Goal: Information Seeking & Learning: Learn about a topic

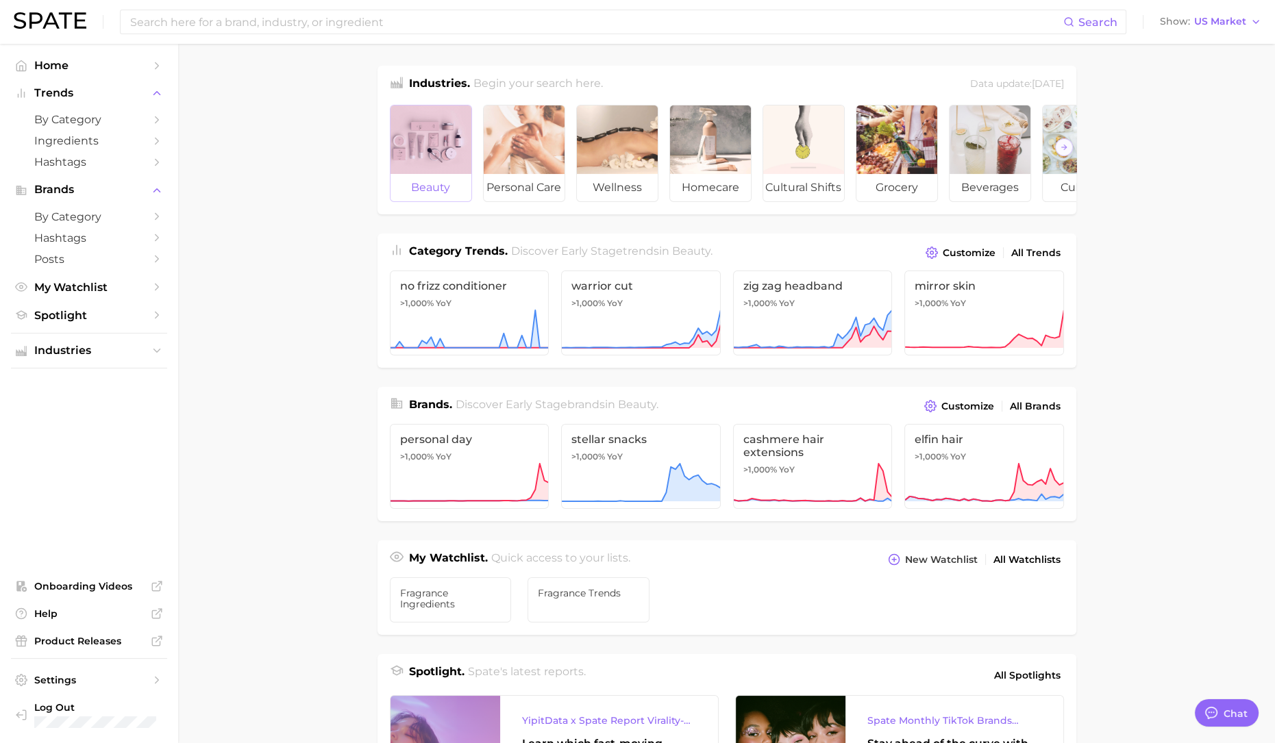
click at [405, 135] on div at bounding box center [430, 139] width 81 height 68
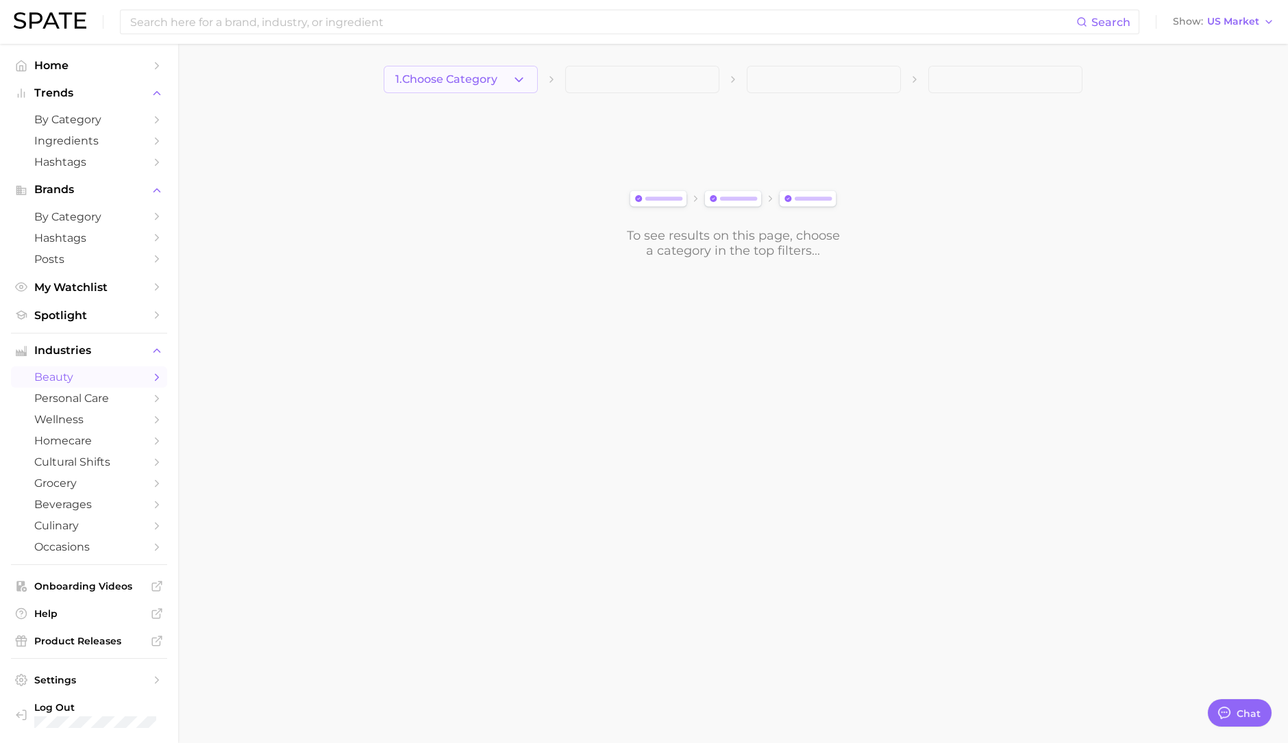
click at [455, 77] on span "1. Choose Category" at bounding box center [446, 79] width 102 height 12
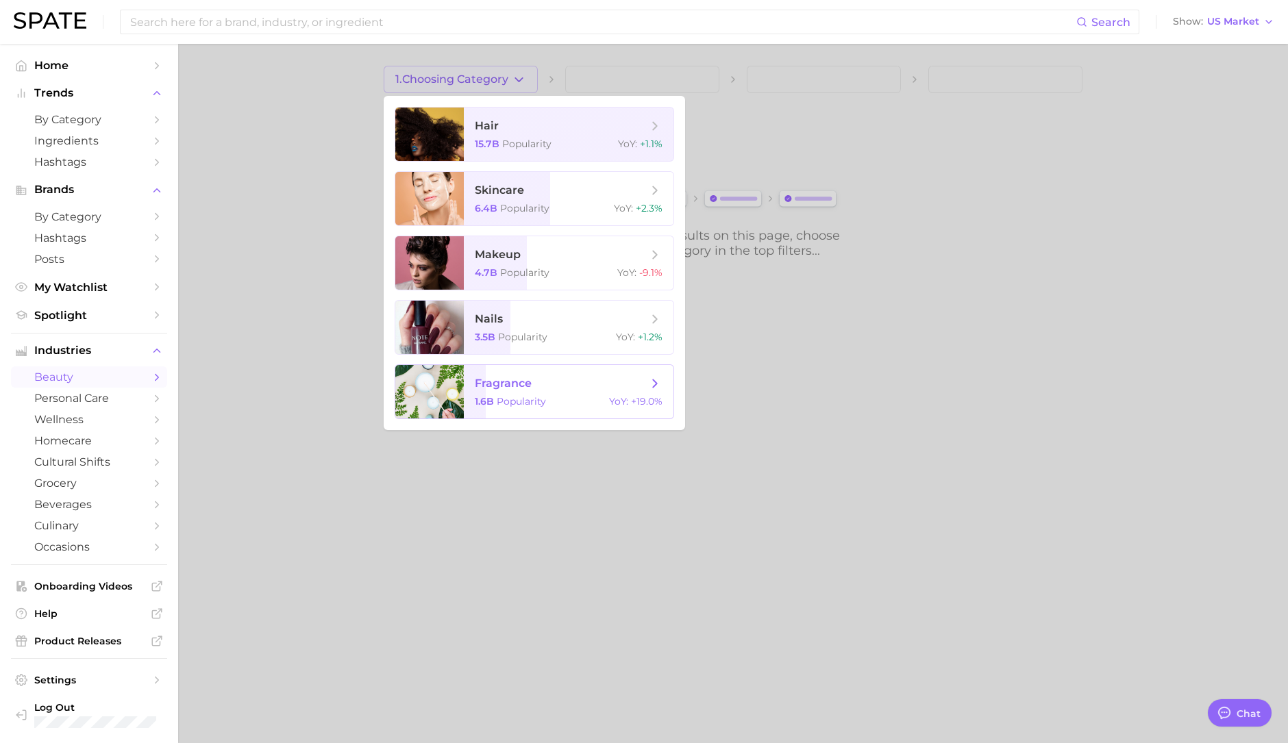
click at [517, 402] on span "Popularity" at bounding box center [521, 401] width 49 height 12
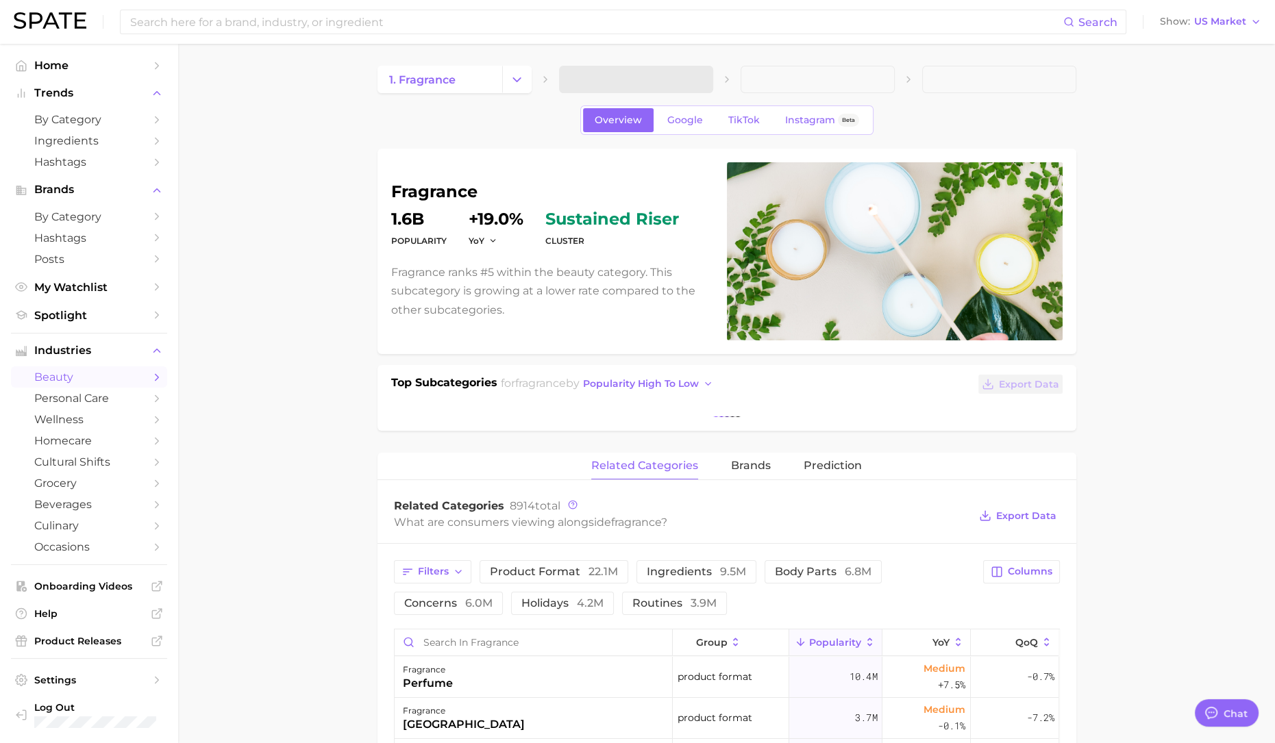
type textarea "x"
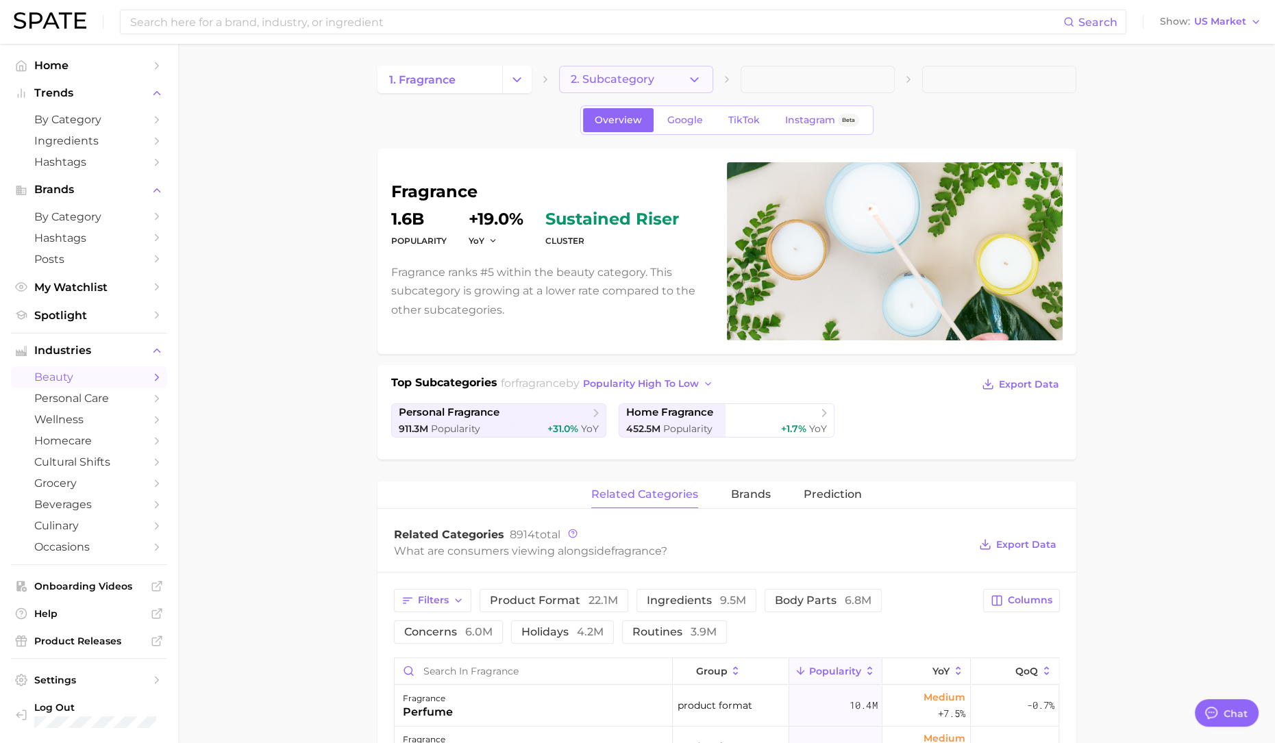
click at [599, 77] on span "2. Subcategory" at bounding box center [613, 79] width 84 height 12
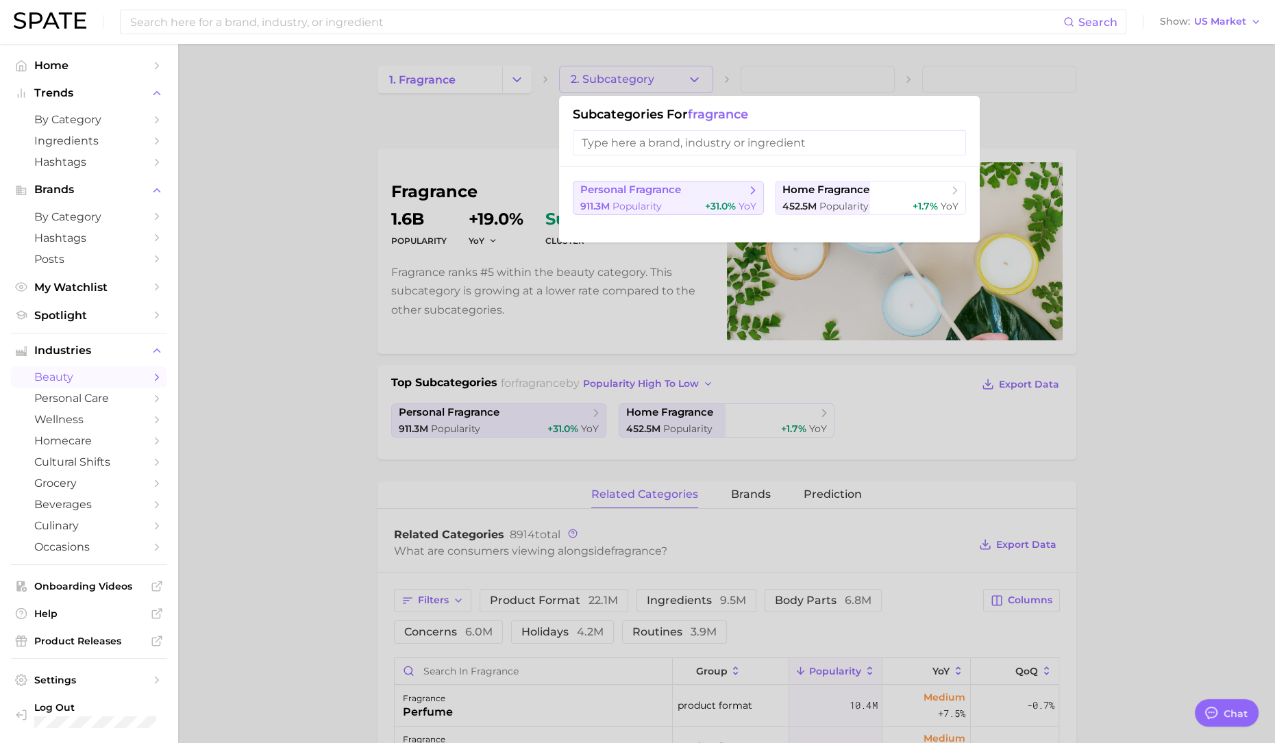
click at [678, 192] on span "personal fragrance" at bounding box center [630, 190] width 101 height 13
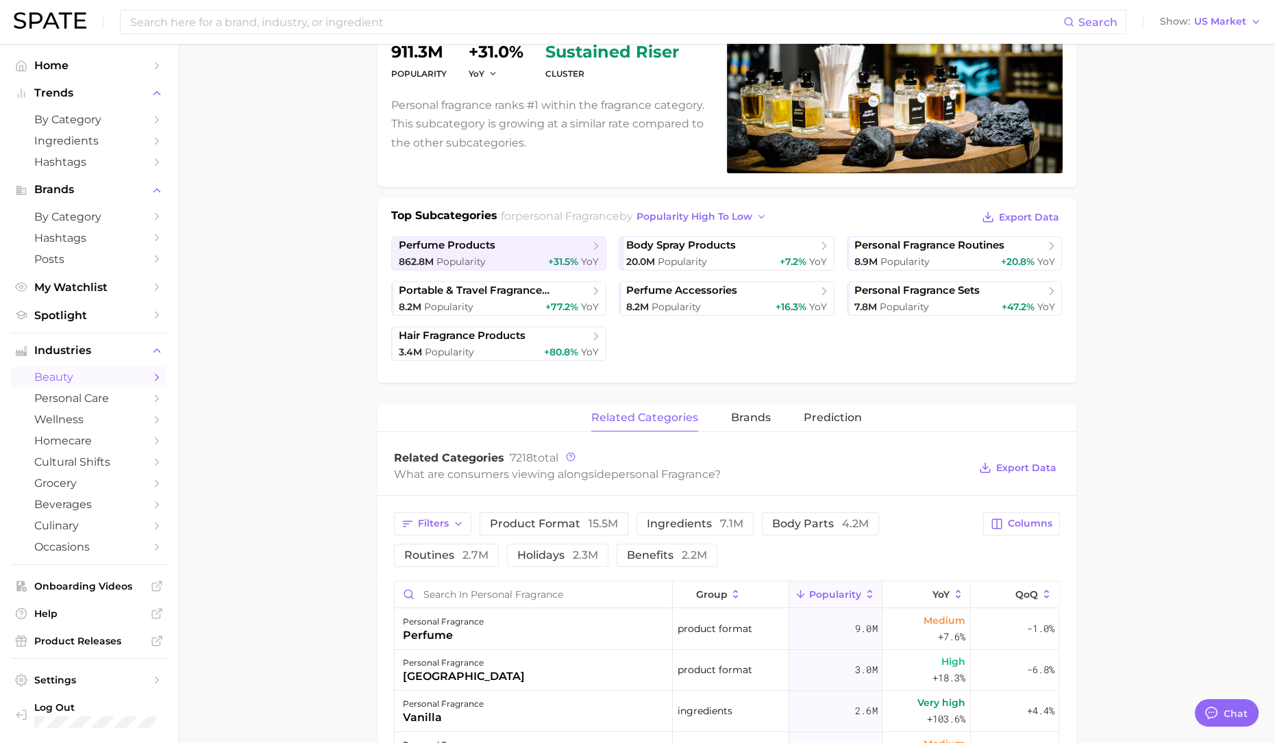
scroll to position [171, 0]
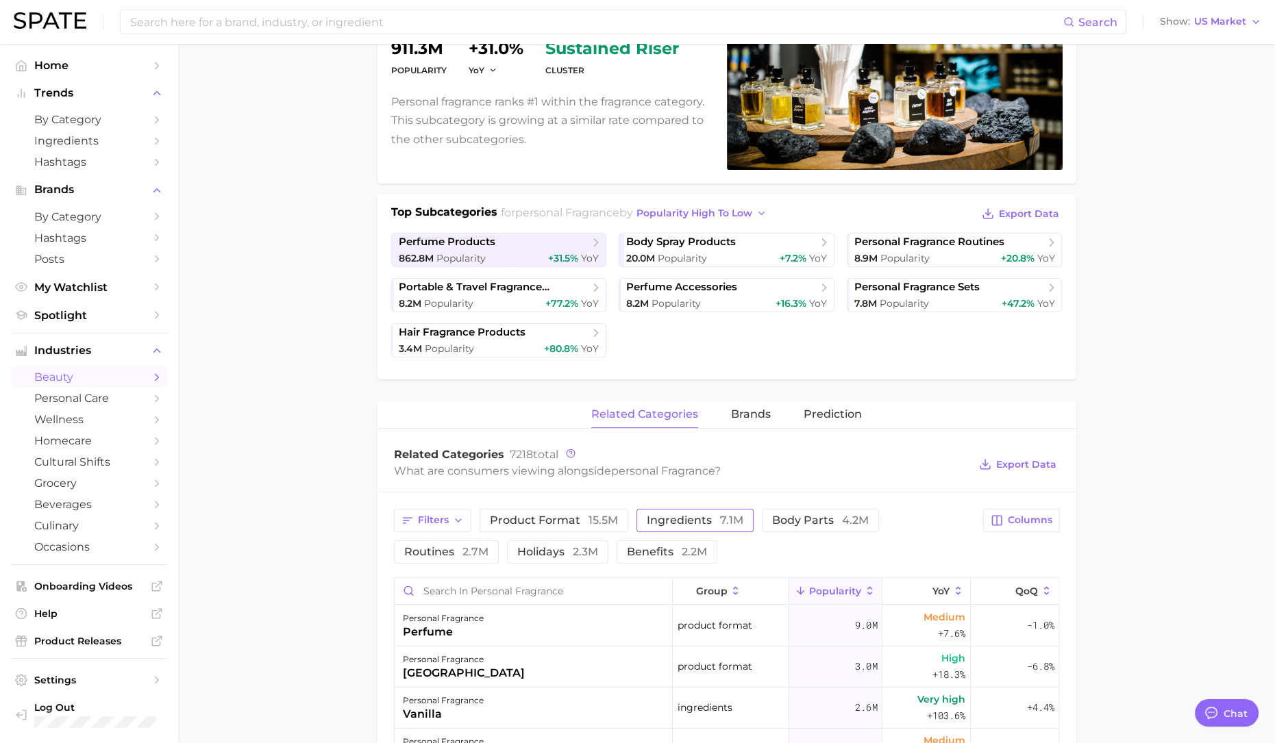
click at [685, 518] on span "ingredients 7.1m" at bounding box center [695, 520] width 97 height 11
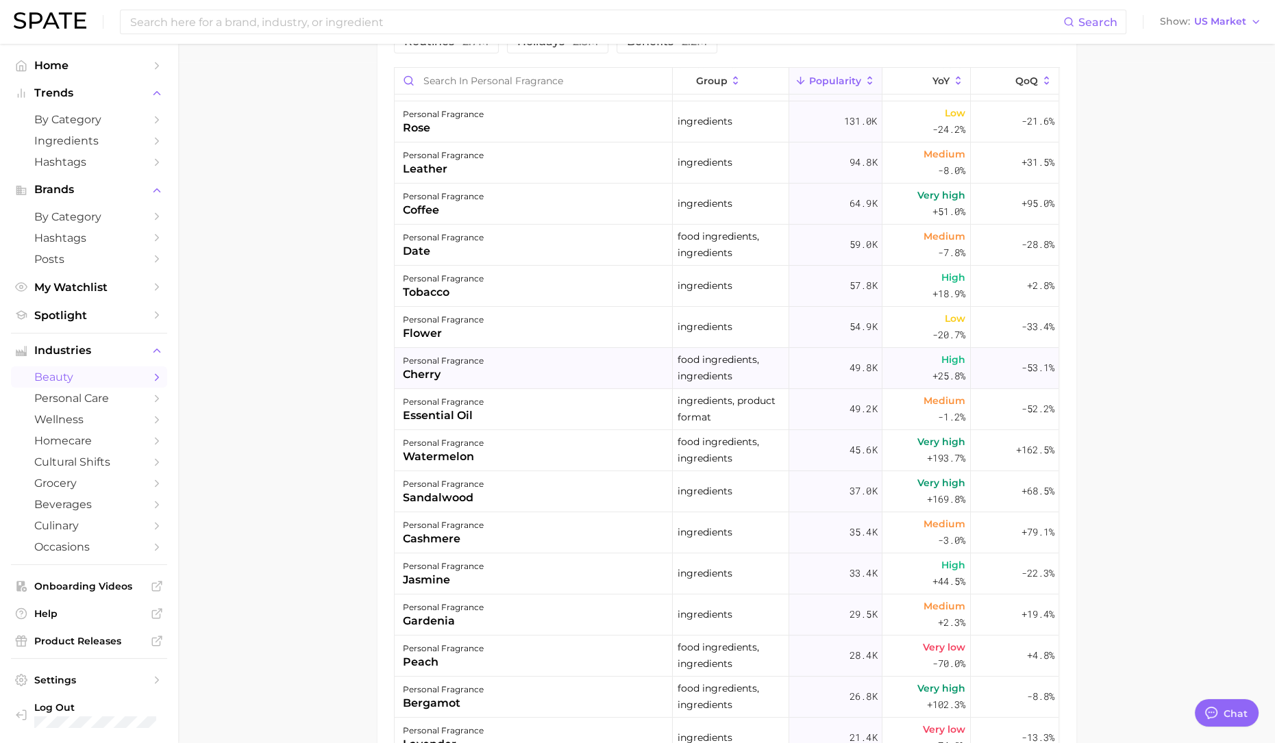
scroll to position [428, 0]
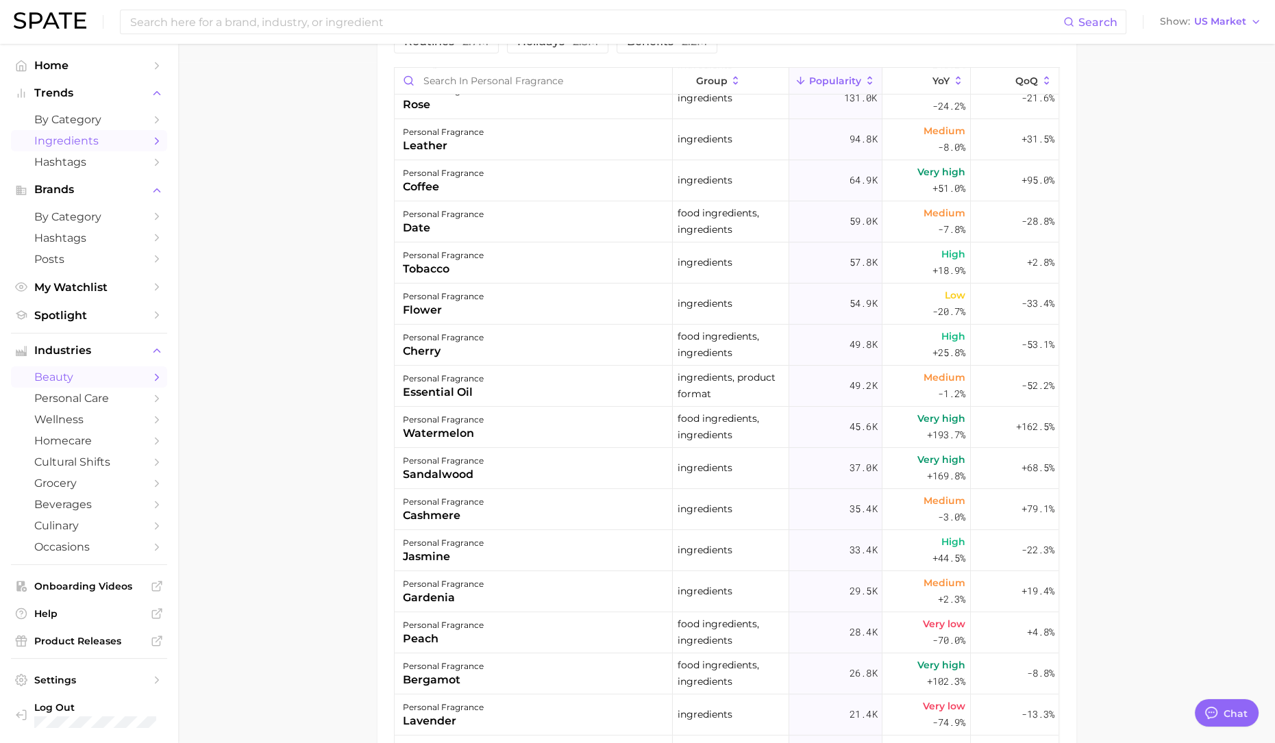
click at [80, 142] on span "Ingredients" at bounding box center [89, 140] width 110 height 13
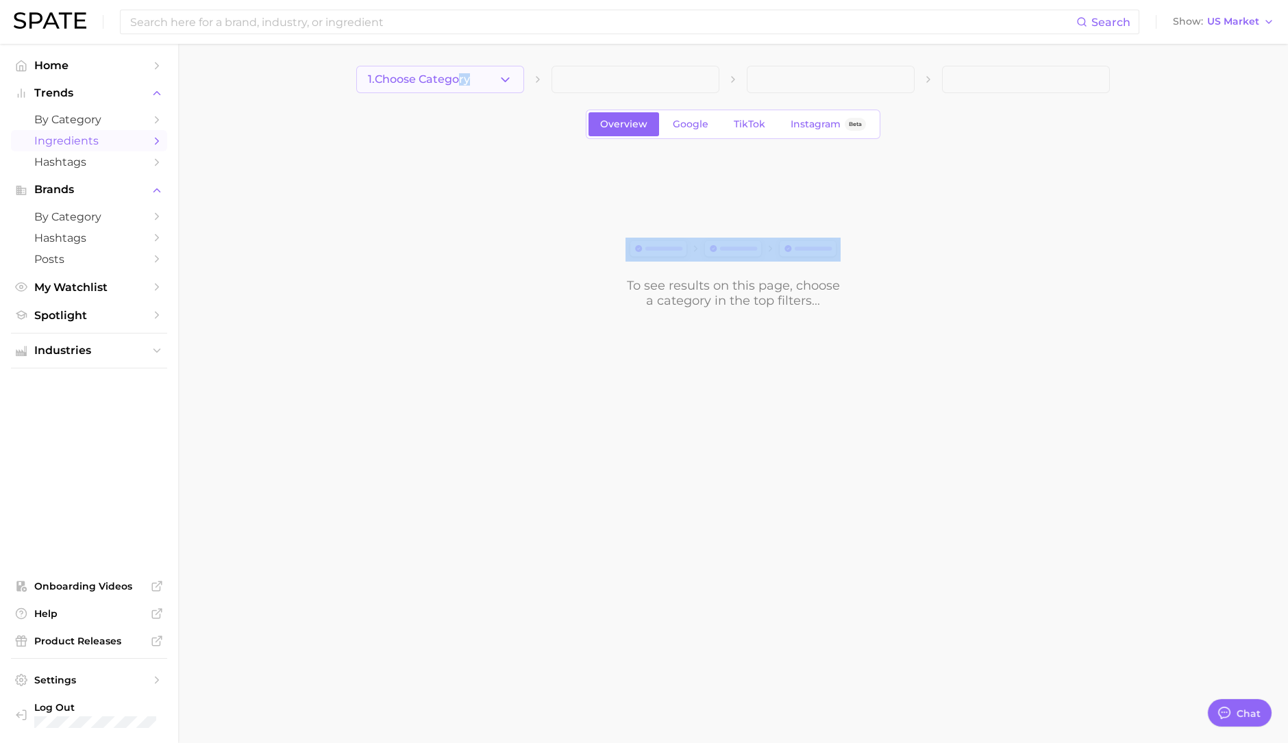
click at [459, 92] on div "1. Choose Category Overview Google TikTok Instagram Beta To see results on this…" at bounding box center [732, 187] width 753 height 242
click at [461, 83] on span "1. Choose Category" at bounding box center [419, 79] width 102 height 12
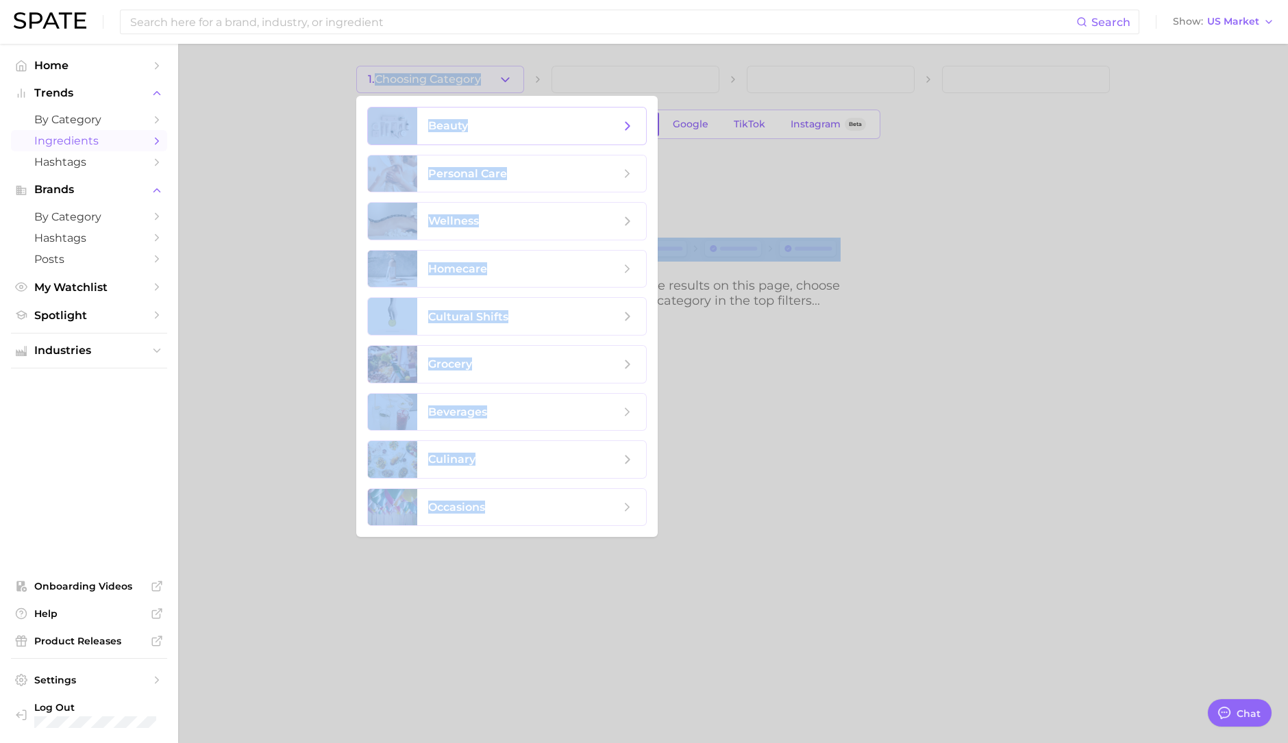
click at [463, 136] on span "beauty" at bounding box center [531, 126] width 229 height 37
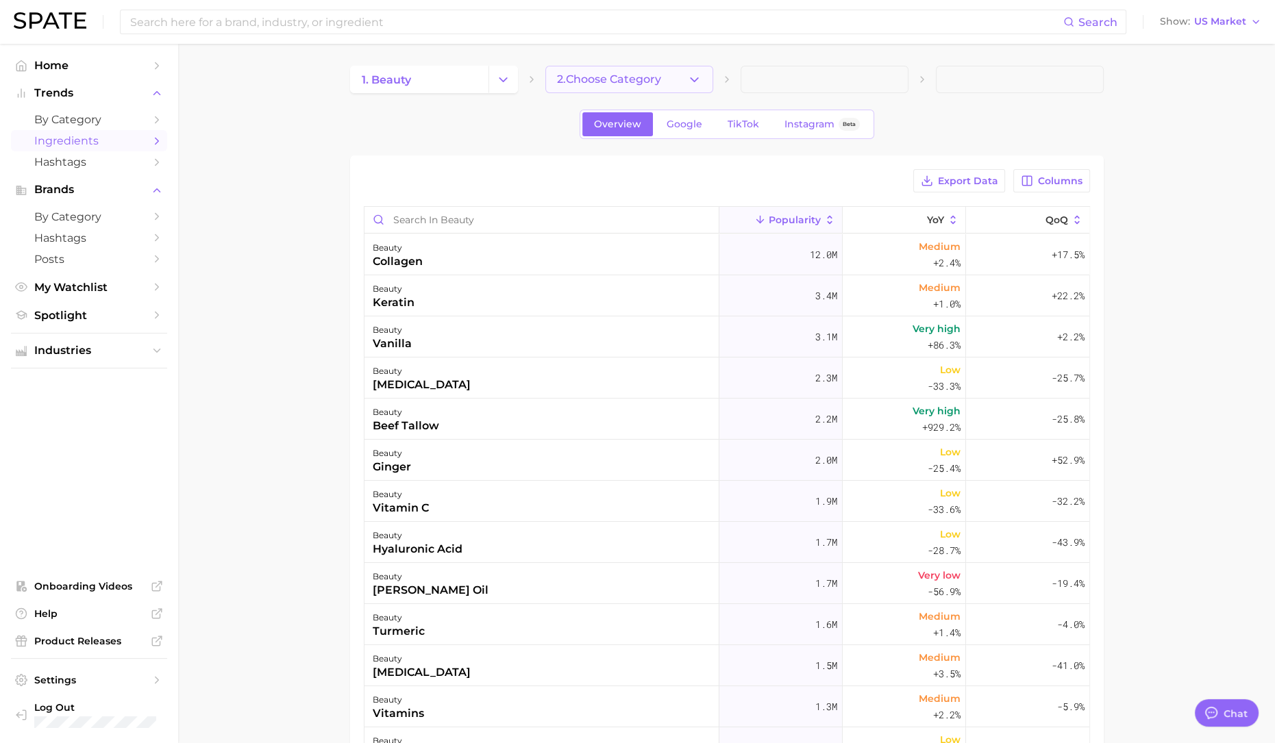
click at [591, 77] on span "2. Choose Category" at bounding box center [609, 79] width 104 height 12
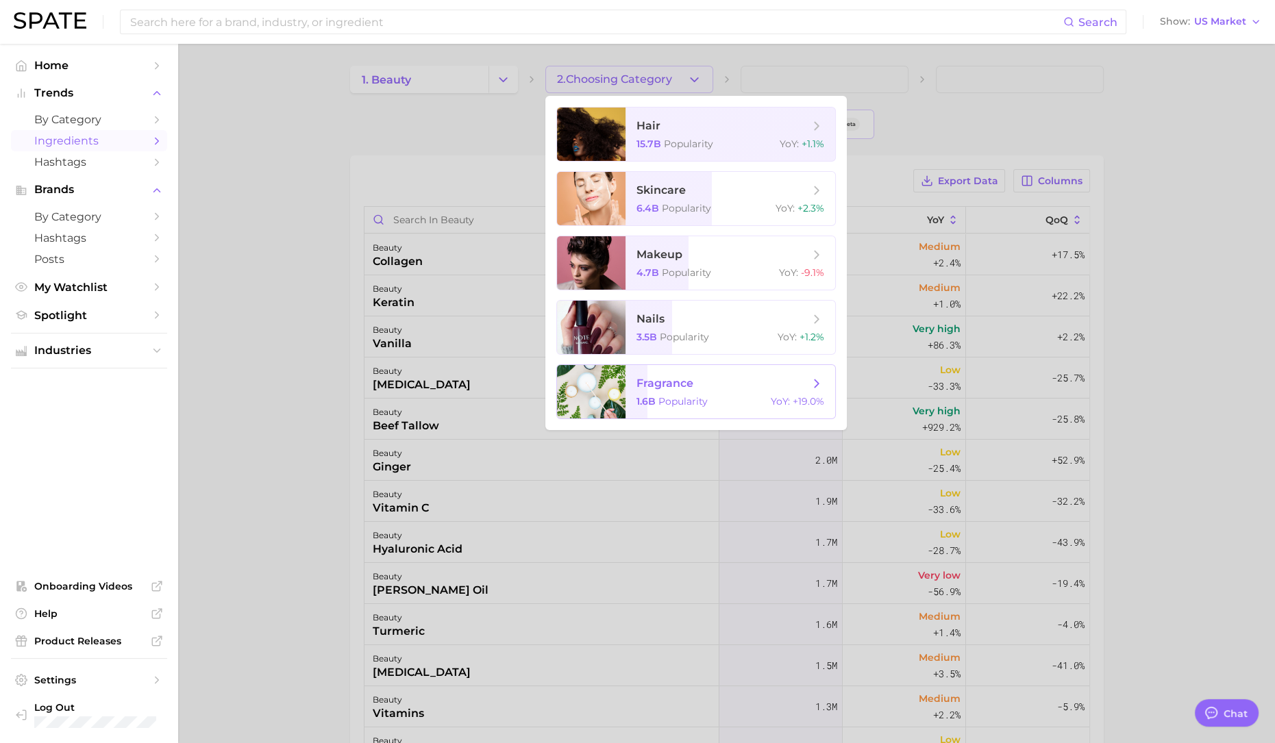
drag, startPoint x: 692, startPoint y: 405, endPoint x: 767, endPoint y: 302, distance: 127.0
click at [692, 403] on span "Popularity" at bounding box center [682, 401] width 49 height 12
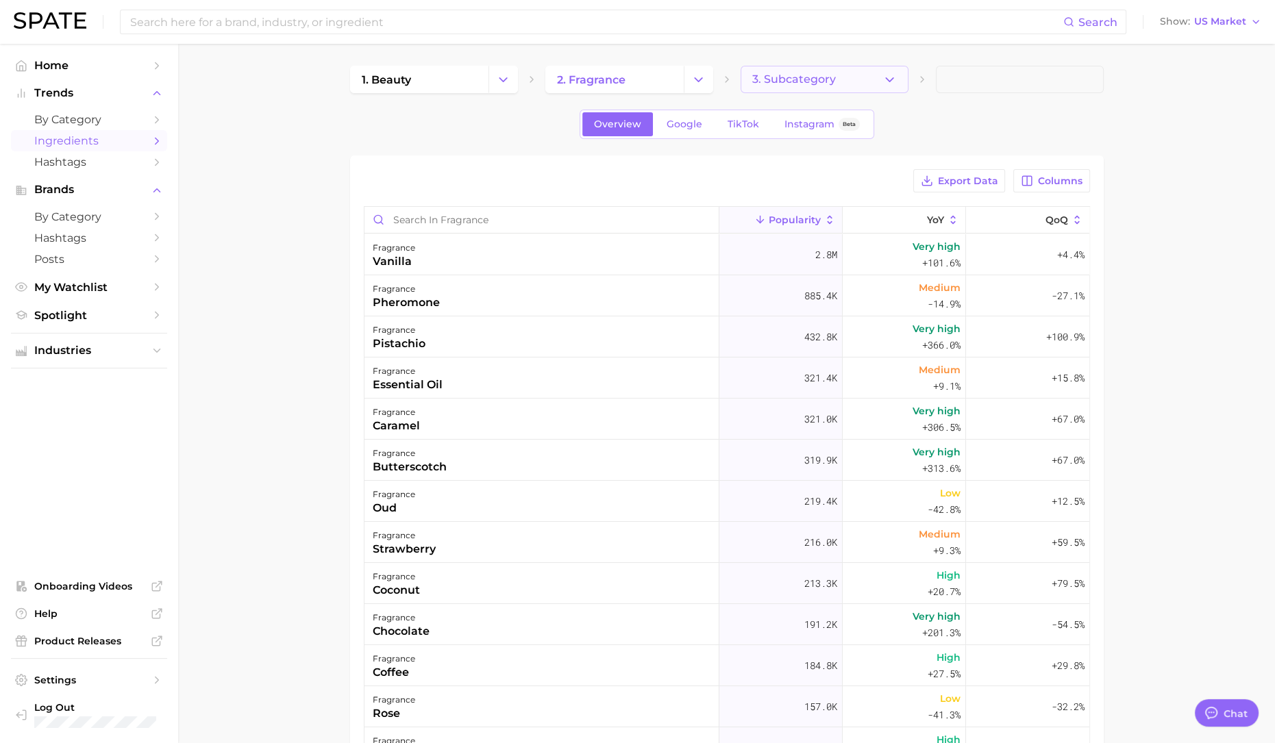
click at [795, 75] on span "3. Subcategory" at bounding box center [794, 79] width 84 height 12
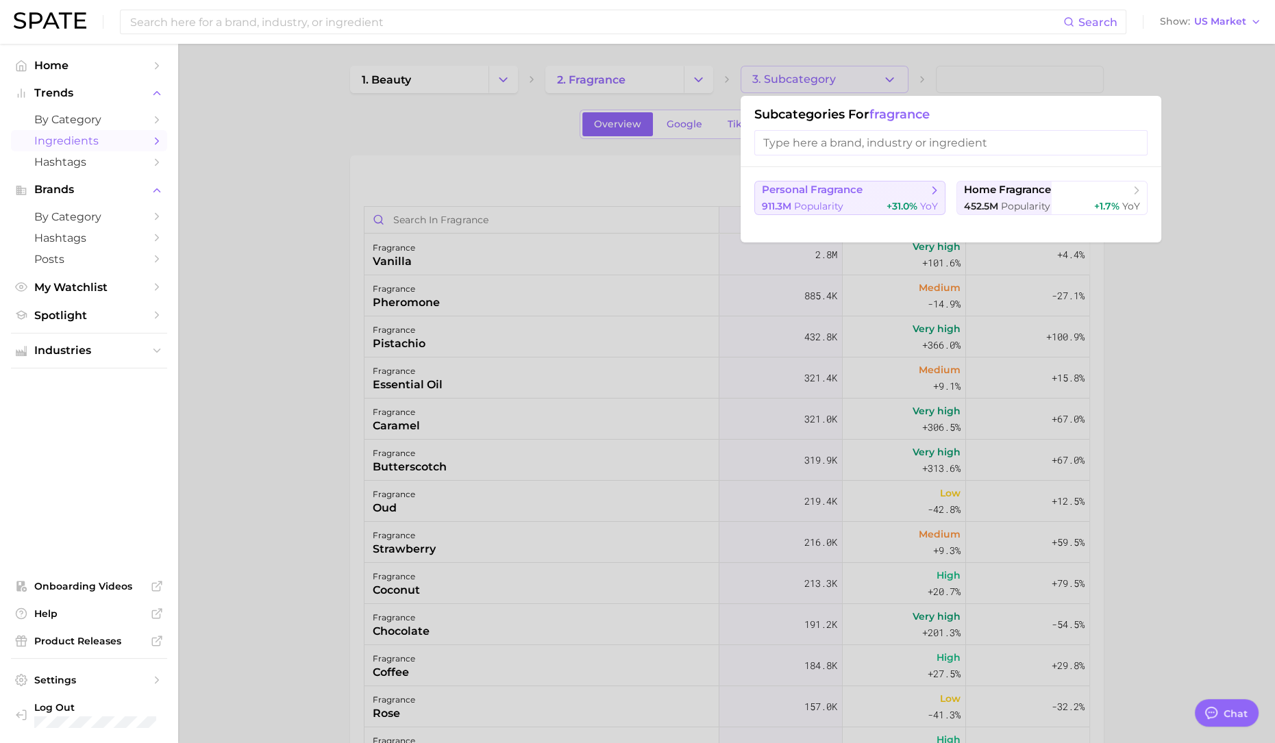
click at [813, 189] on span "personal fragrance" at bounding box center [812, 190] width 101 height 13
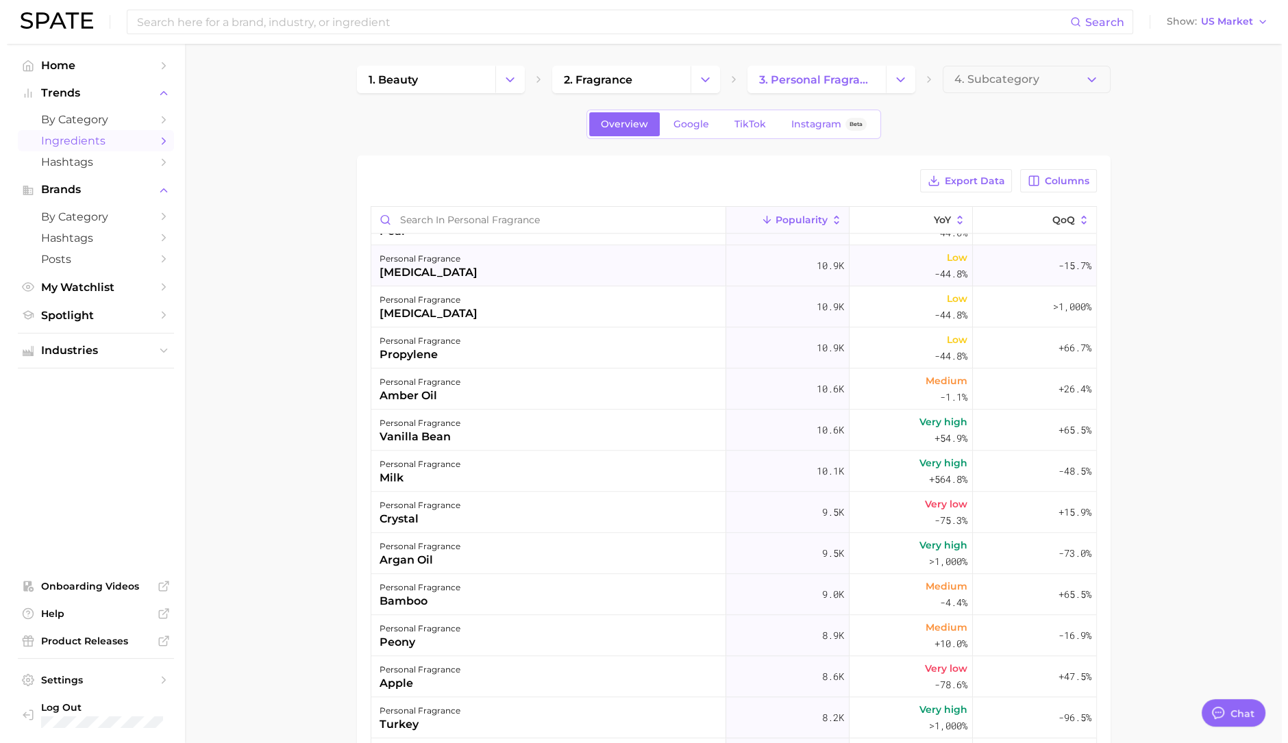
scroll to position [2140, 0]
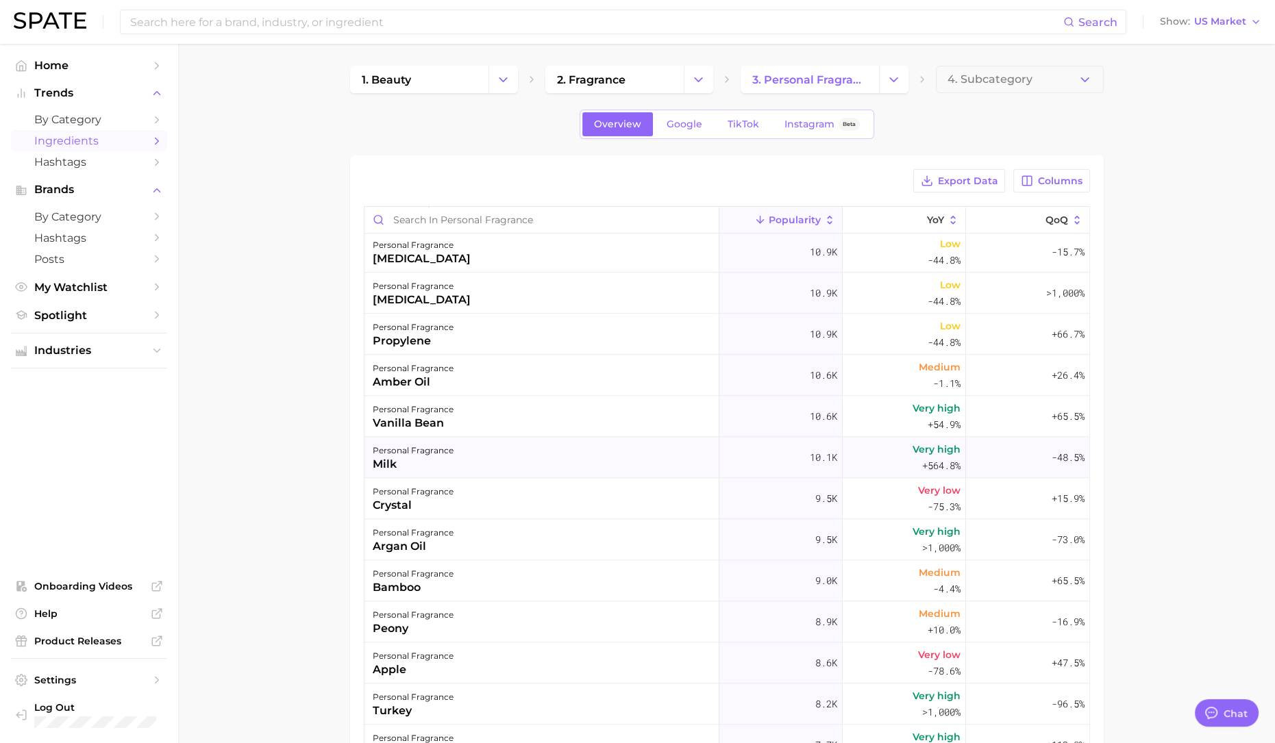
click at [495, 440] on div "personal fragrance milk" at bounding box center [541, 457] width 355 height 41
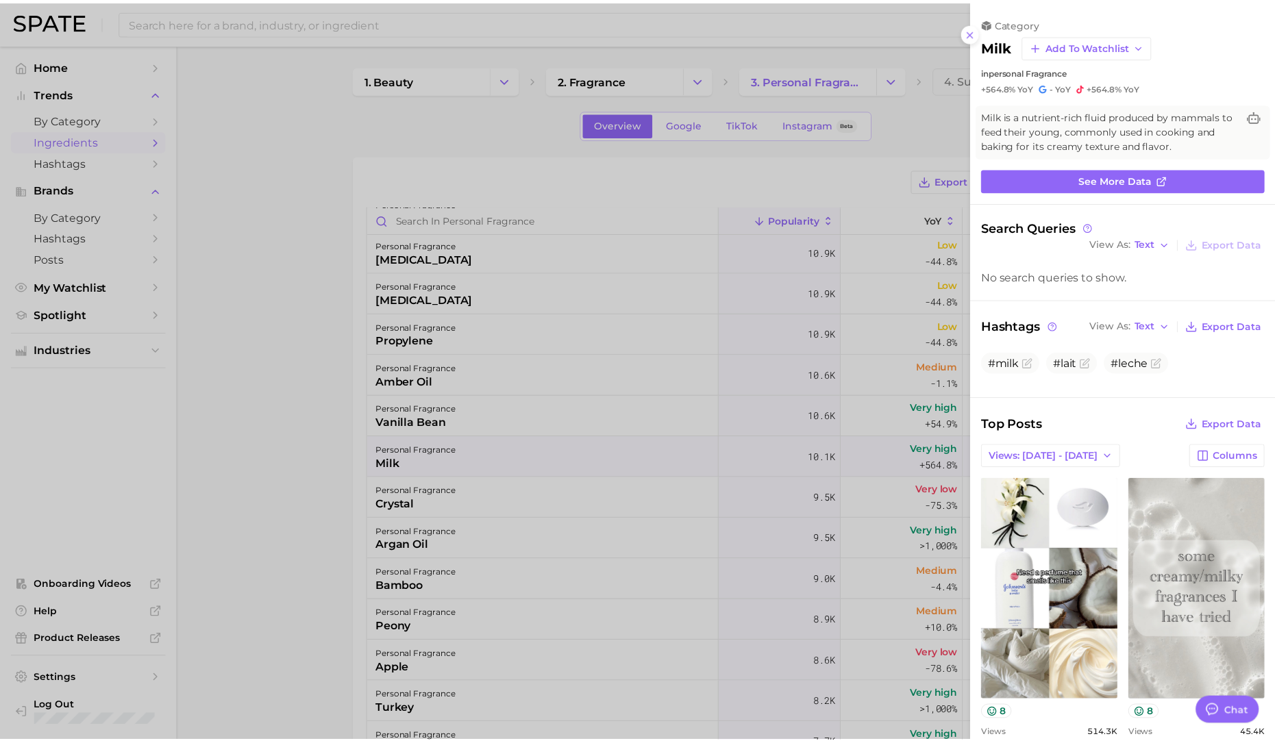
scroll to position [0, 0]
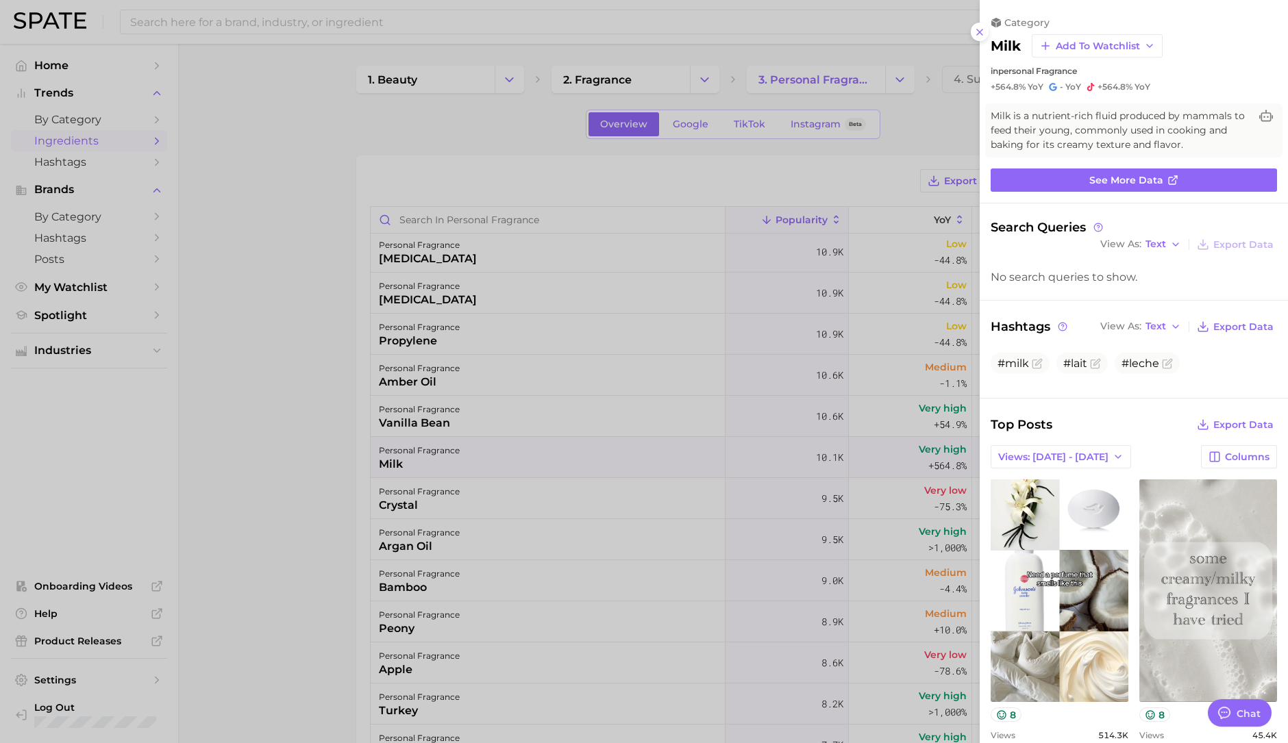
click at [339, 473] on div at bounding box center [644, 371] width 1288 height 743
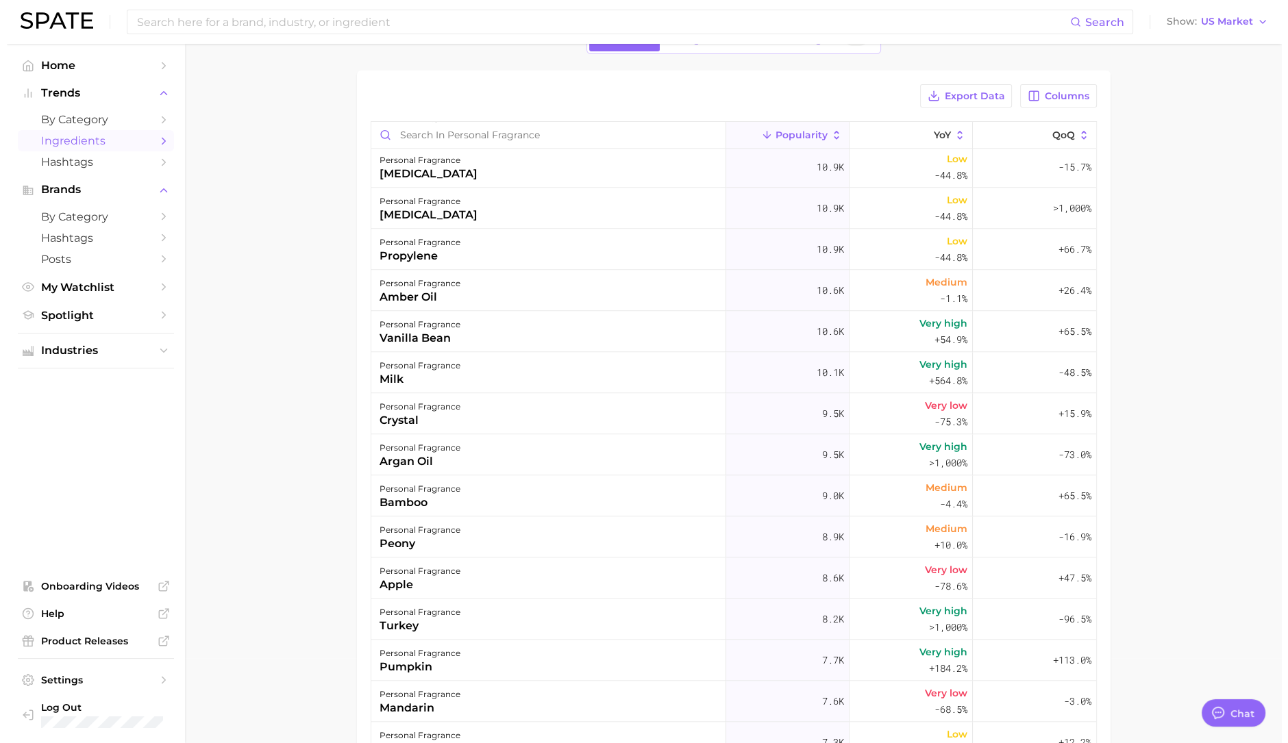
scroll to position [171, 0]
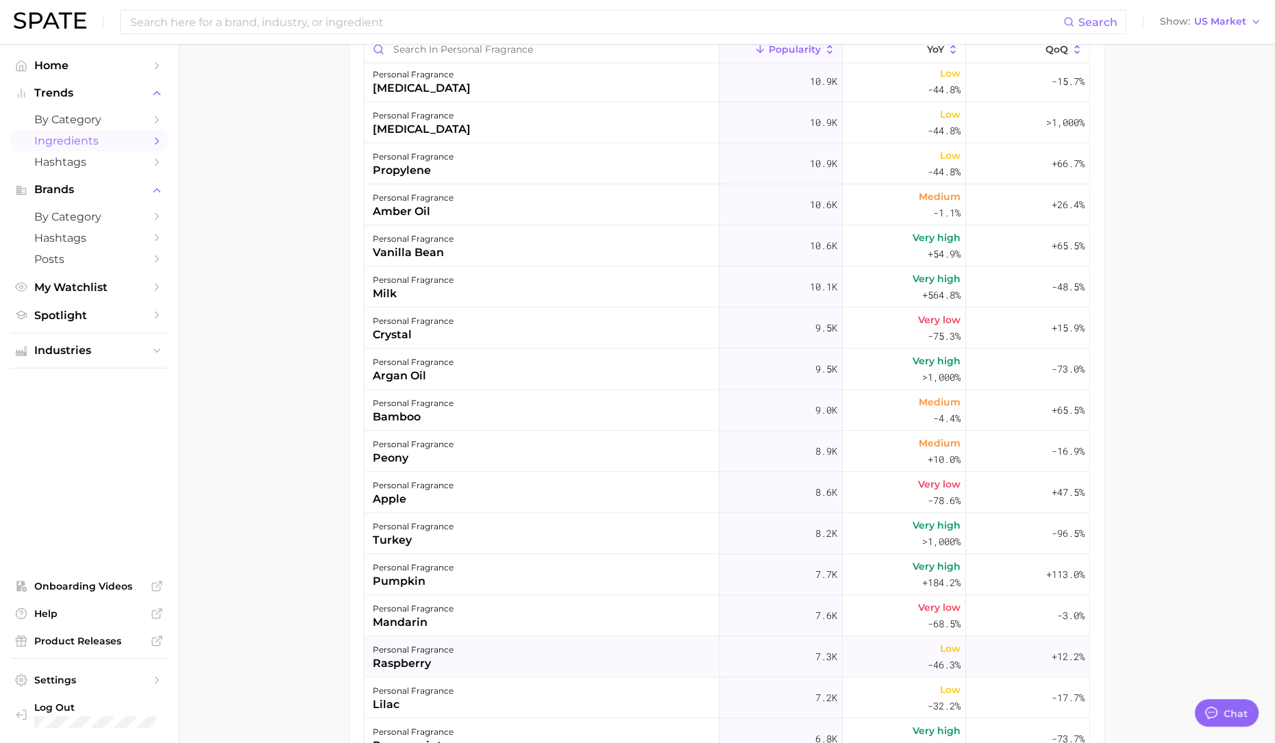
click at [524, 654] on div "personal fragrance raspberry" at bounding box center [541, 656] width 355 height 41
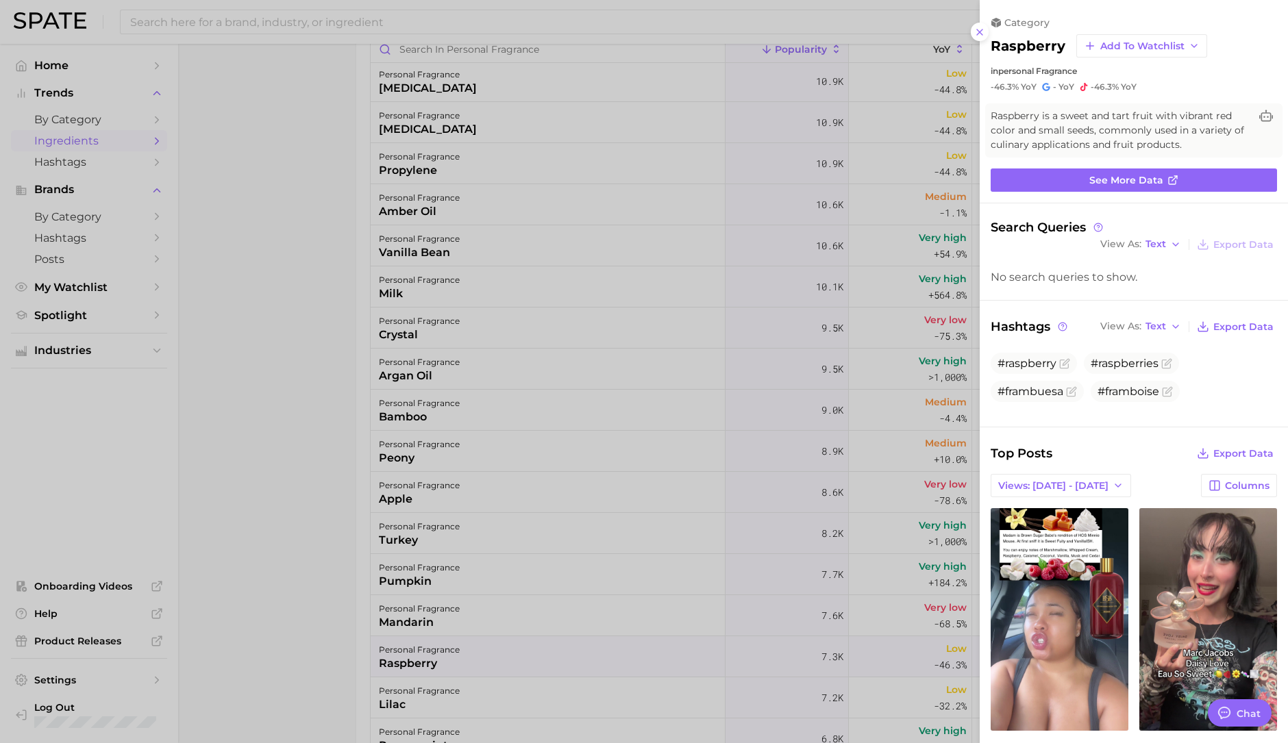
scroll to position [0, 0]
click at [1021, 178] on link "See more data" at bounding box center [1133, 180] width 286 height 23
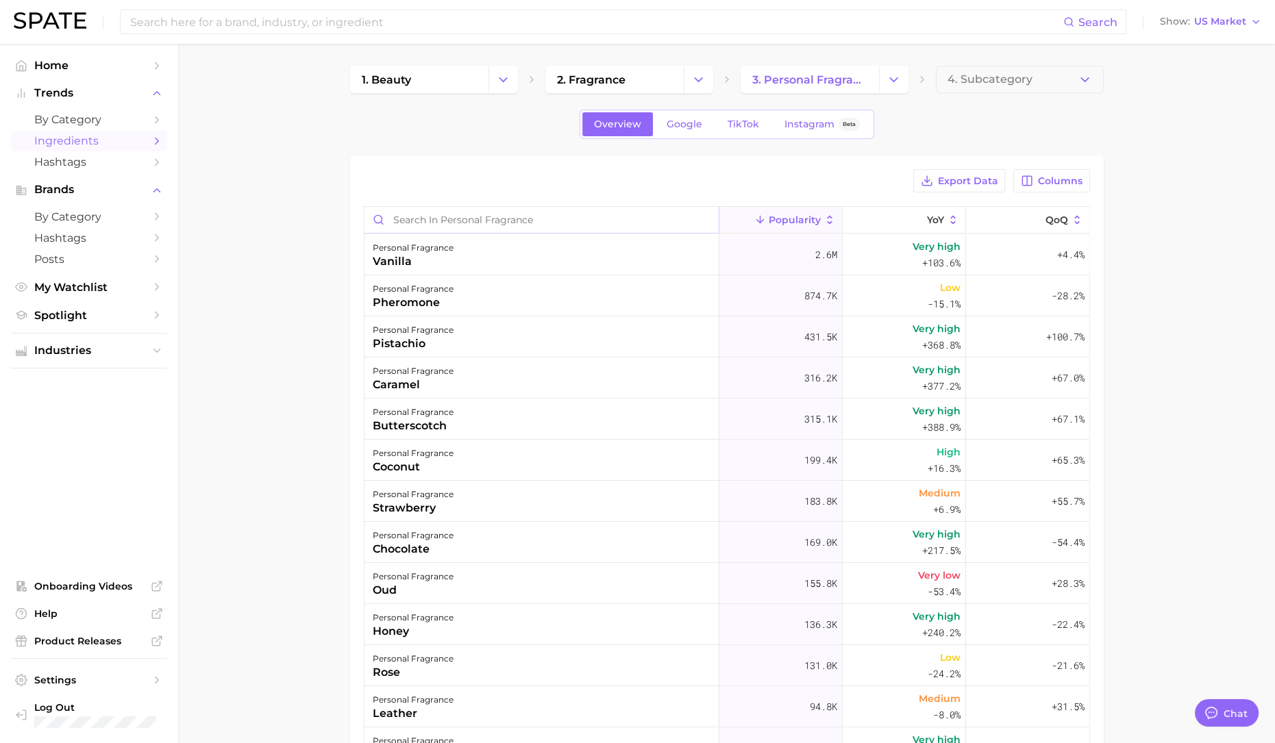
click at [412, 218] on input "Search in personal fragrance" at bounding box center [541, 220] width 354 height 26
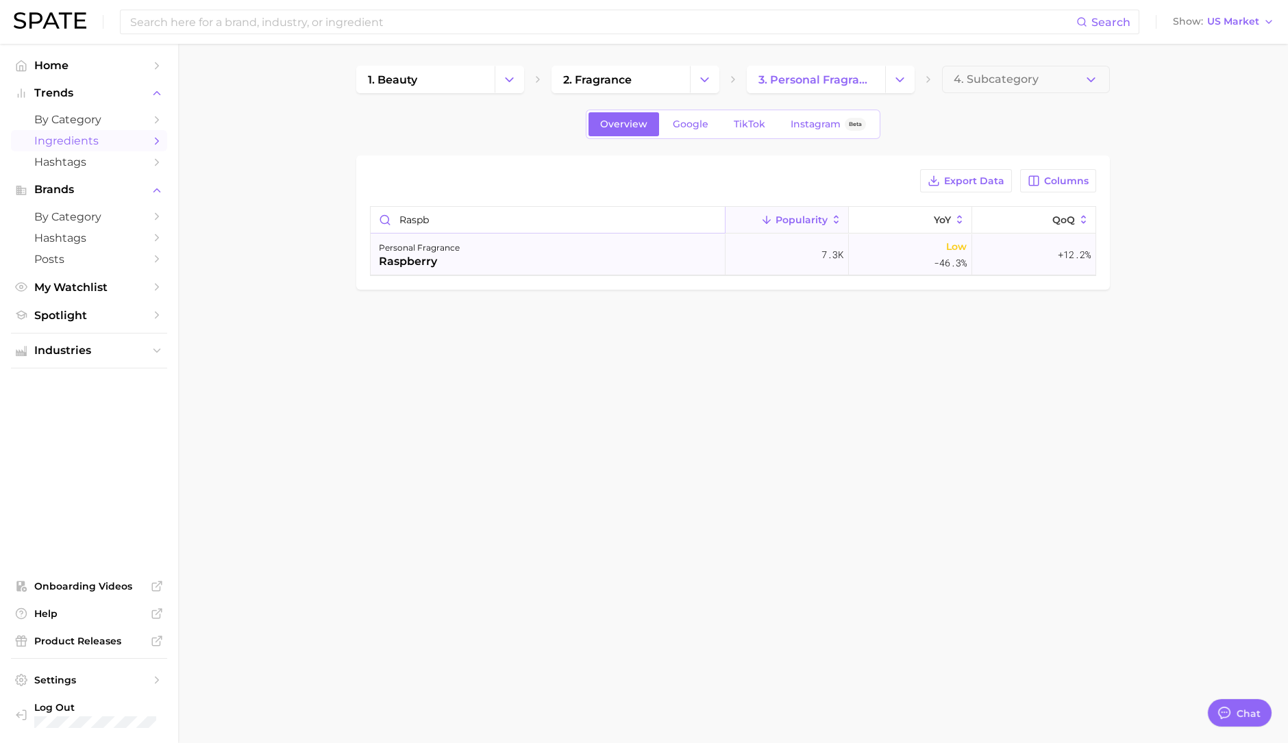
type input "raspb"
click at [448, 258] on div "raspberry" at bounding box center [419, 261] width 81 height 16
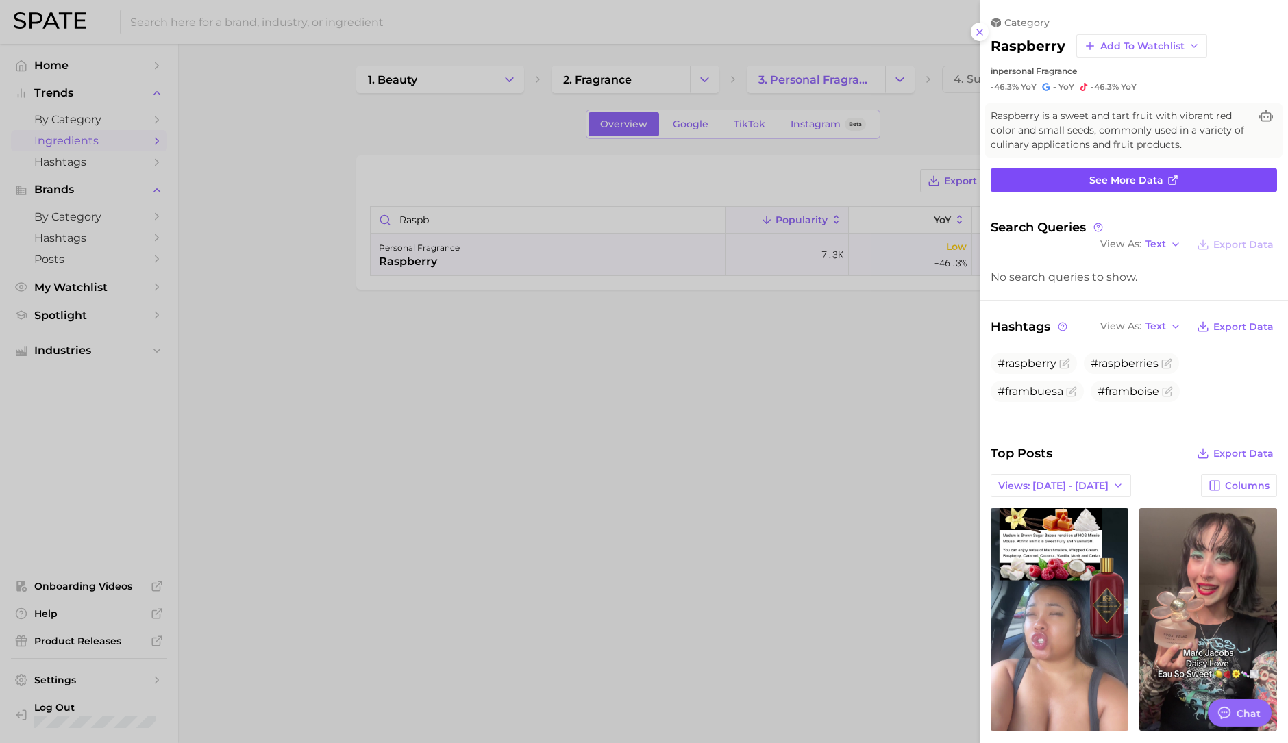
click at [1178, 182] on link "See more data" at bounding box center [1133, 180] width 286 height 23
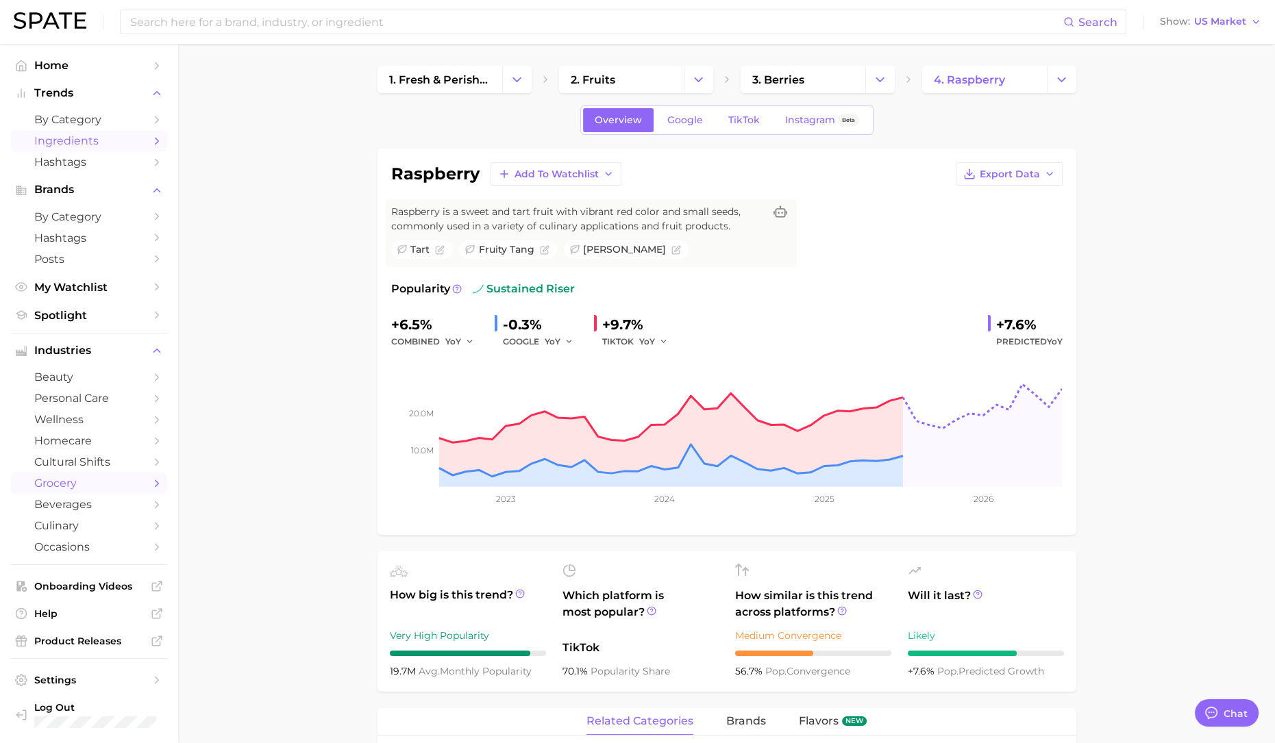
click at [88, 142] on span "Ingredients" at bounding box center [89, 140] width 110 height 13
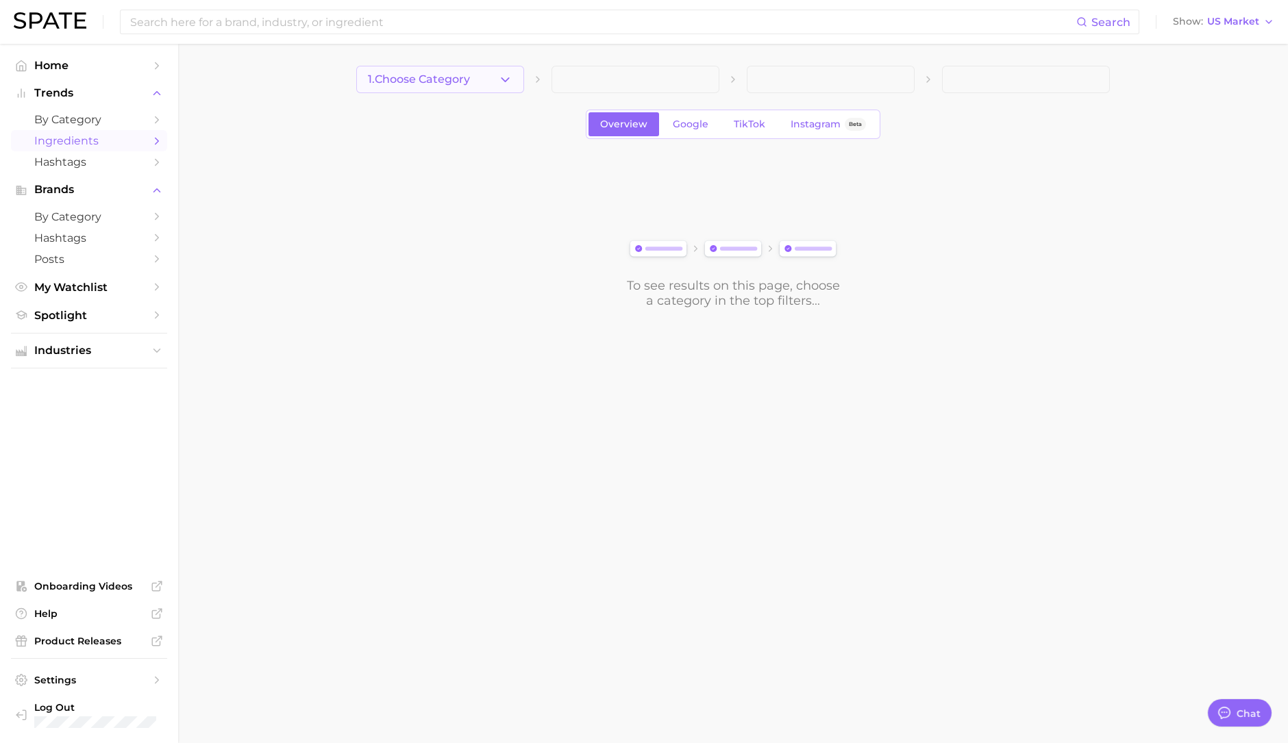
click at [486, 79] on button "1. Choose Category" at bounding box center [440, 79] width 168 height 27
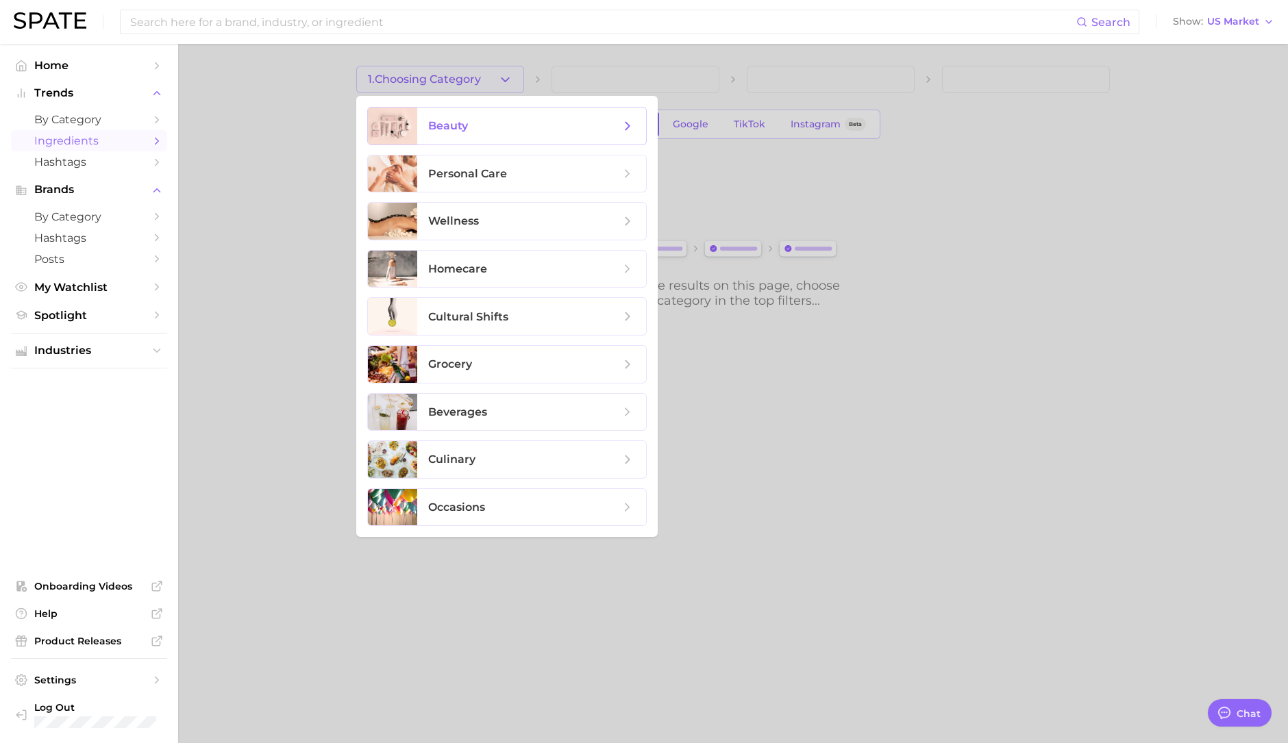
click at [445, 135] on span "beauty" at bounding box center [531, 126] width 229 height 37
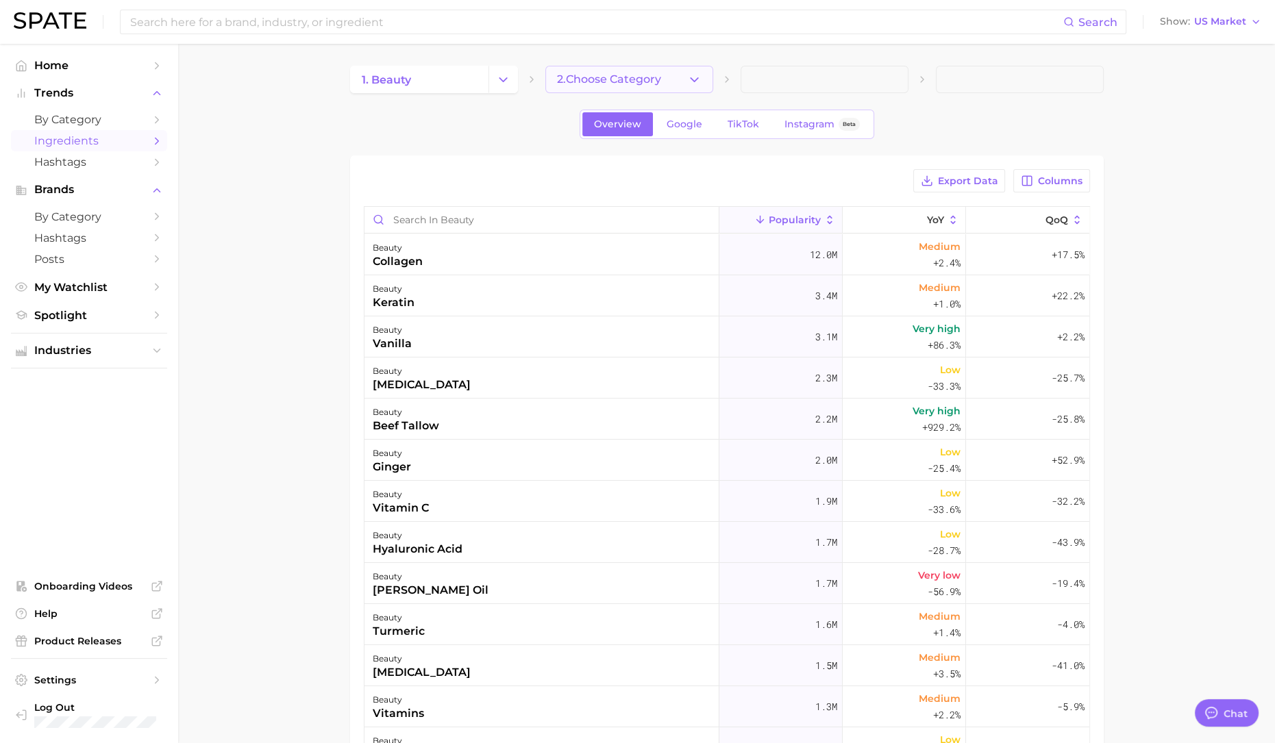
click at [587, 82] on span "2. Choose Category" at bounding box center [609, 79] width 104 height 12
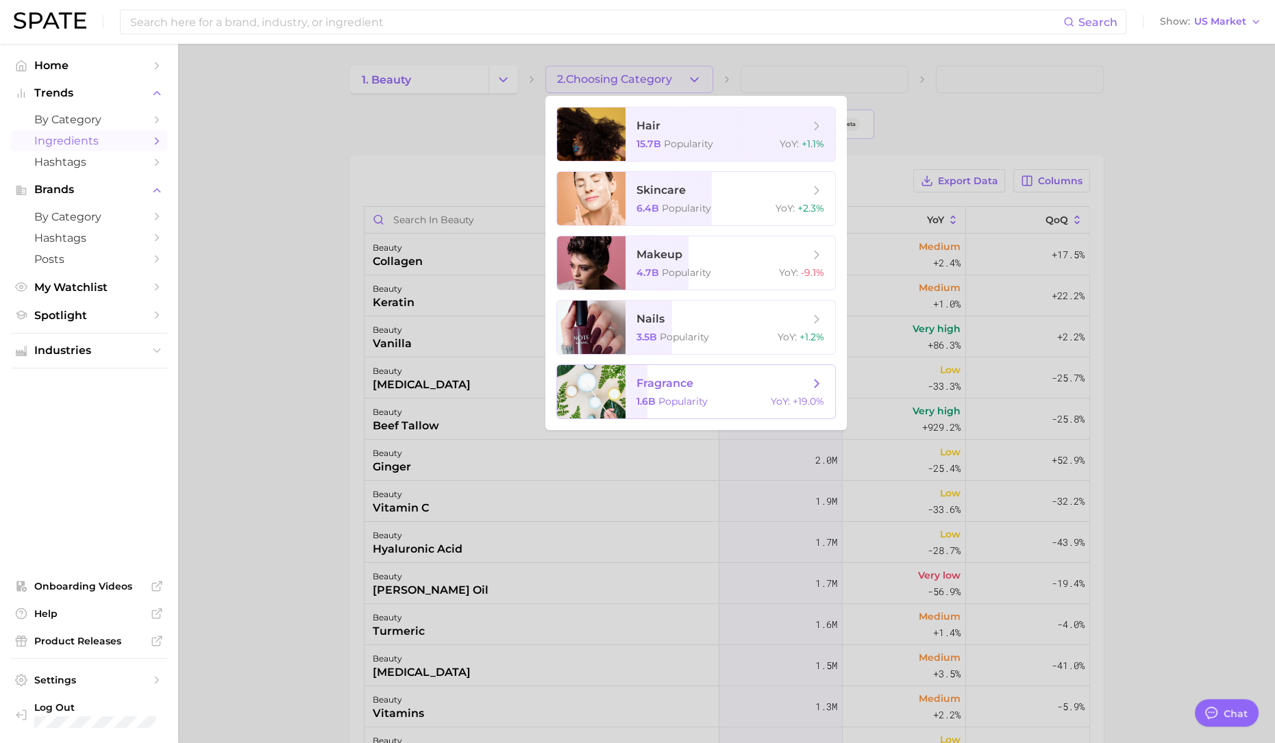
click at [700, 408] on span "fragrance 1.6b Popularity YoY : +19.0%" at bounding box center [730, 391] width 210 height 53
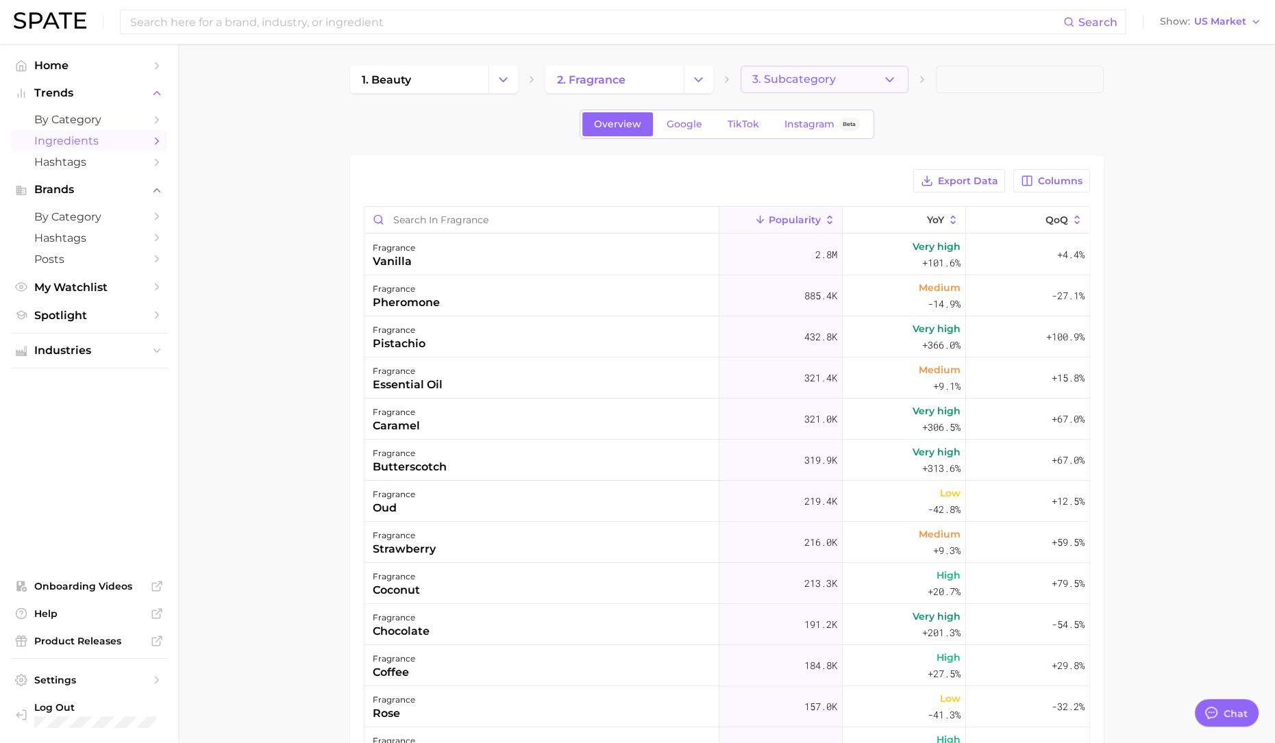
click at [808, 81] on span "3. Subcategory" at bounding box center [794, 79] width 84 height 12
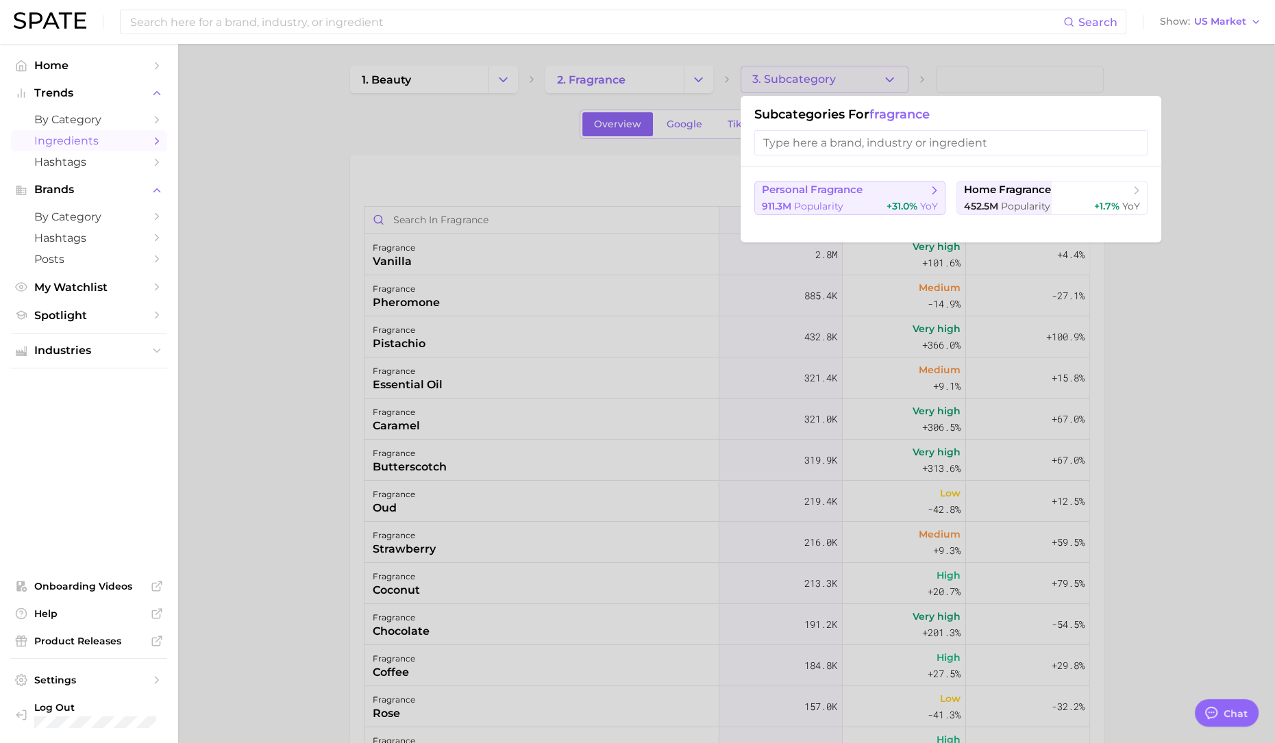
click at [830, 203] on span "Popularity" at bounding box center [818, 206] width 49 height 12
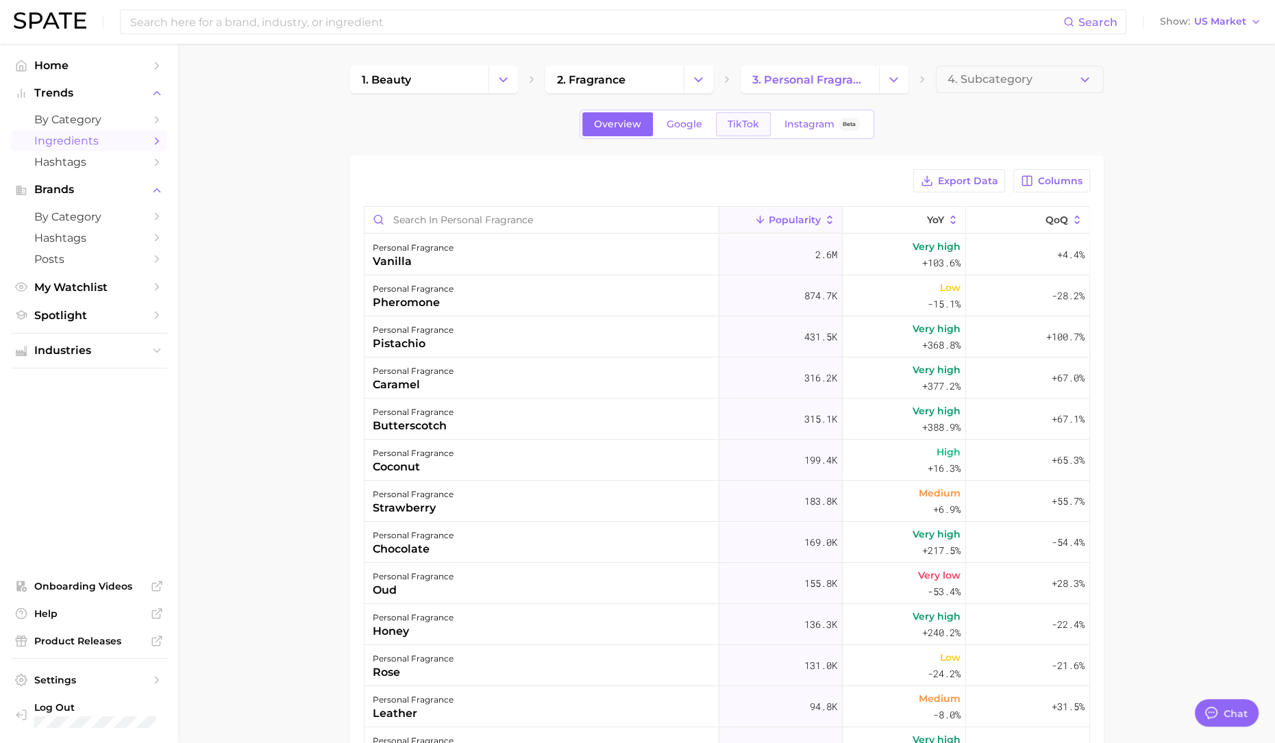
click at [743, 125] on span "TikTok" at bounding box center [743, 124] width 32 height 12
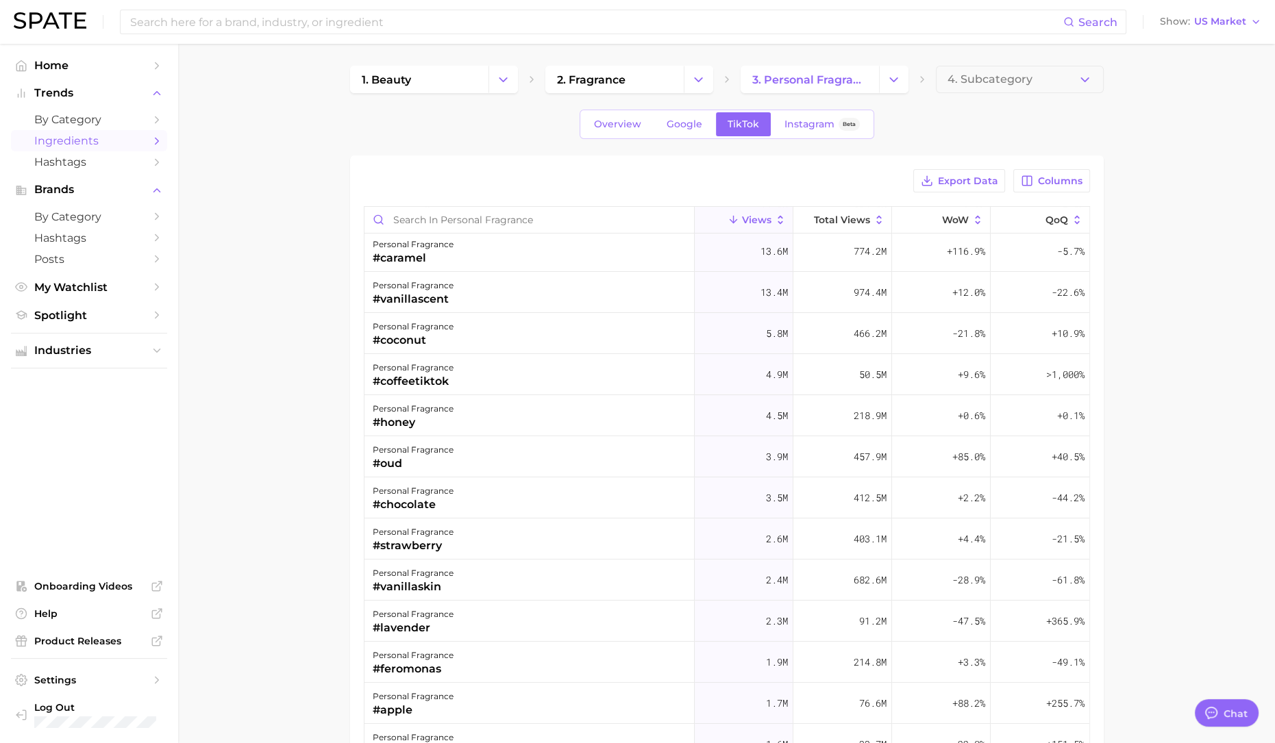
scroll to position [171, 0]
click at [522, 221] on input "Search in personal fragrance" at bounding box center [528, 220] width 329 height 26
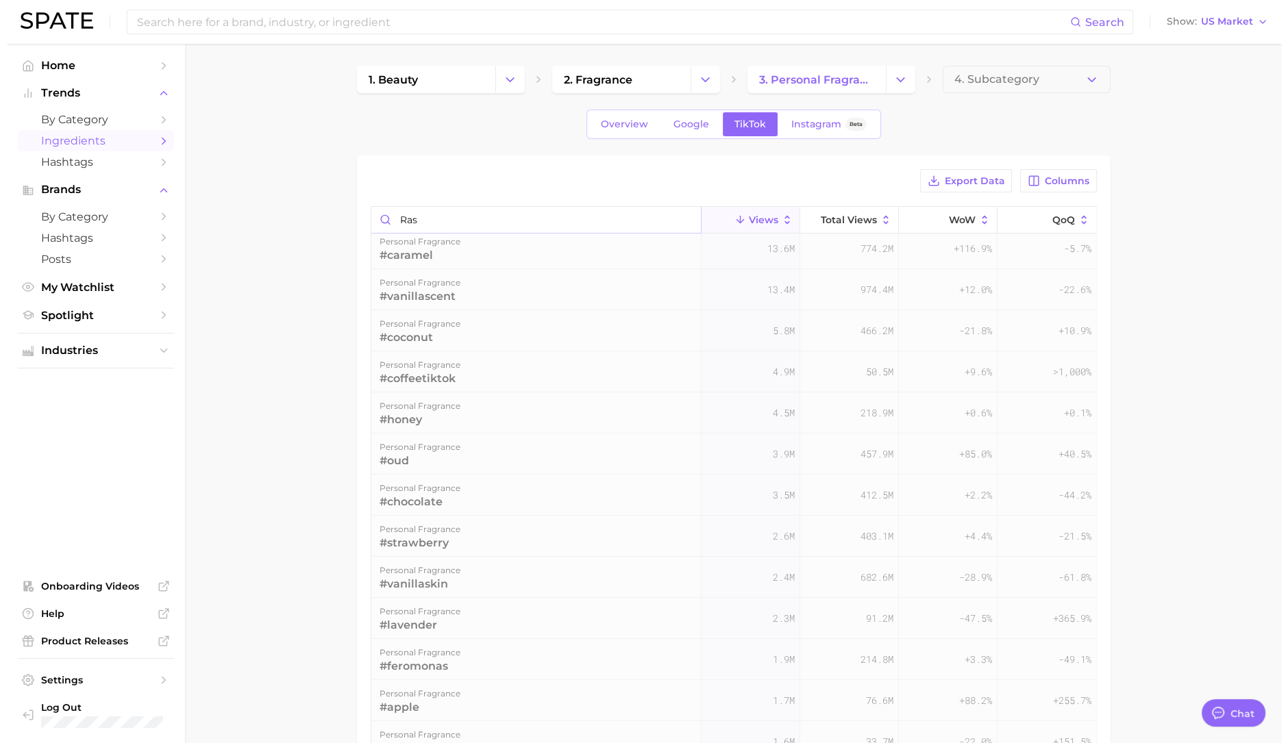
scroll to position [0, 0]
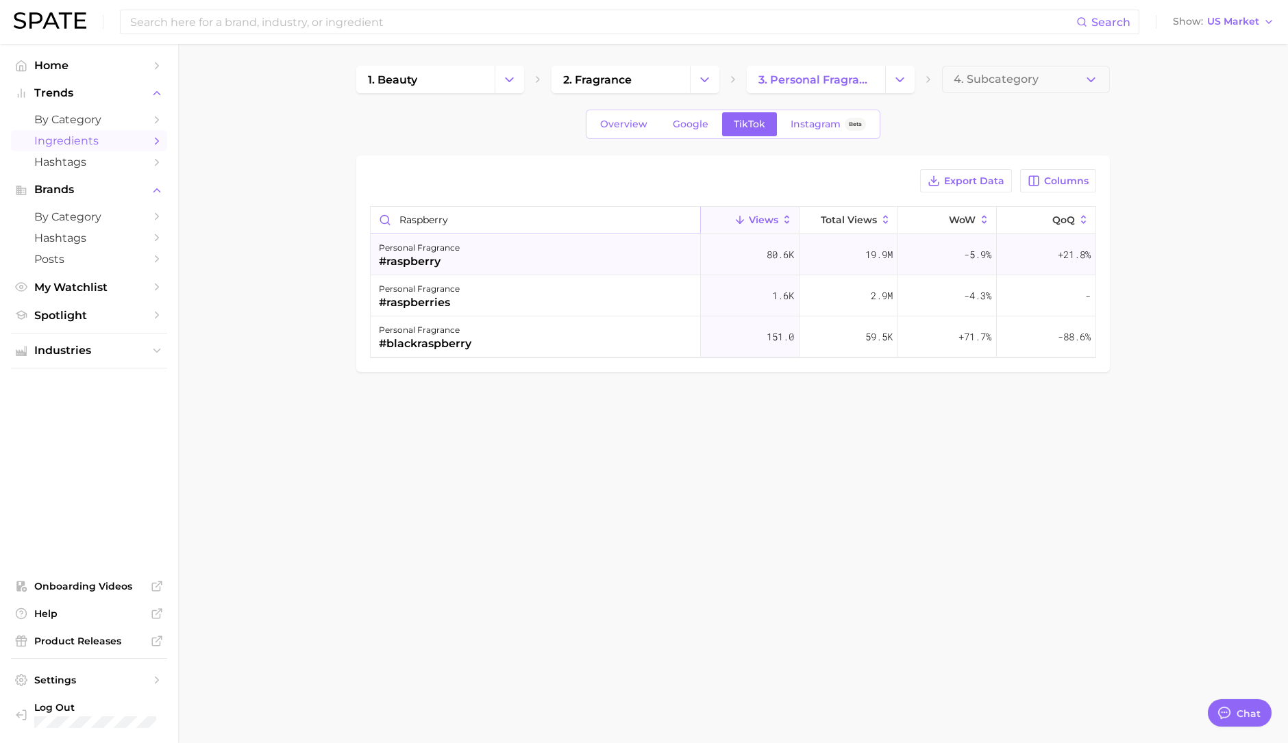
type input "raspberry"
click at [484, 256] on div "personal fragrance #raspberry" at bounding box center [536, 254] width 330 height 41
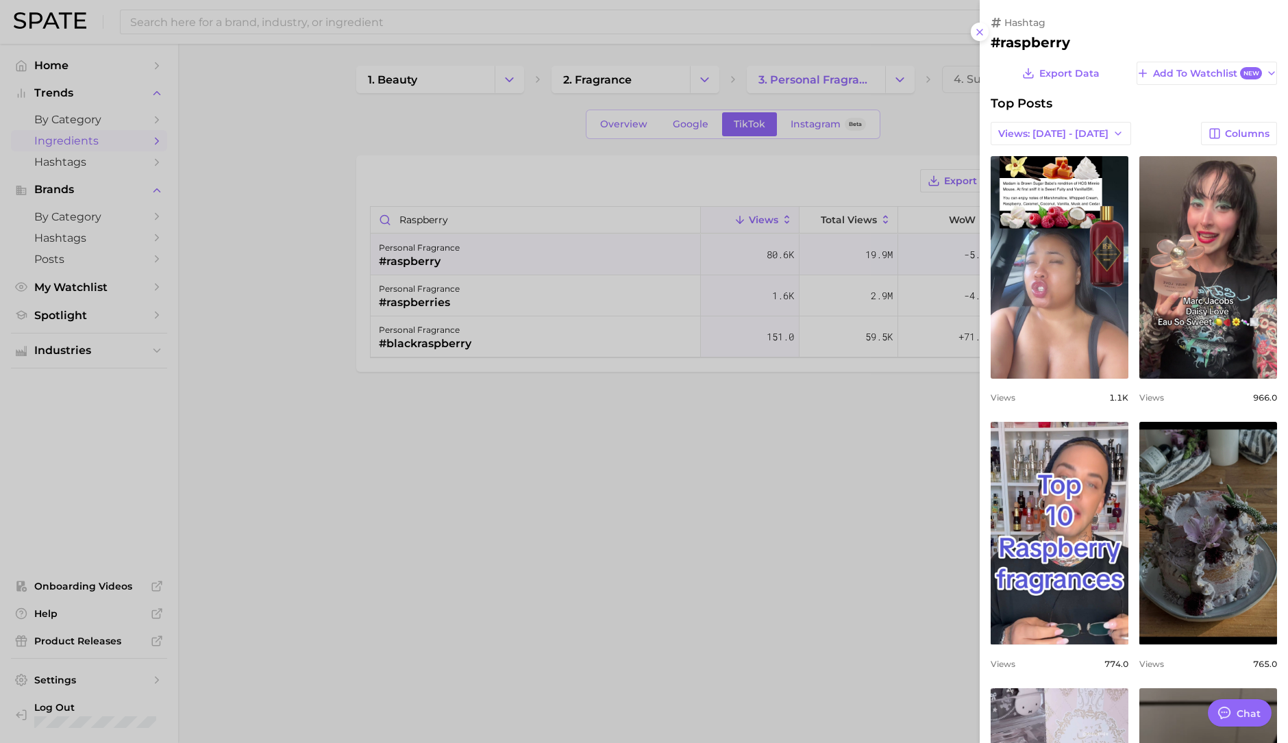
click at [81, 292] on div at bounding box center [644, 371] width 1288 height 743
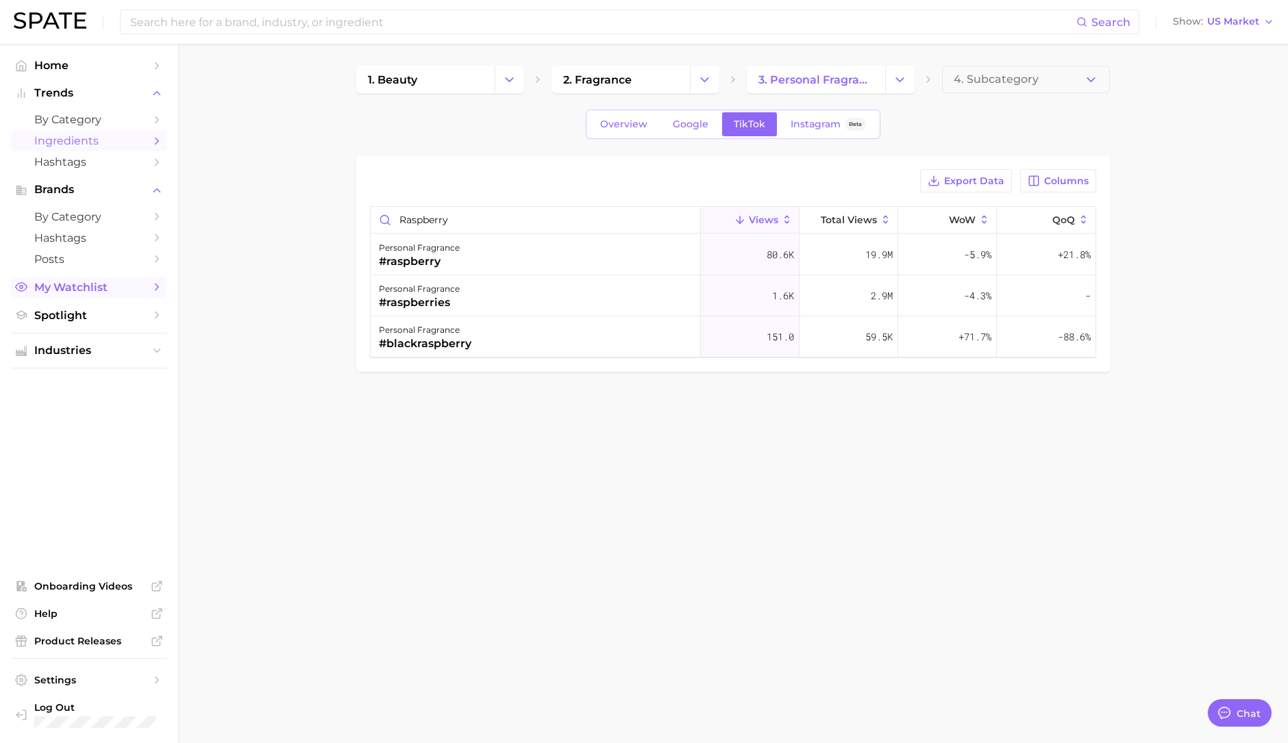
click at [83, 293] on span "My Watchlist" at bounding box center [89, 287] width 110 height 13
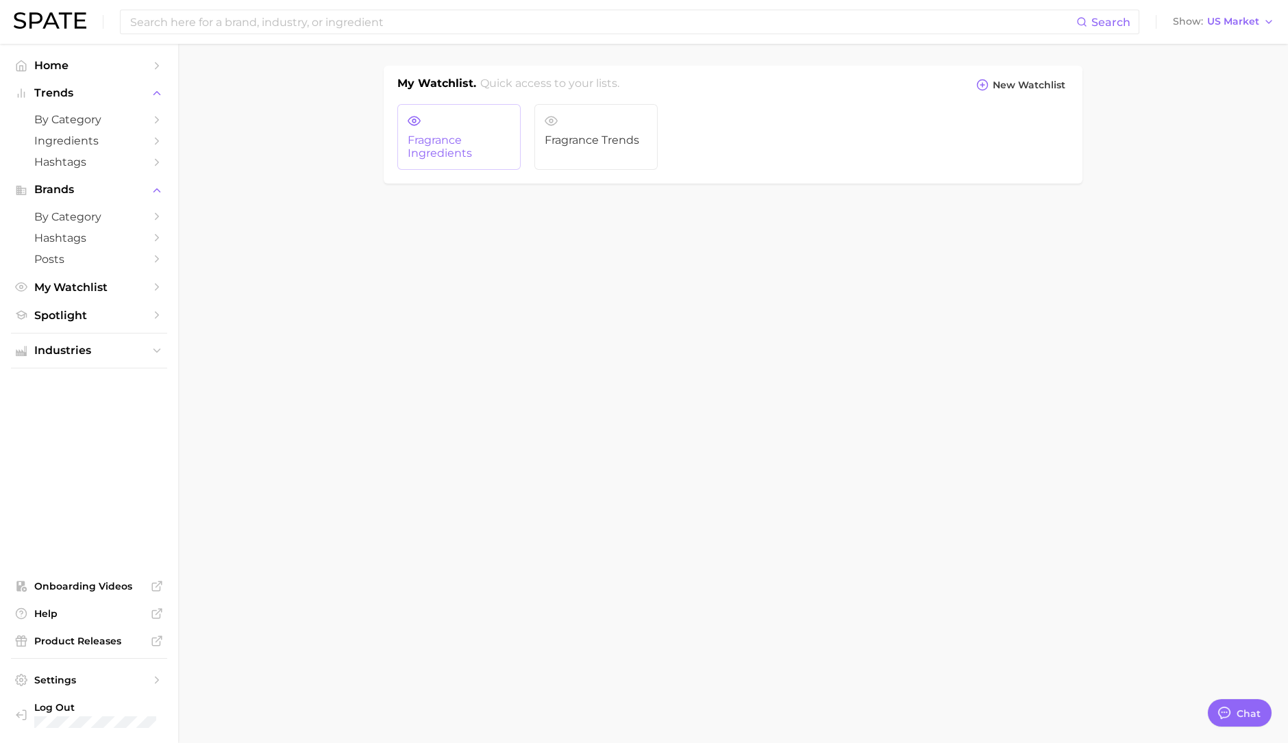
click at [492, 152] on span "Fragrance Ingredients" at bounding box center [459, 146] width 103 height 25
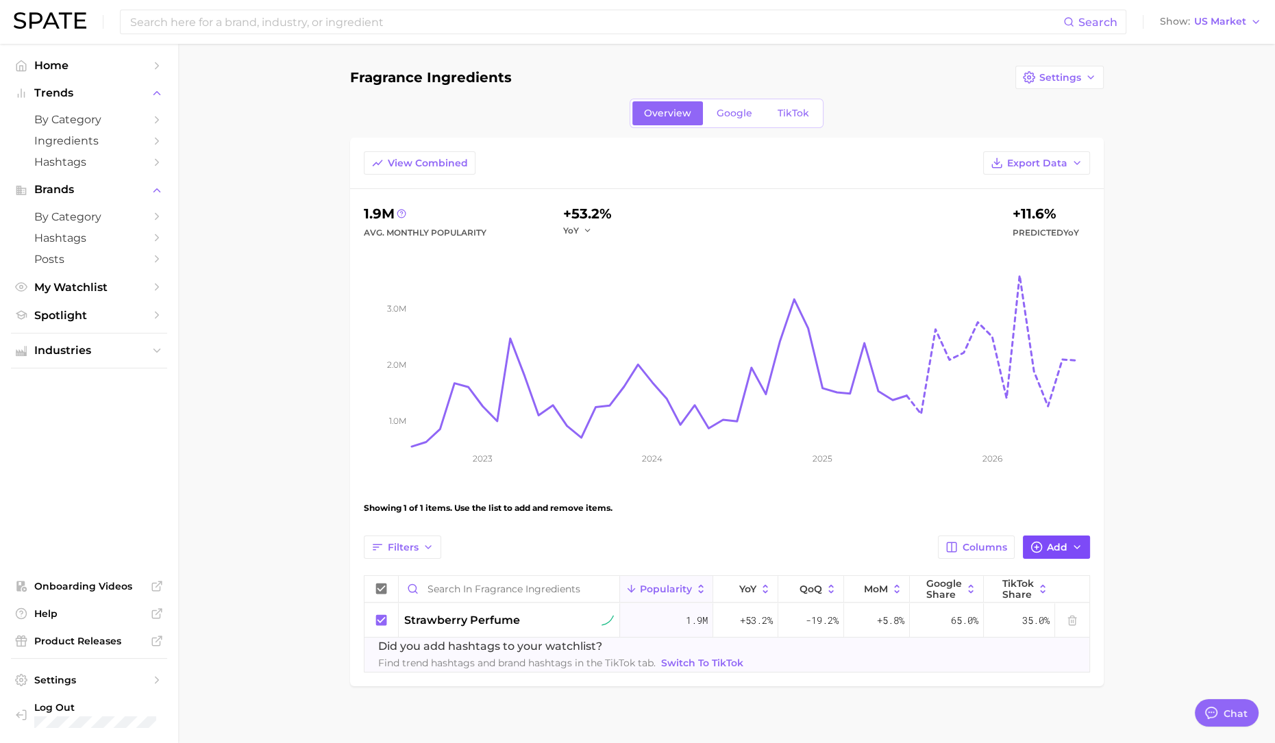
click at [1058, 546] on span "Add" at bounding box center [1057, 548] width 21 height 12
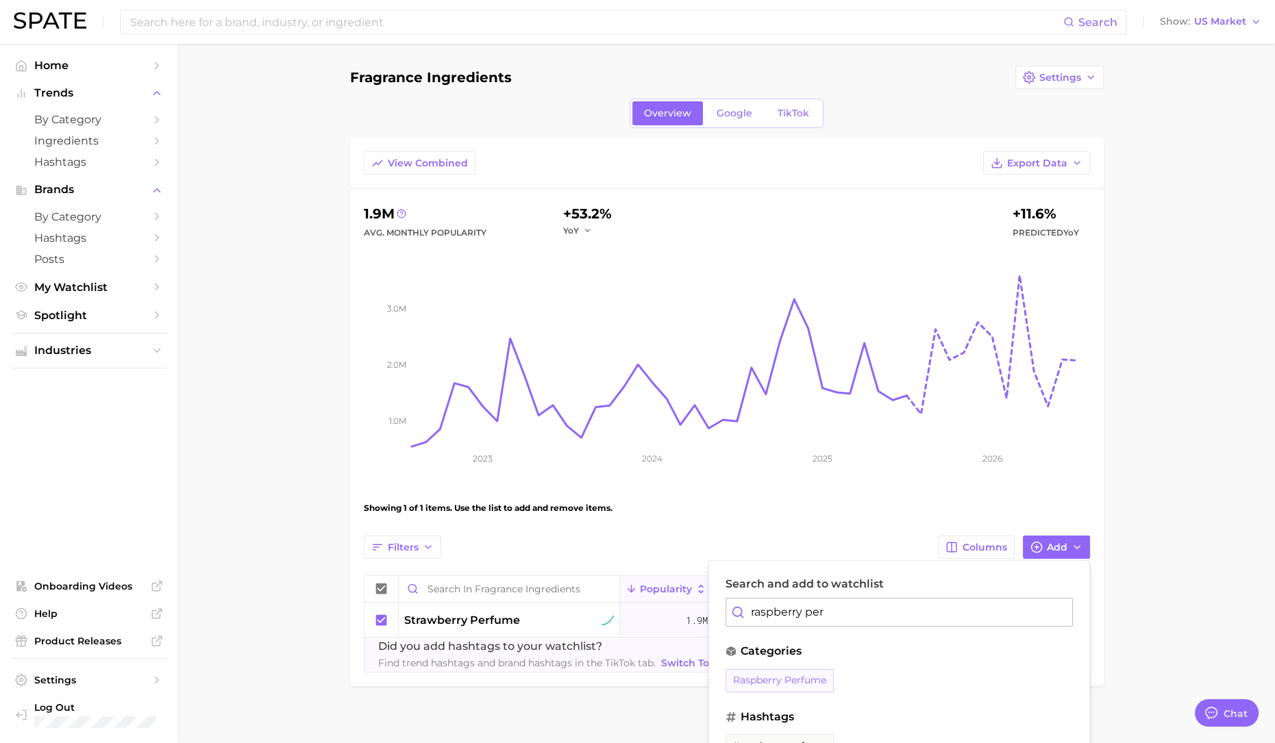
click at [801, 675] on span "raspberry perfume" at bounding box center [779, 681] width 93 height 12
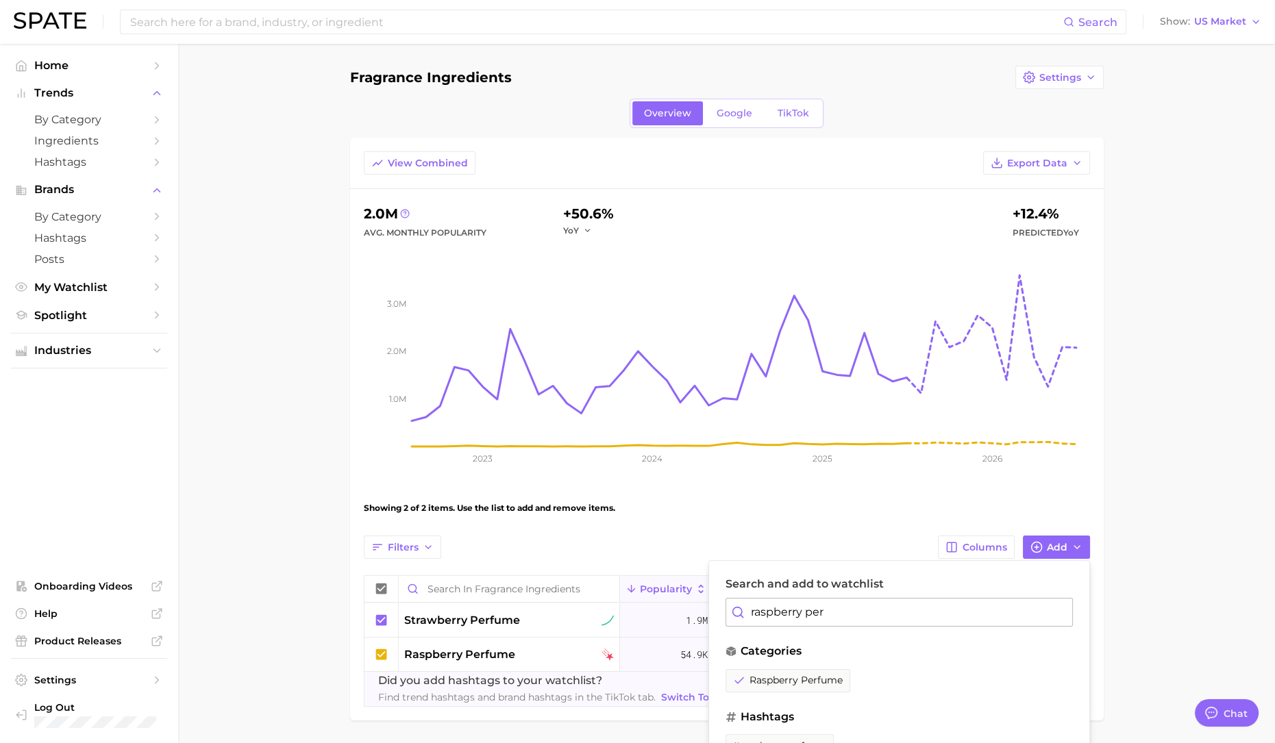
drag, startPoint x: 836, startPoint y: 618, endPoint x: 671, endPoint y: 601, distance: 165.2
click at [671, 601] on div "Filters Columns Add Search and add to watchlist raspberry per categories raspbe…" at bounding box center [727, 621] width 726 height 171
type input "cherry perf"
click at [767, 687] on button "cherry perfume" at bounding box center [771, 680] width 92 height 23
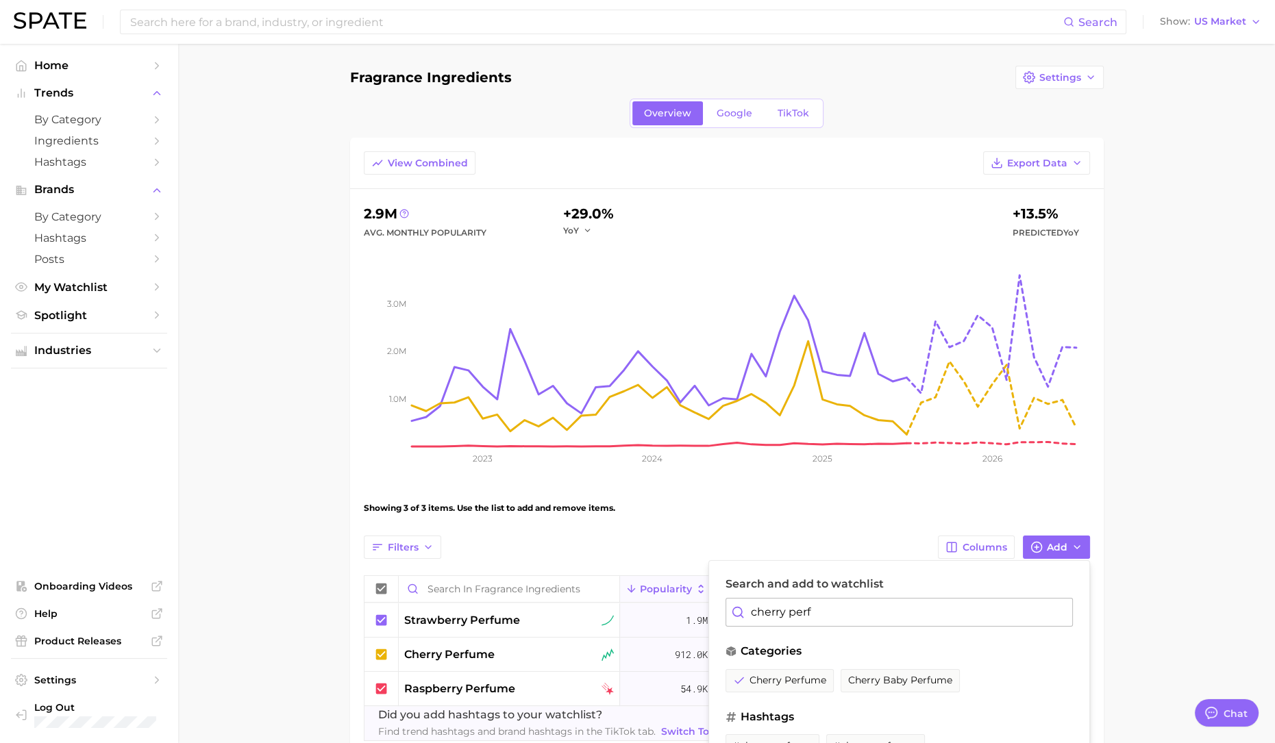
click at [1206, 347] on main "Fragrance Ingredients Settings Overview Google TikTok View Combined Export Data…" at bounding box center [726, 433] width 1097 height 779
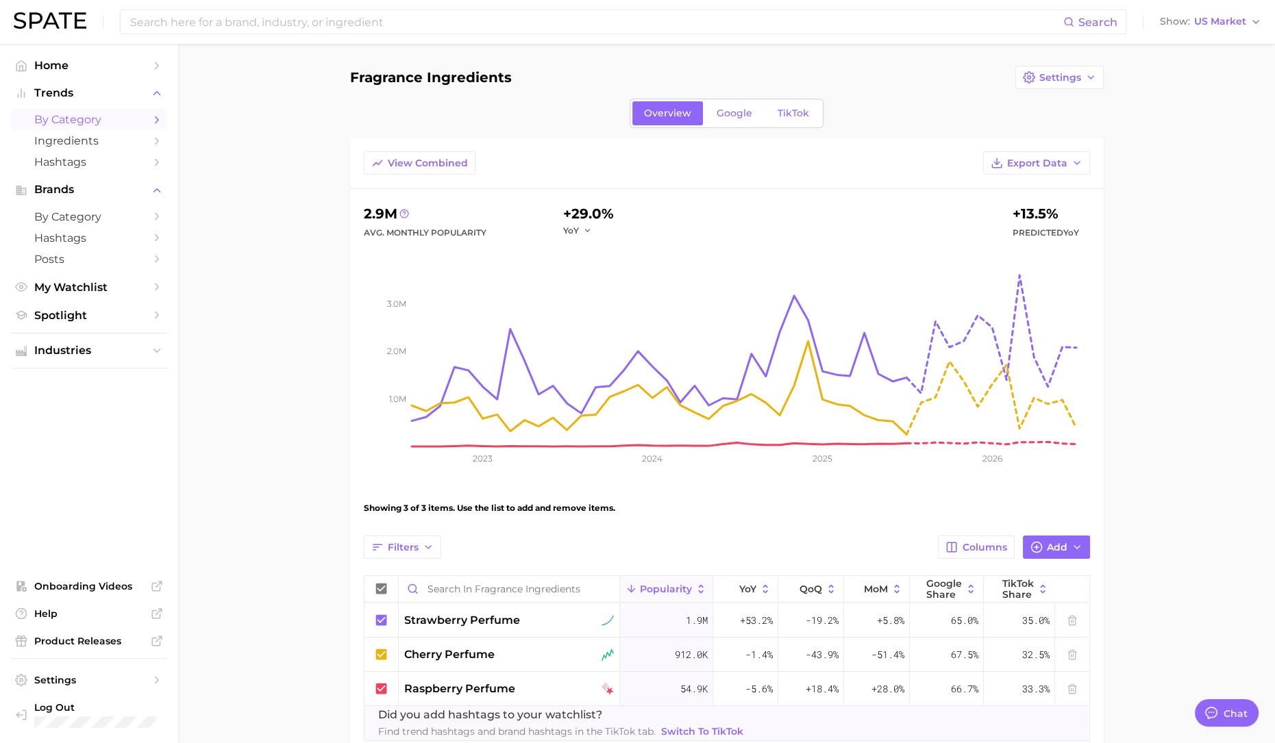
click at [80, 125] on span "by Category" at bounding box center [89, 119] width 110 height 13
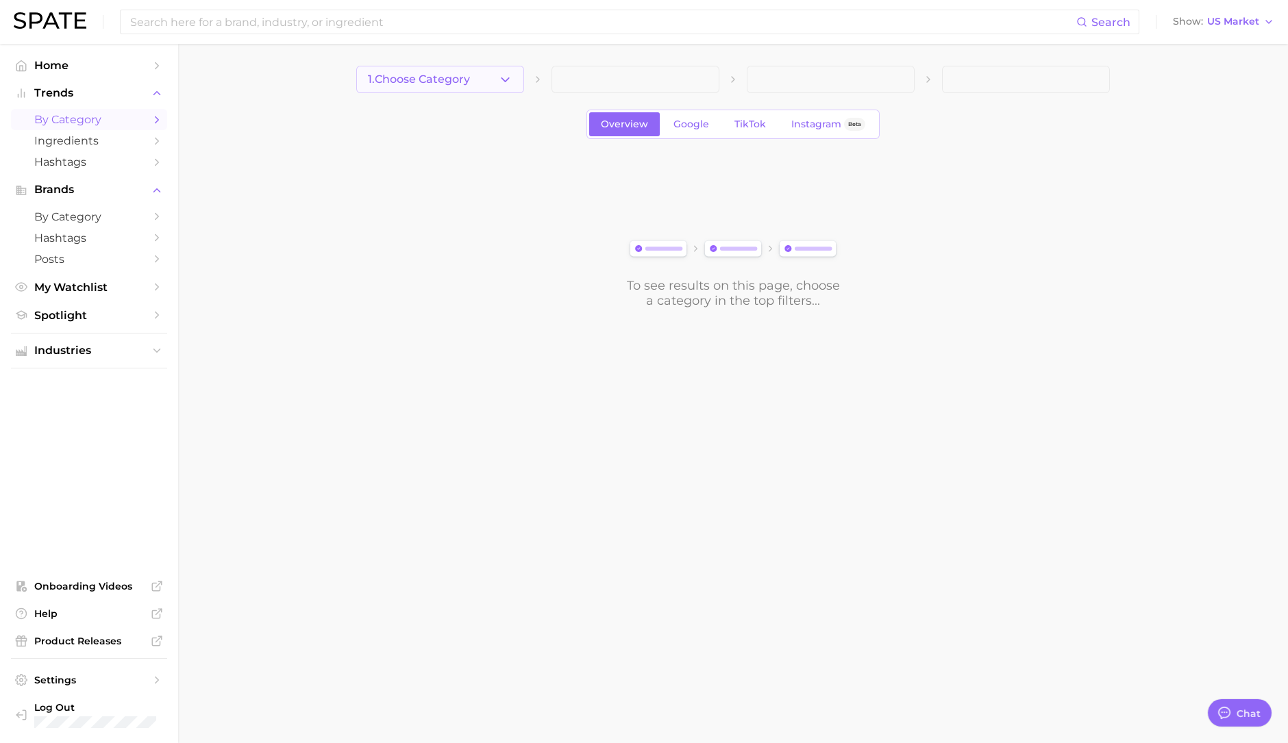
click at [471, 72] on button "1. Choose Category" at bounding box center [440, 79] width 168 height 27
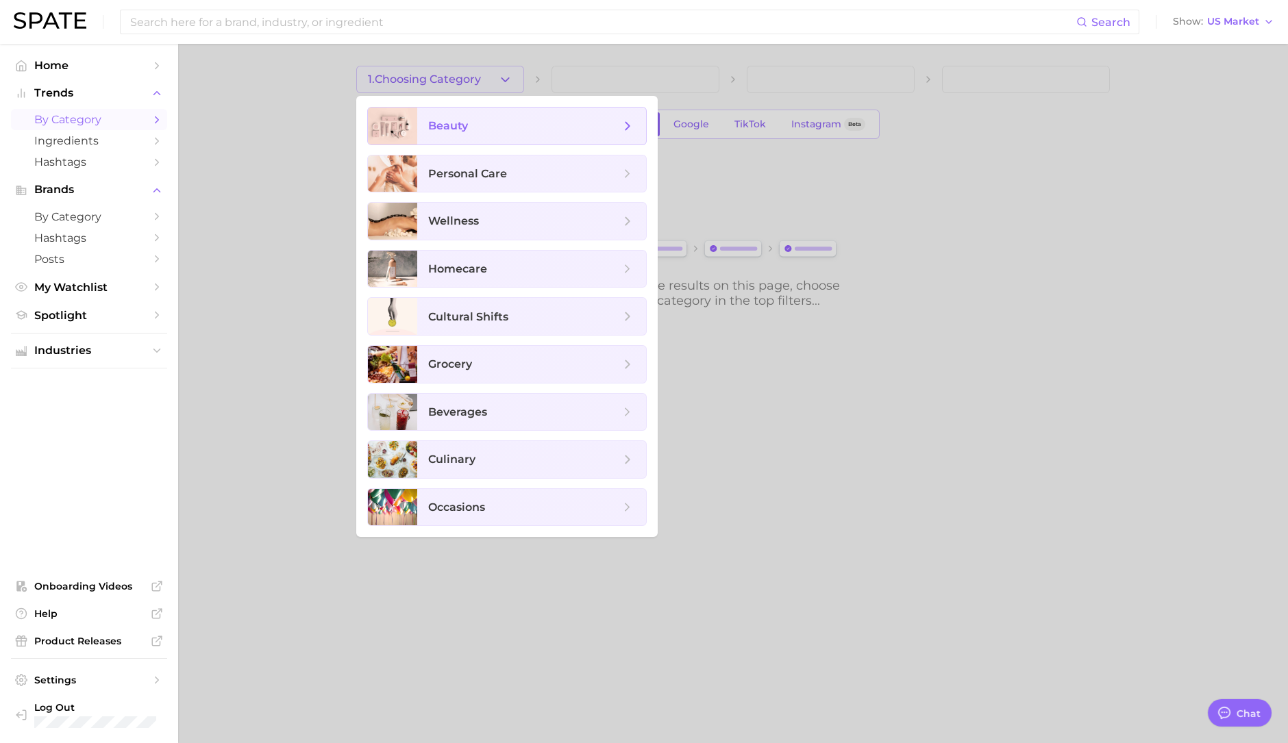
click at [458, 128] on span "beauty" at bounding box center [448, 125] width 40 height 13
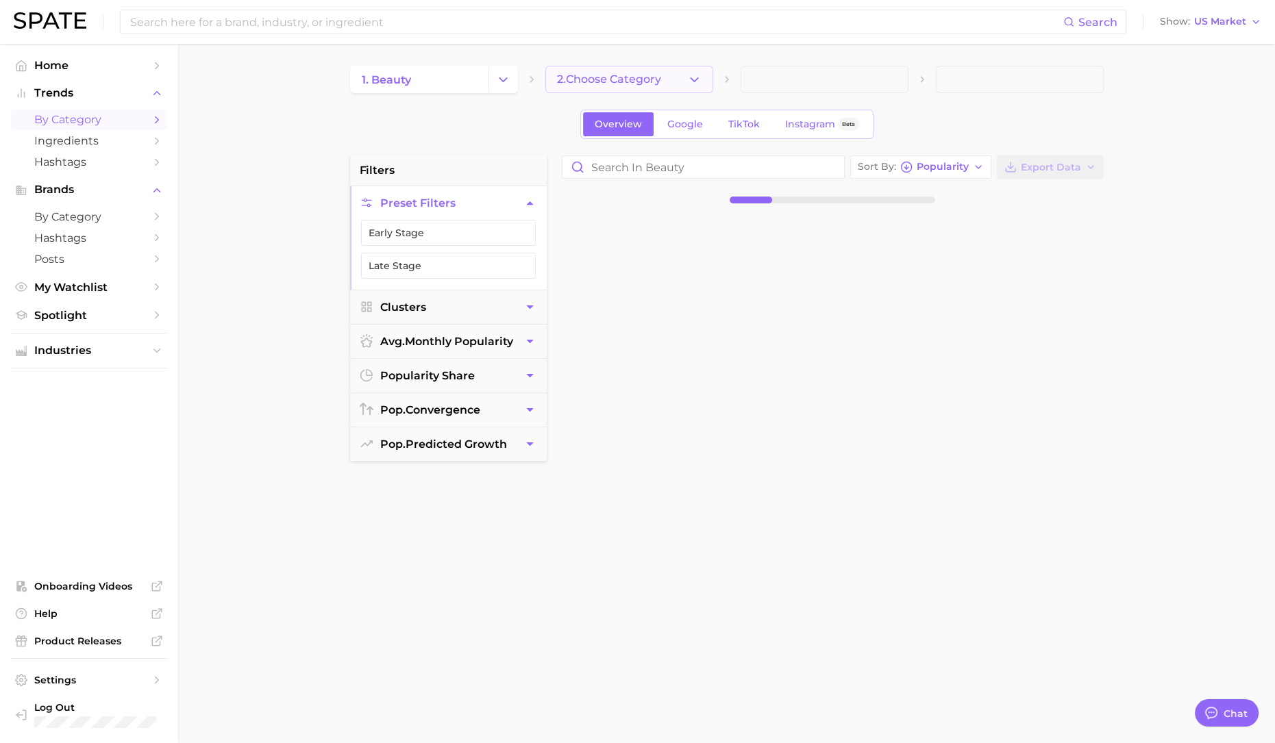
click at [671, 78] on button "2. Choose Category" at bounding box center [629, 79] width 168 height 27
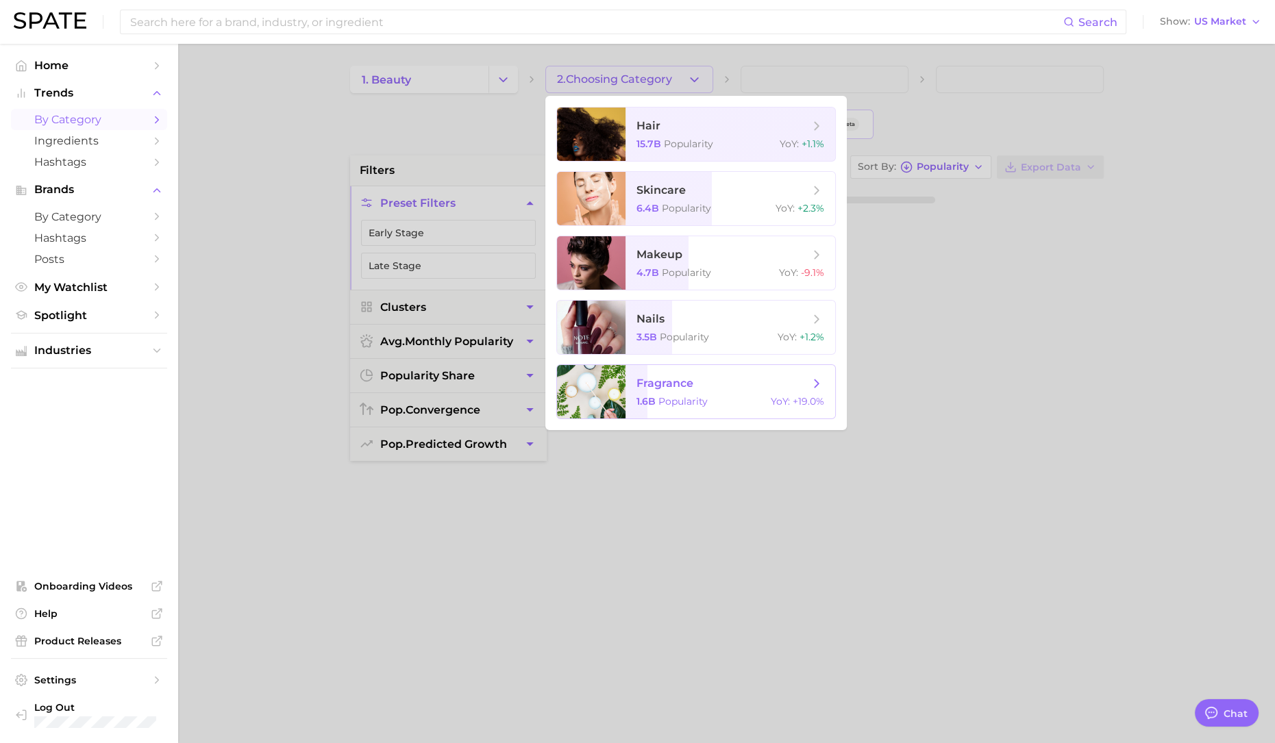
click at [709, 401] on div "1.6b Popularity YoY : +19.0%" at bounding box center [730, 401] width 188 height 12
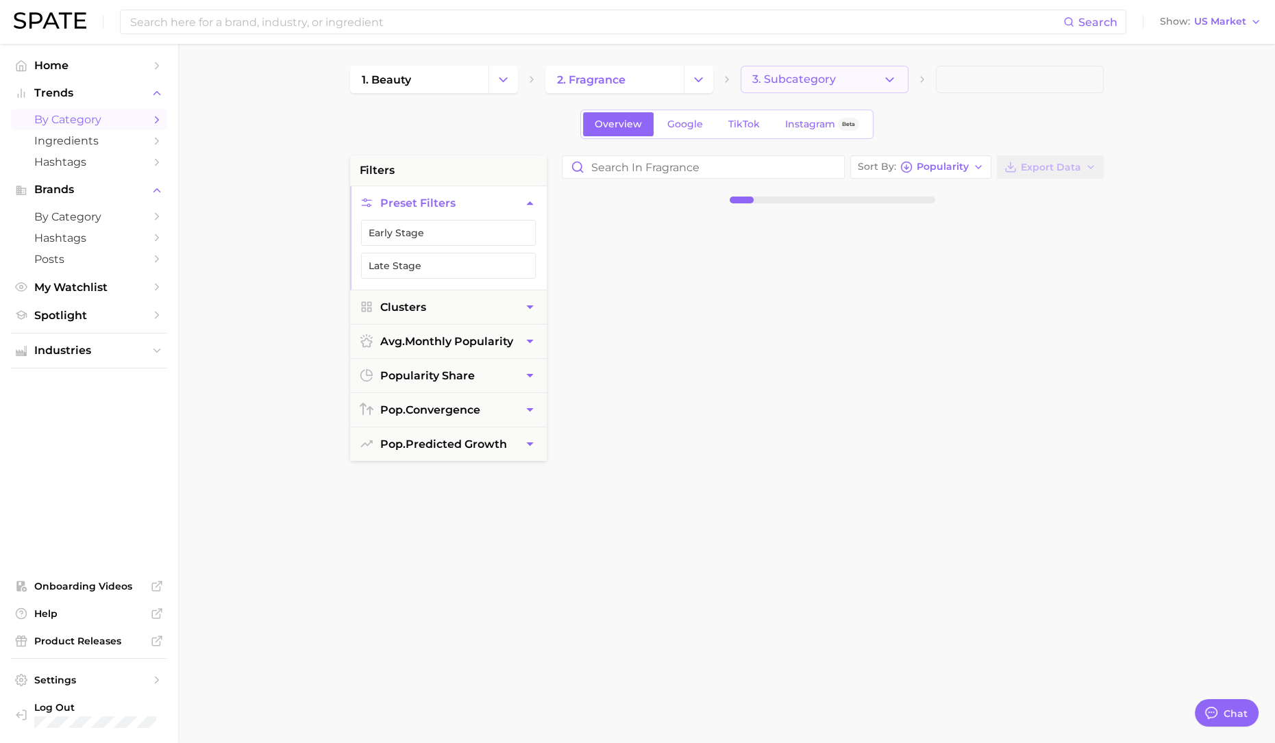
click at [853, 79] on button "3. Subcategory" at bounding box center [824, 79] width 168 height 27
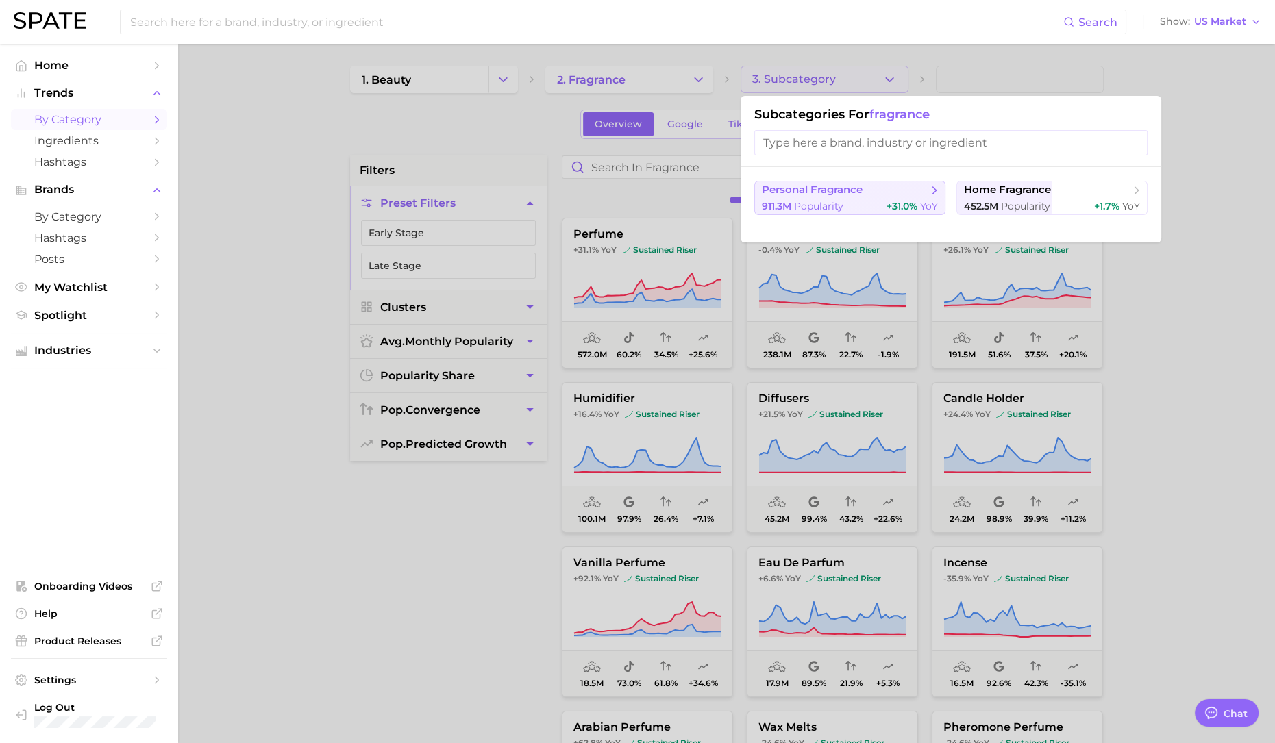
click at [844, 205] on div "911.3m Popularity +31.0% YoY" at bounding box center [850, 206] width 176 height 13
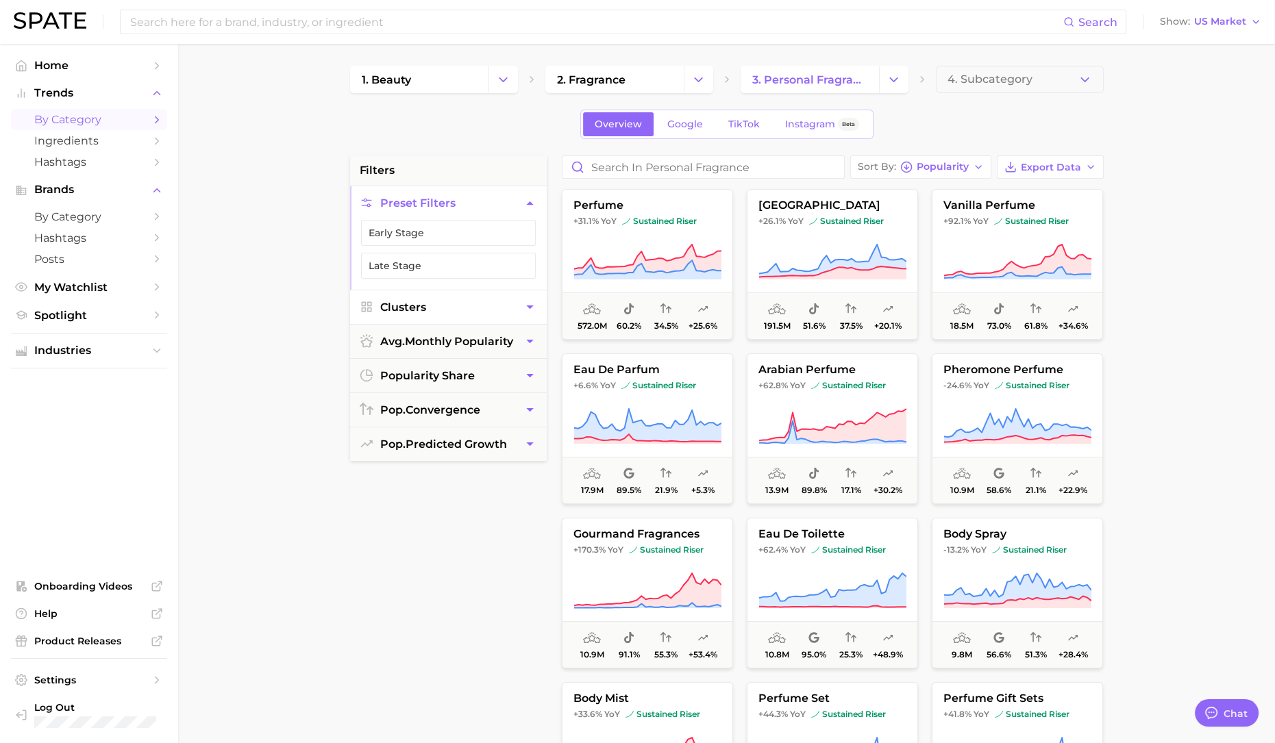
click at [459, 315] on button "Clusters" at bounding box center [448, 307] width 197 height 34
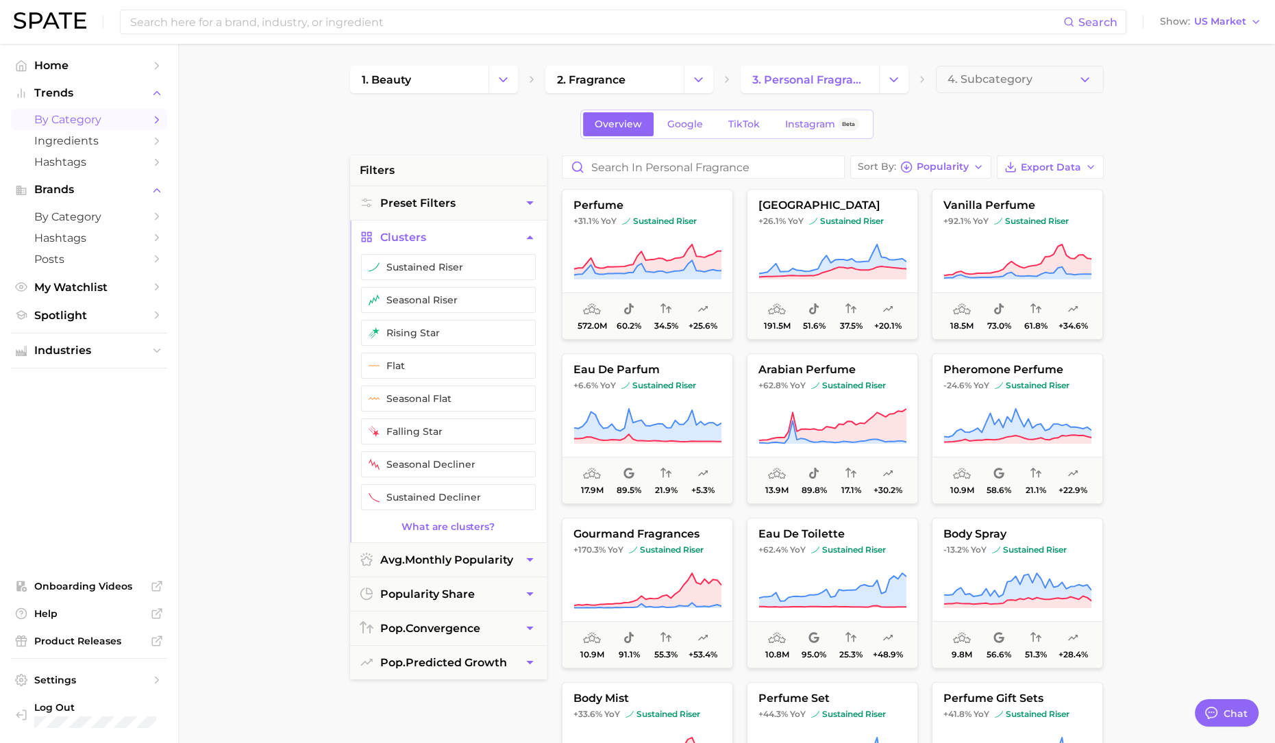
click at [275, 289] on main "1. beauty 2. fragrance 3. personal fragrance 4. Subcategory Overview Google Tik…" at bounding box center [726, 563] width 1097 height 1039
click at [1001, 82] on span "4. Subcategory" at bounding box center [989, 79] width 85 height 12
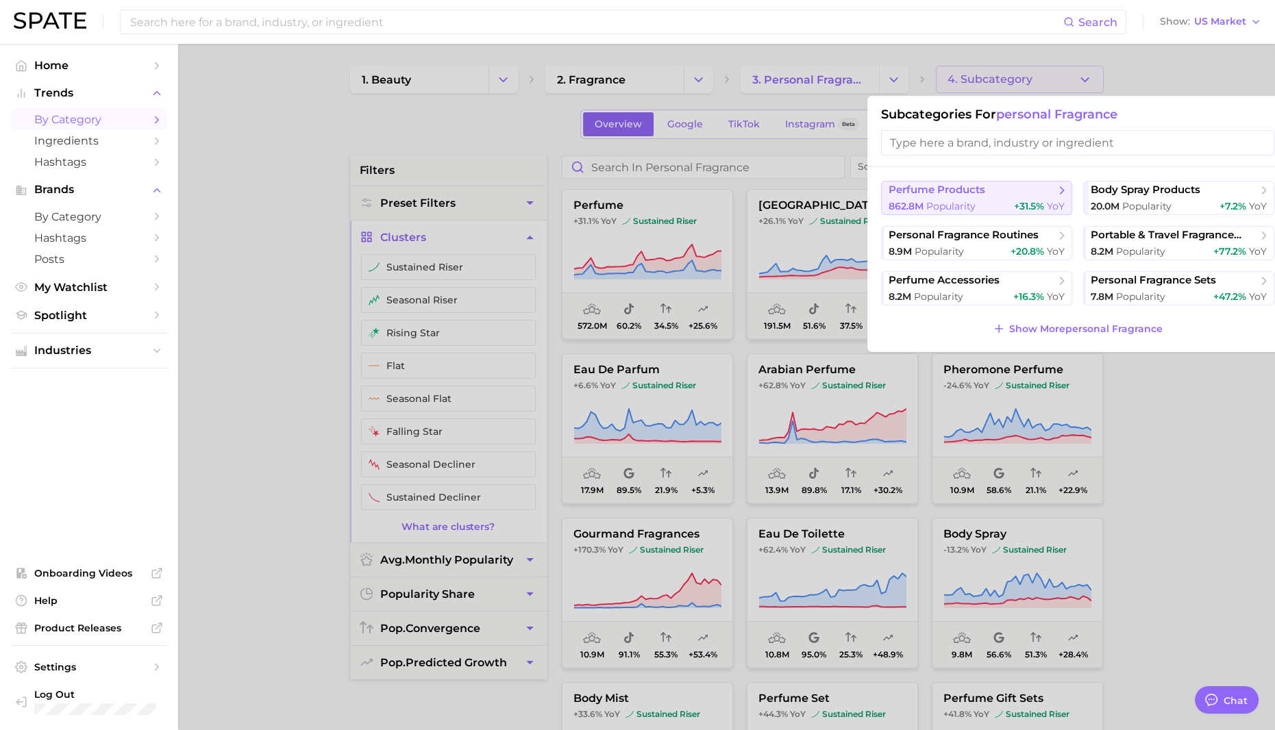
click at [1010, 199] on button "perfume products 862.8m Popularity +31.5% YoY" at bounding box center [976, 198] width 191 height 34
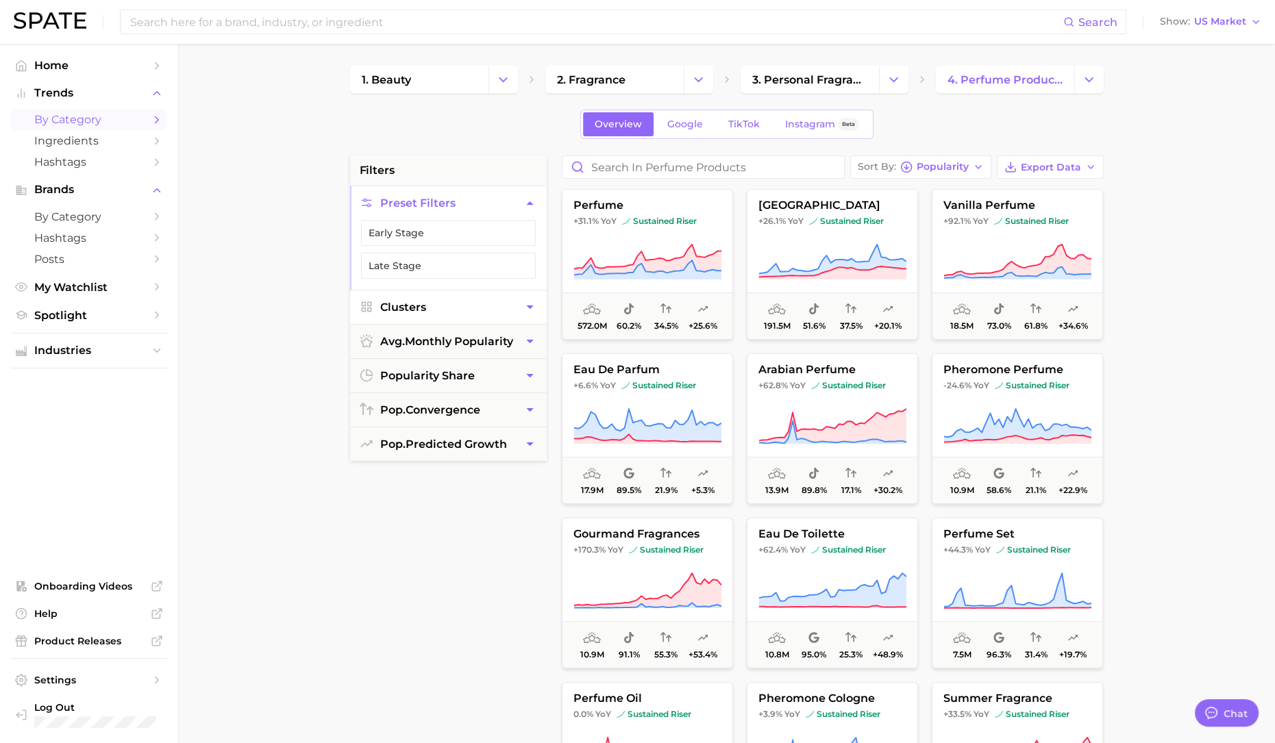
click at [401, 316] on button "Clusters" at bounding box center [448, 307] width 197 height 34
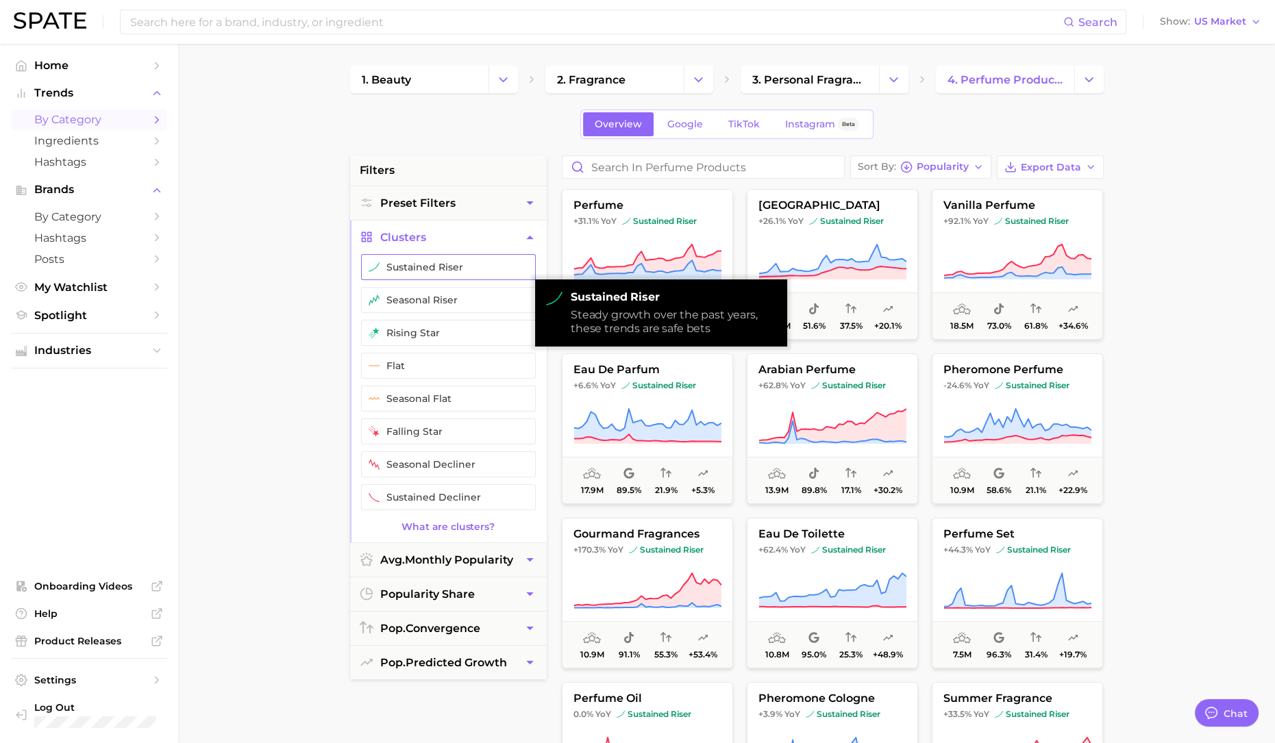
click at [429, 275] on button "sustained riser" at bounding box center [448, 267] width 175 height 26
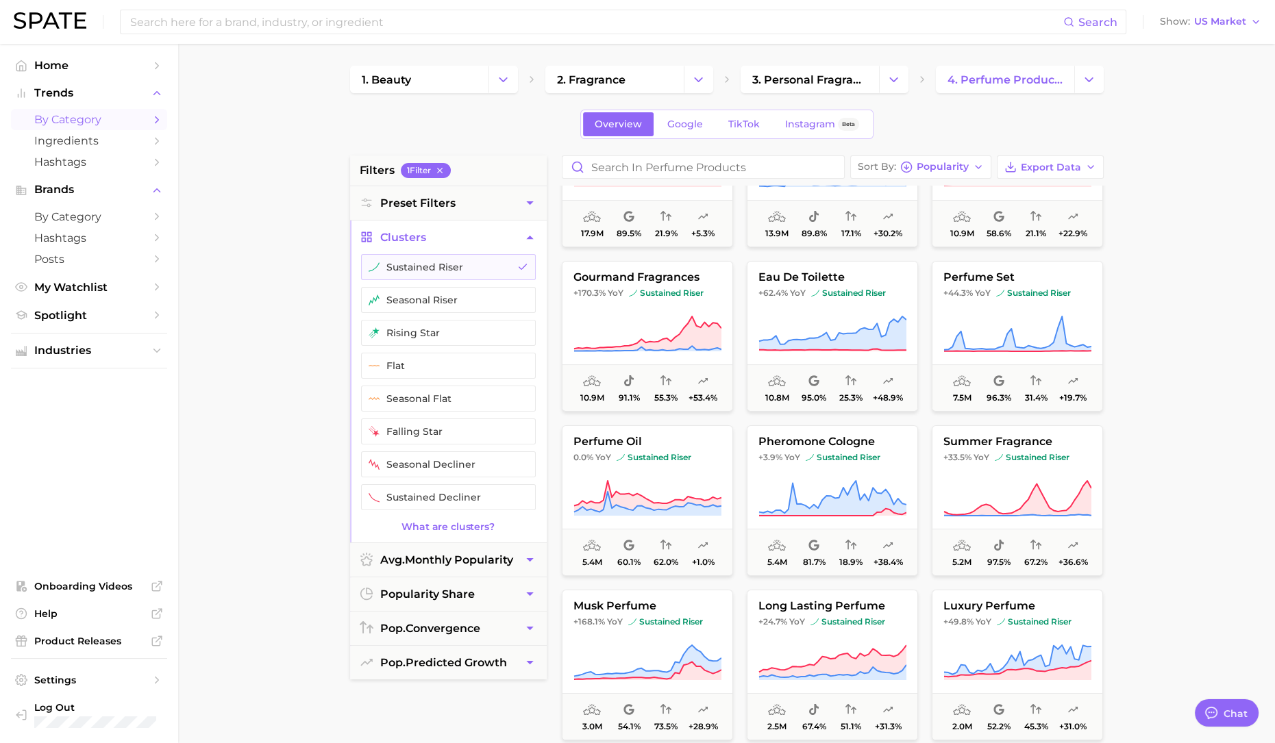
scroll to position [342, 0]
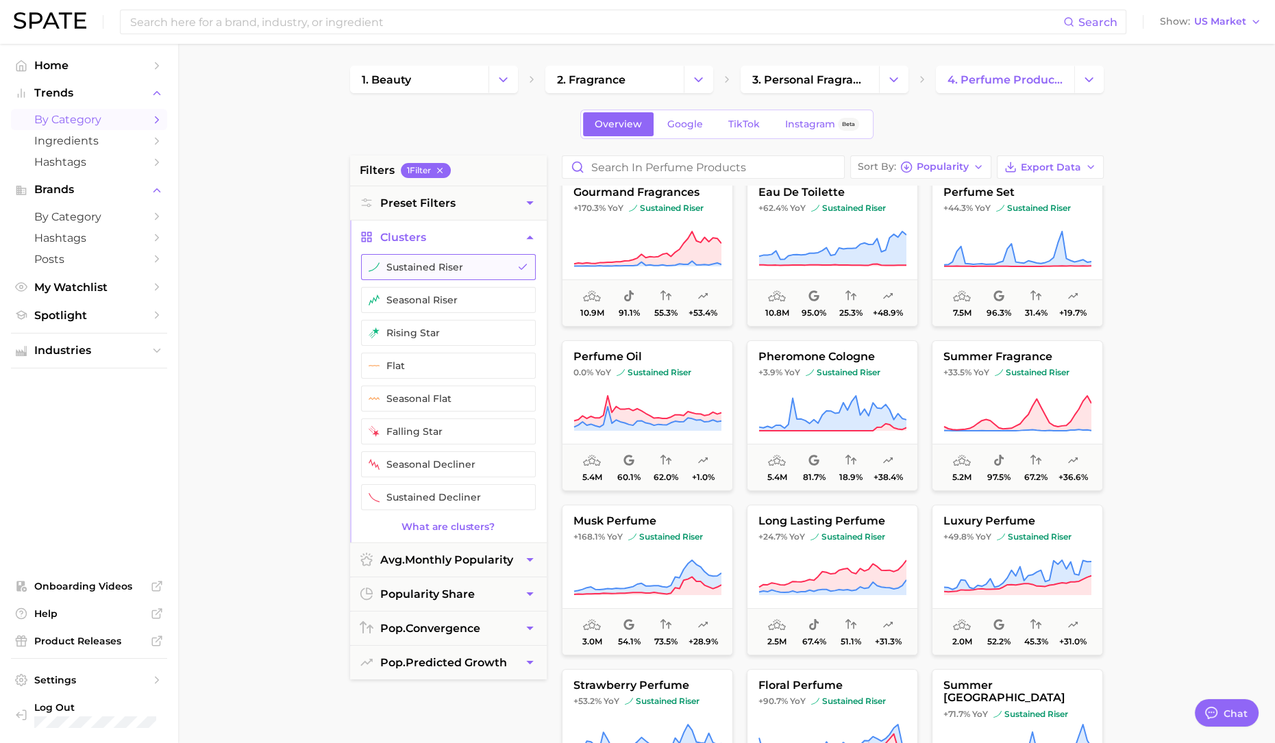
click at [486, 275] on button "sustained riser" at bounding box center [448, 267] width 175 height 26
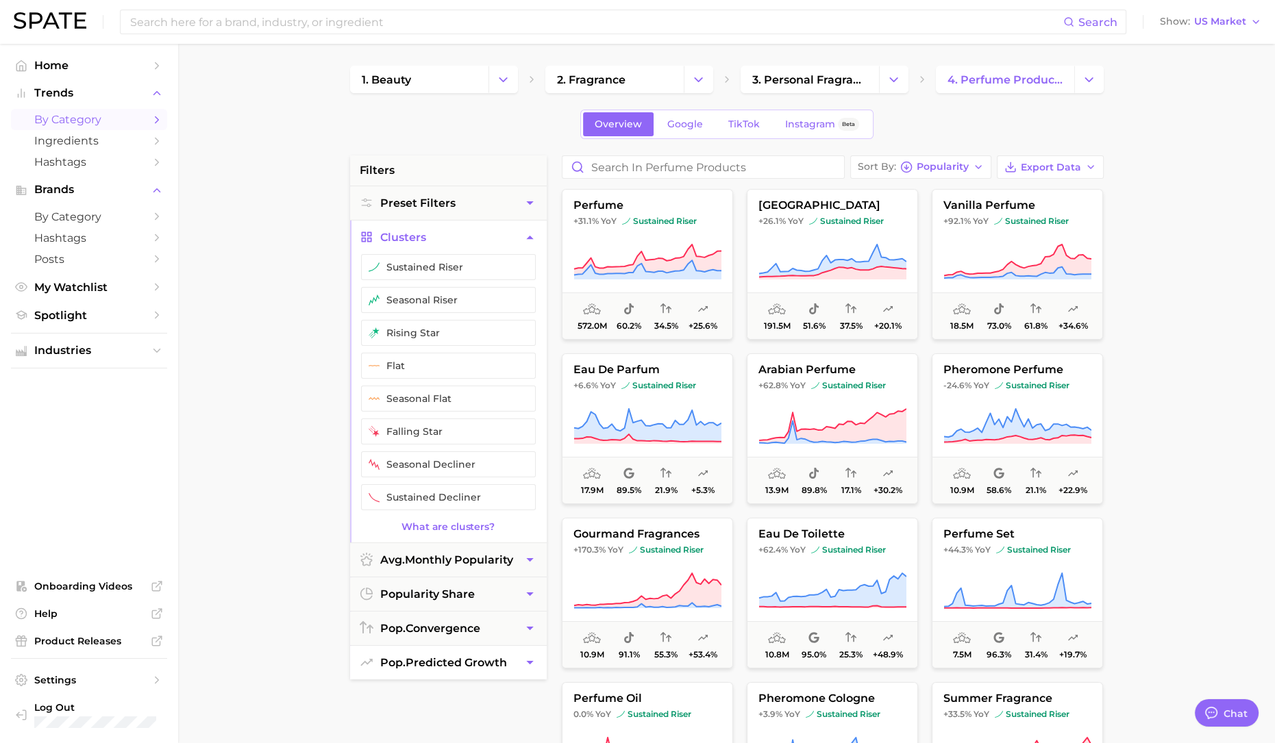
click at [516, 669] on button "pop. predicted growth" at bounding box center [448, 663] width 197 height 34
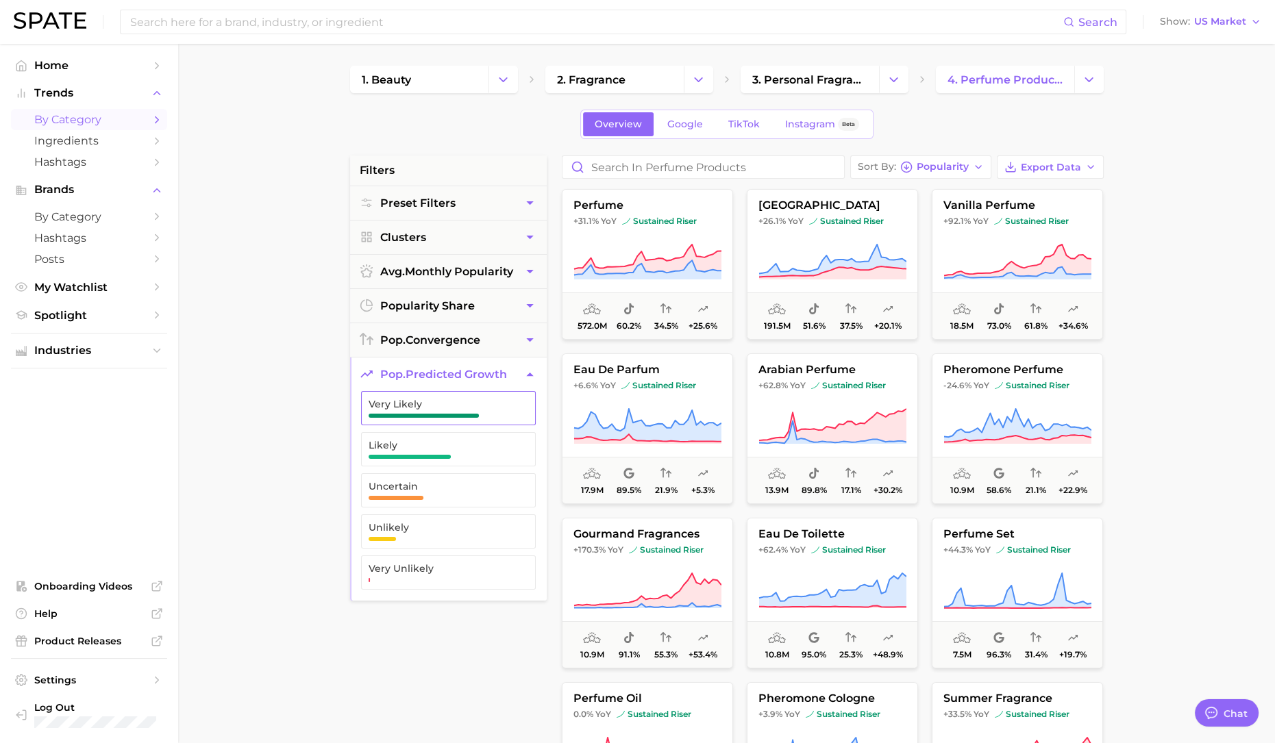
click at [430, 414] on span "button" at bounding box center [424, 416] width 110 height 4
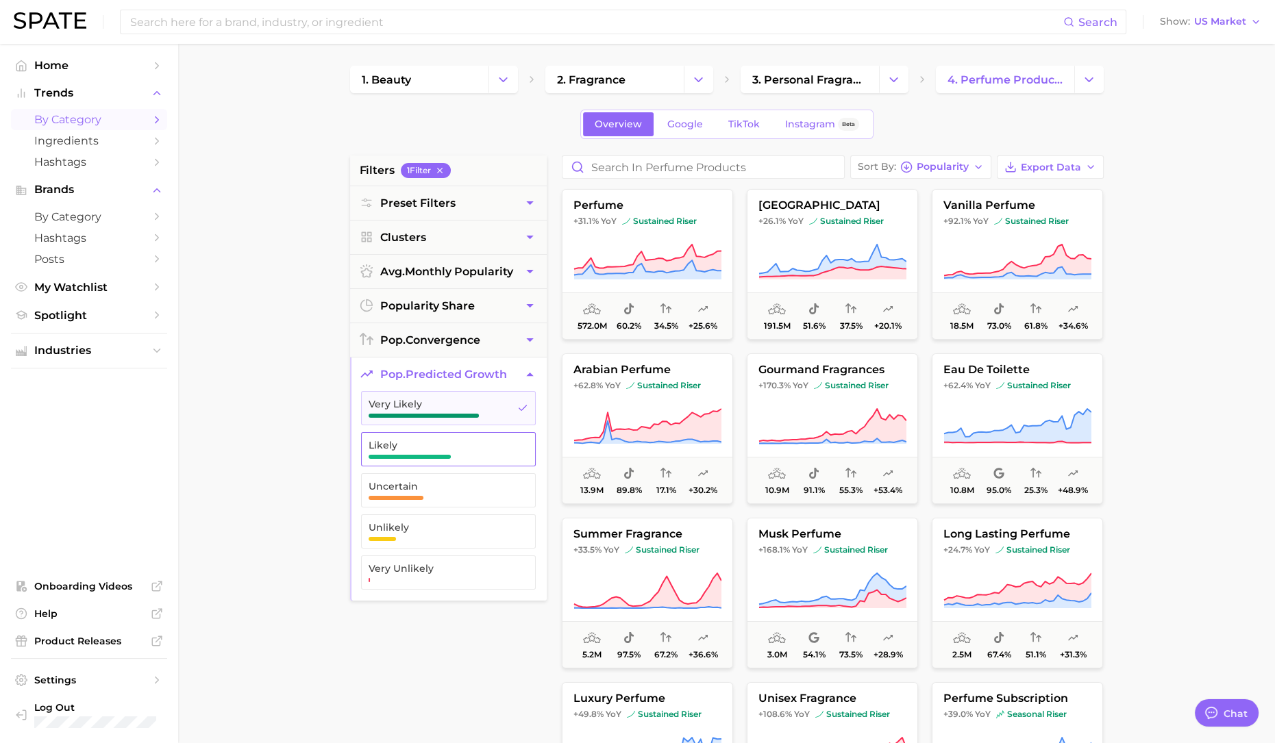
click at [435, 451] on span "Likely" at bounding box center [438, 449] width 138 height 19
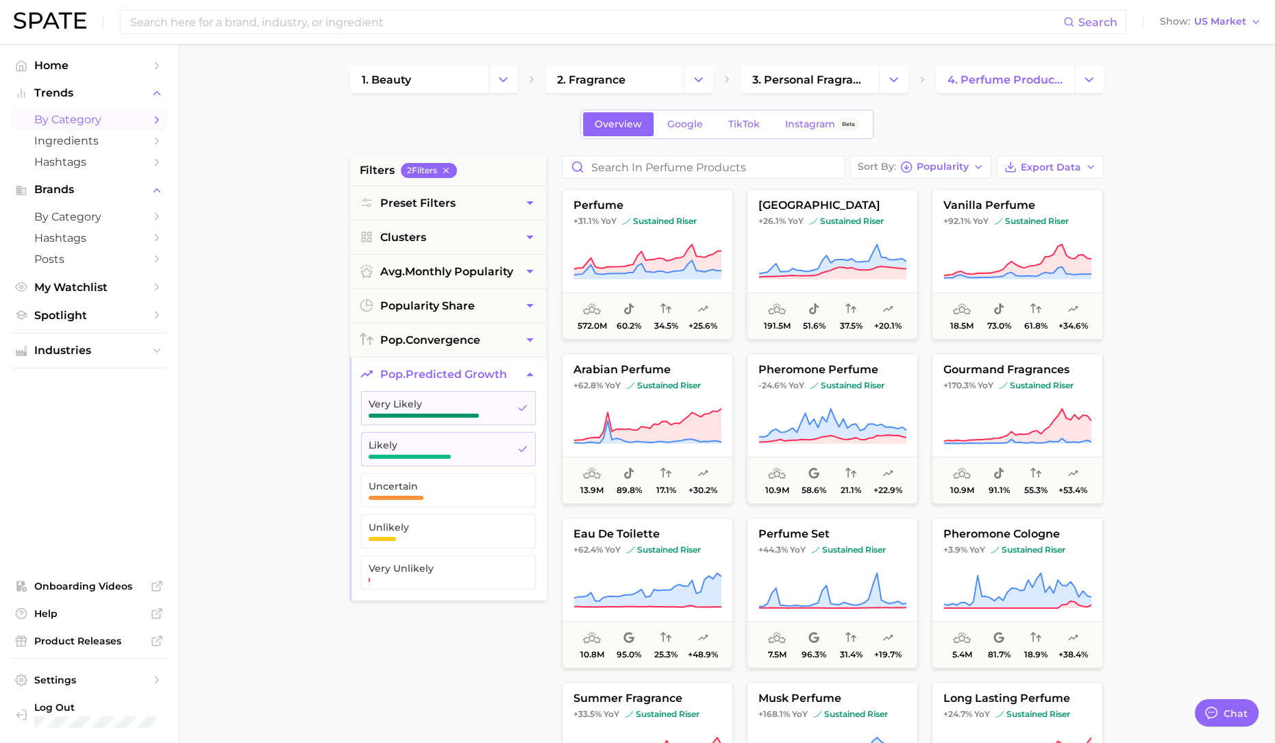
click at [1169, 334] on main "1. beauty 2. fragrance 3. personal fragrance 4. perfume products Overview Googl…" at bounding box center [726, 563] width 1097 height 1039
click at [1083, 169] on button "Export Data" at bounding box center [1050, 166] width 107 height 23
click at [1058, 193] on button "Card Data CSV" at bounding box center [1028, 192] width 151 height 25
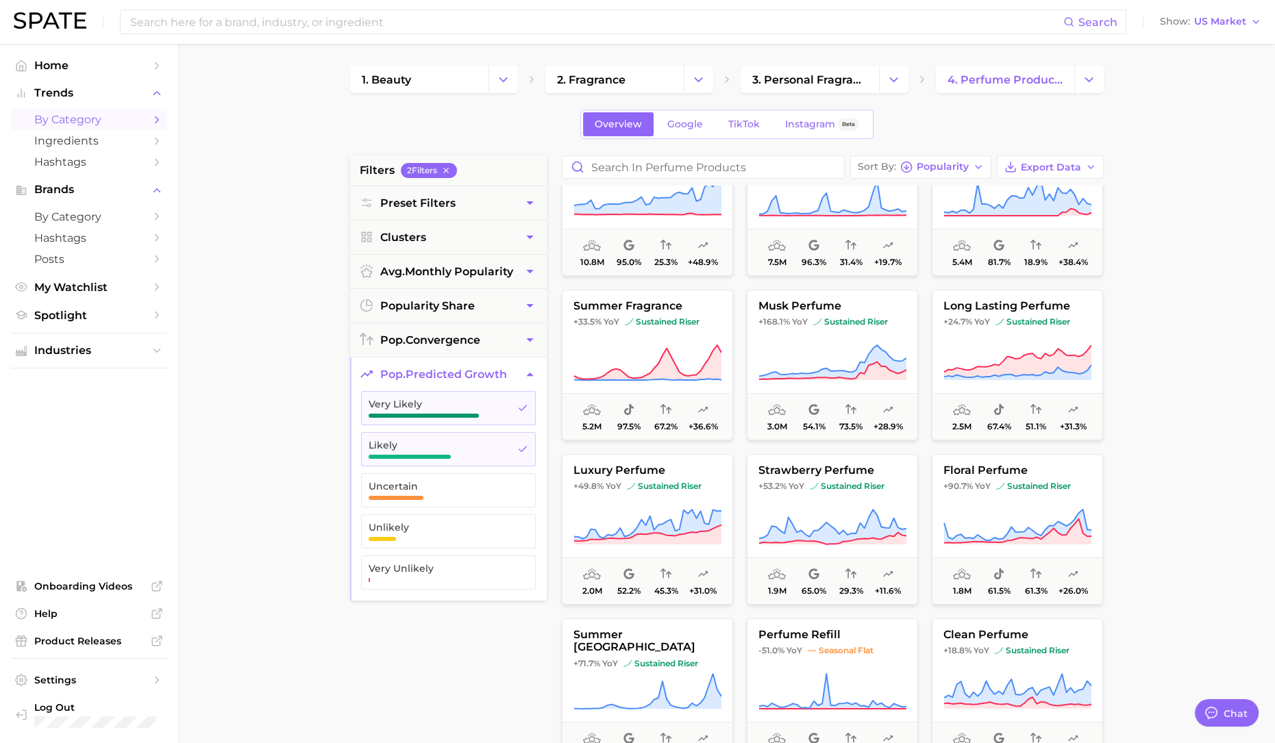
scroll to position [428, 0]
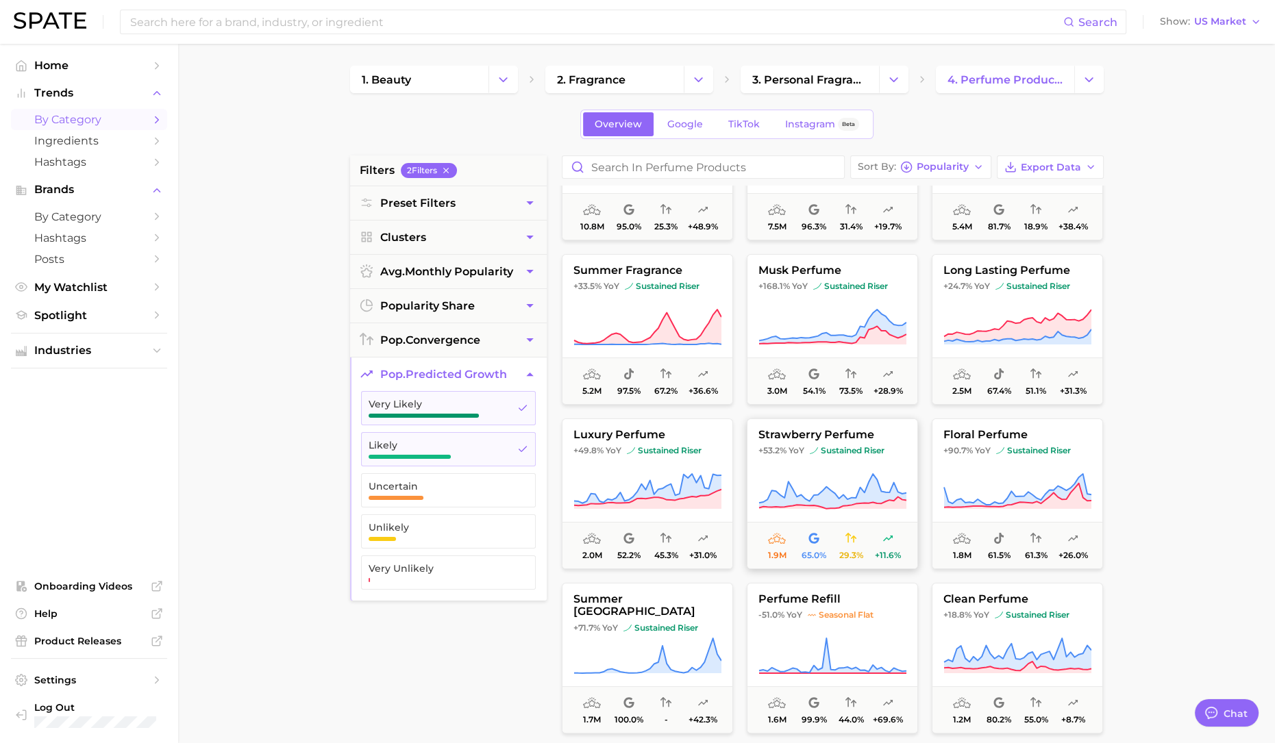
click at [806, 501] on icon at bounding box center [831, 491] width 147 height 35
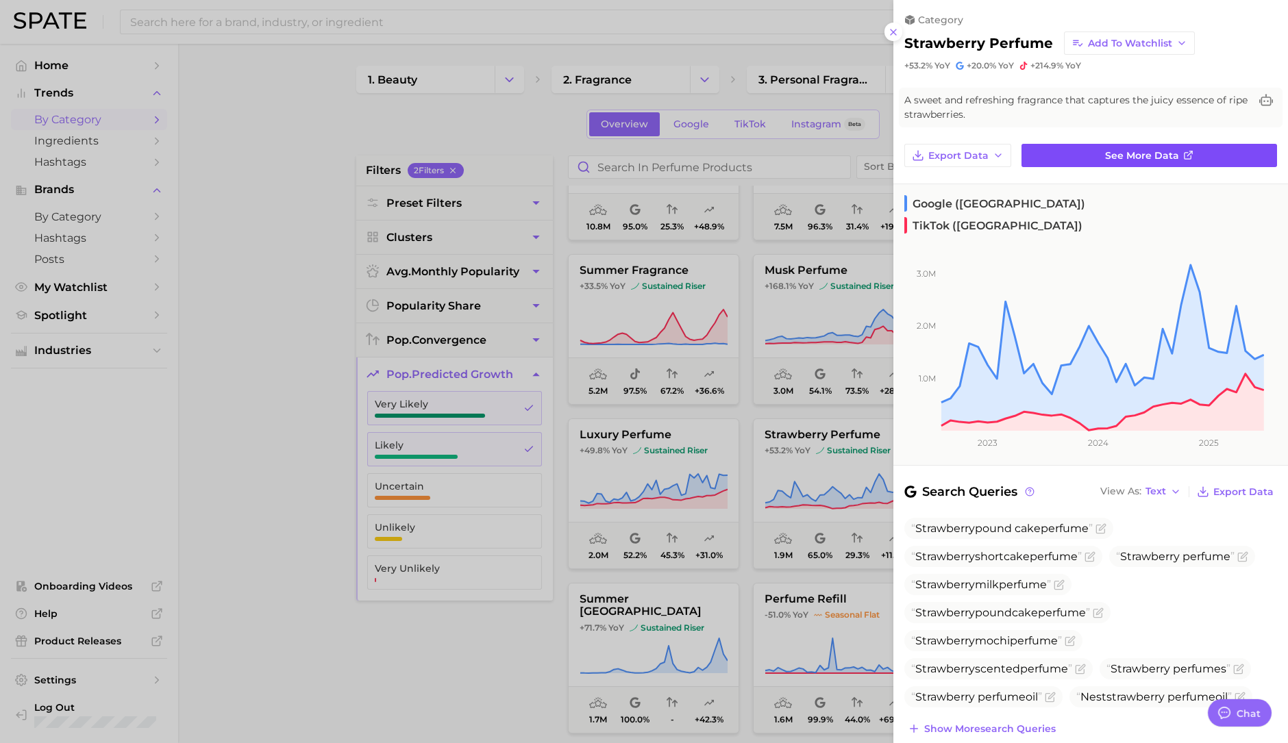
click at [1095, 158] on link "See more data" at bounding box center [1148, 155] width 255 height 23
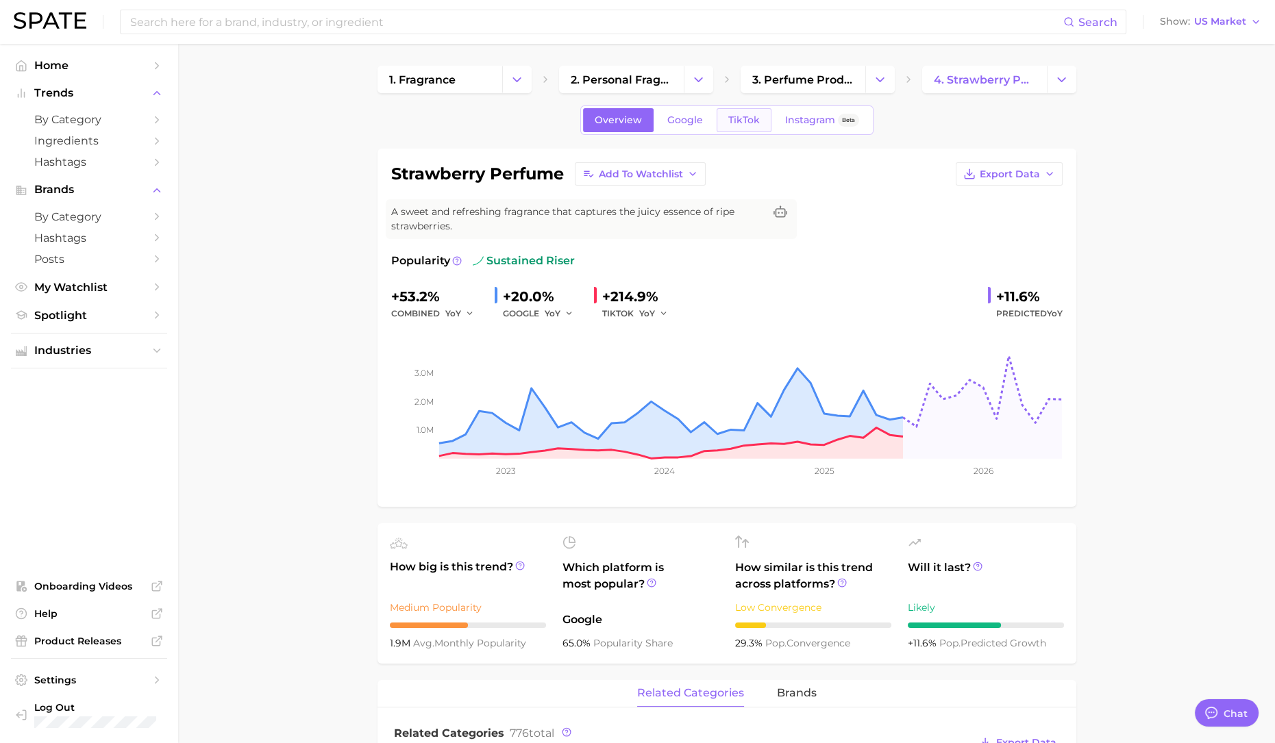
click at [733, 120] on span "TikTok" at bounding box center [744, 120] width 32 height 12
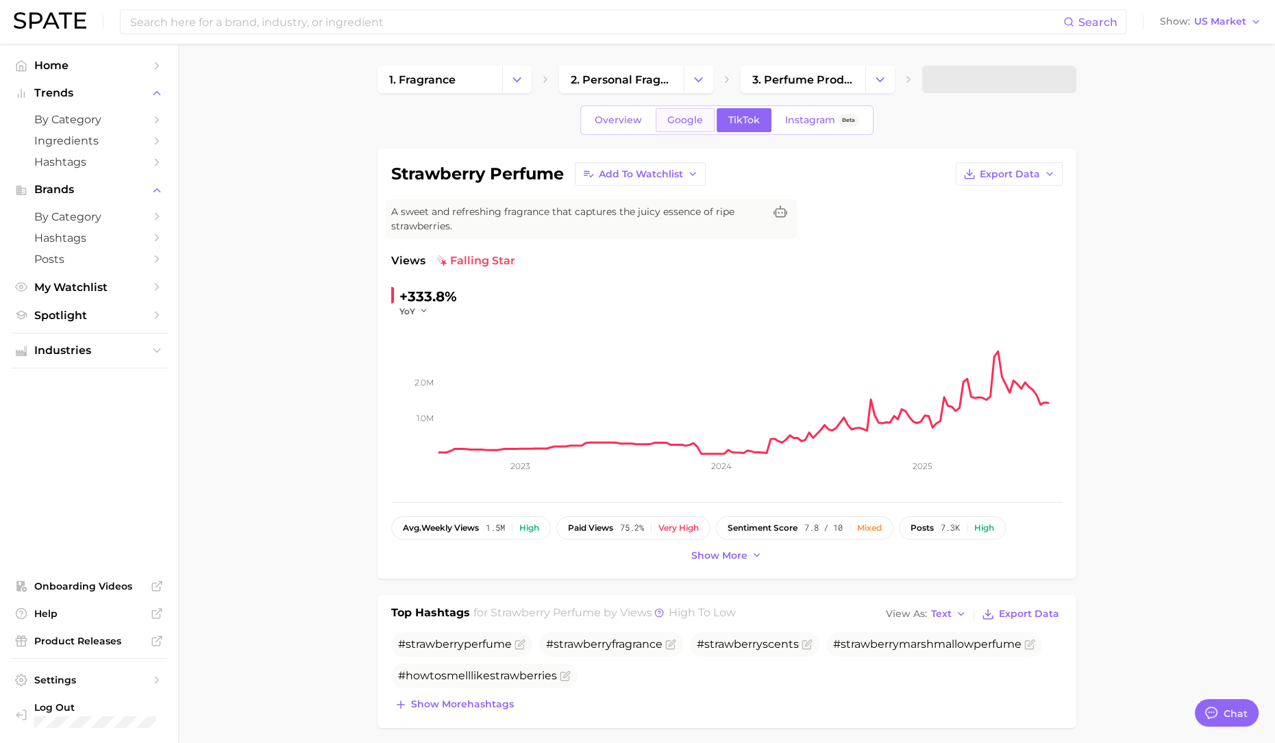
click at [690, 125] on span "Google" at bounding box center [685, 120] width 36 height 12
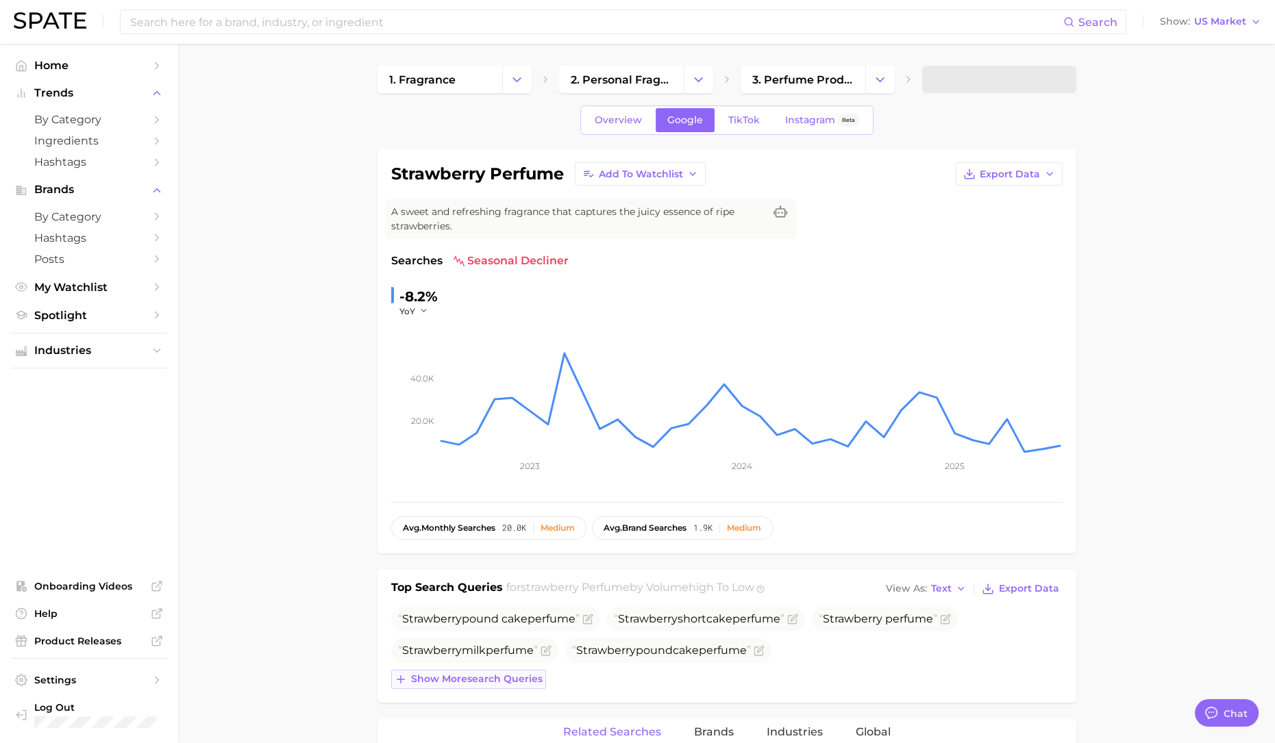
click at [497, 676] on span "Show more search queries" at bounding box center [477, 679] width 132 height 12
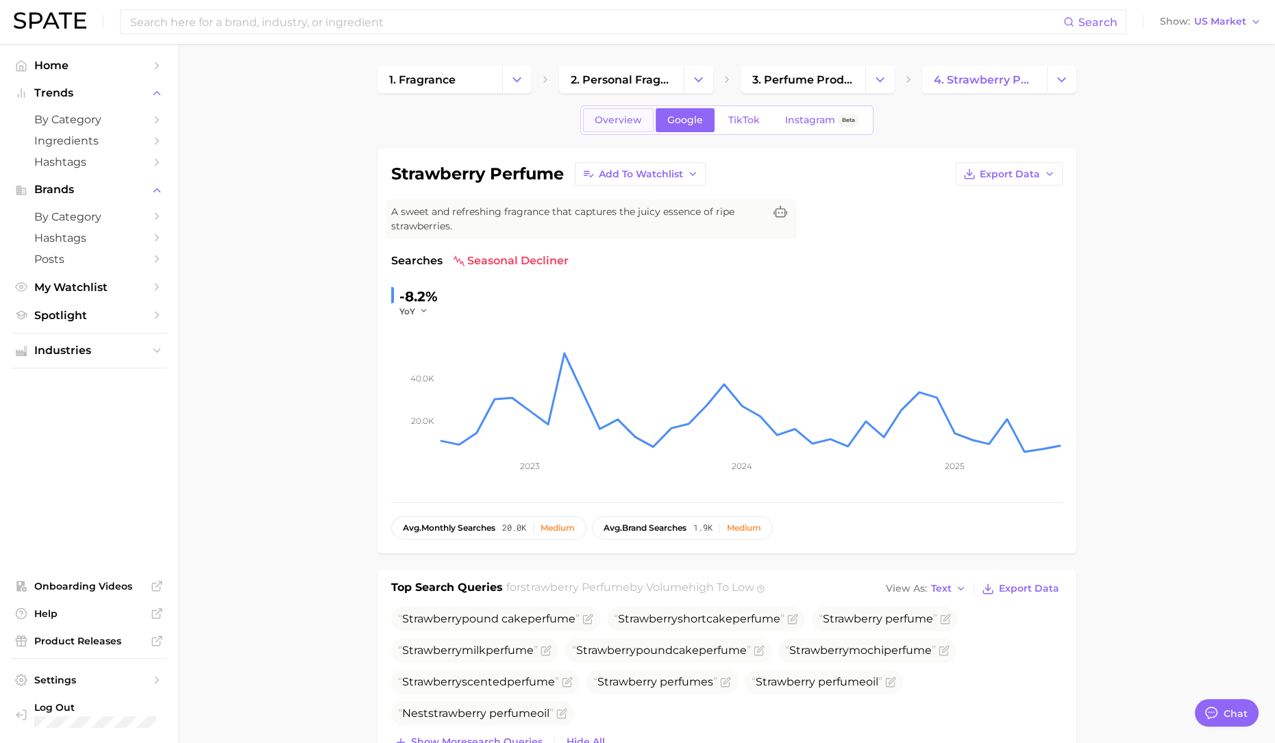
click at [623, 117] on span "Overview" at bounding box center [618, 120] width 47 height 12
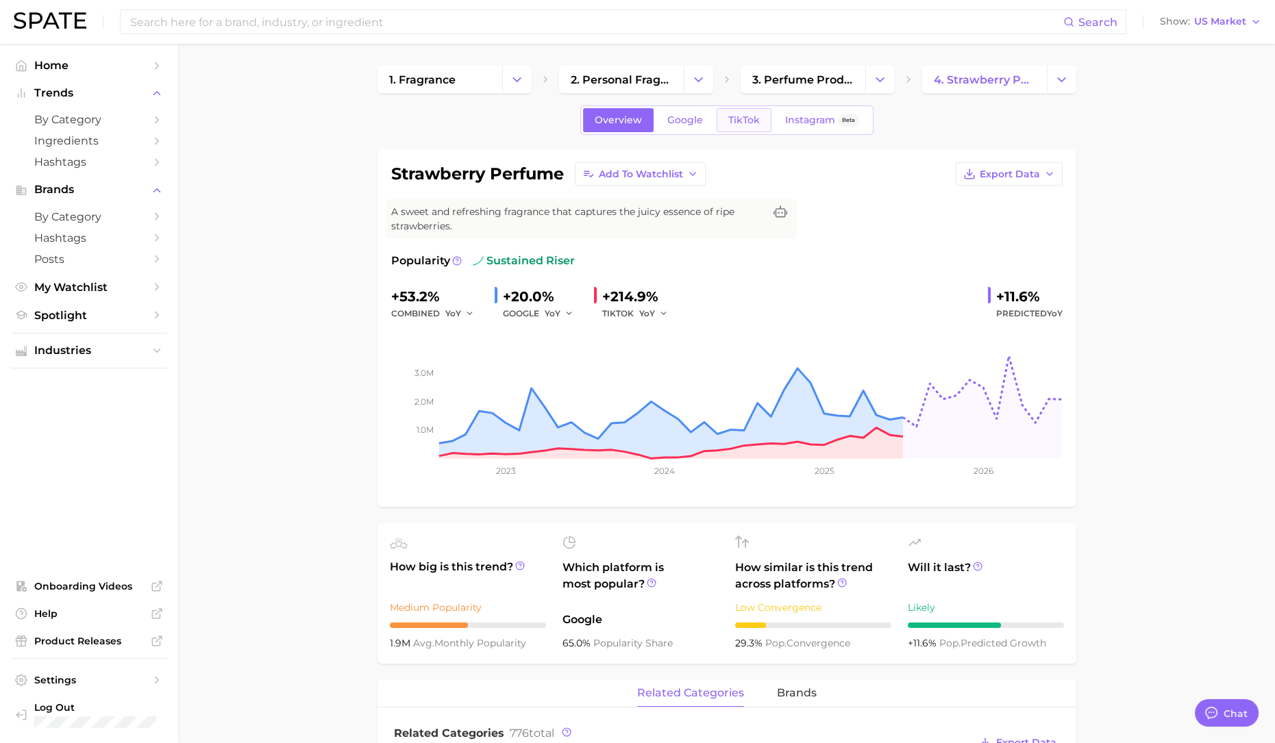
click at [728, 118] on span "TikTok" at bounding box center [744, 120] width 32 height 12
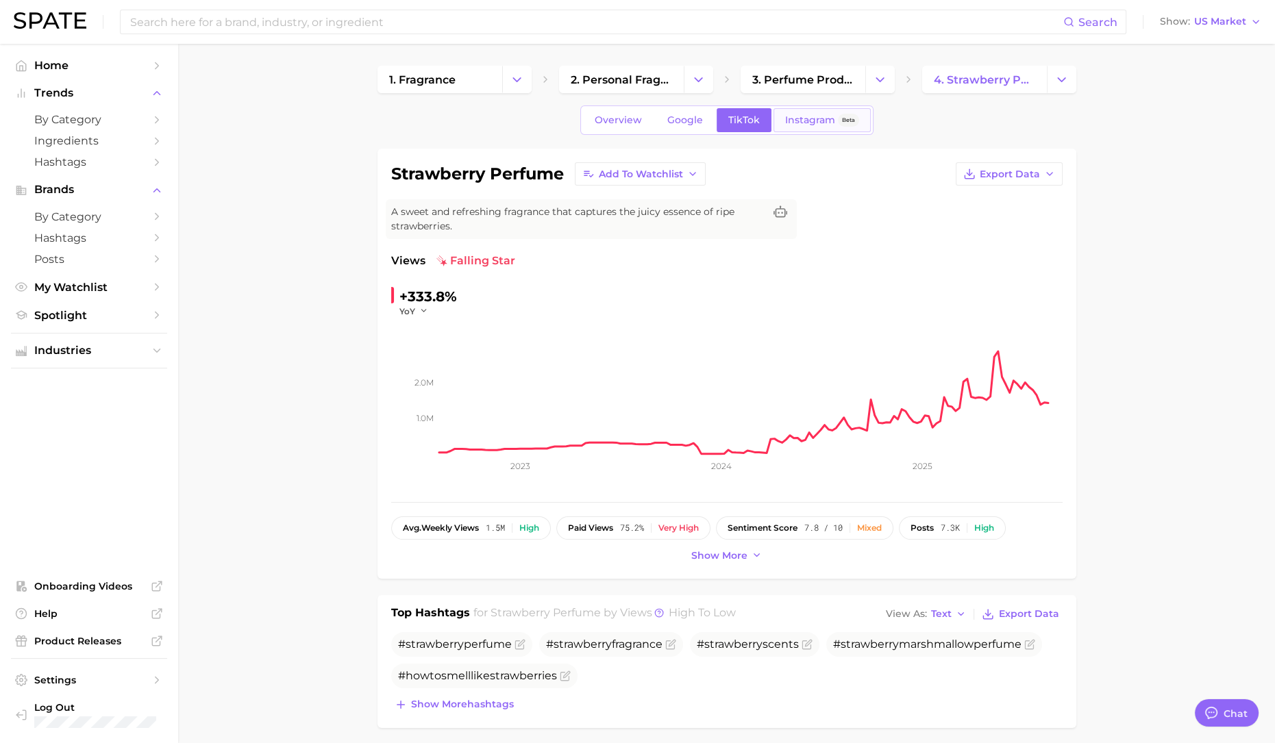
click at [796, 119] on span "Instagram" at bounding box center [810, 120] width 50 height 12
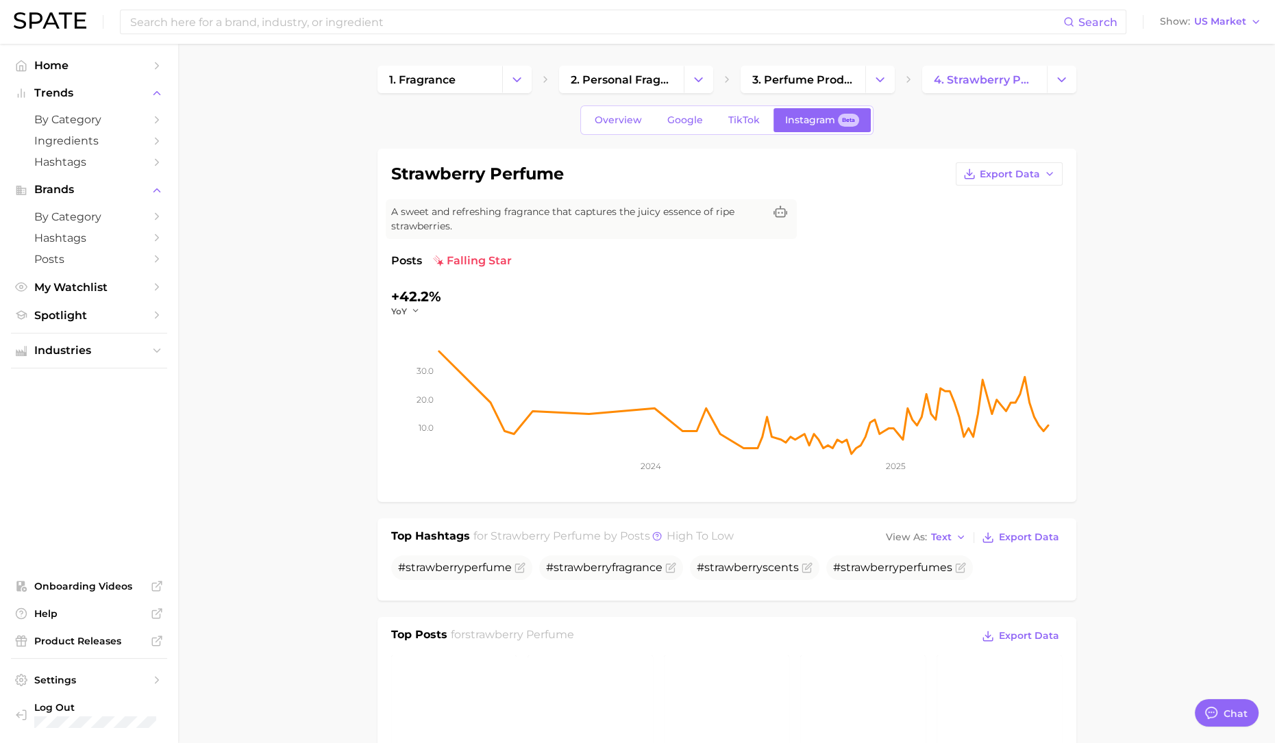
click at [492, 261] on span "falling star" at bounding box center [472, 261] width 79 height 16
click at [665, 126] on link "Google" at bounding box center [685, 120] width 59 height 24
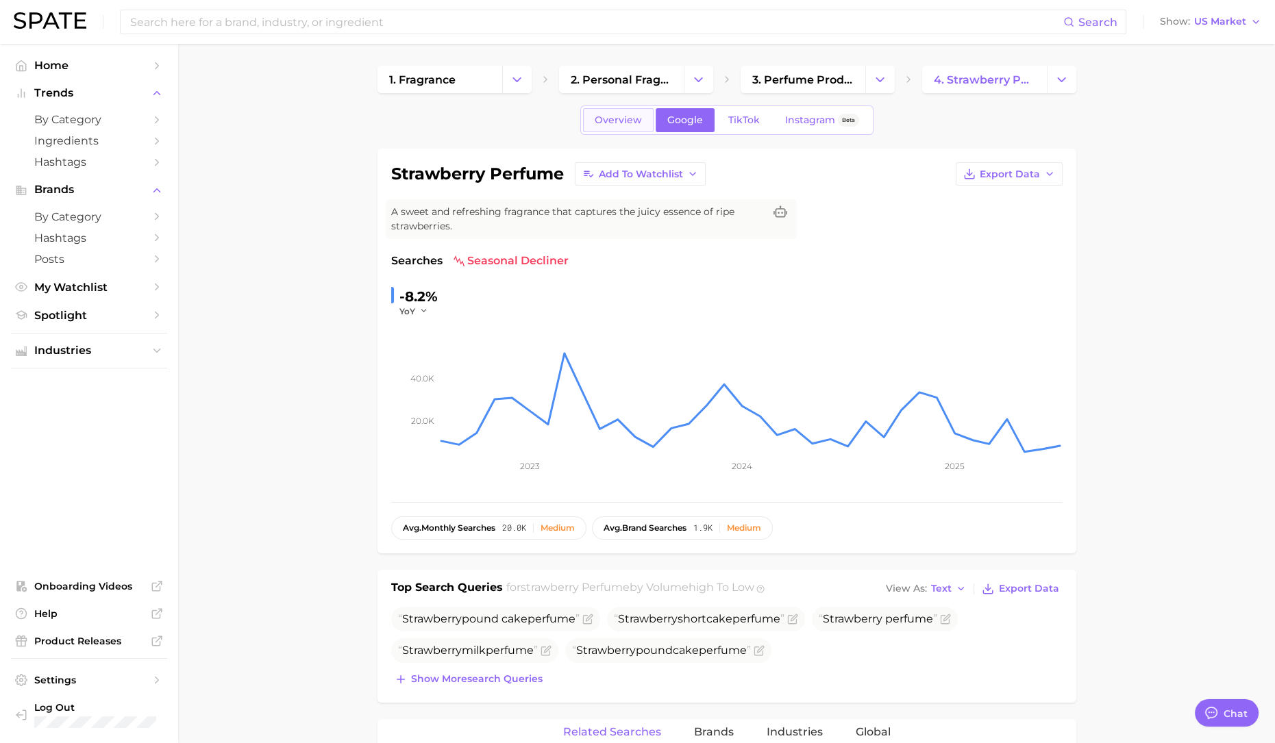
click at [604, 118] on span "Overview" at bounding box center [618, 120] width 47 height 12
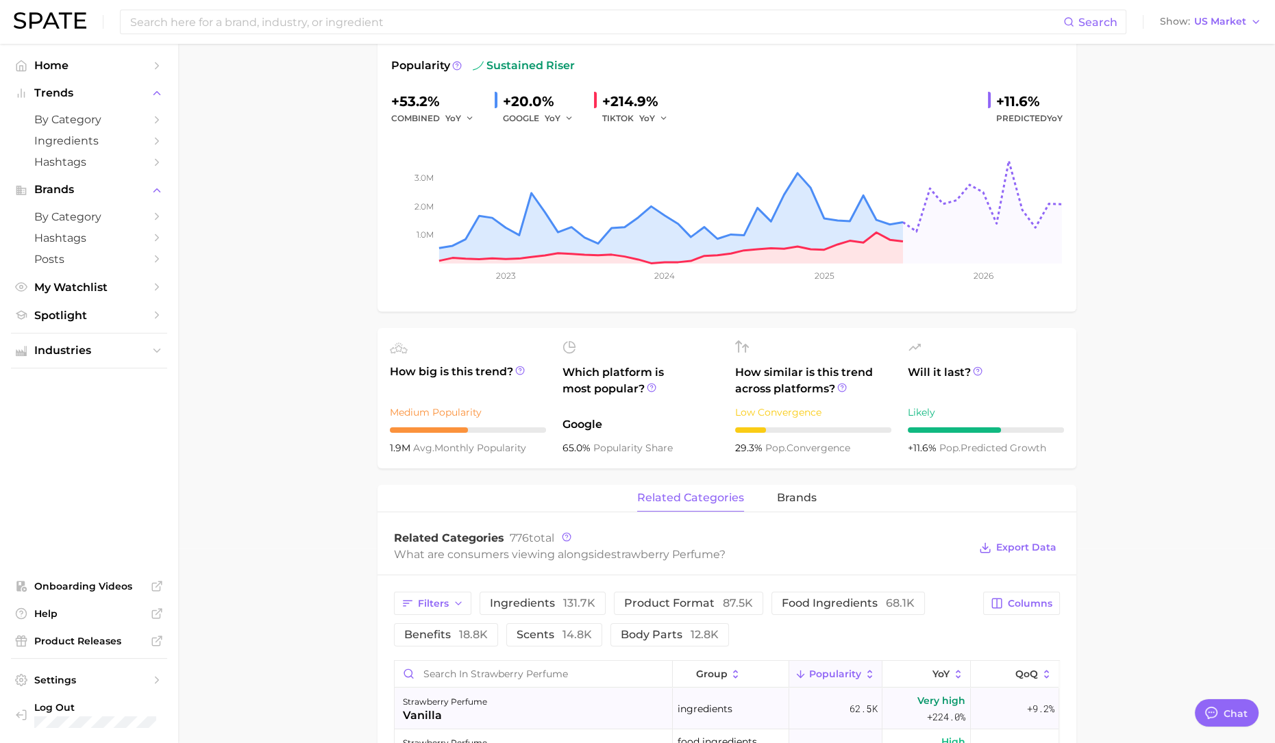
scroll to position [171, 0]
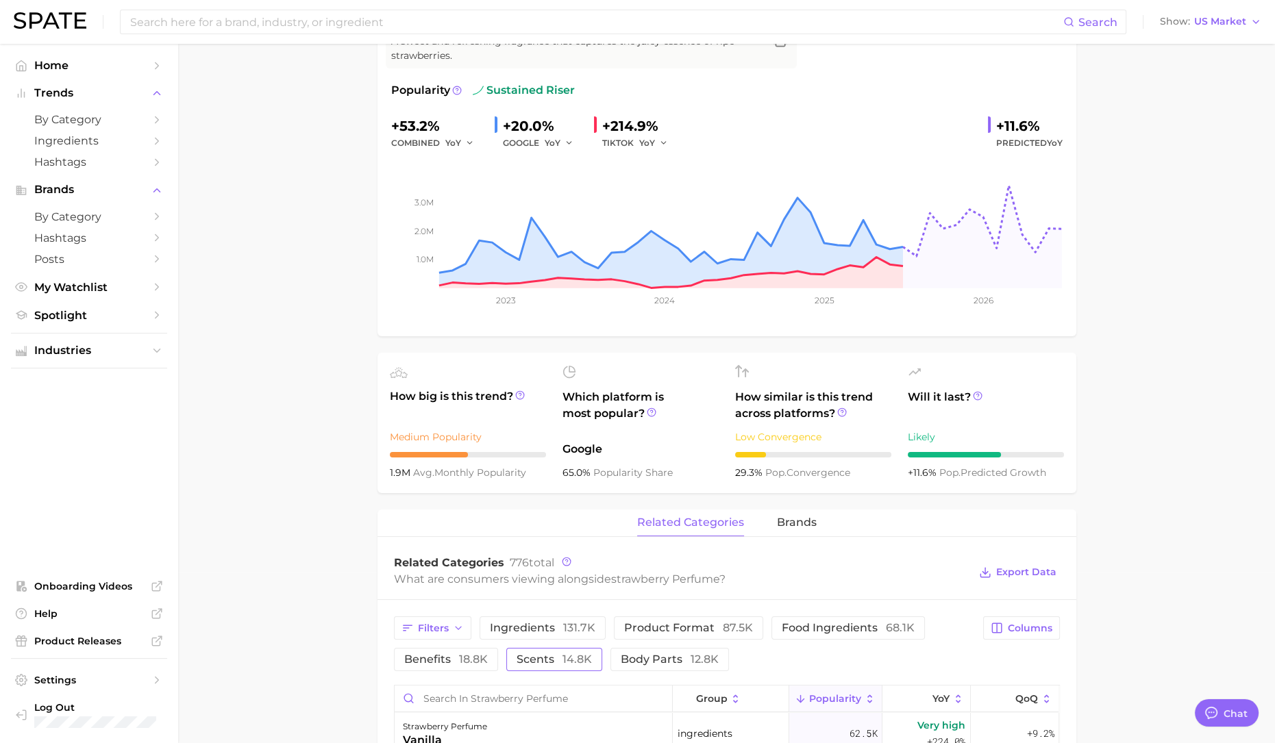
click at [575, 656] on span "14.8k" at bounding box center [576, 659] width 29 height 13
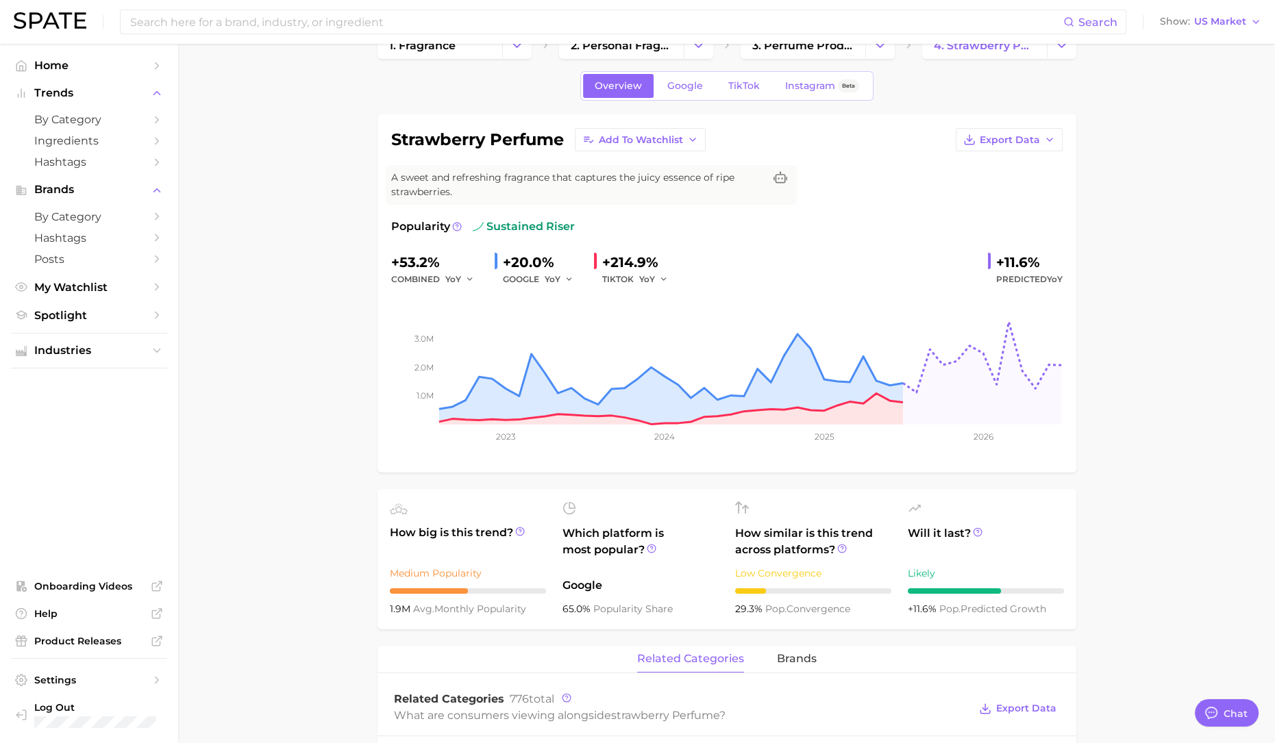
scroll to position [0, 0]
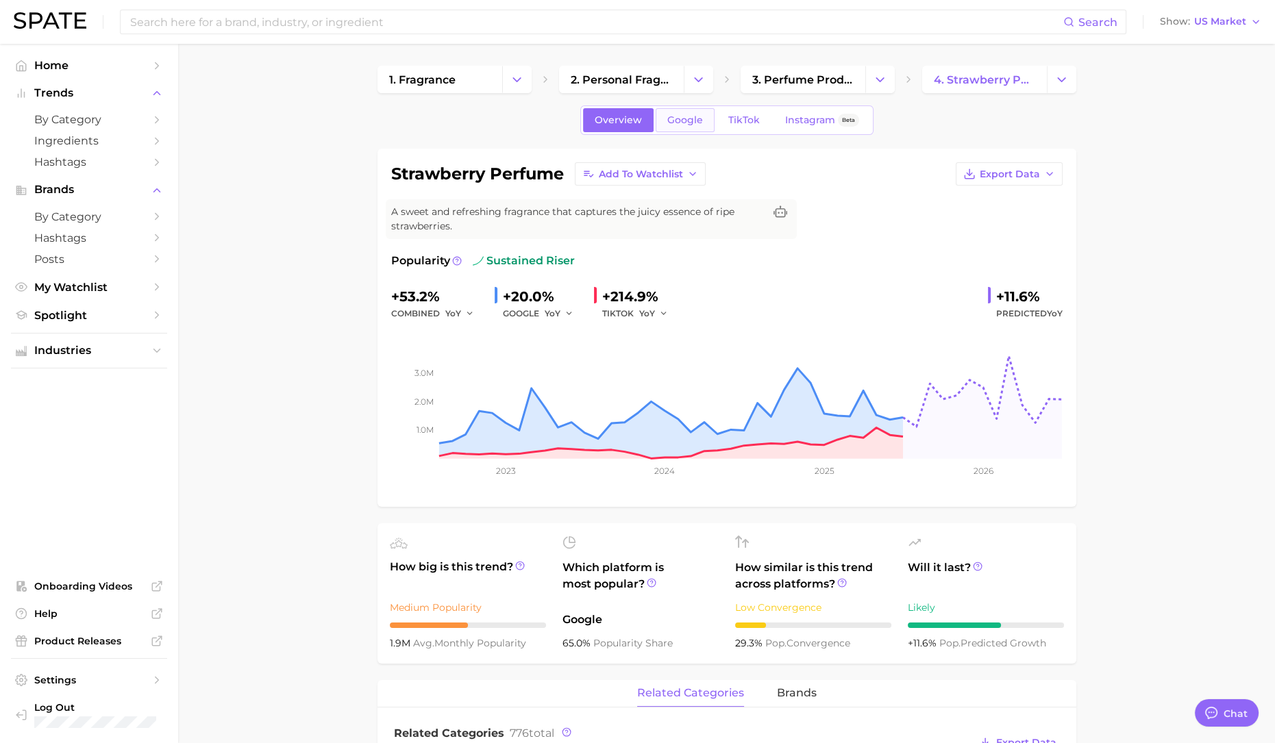
click at [701, 118] on link "Google" at bounding box center [685, 120] width 59 height 24
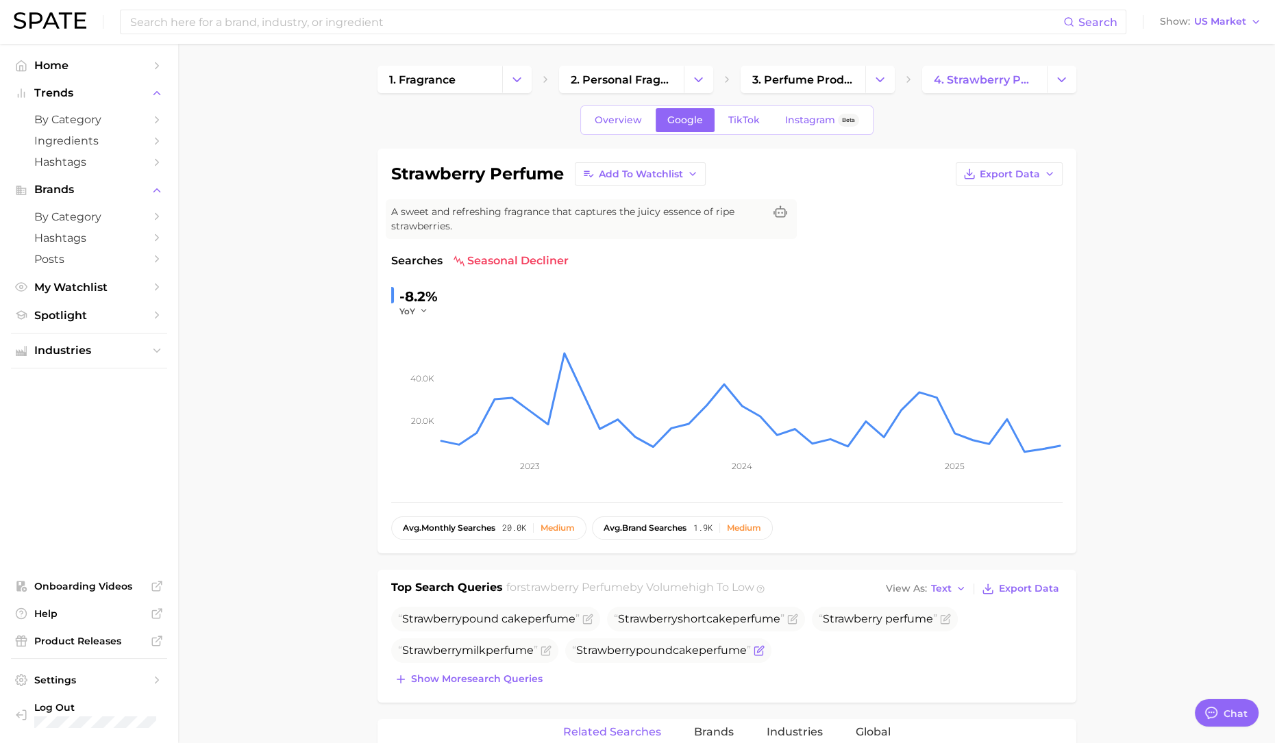
drag, startPoint x: 1192, startPoint y: 443, endPoint x: 590, endPoint y: 640, distance: 633.6
click at [471, 679] on span "Show more search queries" at bounding box center [477, 679] width 132 height 12
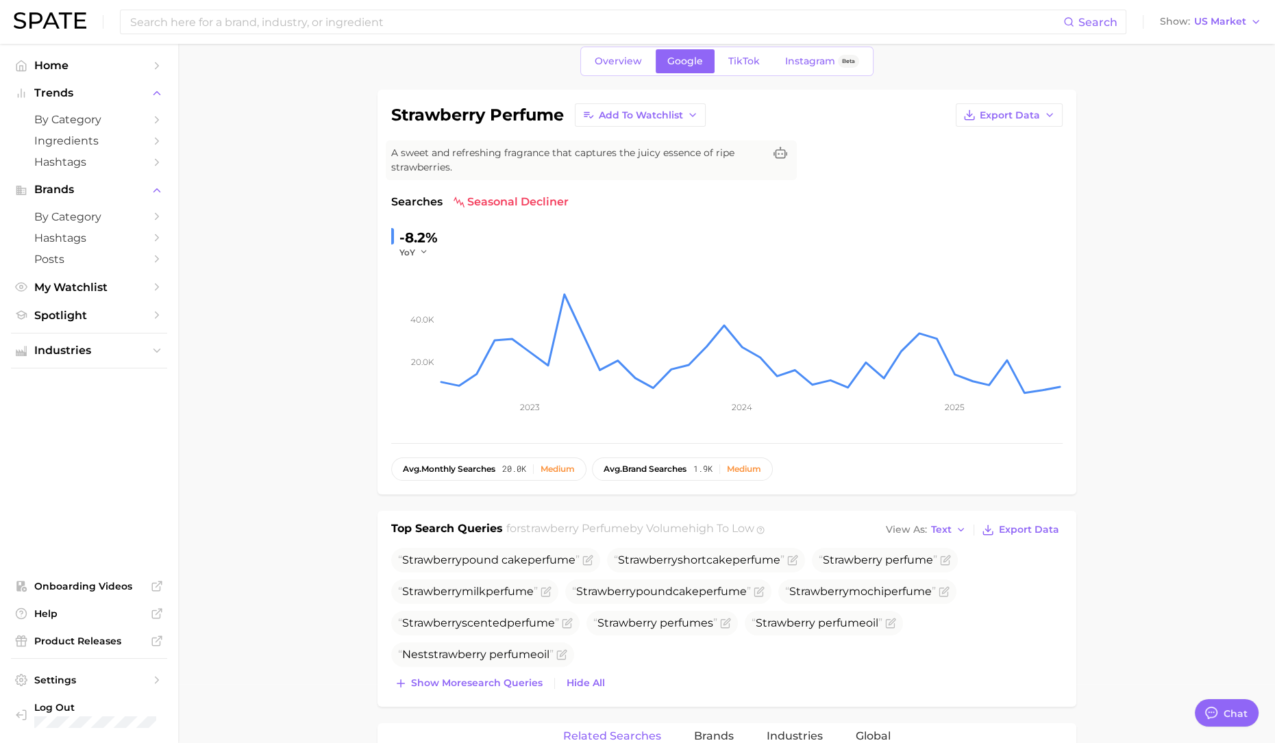
scroll to position [85, 0]
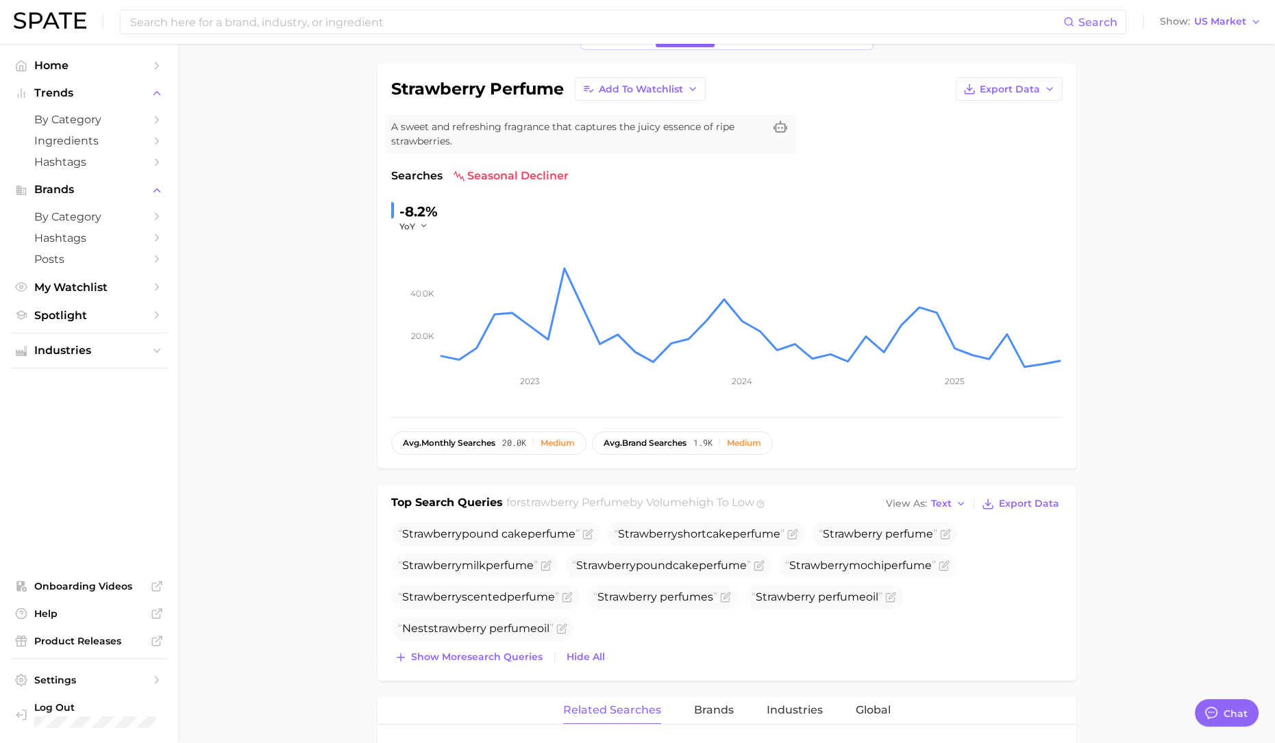
click at [725, 516] on div "Top Search Queries for strawberry perfume by Volume high to low View As Text Ex…" at bounding box center [726, 581] width 671 height 173
click at [723, 507] on span "high to low" at bounding box center [721, 502] width 66 height 13
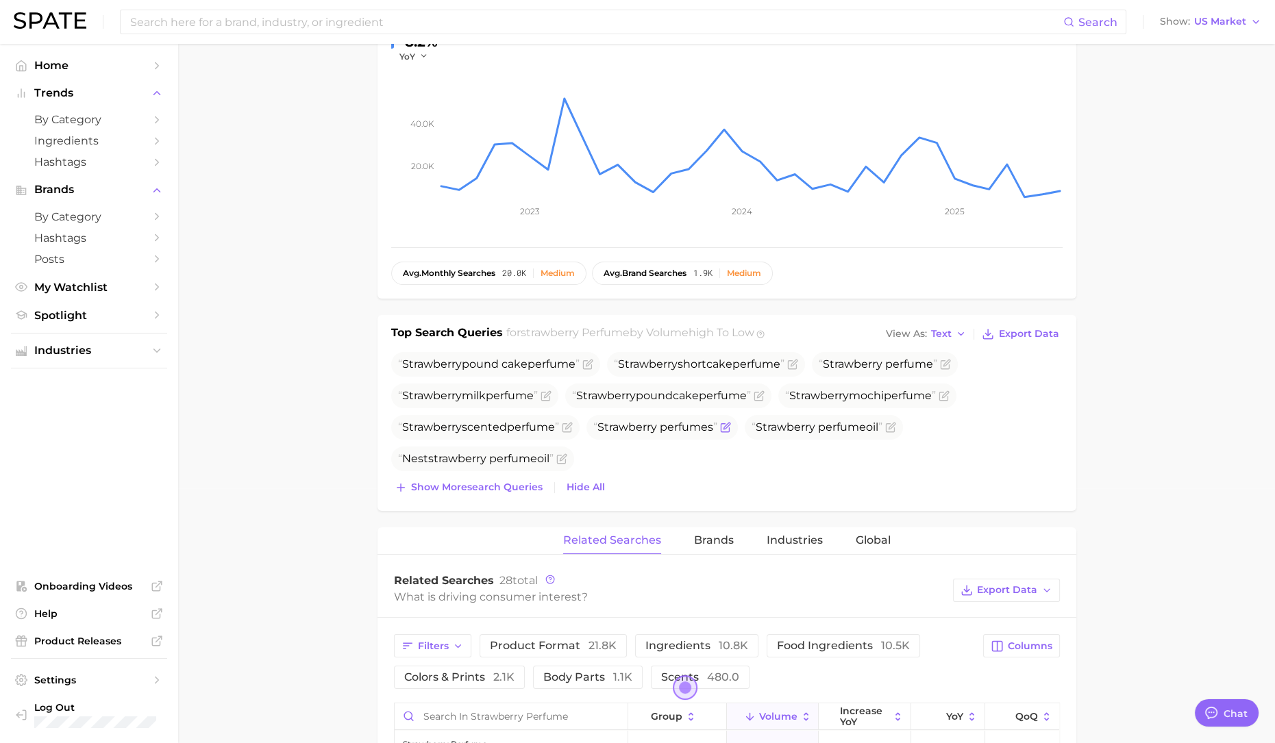
scroll to position [257, 0]
click at [1135, 487] on main "1. fragrance 2. personal fragrance 3. perfume products 4. strawberry perfume Ov…" at bounding box center [726, 658] width 1097 height 1742
click at [699, 536] on span "Brands" at bounding box center [714, 538] width 40 height 12
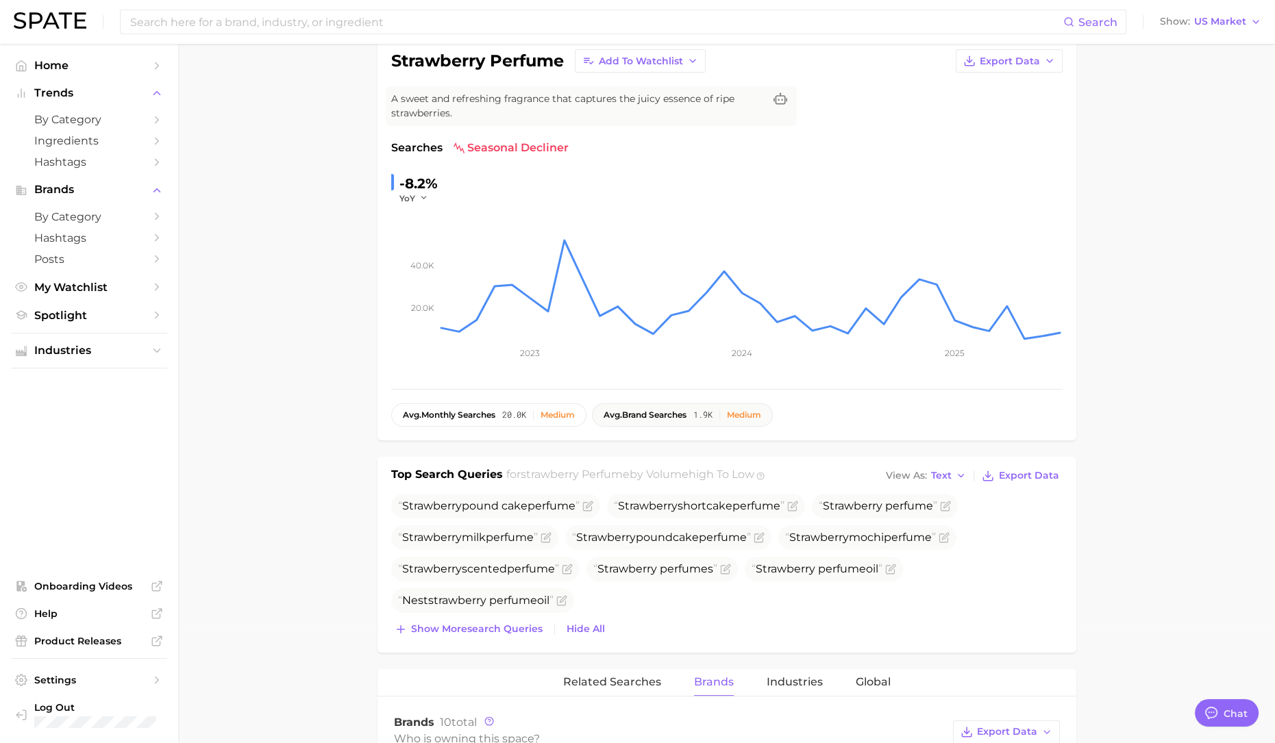
scroll to position [0, 0]
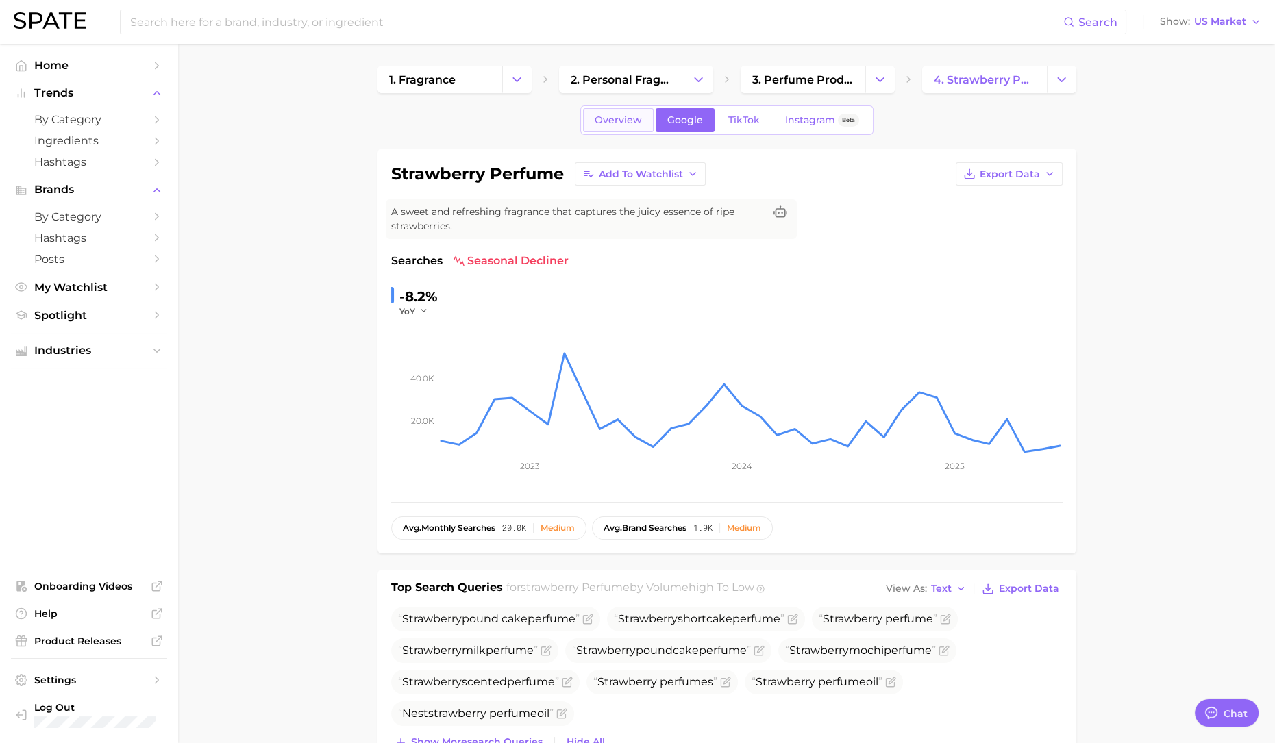
click at [610, 125] on span "Overview" at bounding box center [618, 120] width 47 height 12
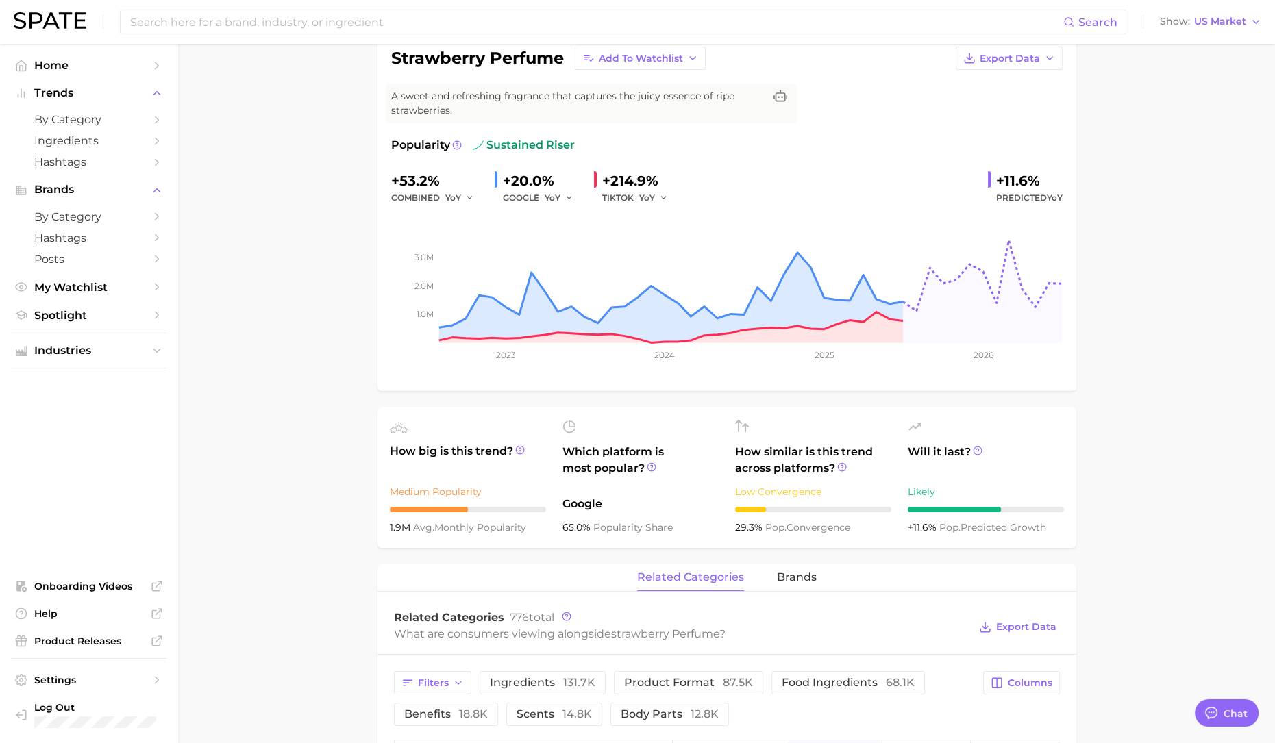
scroll to position [342, 0]
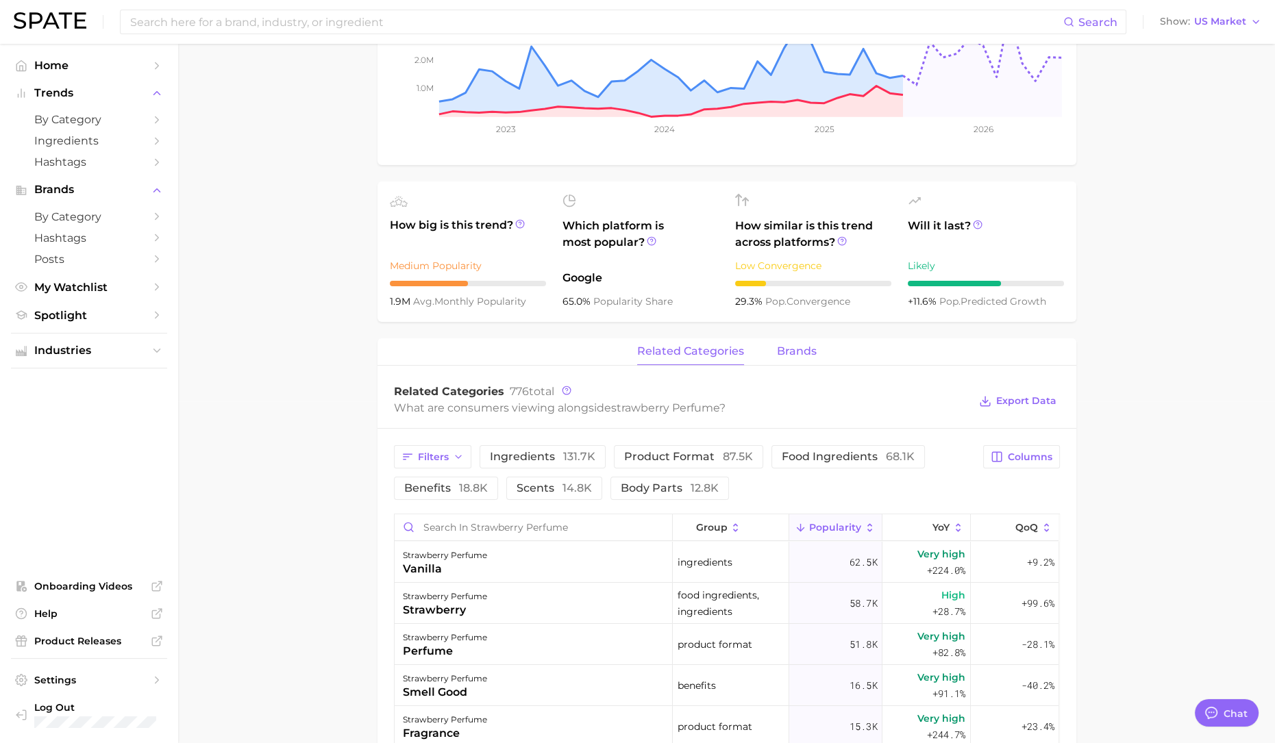
click at [790, 353] on span "brands" at bounding box center [797, 351] width 40 height 12
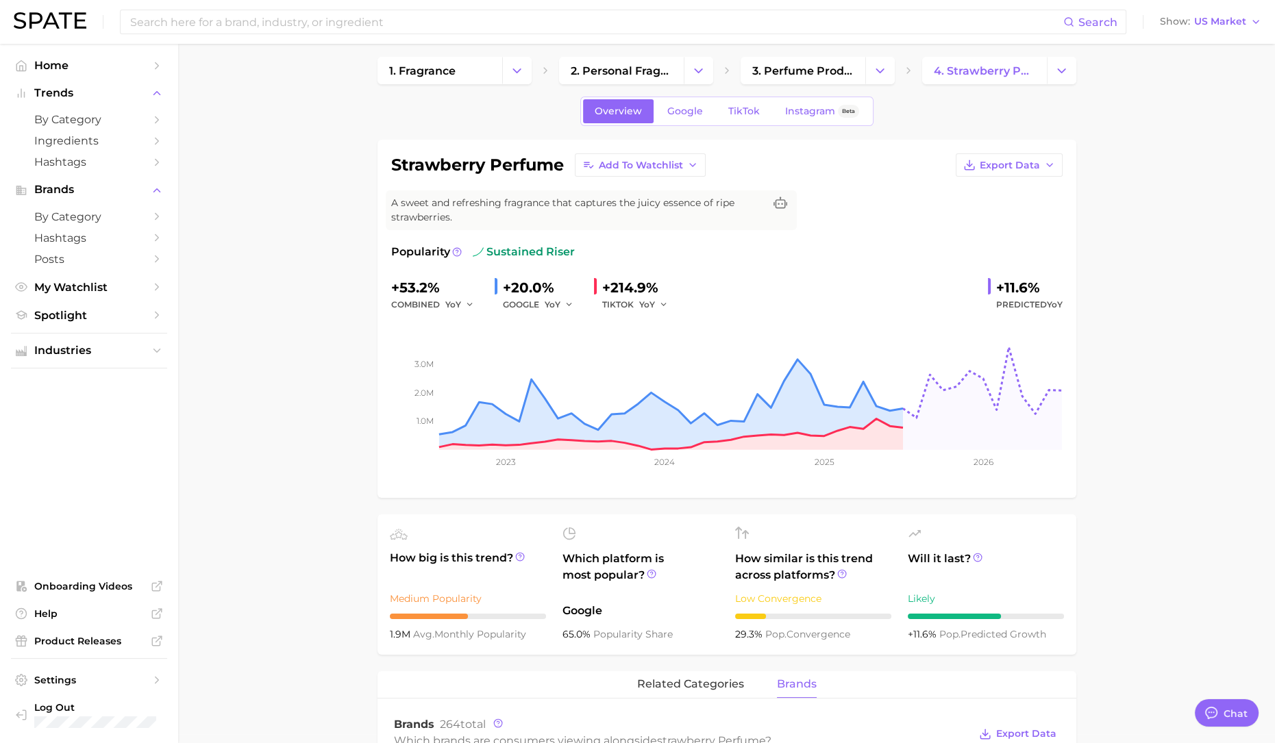
scroll to position [0, 0]
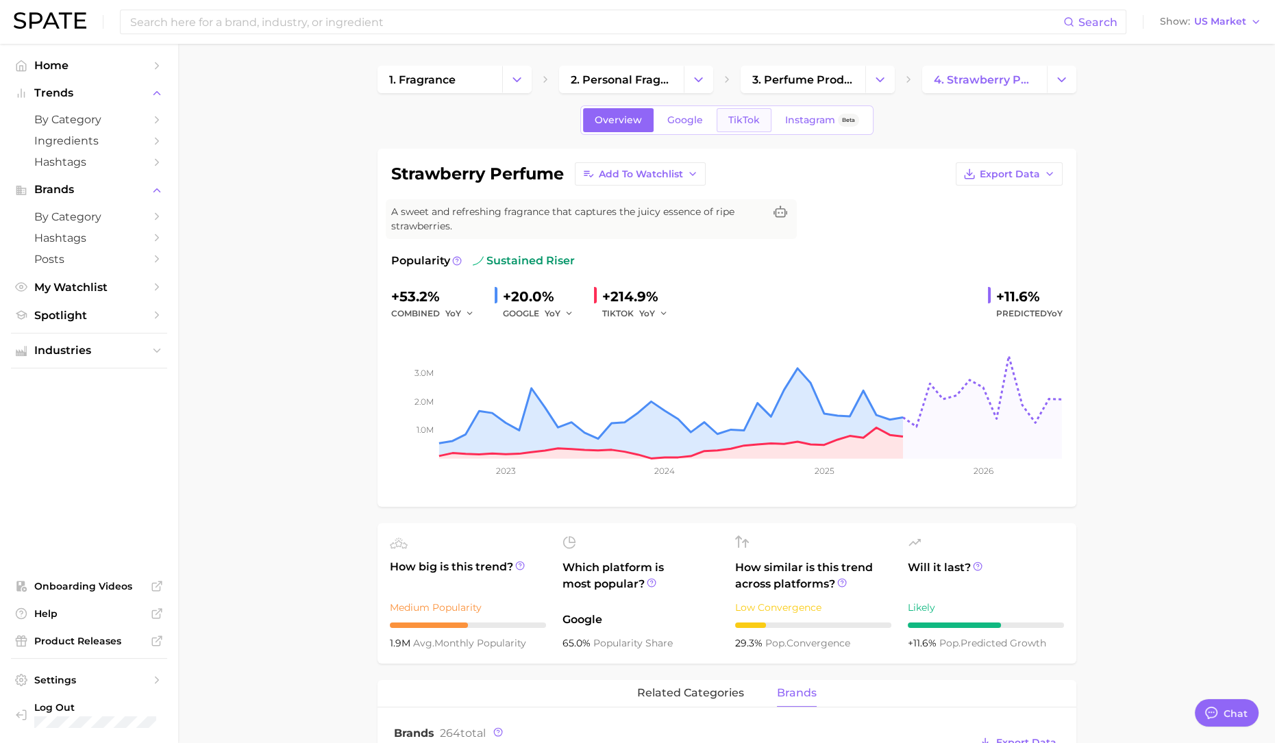
click at [740, 119] on span "TikTok" at bounding box center [744, 120] width 32 height 12
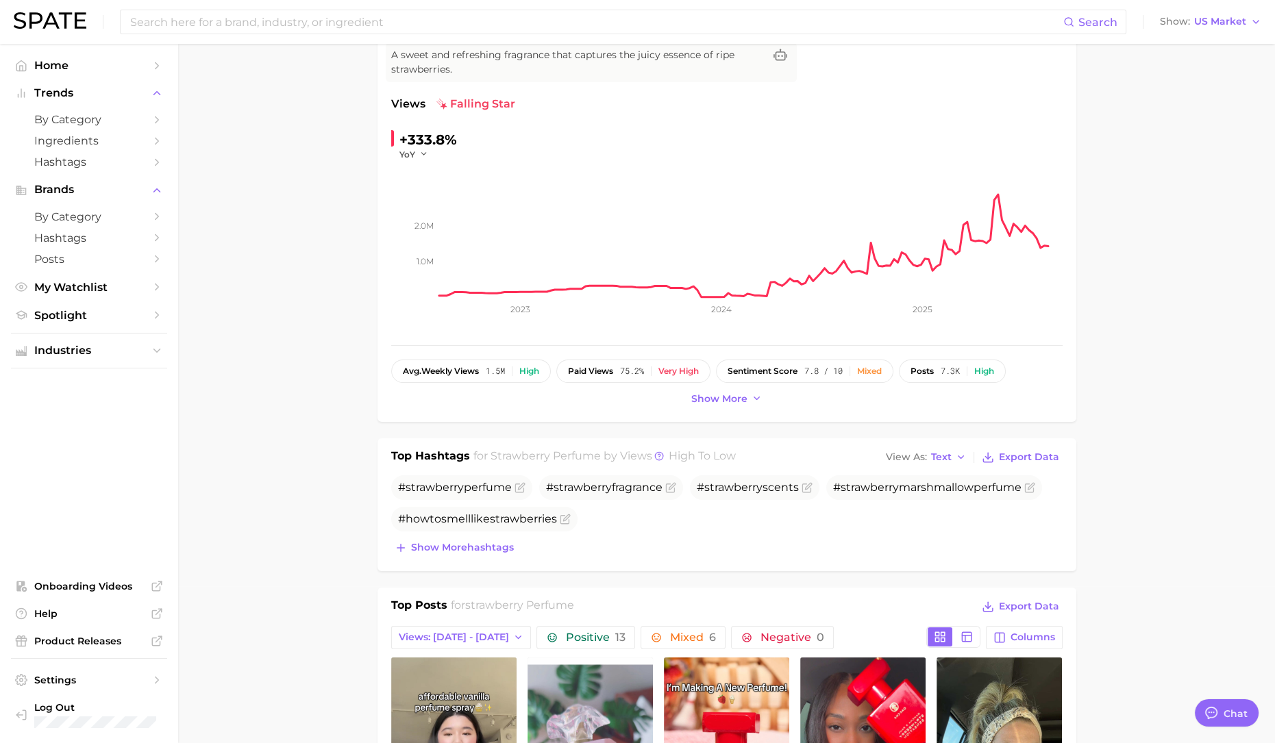
scroll to position [171, 0]
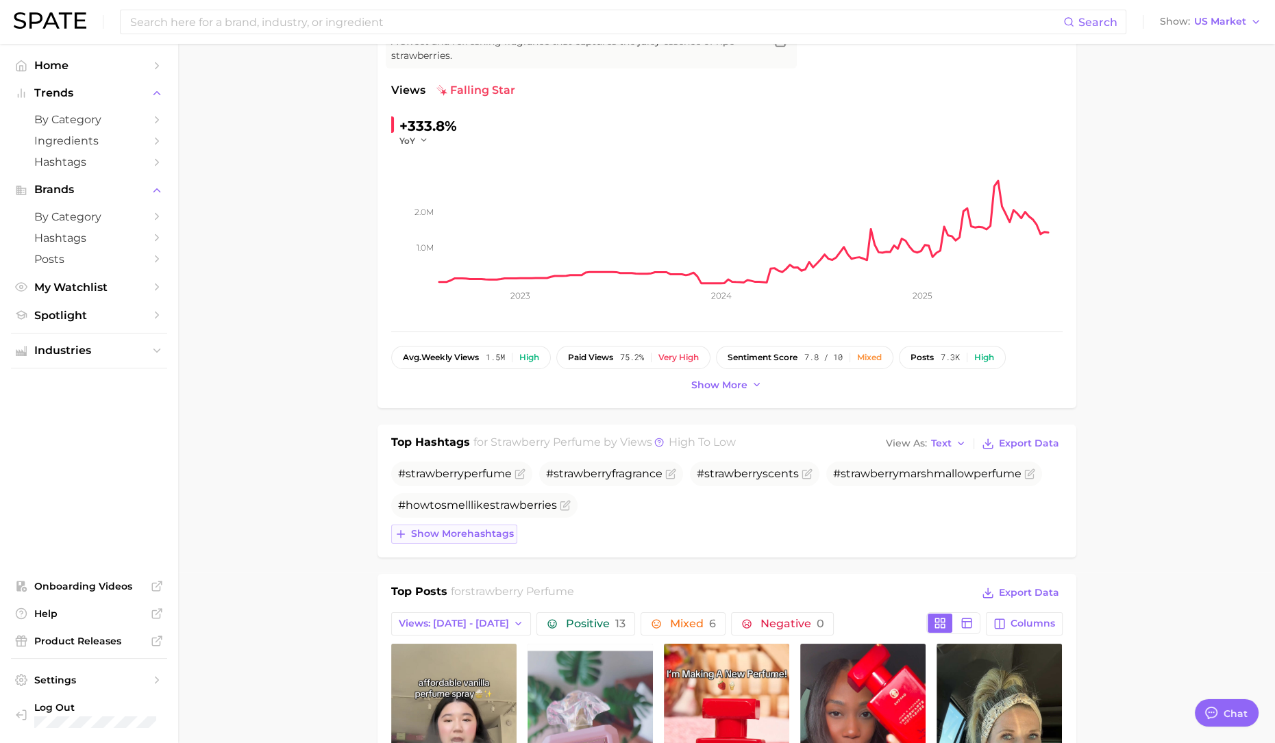
click at [455, 532] on span "Show more hashtags" at bounding box center [462, 534] width 103 height 12
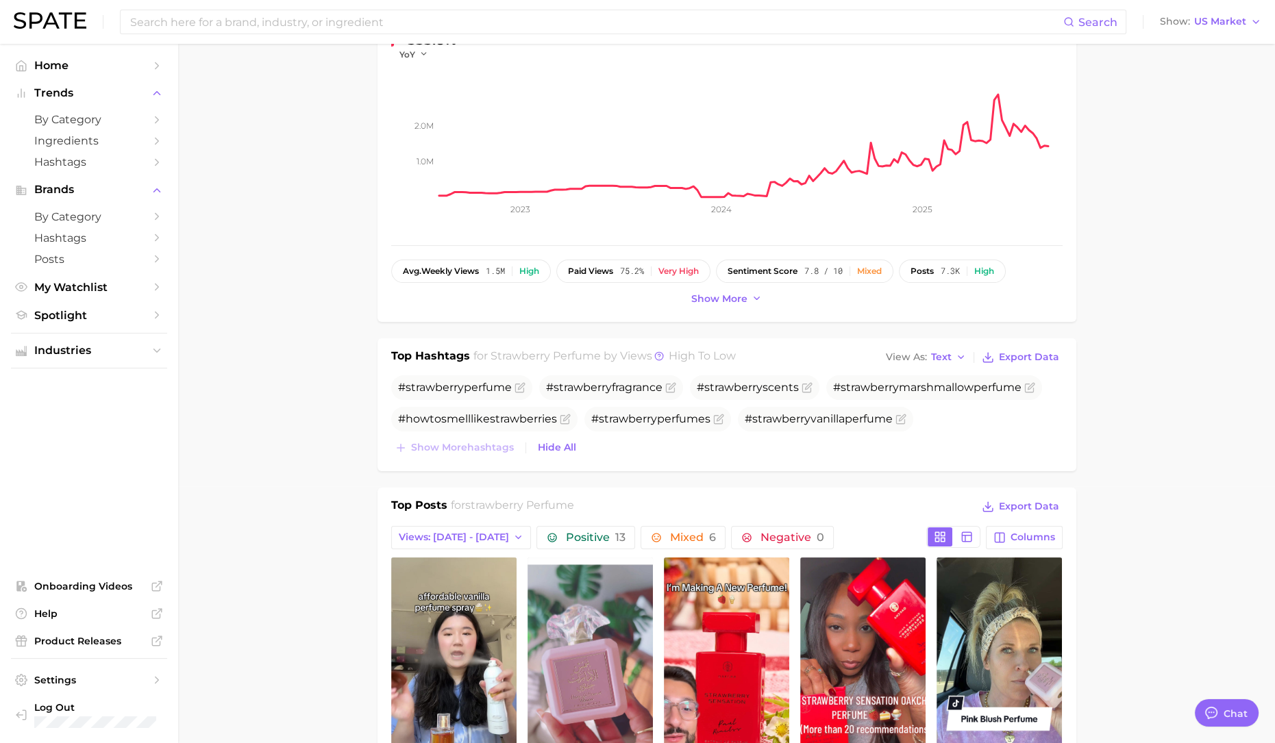
scroll to position [0, 0]
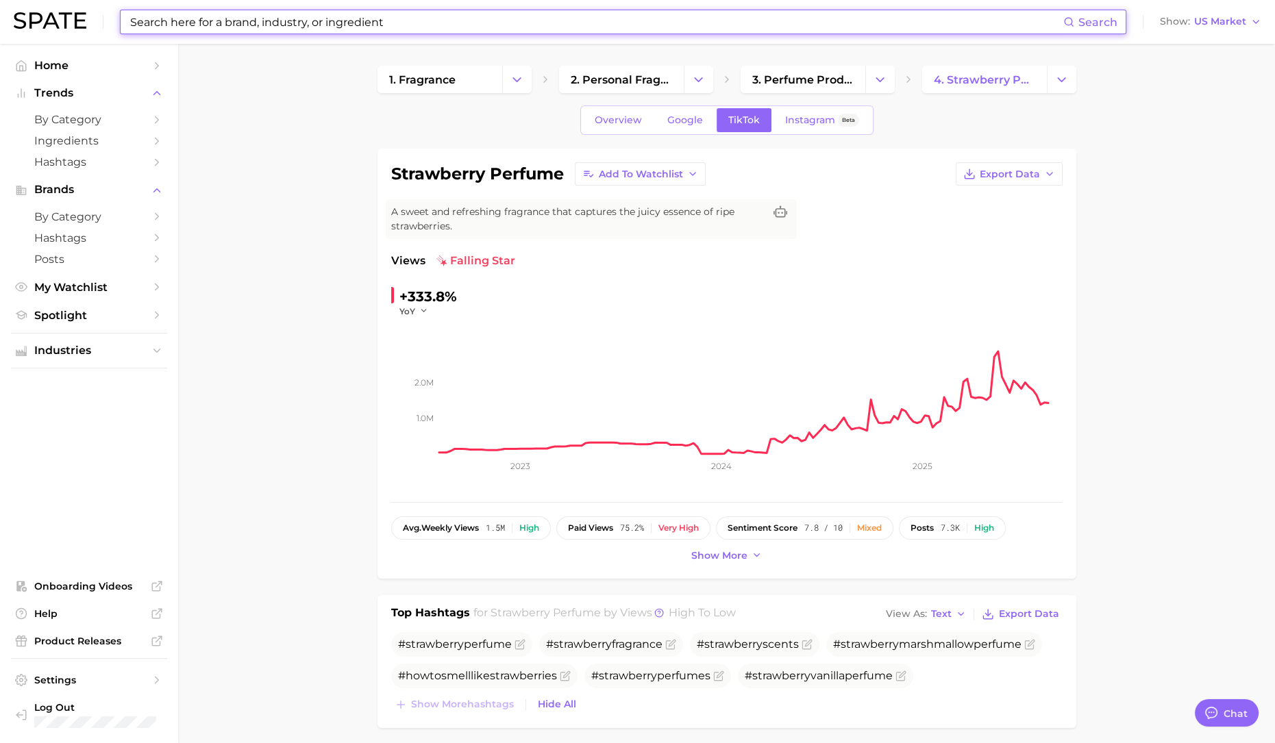
click at [386, 12] on input at bounding box center [596, 21] width 934 height 23
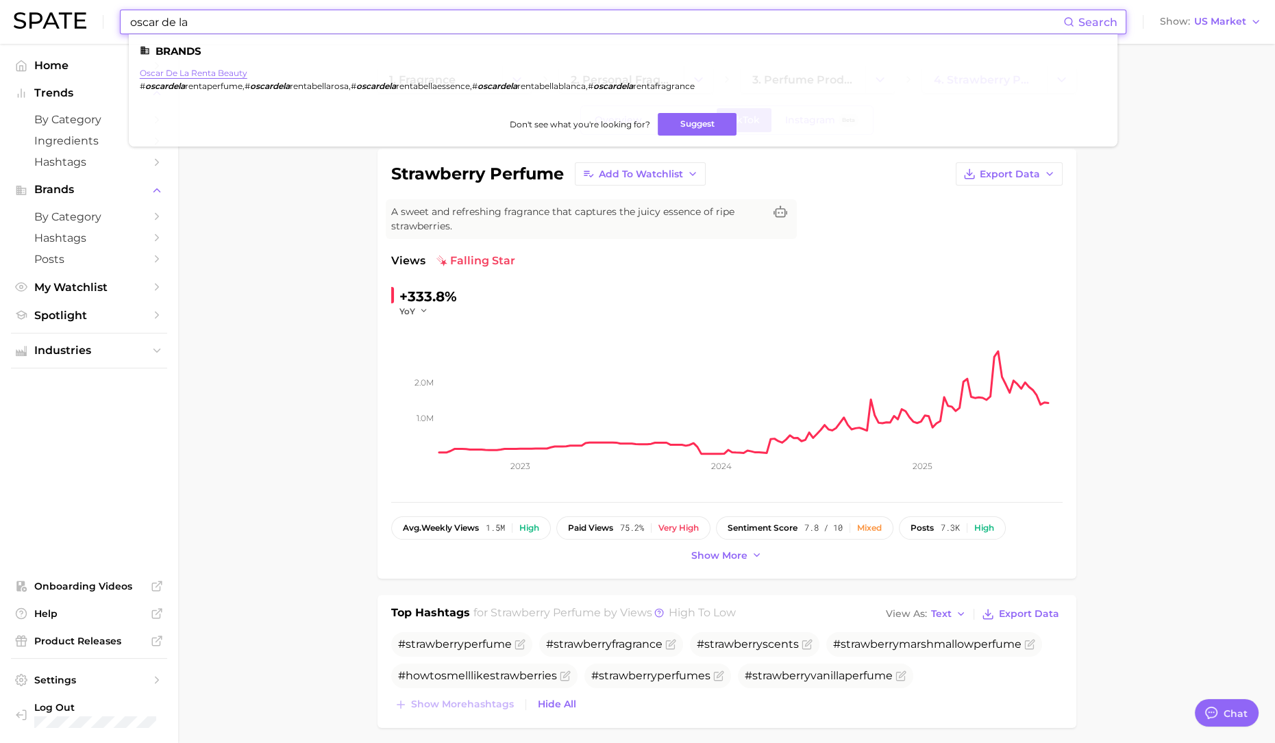
type input "oscar de la"
click at [230, 74] on link "oscar de la renta beauty" at bounding box center [194, 73] width 108 height 10
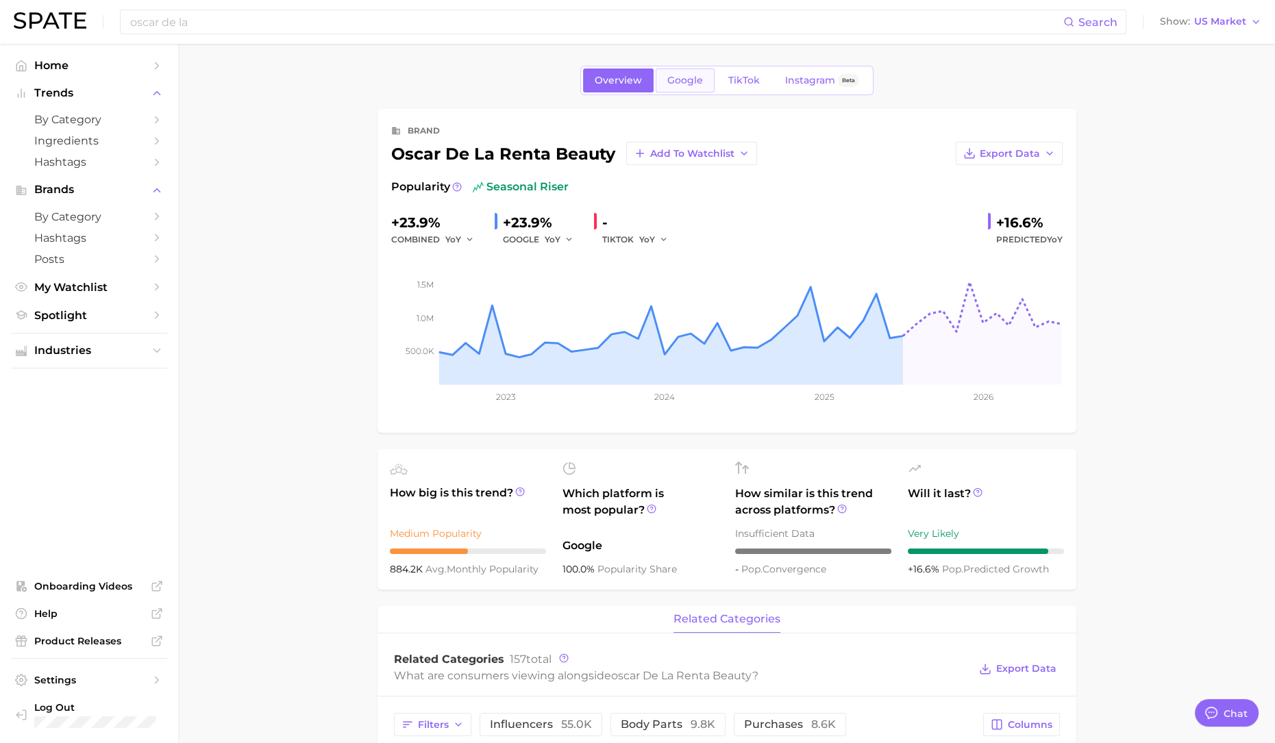
click at [678, 81] on span "Google" at bounding box center [685, 81] width 36 height 12
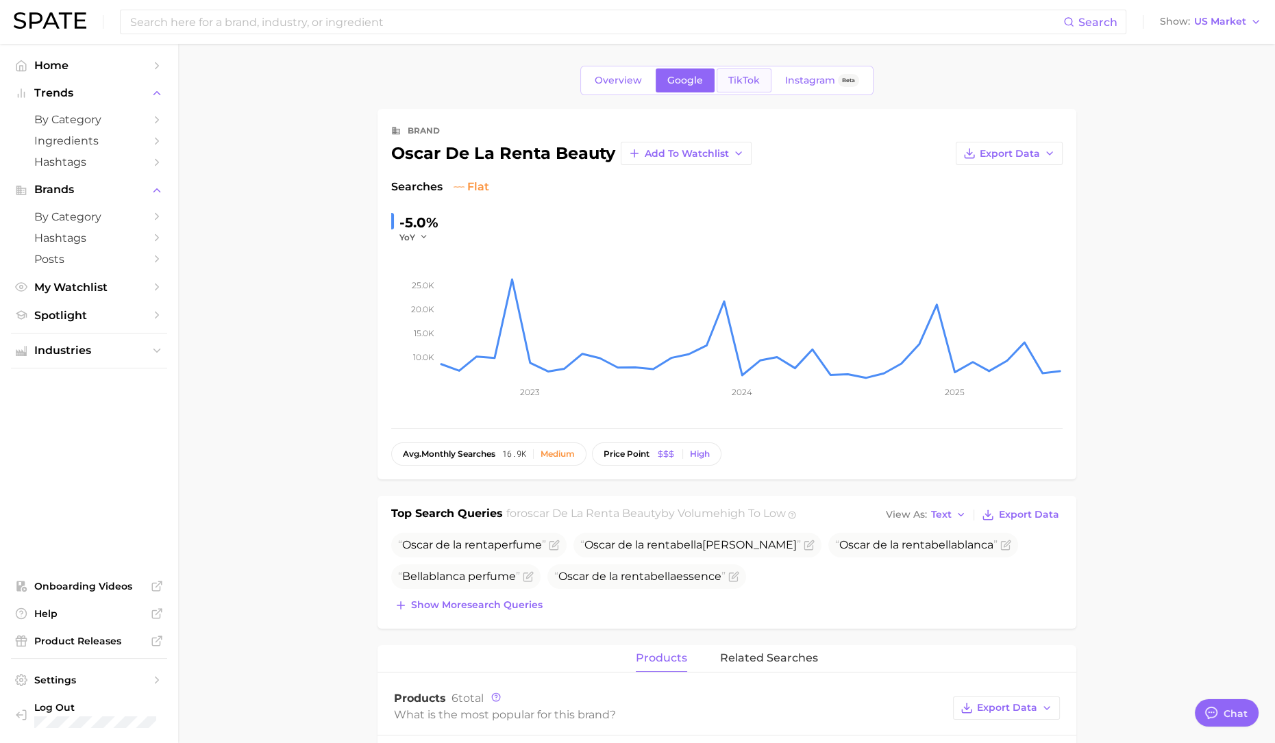
click at [753, 85] on span "TikTok" at bounding box center [744, 81] width 32 height 12
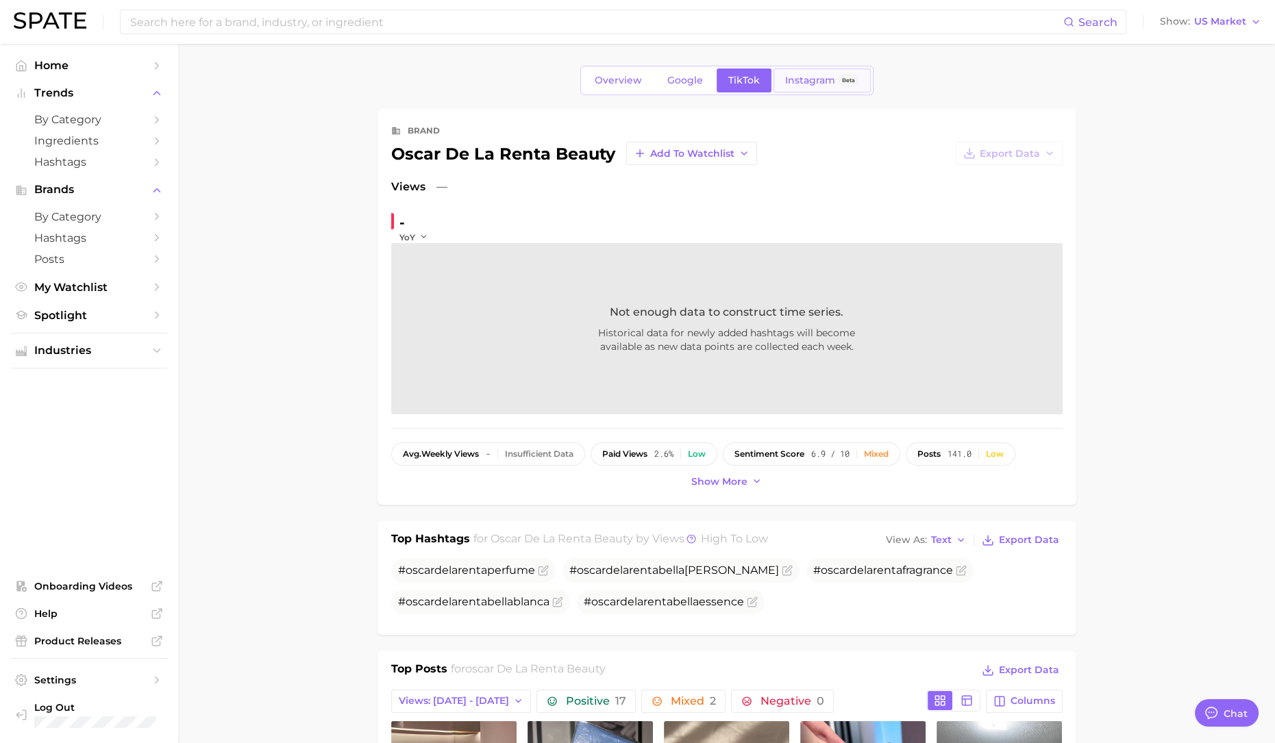
click at [832, 80] on span "Instagram" at bounding box center [810, 81] width 50 height 12
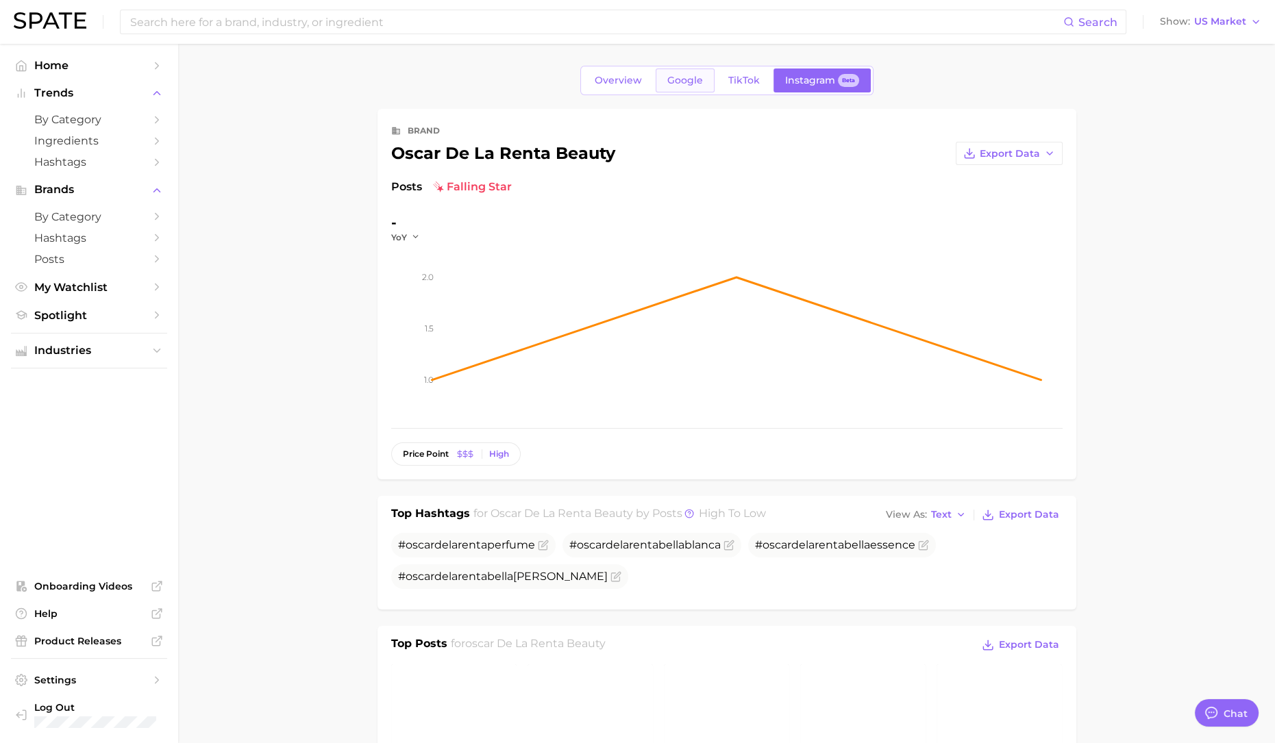
click at [673, 80] on span "Google" at bounding box center [685, 81] width 36 height 12
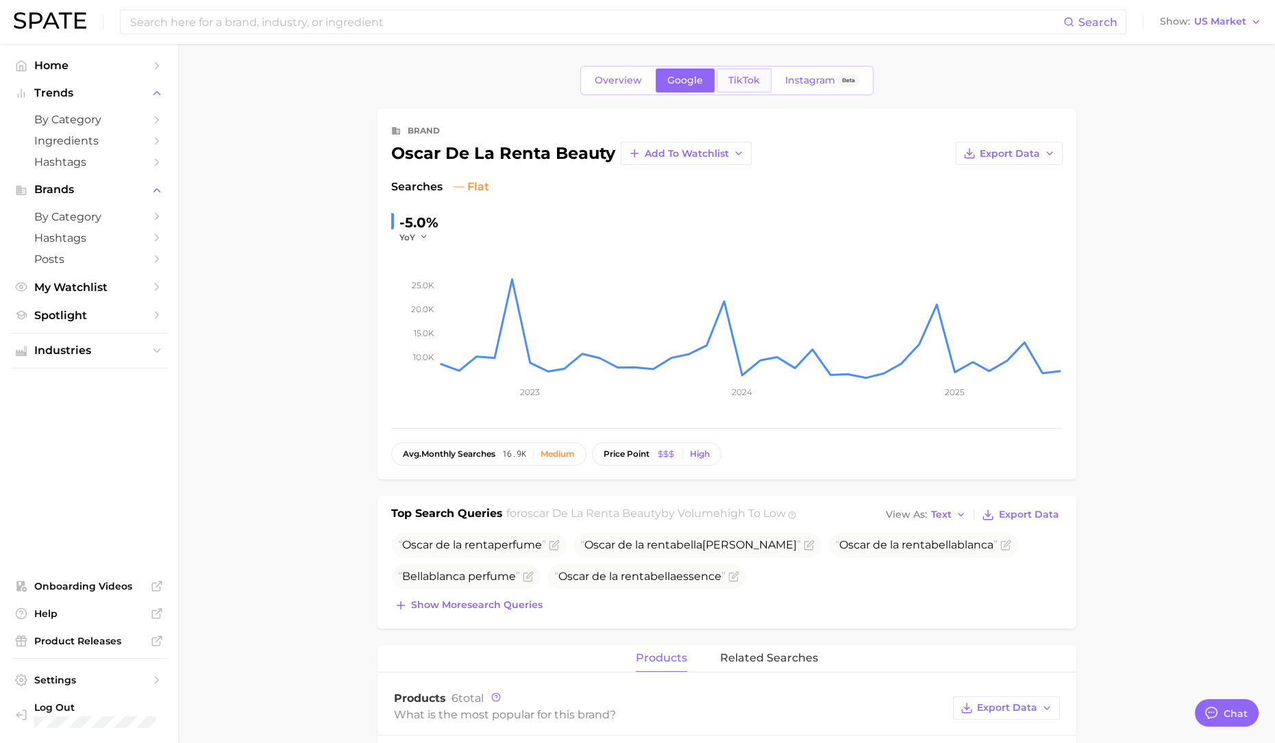
click at [755, 75] on span "TikTok" at bounding box center [744, 81] width 32 height 12
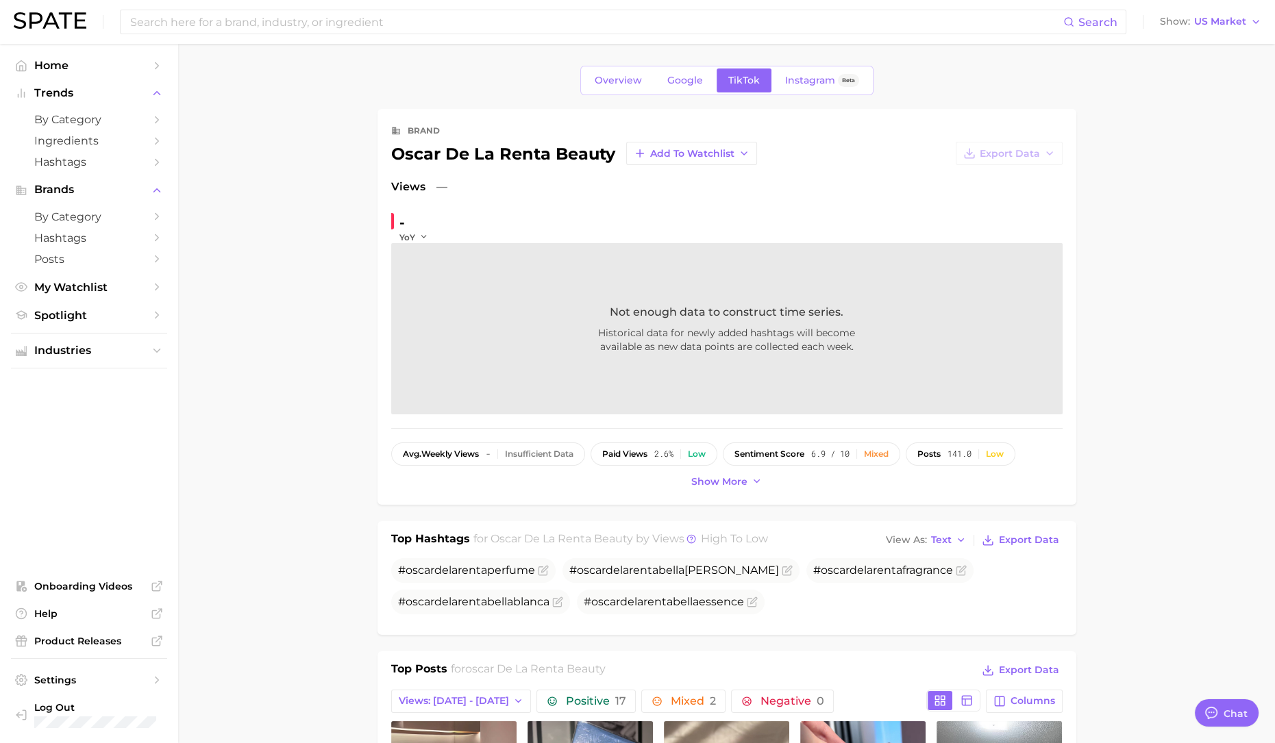
click at [755, 319] on span "Not enough data to construct time series." at bounding box center [727, 312] width 234 height 16
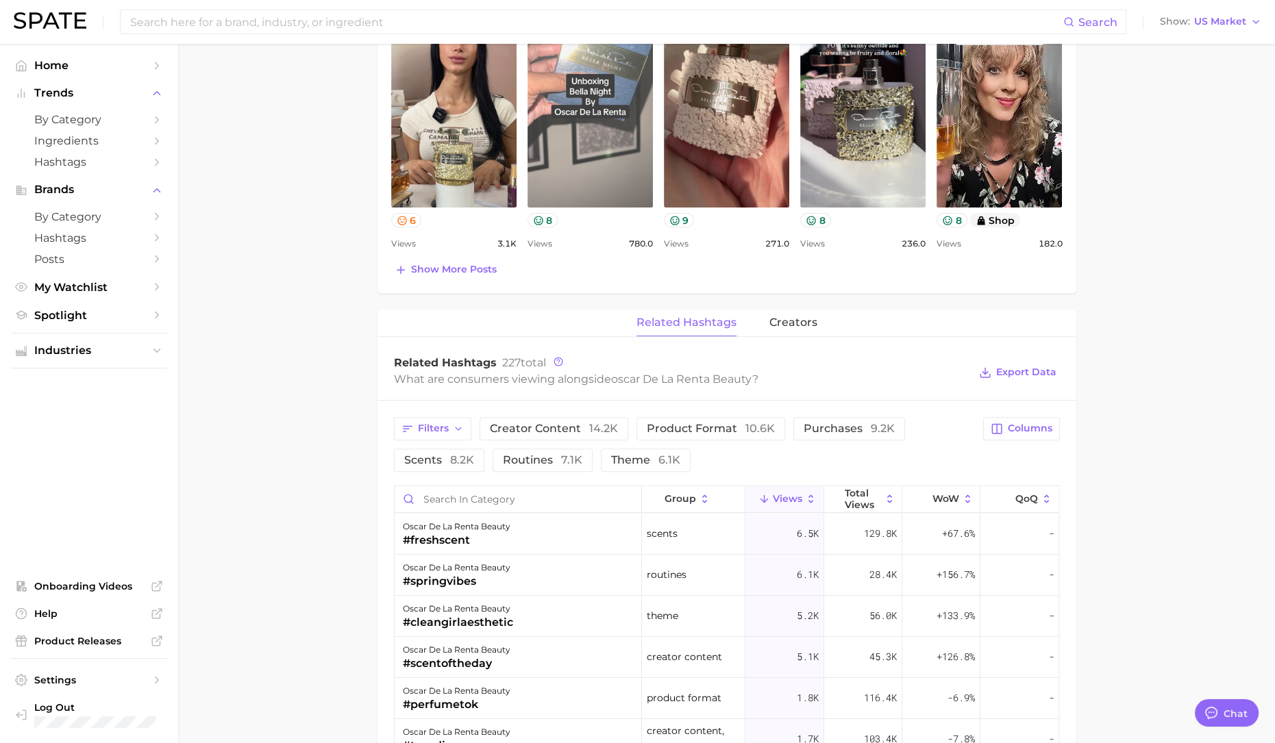
scroll to position [771, 0]
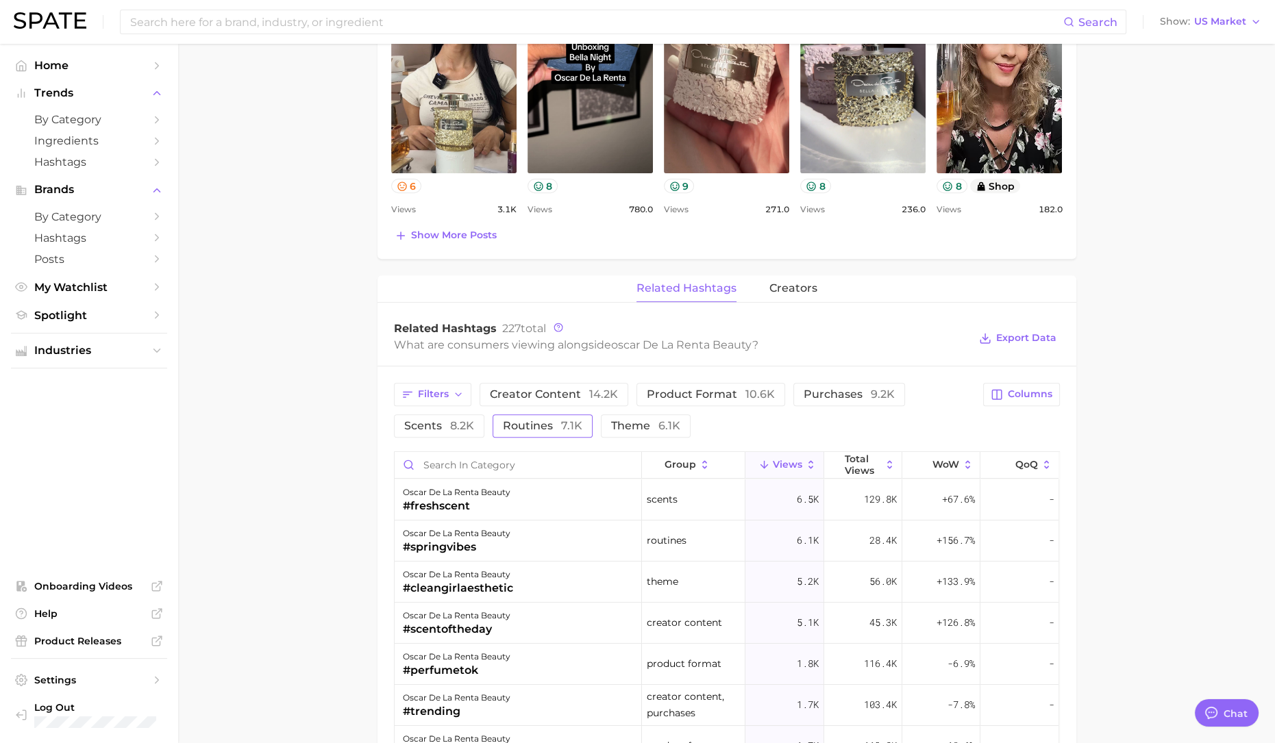
click at [561, 414] on button "routines 7.1k" at bounding box center [542, 425] width 100 height 23
click at [561, 414] on button "routines 7.1k" at bounding box center [551, 425] width 119 height 23
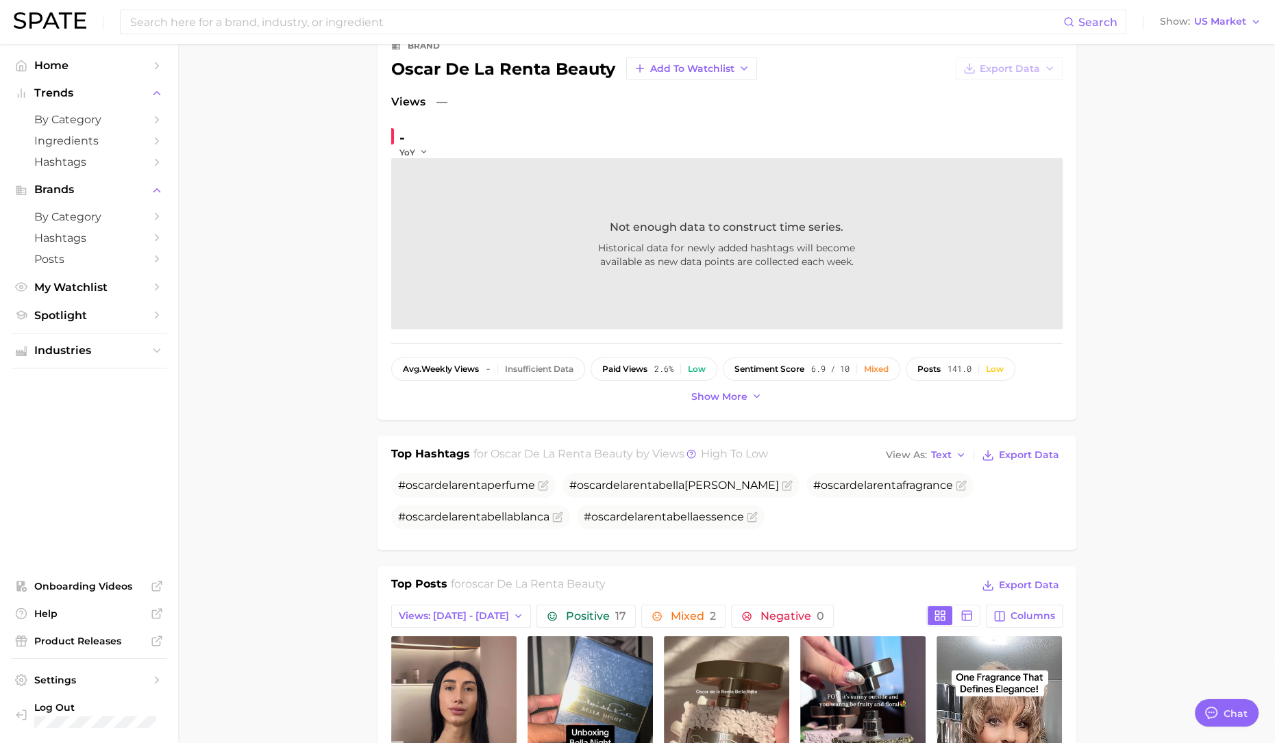
scroll to position [0, 0]
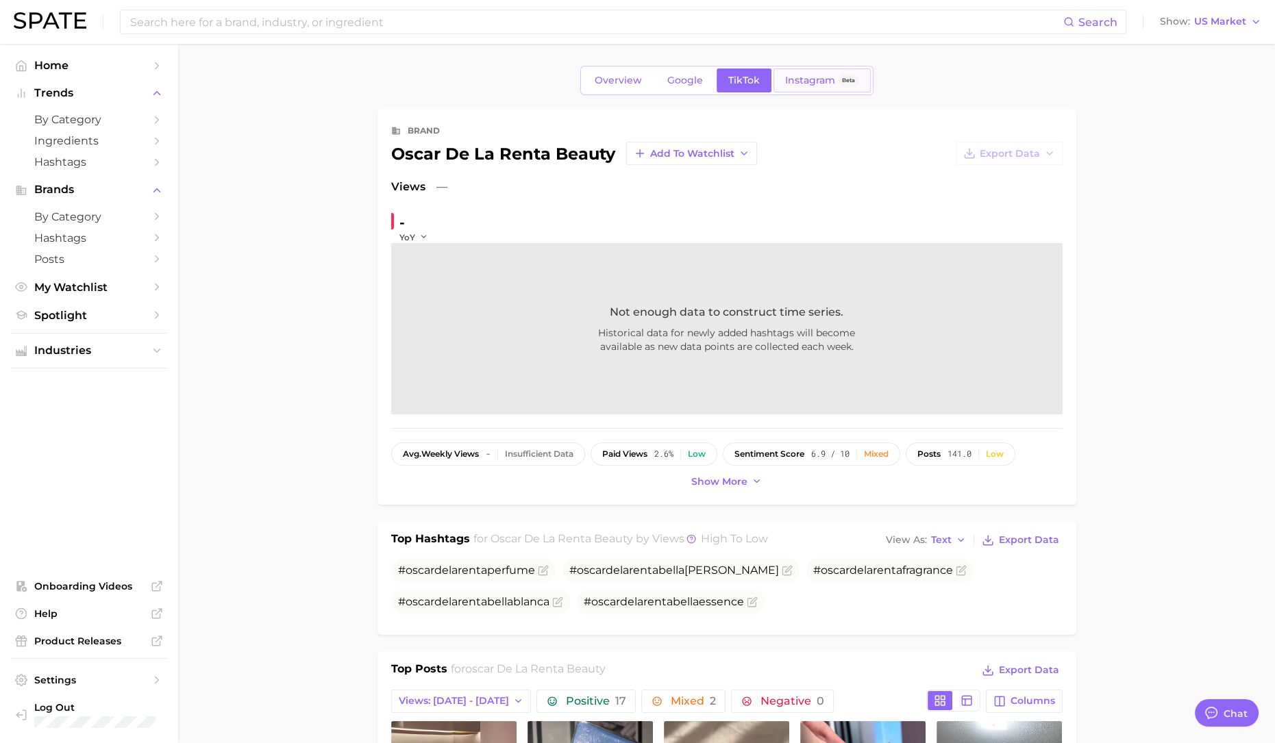
click at [814, 85] on span "Instagram" at bounding box center [810, 81] width 50 height 12
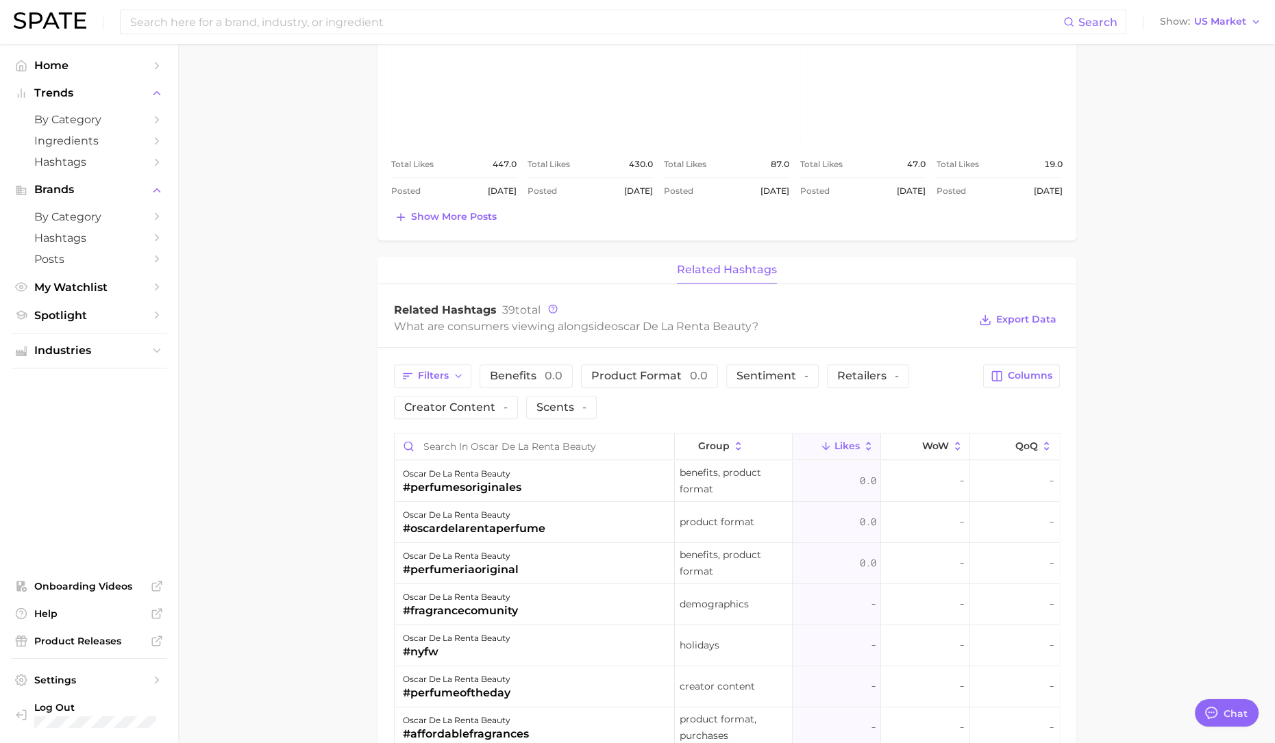
scroll to position [771, 0]
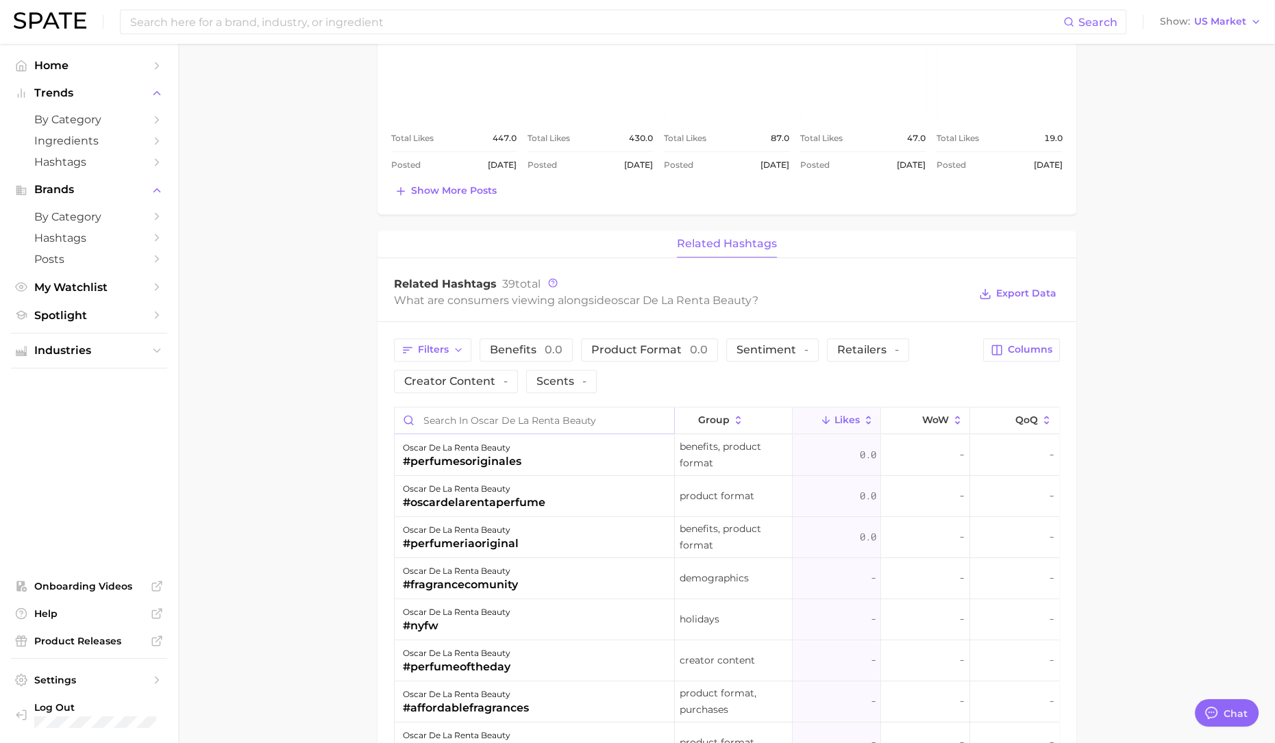
click at [527, 426] on input "Search in oscar de la renta beauty" at bounding box center [535, 421] width 280 height 26
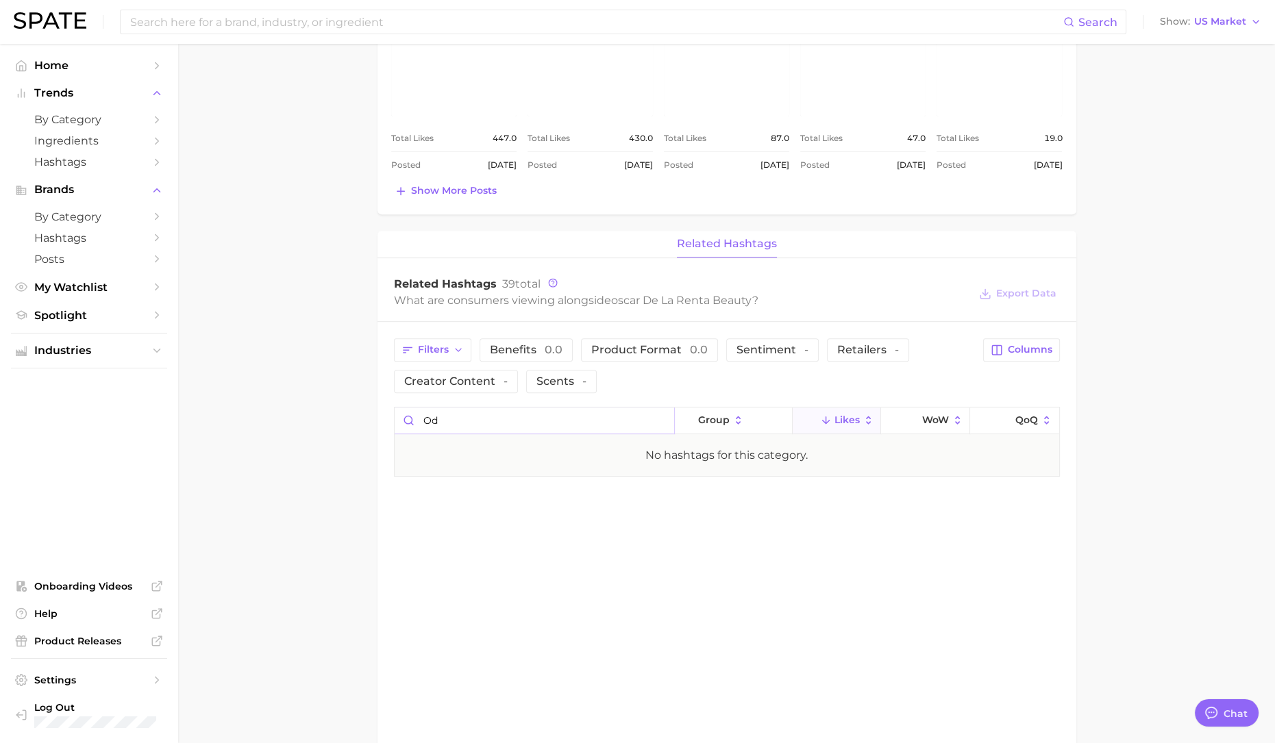
type input "o"
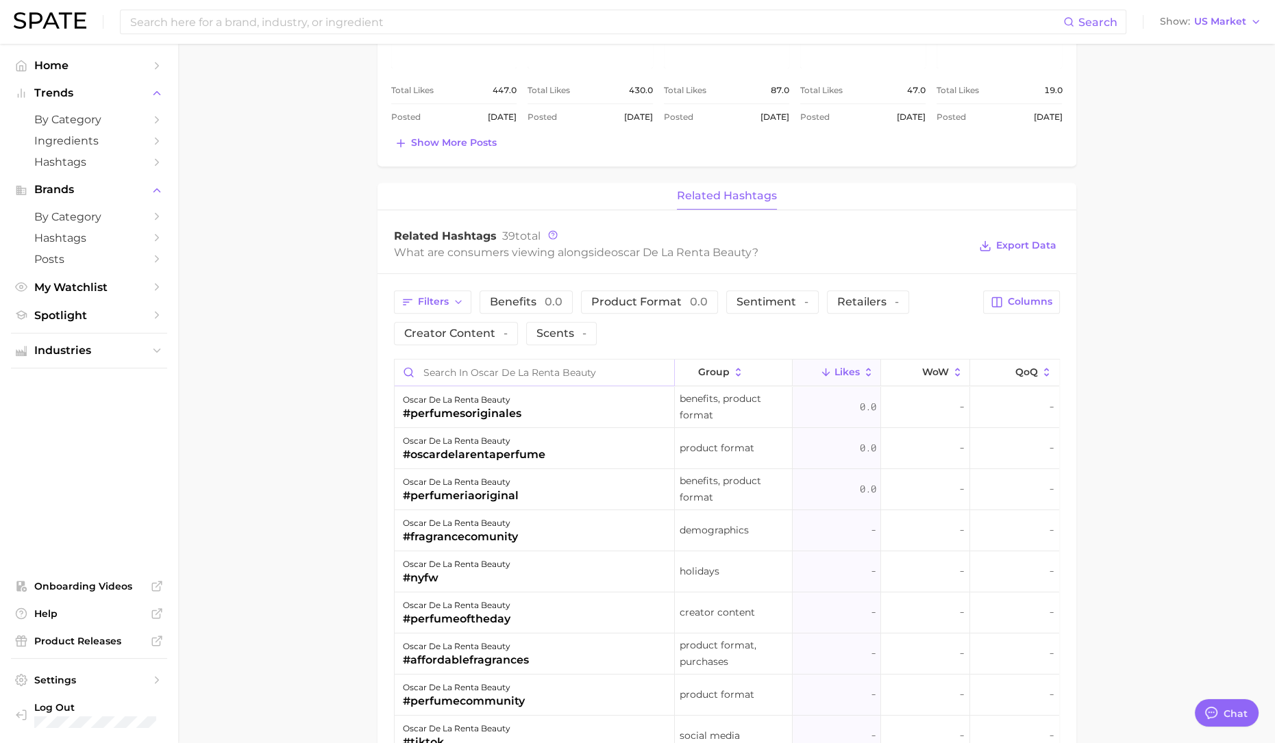
scroll to position [856, 0]
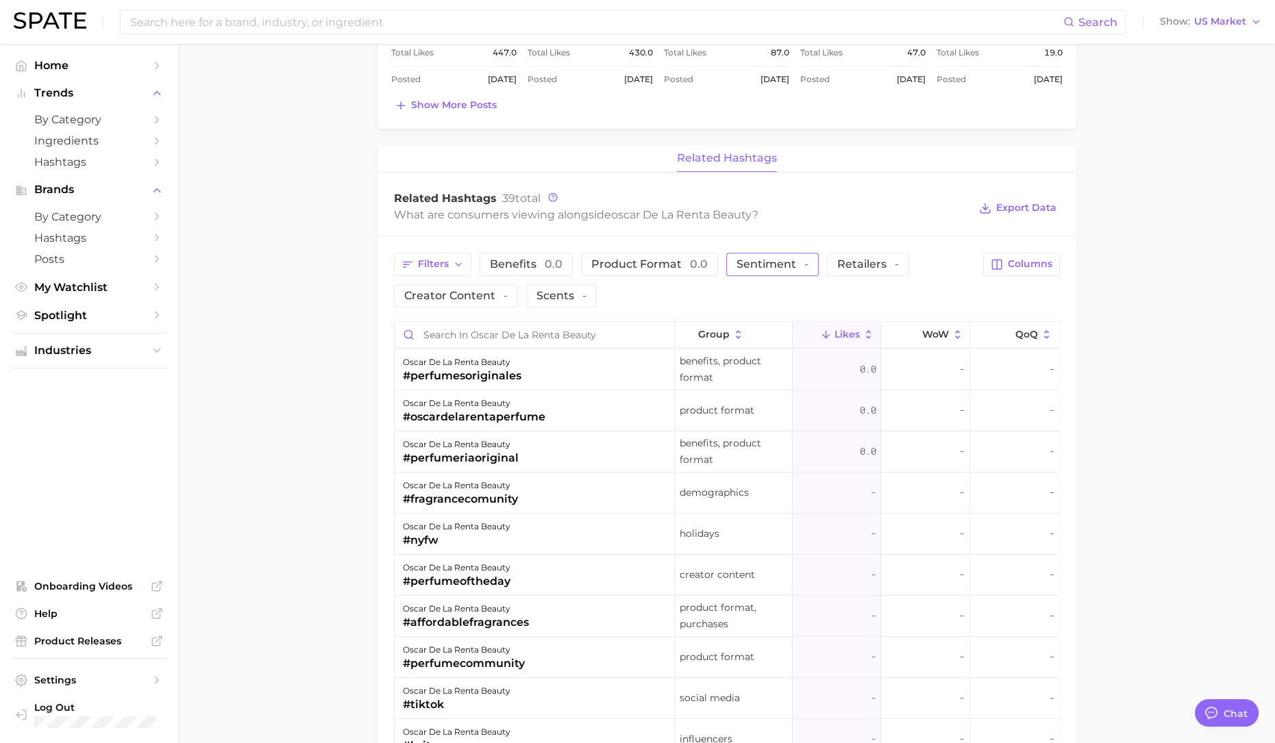
click at [760, 259] on span "Sentiment -" at bounding box center [772, 264] width 72 height 11
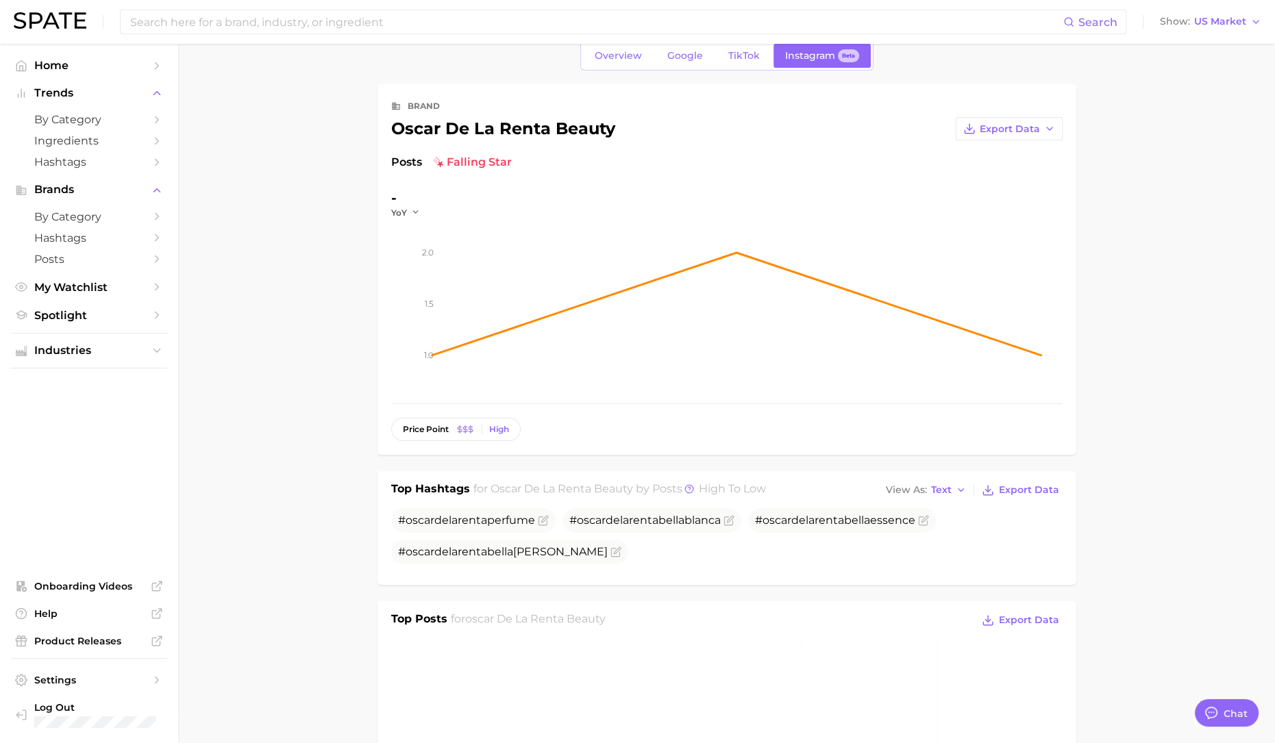
scroll to position [0, 0]
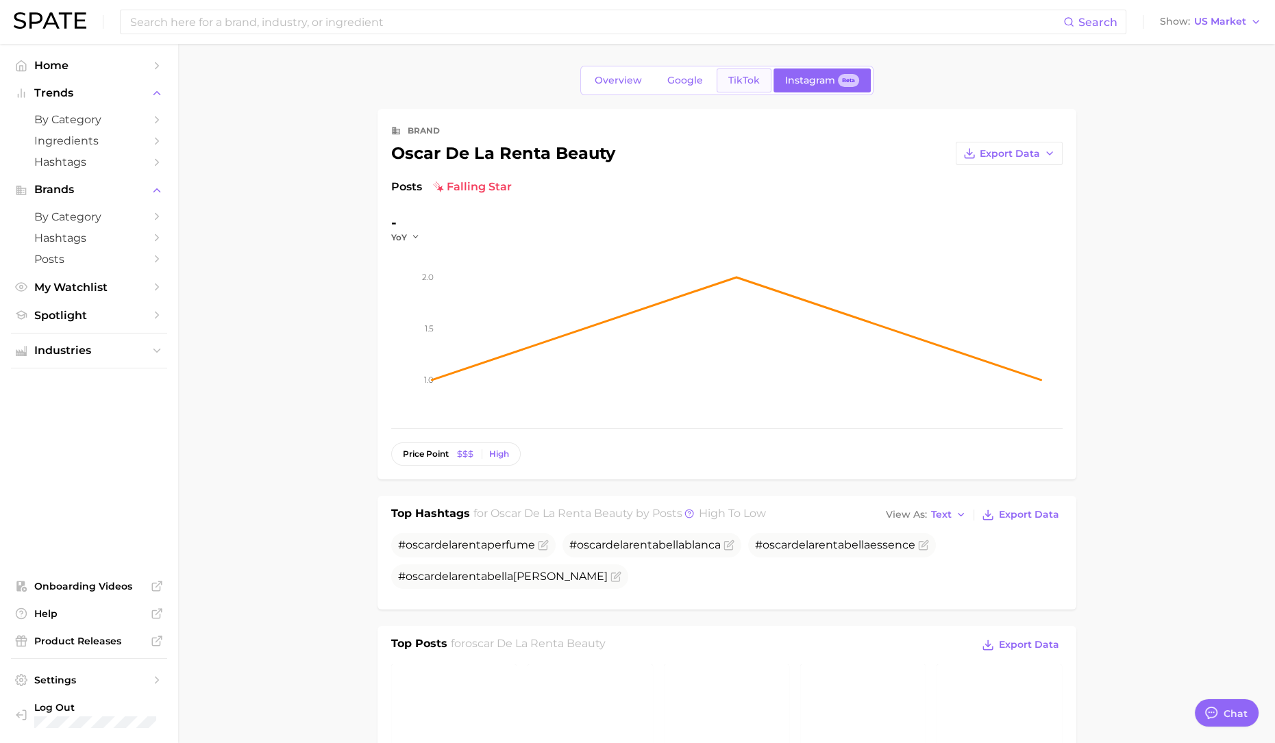
click at [747, 80] on span "TikTok" at bounding box center [744, 81] width 32 height 12
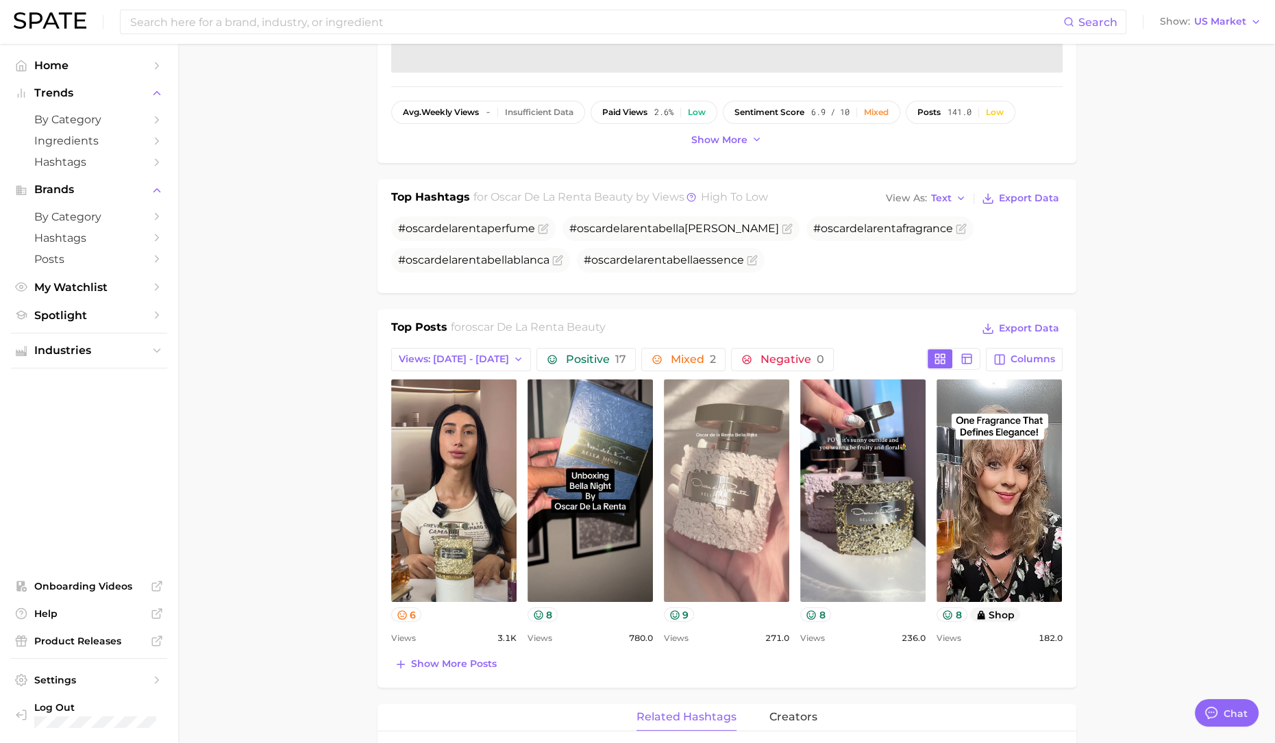
scroll to position [342, 0]
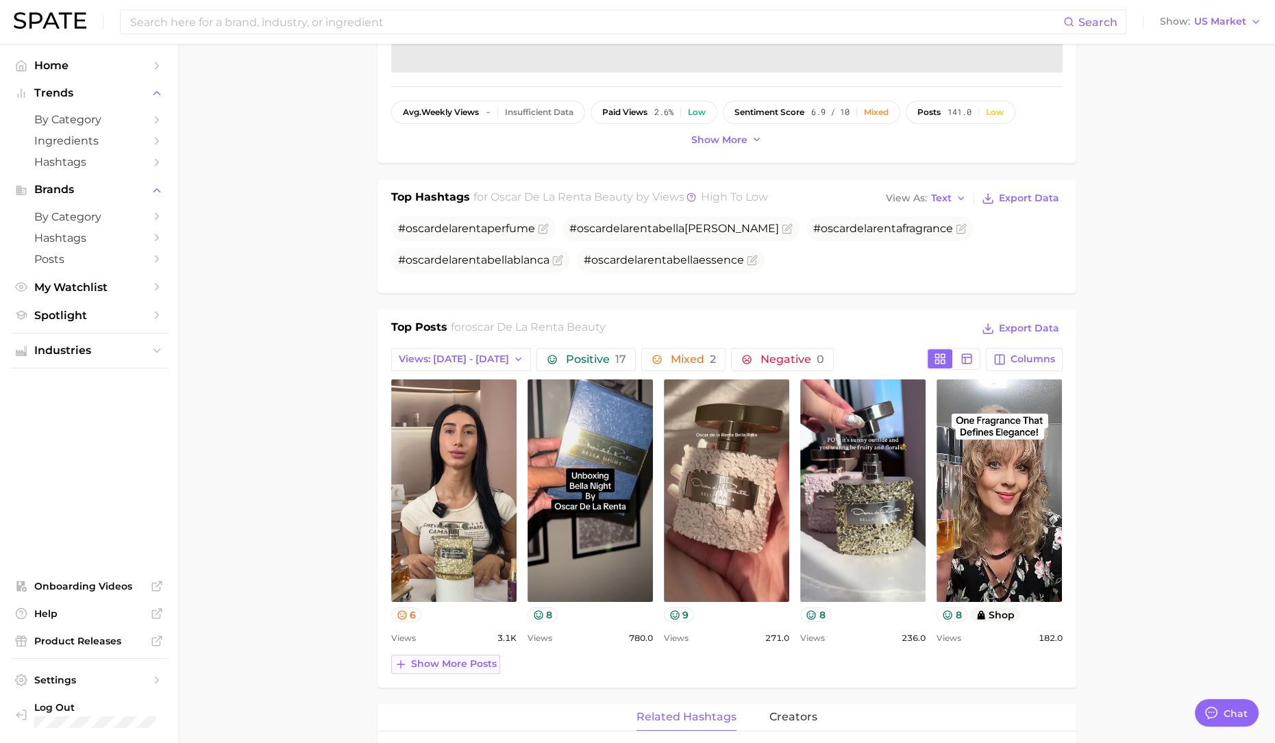
click at [457, 656] on button "Show more posts" at bounding box center [445, 664] width 109 height 19
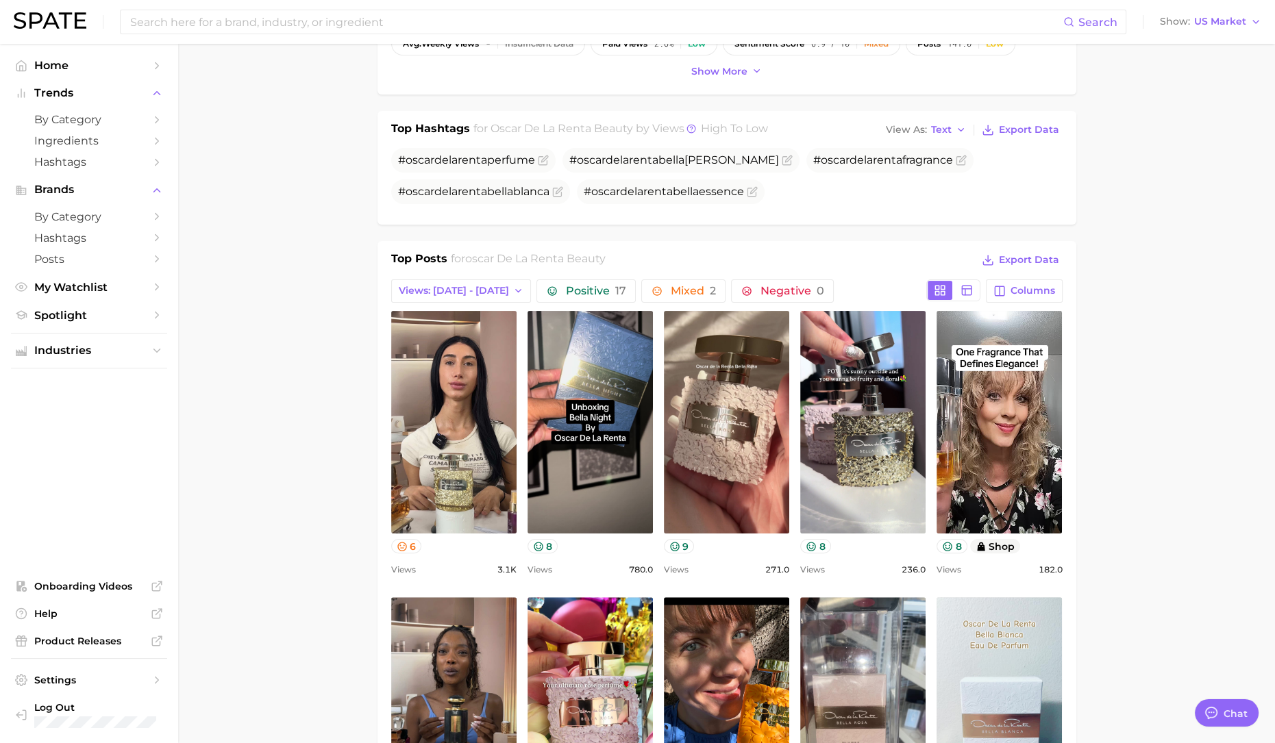
scroll to position [599, 0]
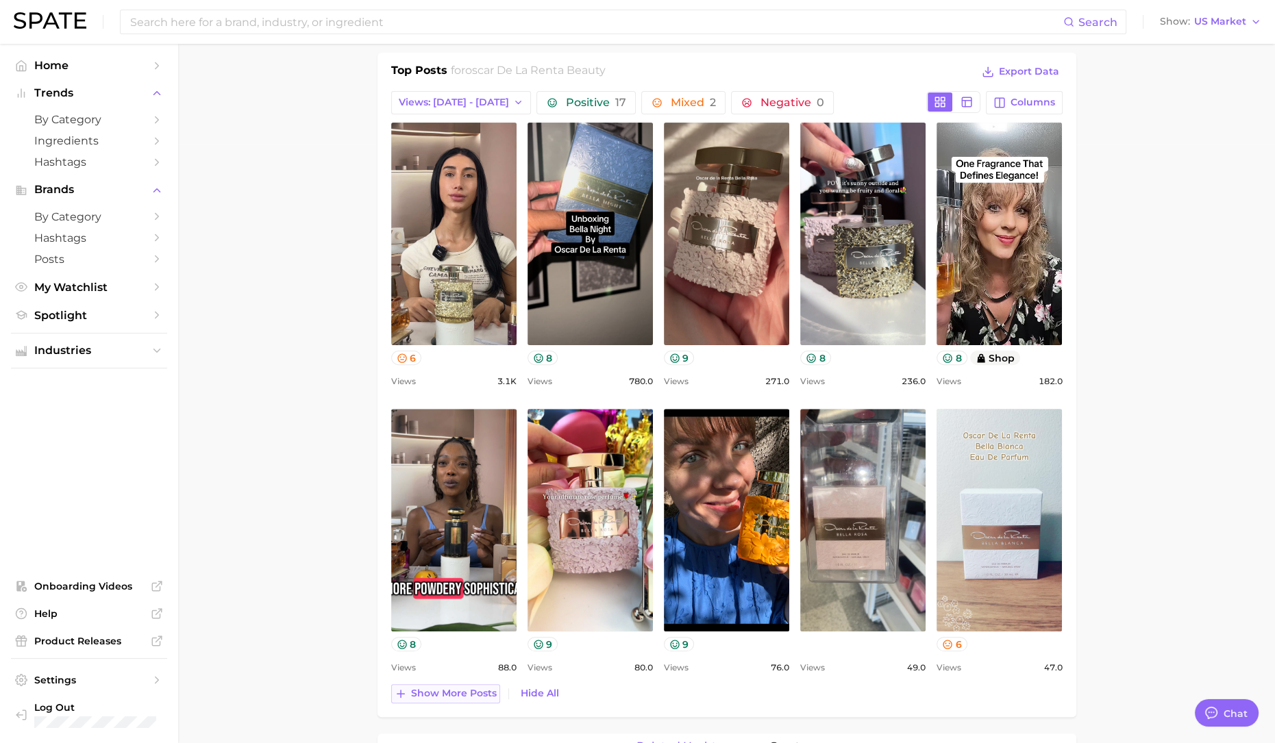
click at [488, 693] on span "Show more posts" at bounding box center [454, 694] width 86 height 12
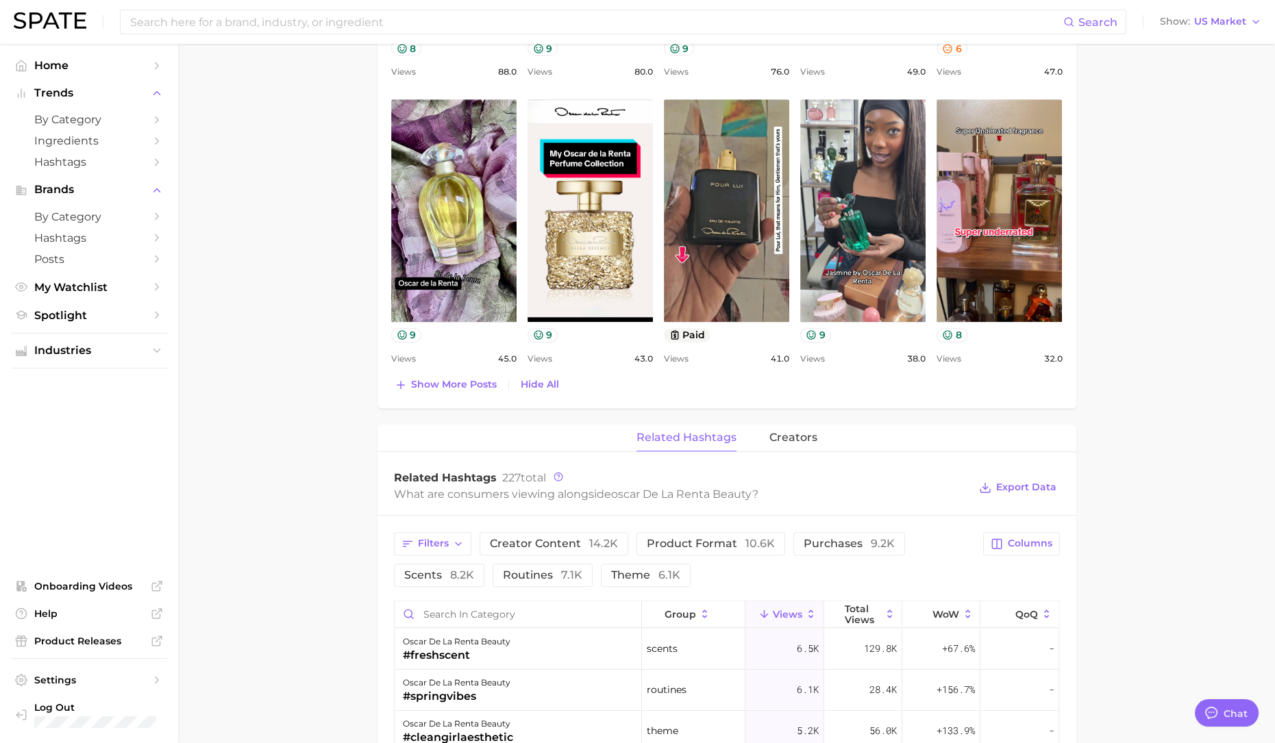
scroll to position [1198, 0]
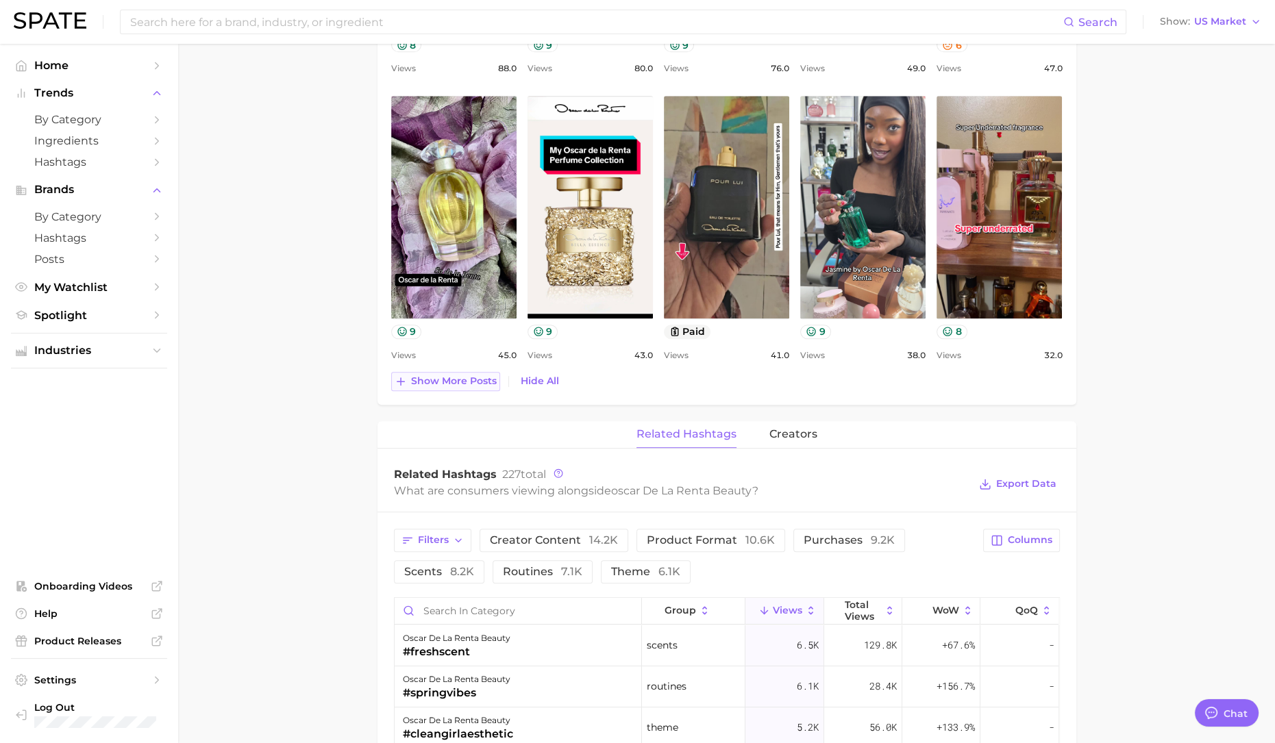
click at [468, 377] on span "Show more posts" at bounding box center [454, 381] width 86 height 12
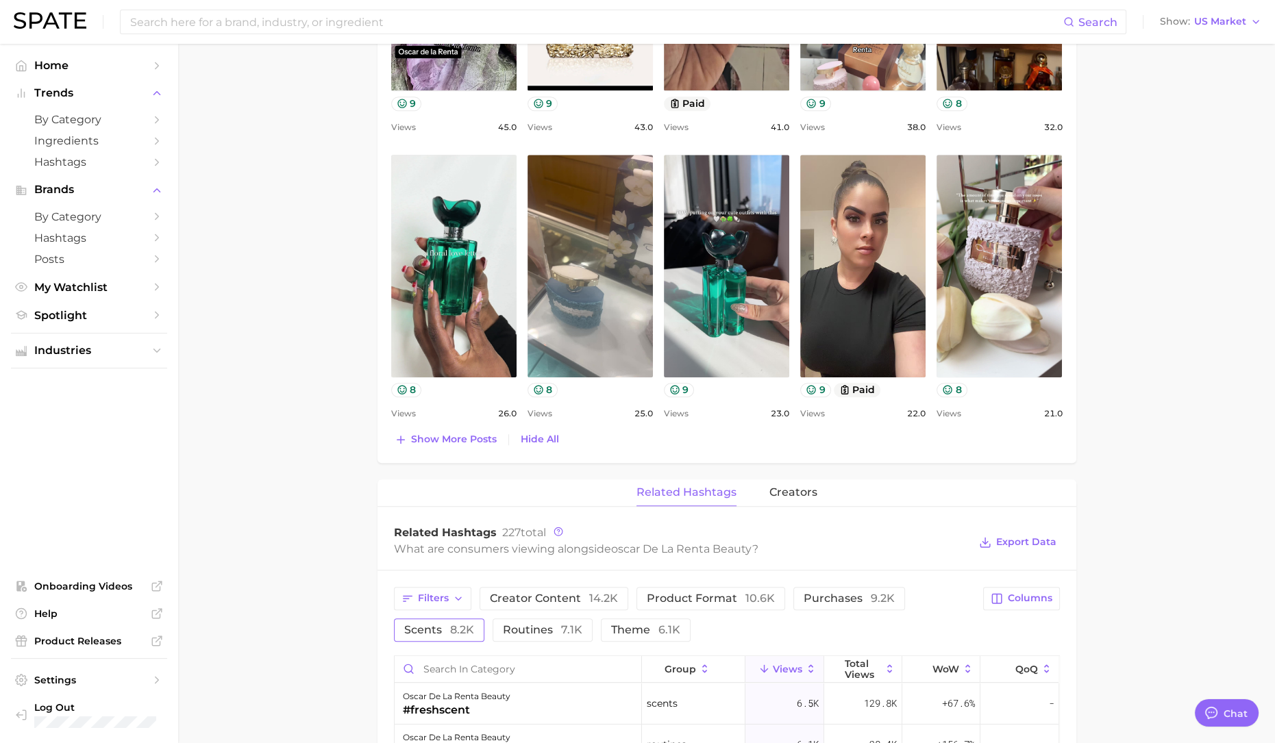
scroll to position [1712, 0]
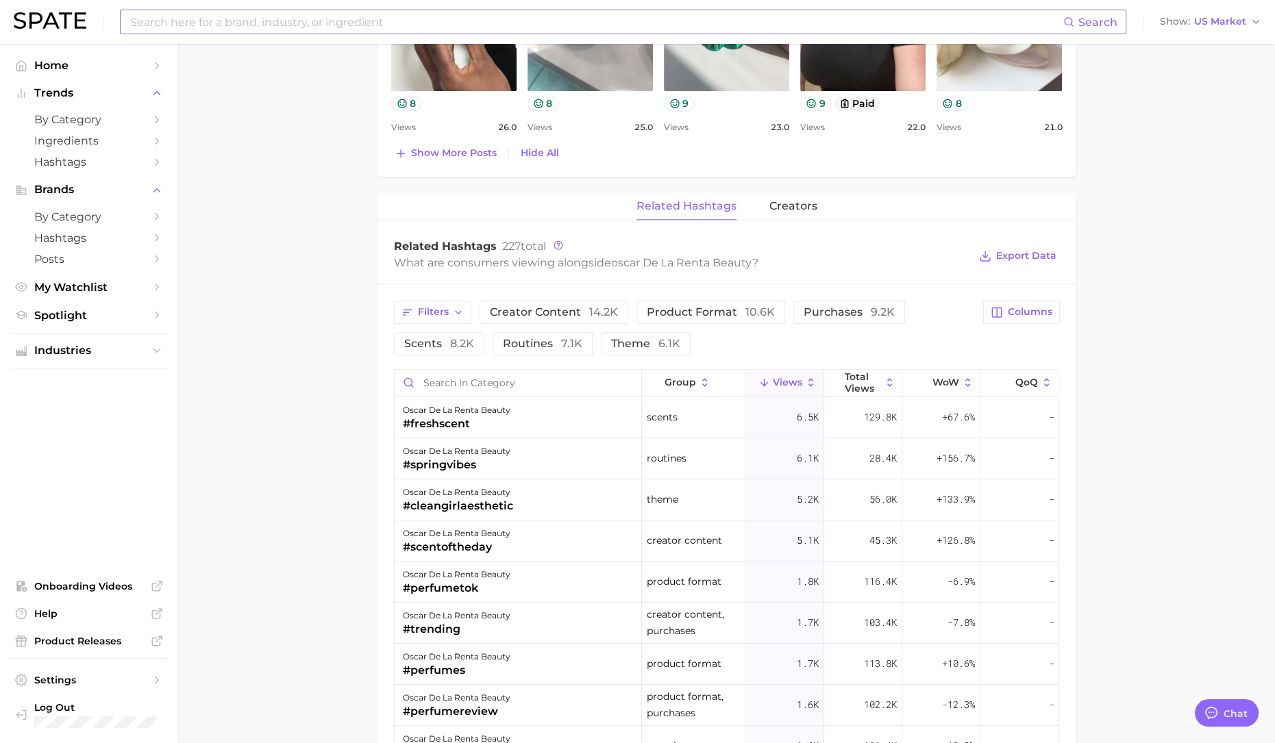
click at [288, 25] on input at bounding box center [596, 21] width 934 height 23
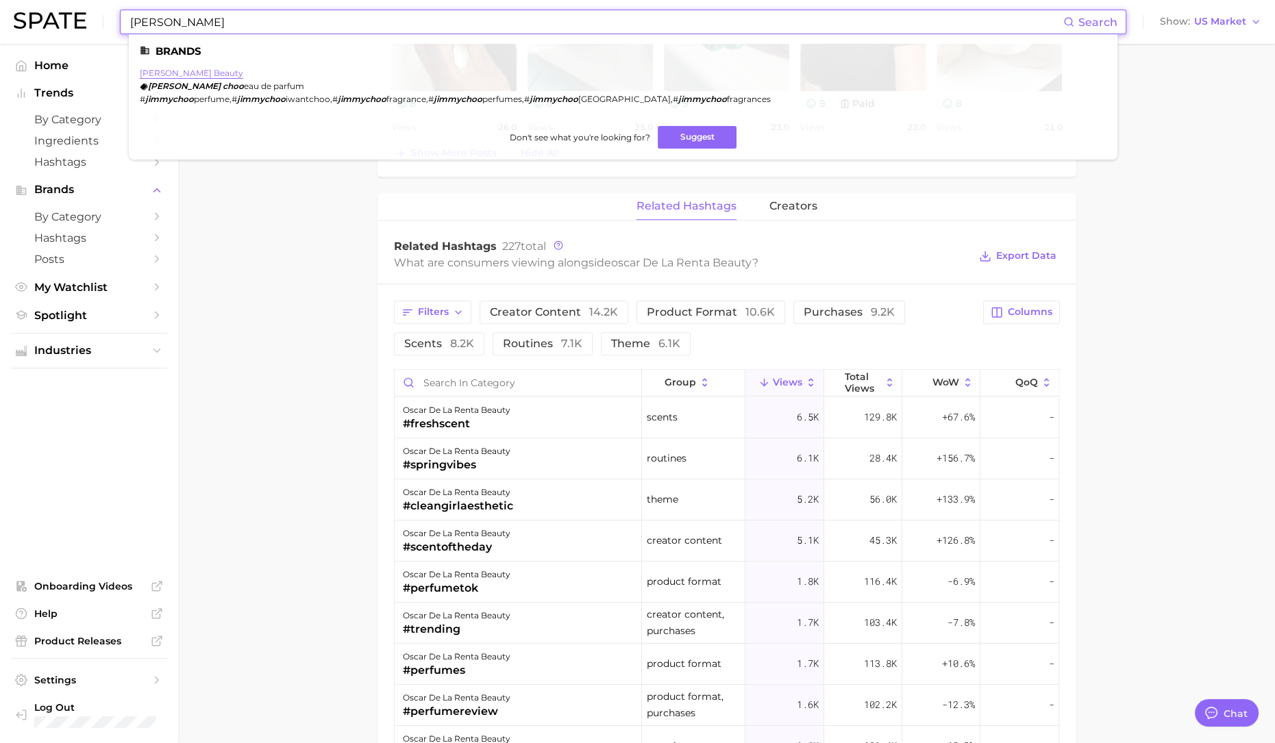
type input "[PERSON_NAME]"
click at [210, 71] on link "[PERSON_NAME] beauty" at bounding box center [191, 73] width 103 height 10
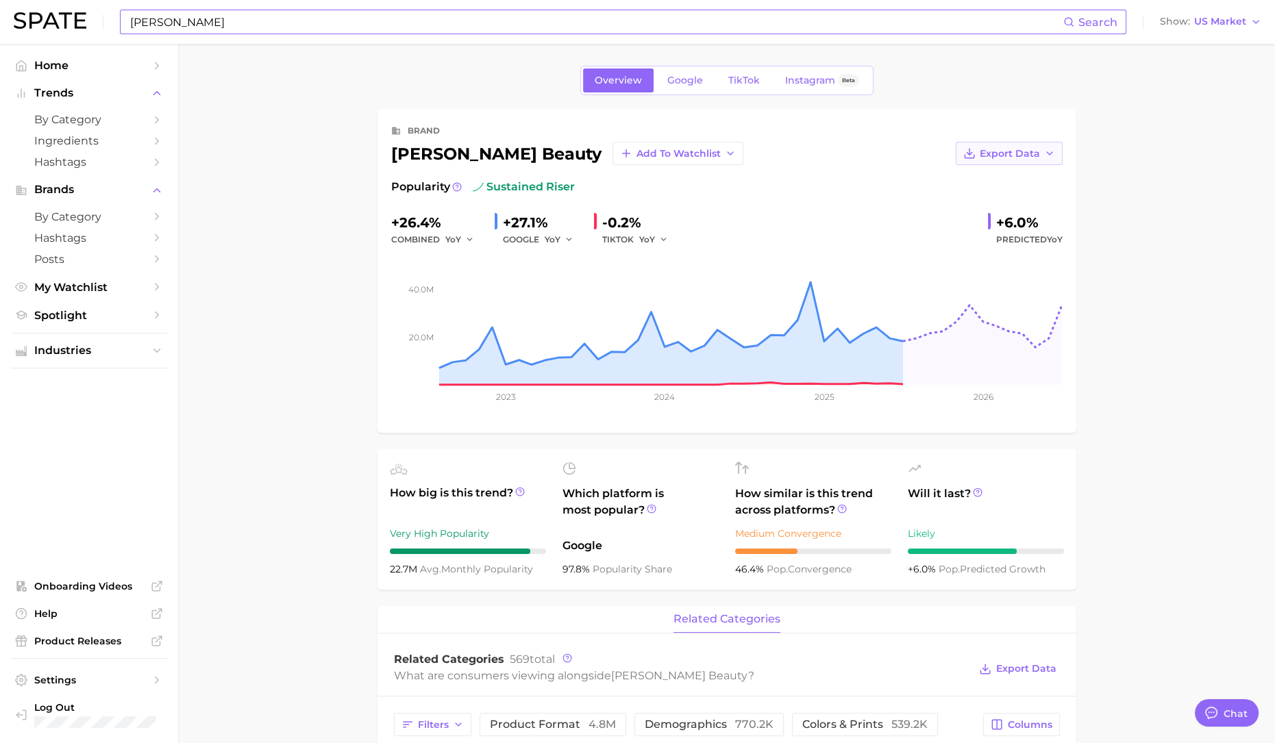
click at [1021, 156] on span "Export Data" at bounding box center [1009, 154] width 60 height 12
click at [1021, 196] on button "Time Series Image" at bounding box center [987, 203] width 151 height 25
click at [1238, 25] on span "US Market" at bounding box center [1220, 22] width 52 height 8
click at [1214, 163] on button "Global" at bounding box center [1205, 167] width 120 height 25
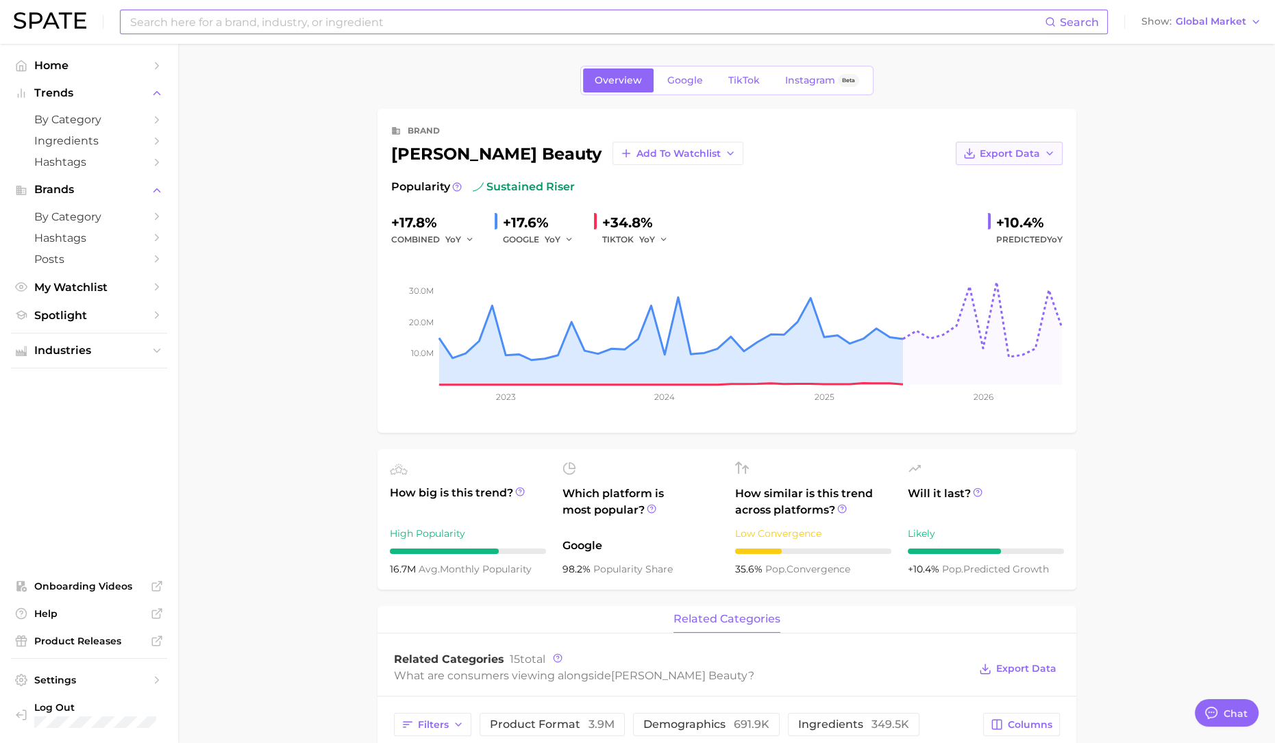
click at [997, 155] on span "Export Data" at bounding box center [1009, 154] width 60 height 12
click at [1004, 212] on button "Time Series Image" at bounding box center [987, 203] width 151 height 25
click at [690, 82] on span "Google" at bounding box center [685, 81] width 36 height 12
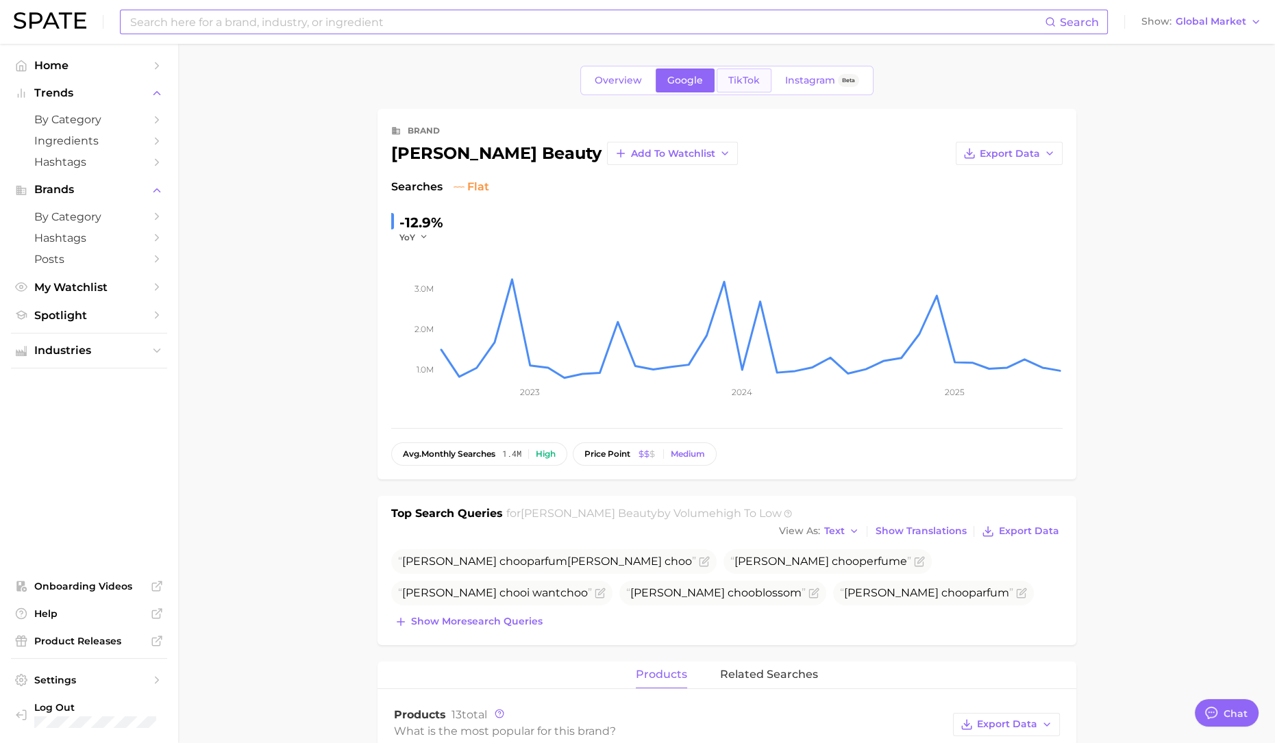
click at [743, 83] on span "TikTok" at bounding box center [744, 81] width 32 height 12
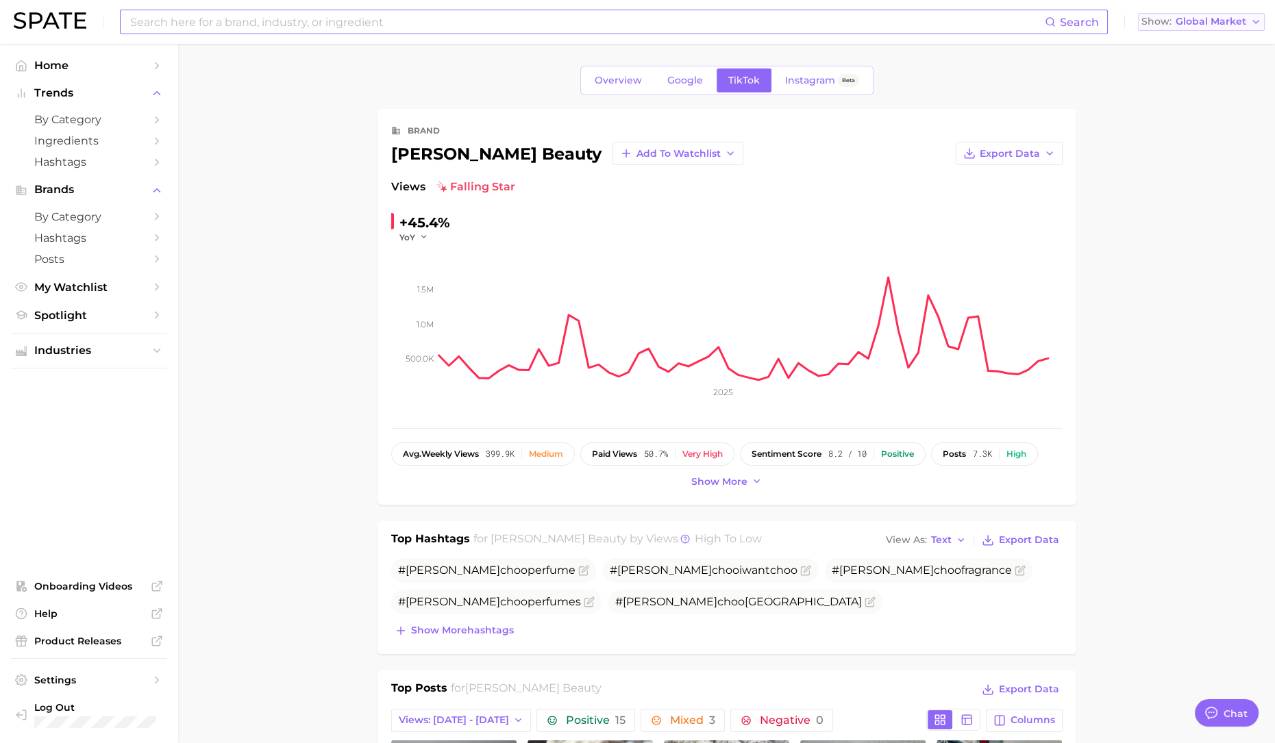
click at [1192, 25] on span "Global Market" at bounding box center [1210, 22] width 71 height 8
click at [1192, 45] on span "[GEOGRAPHIC_DATA]" at bounding box center [1198, 44] width 106 height 12
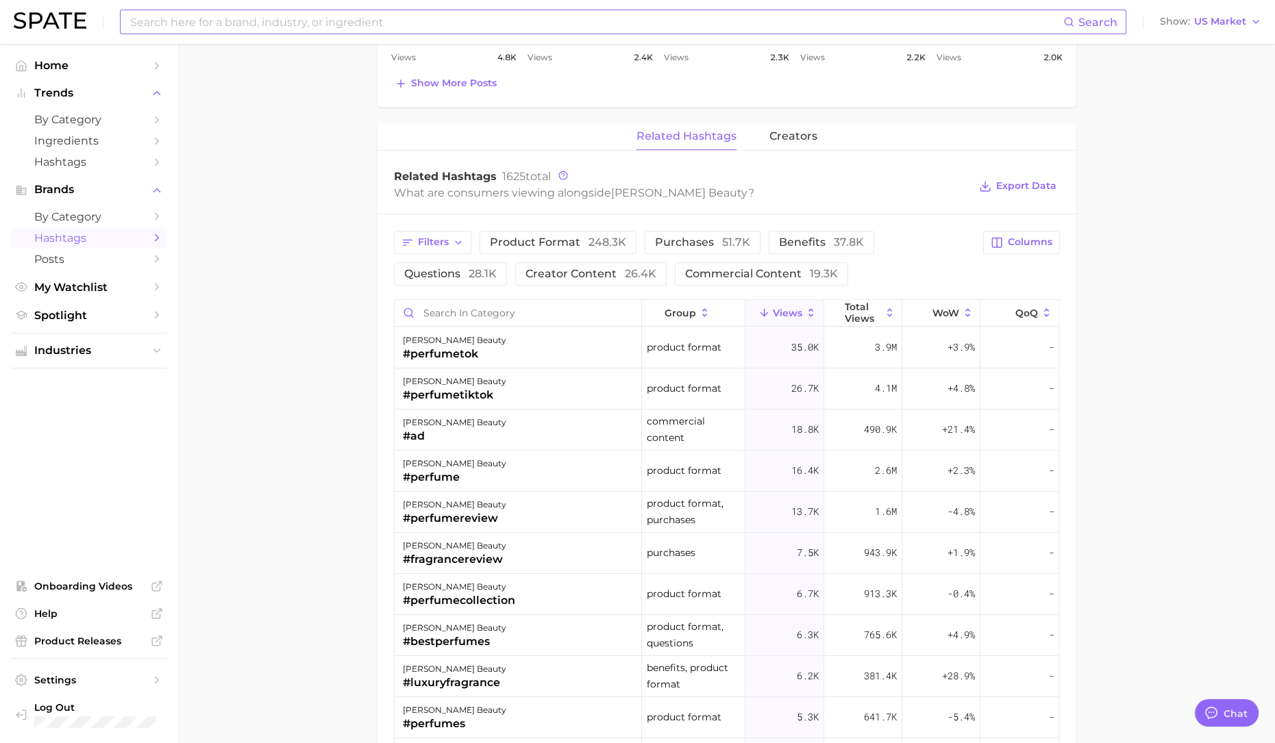
click at [79, 238] on span "Hashtags" at bounding box center [89, 238] width 110 height 13
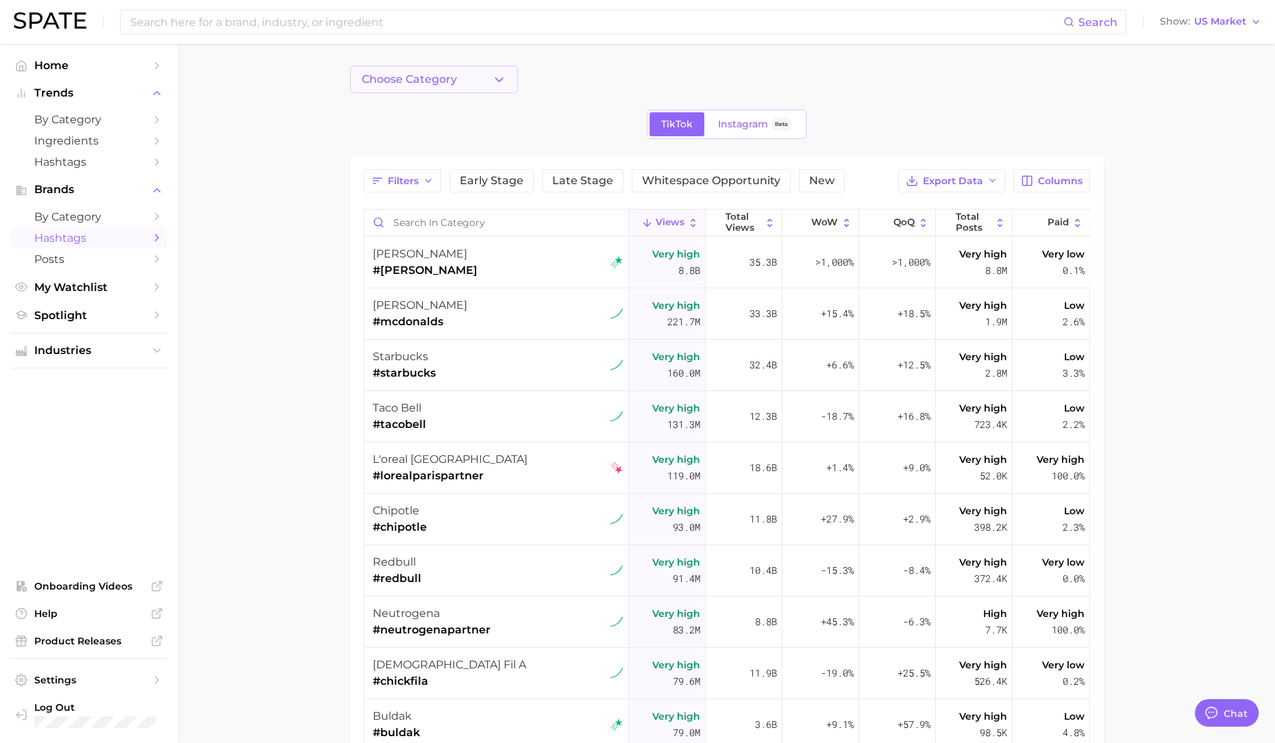
click at [414, 72] on button "Choose Category" at bounding box center [434, 79] width 168 height 27
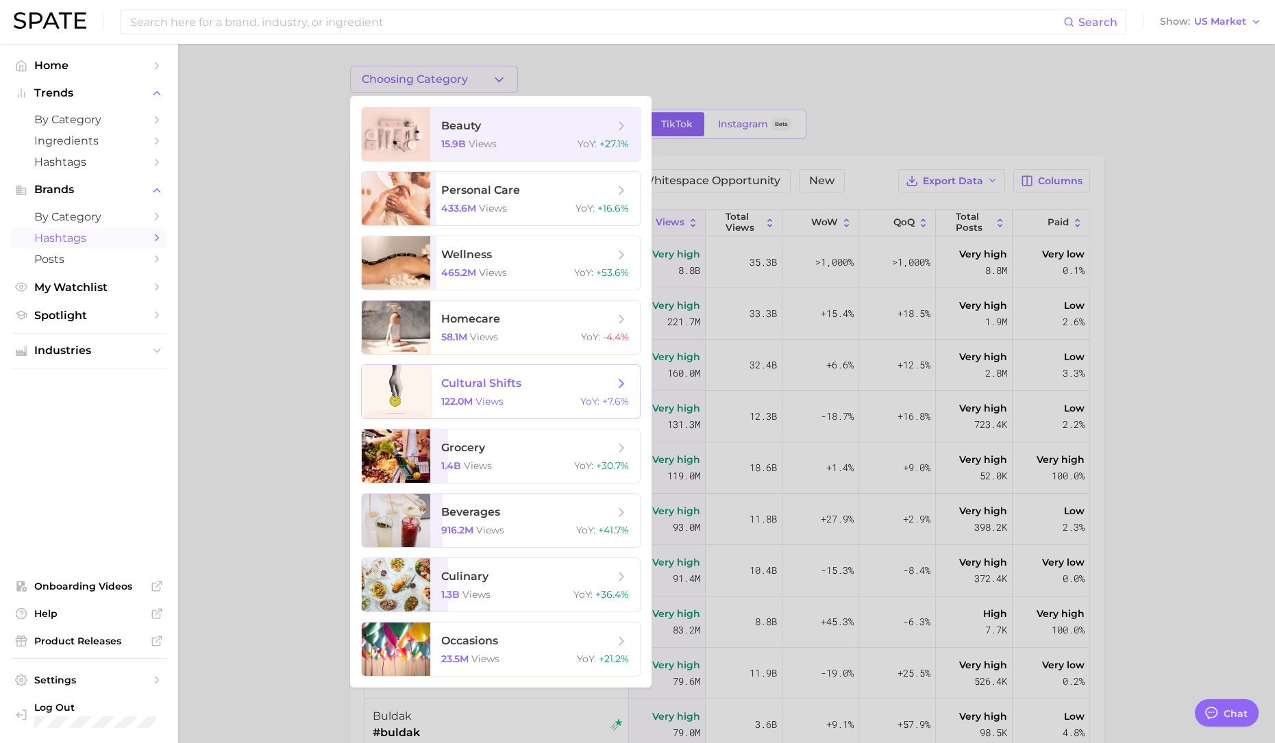
click at [512, 395] on span "cultural shifts 122.0m views YoY : +7.6%" at bounding box center [535, 391] width 210 height 53
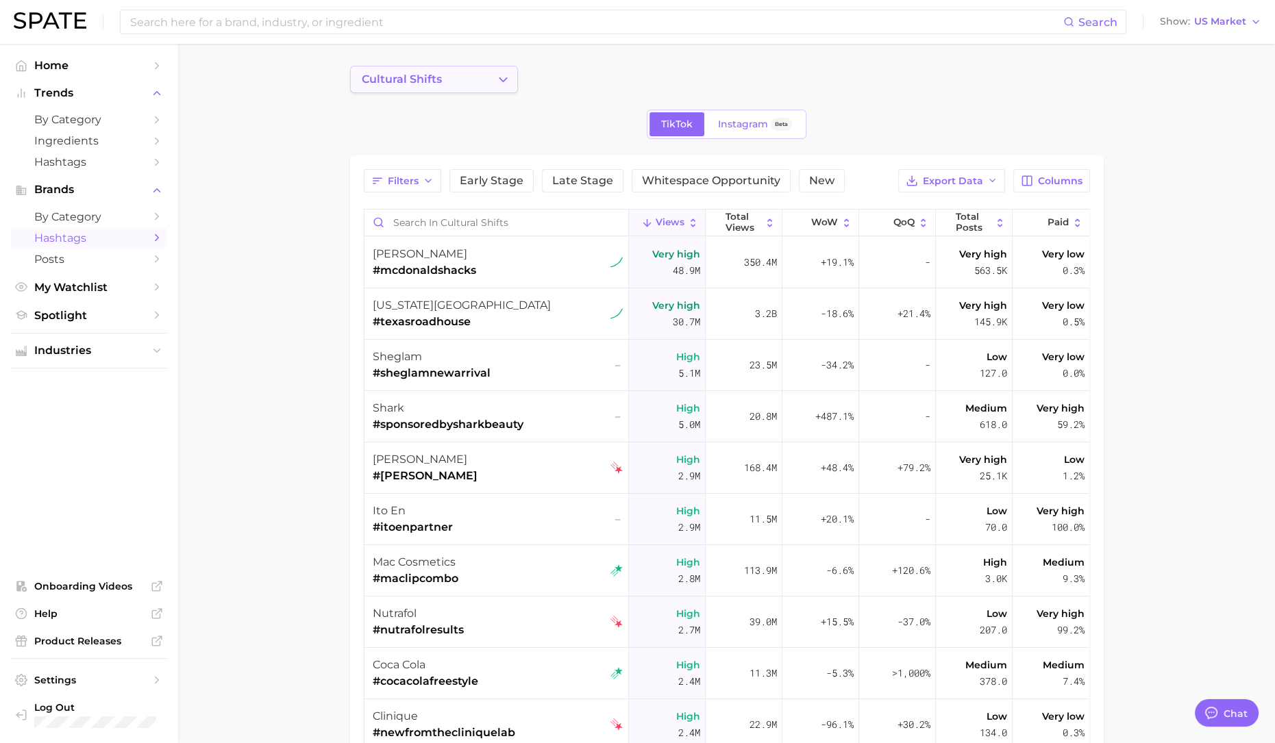
click at [479, 73] on button "cultural shifts" at bounding box center [434, 79] width 168 height 27
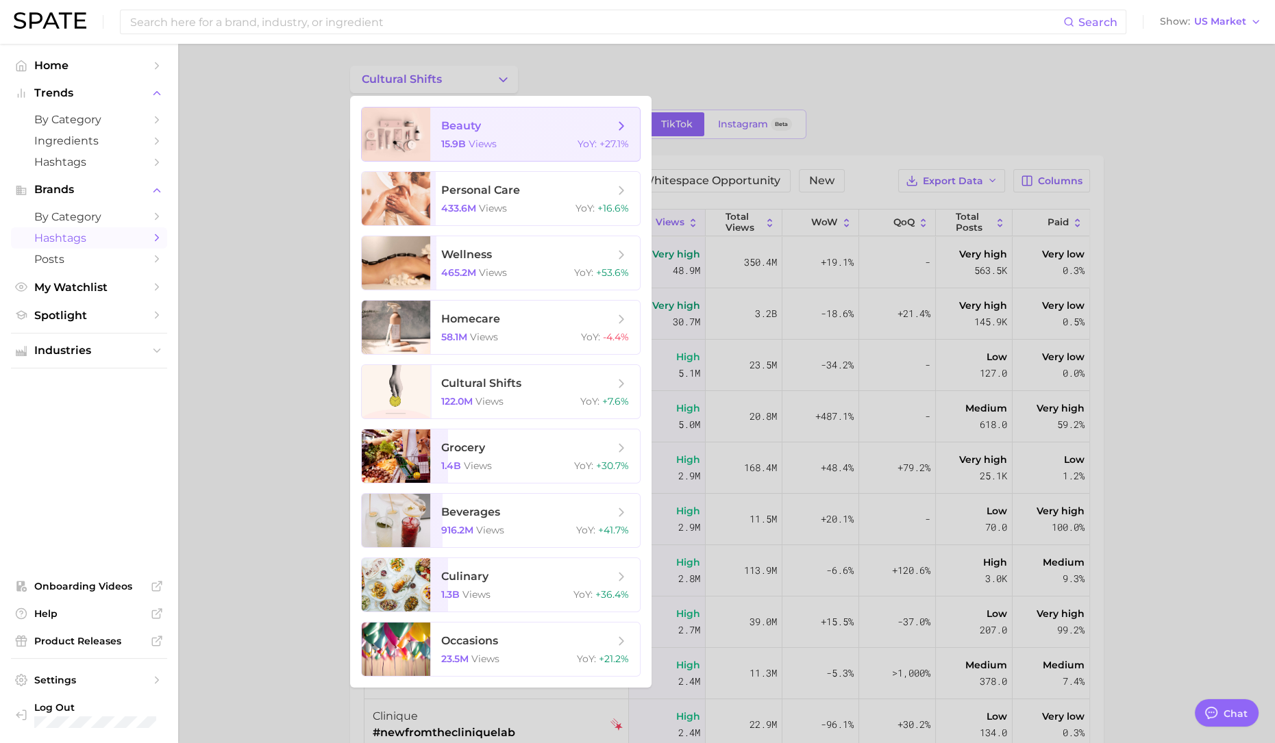
click at [461, 135] on span "beauty 15.9b views YoY : +27.1%" at bounding box center [535, 134] width 210 height 53
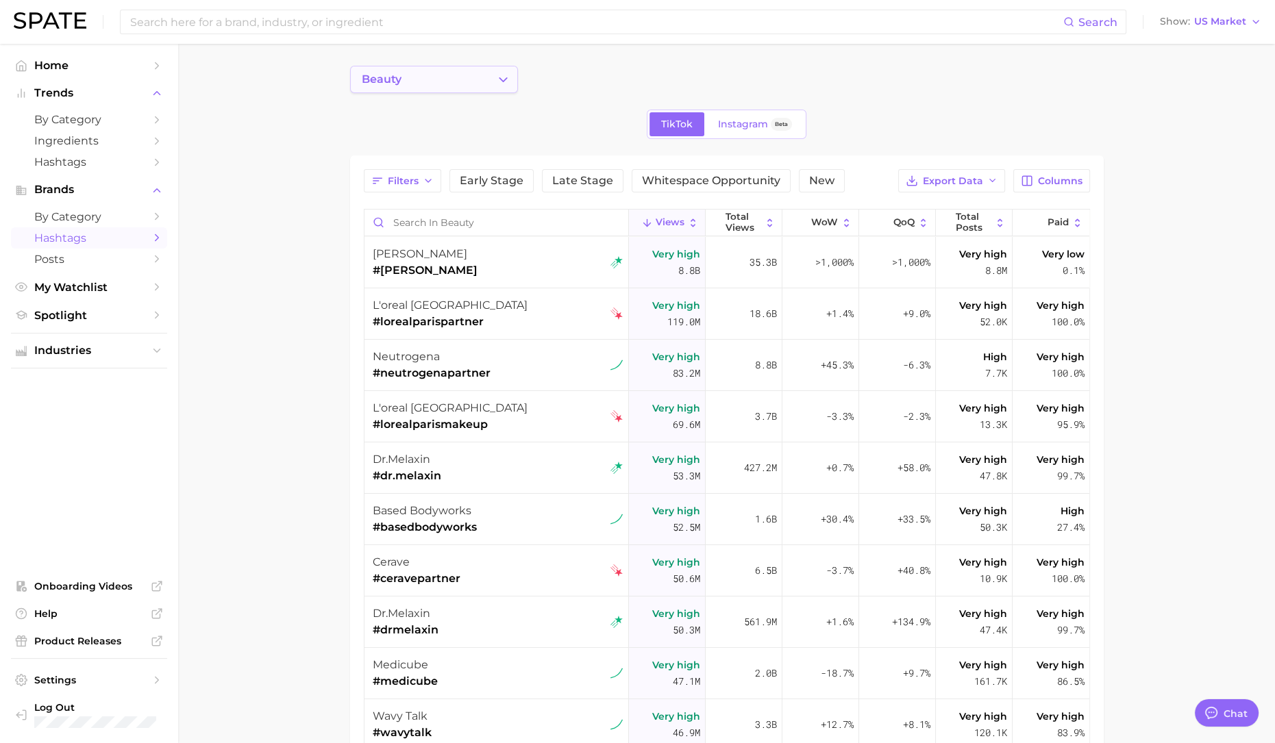
click at [484, 85] on button "beauty" at bounding box center [434, 79] width 168 height 27
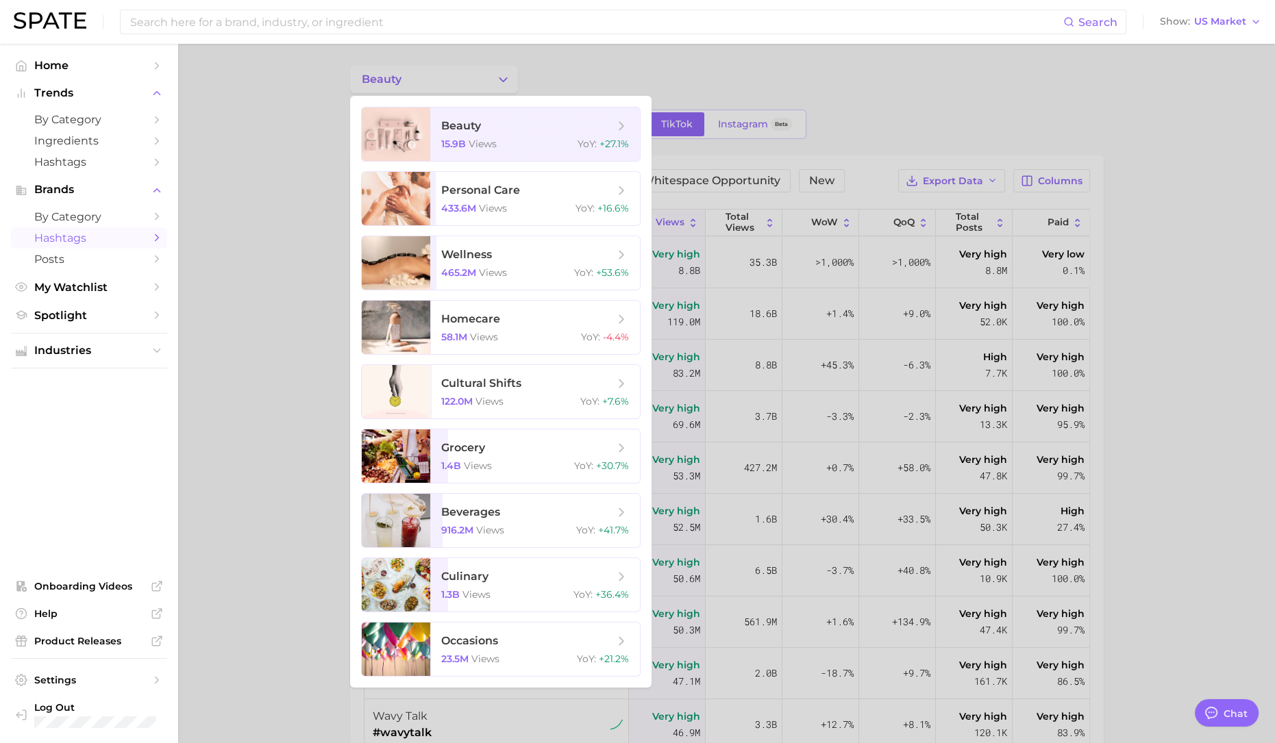
click at [689, 79] on div at bounding box center [637, 371] width 1275 height 743
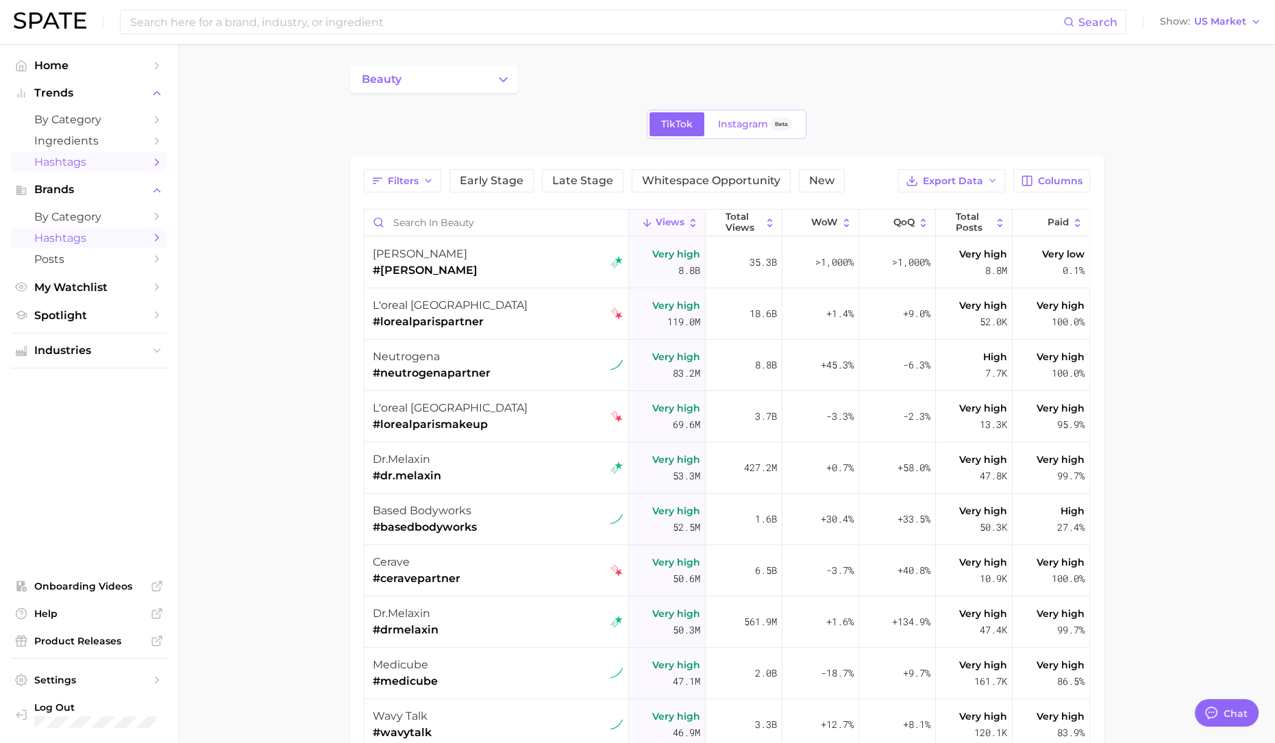
click at [106, 158] on span "Hashtags" at bounding box center [89, 161] width 110 height 13
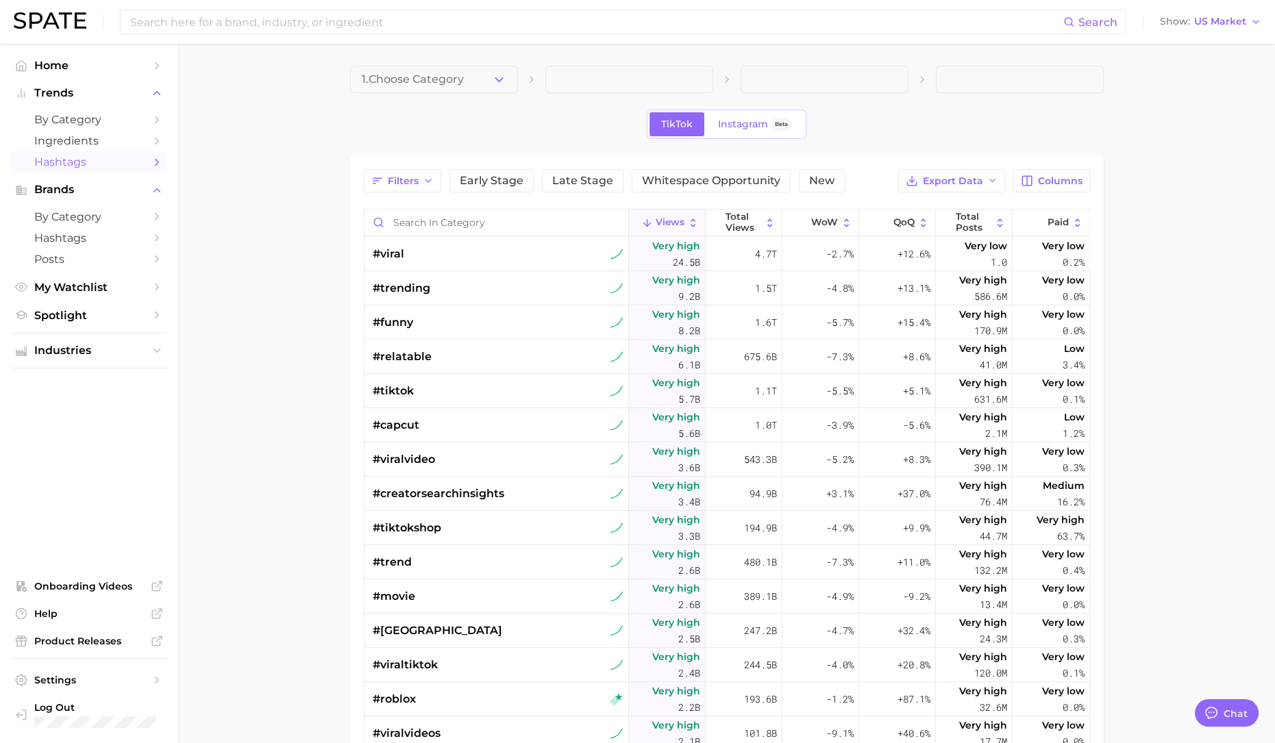
click at [492, 84] on icon "button" at bounding box center [499, 80] width 14 height 14
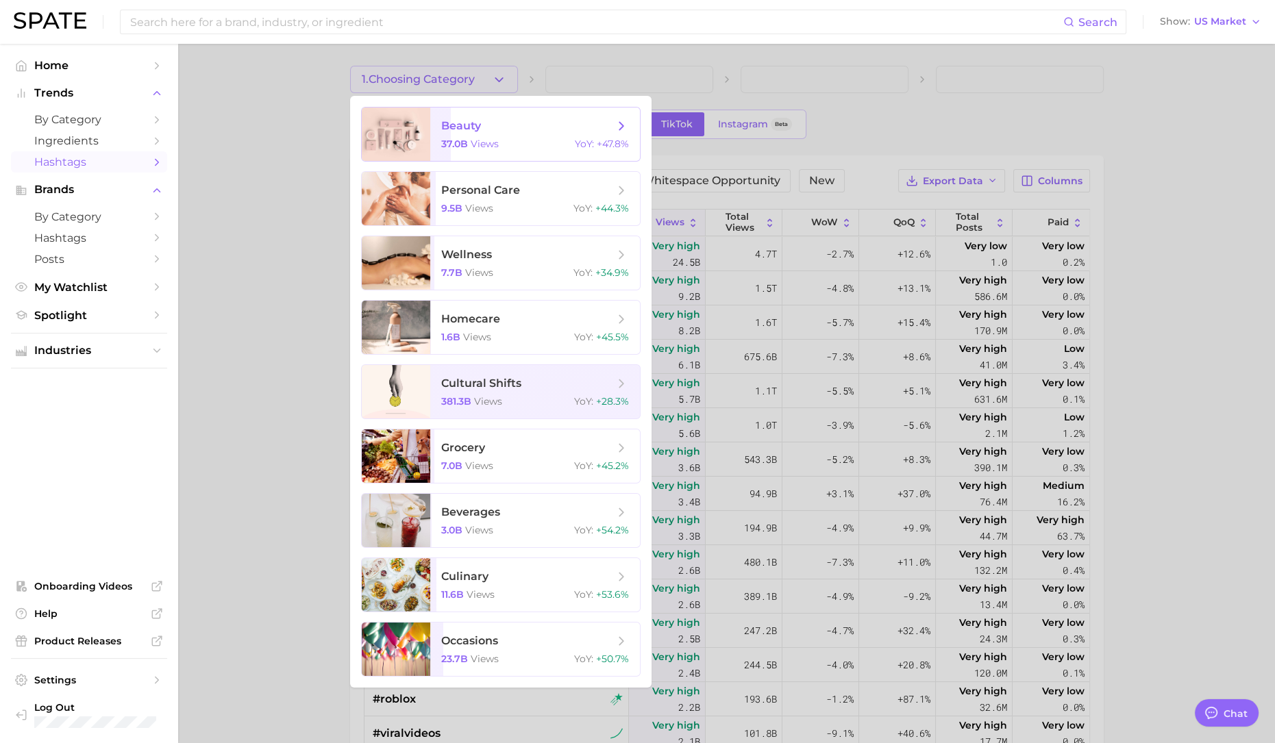
click at [477, 125] on span "beauty" at bounding box center [461, 125] width 40 height 13
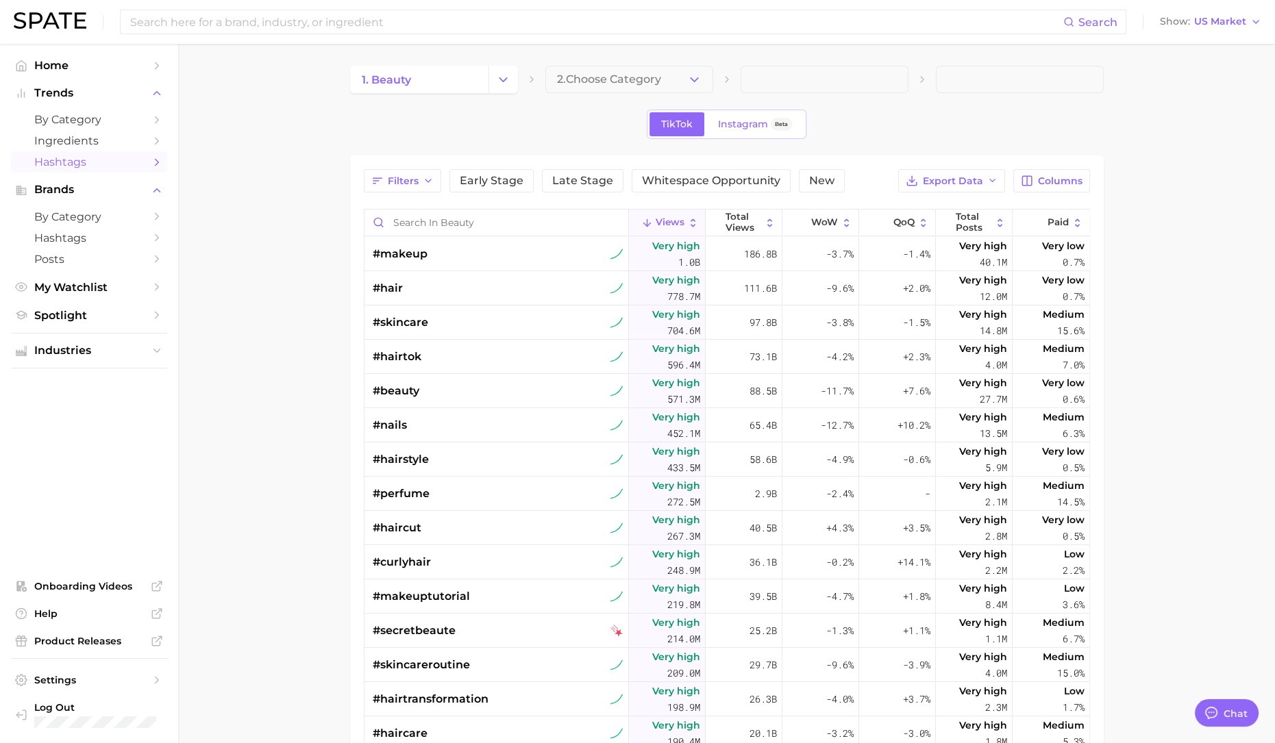
click at [680, 81] on button "2. Choose Category" at bounding box center [629, 79] width 168 height 27
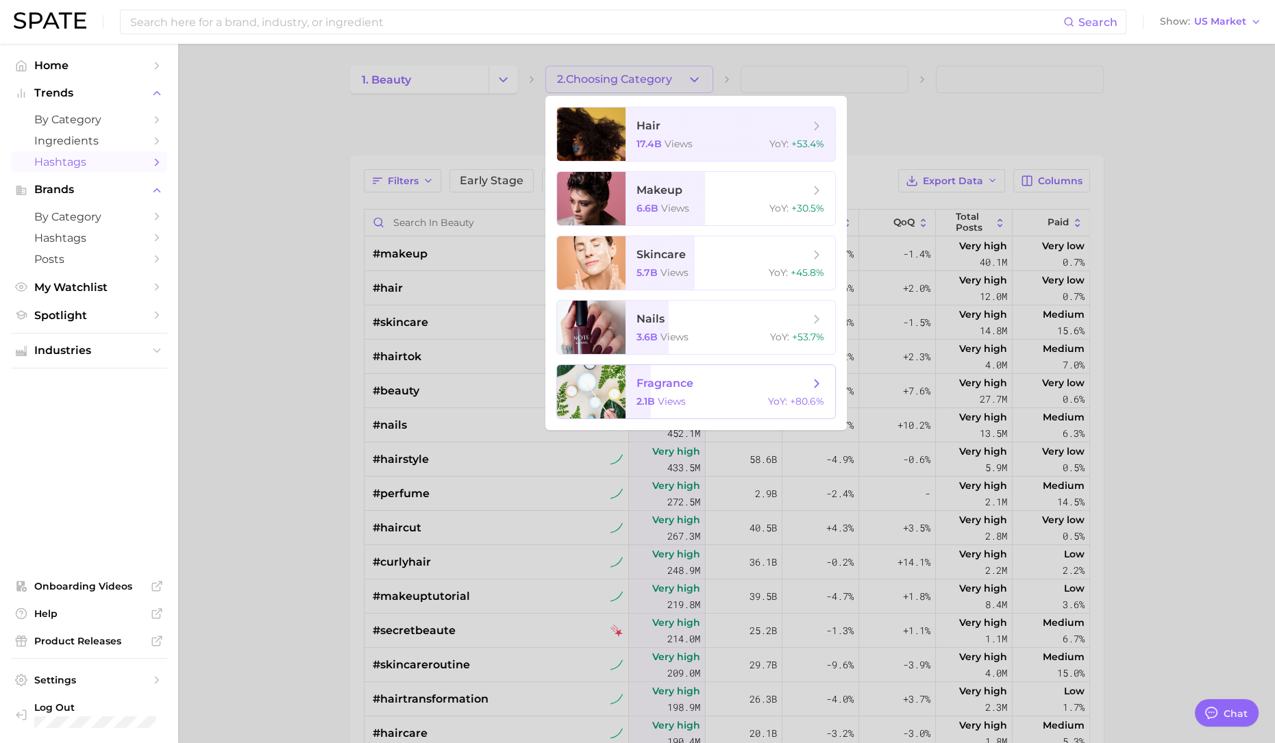
click at [706, 388] on span "fragrance" at bounding box center [722, 383] width 173 height 15
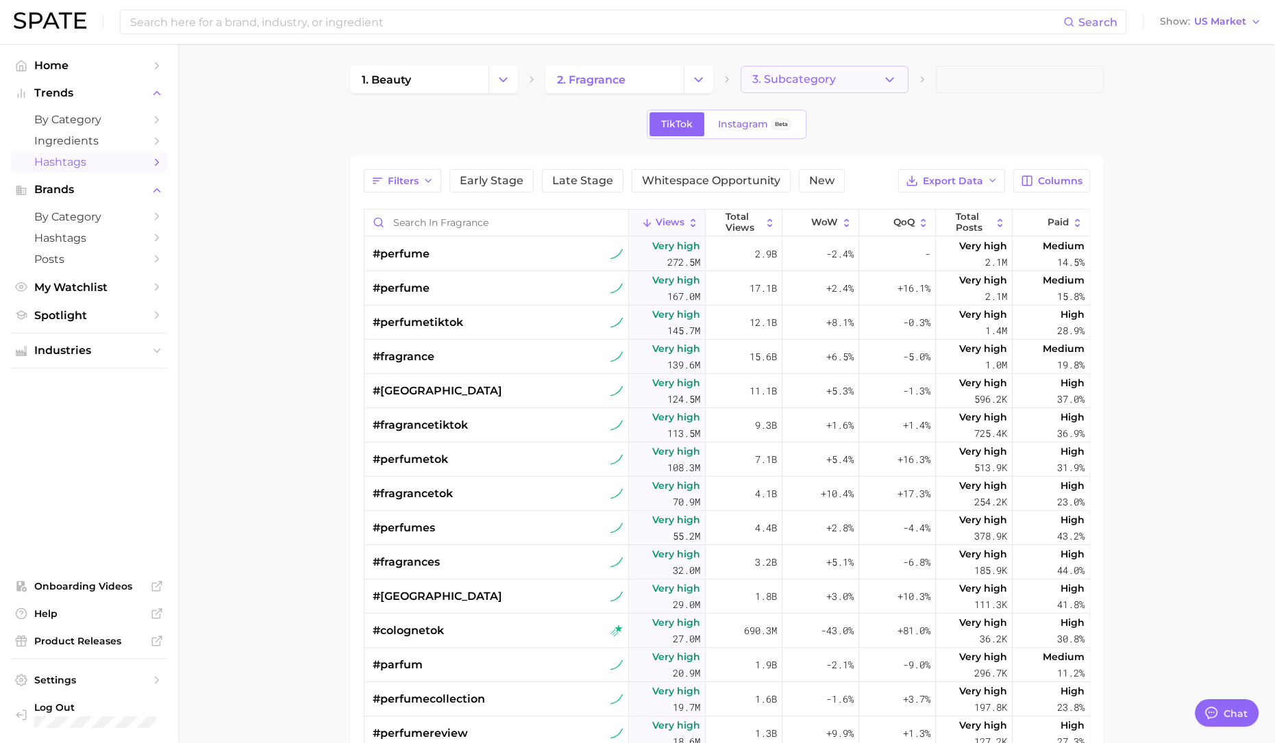
click at [843, 82] on button "3. Subcategory" at bounding box center [824, 79] width 168 height 27
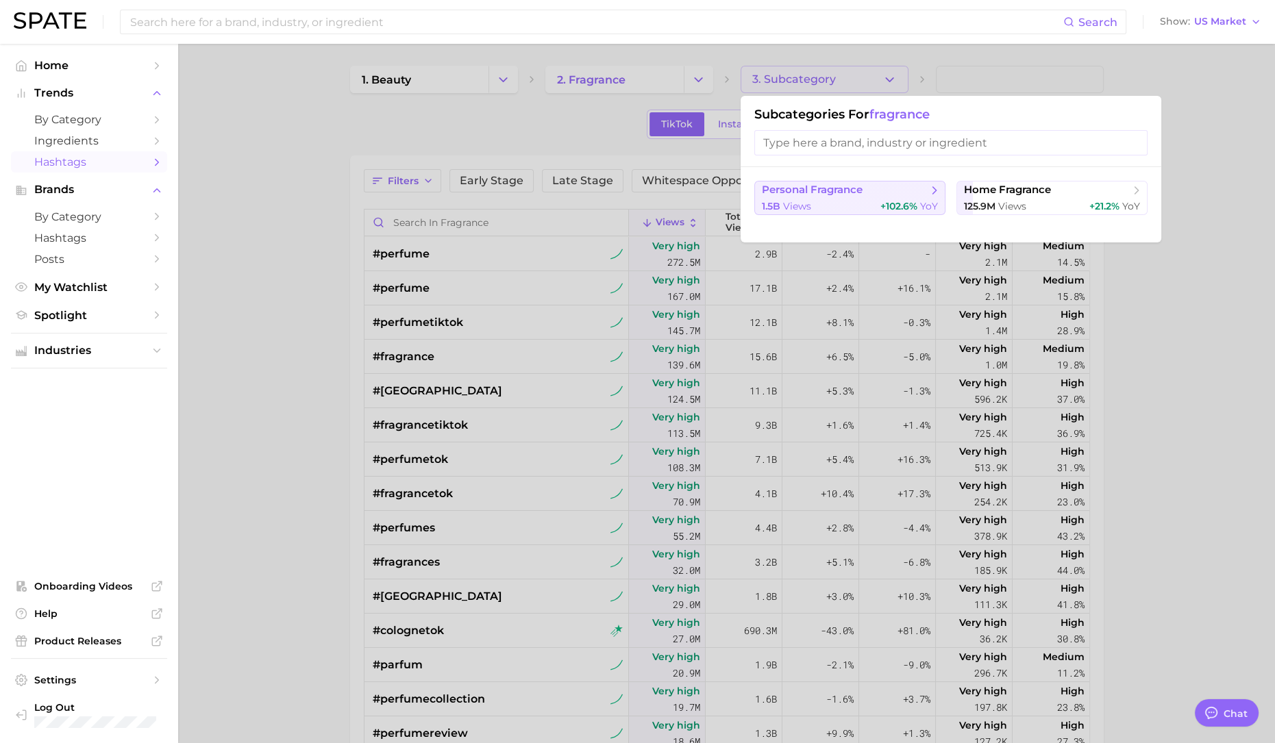
click at [827, 190] on span "personal fragrance" at bounding box center [812, 190] width 101 height 13
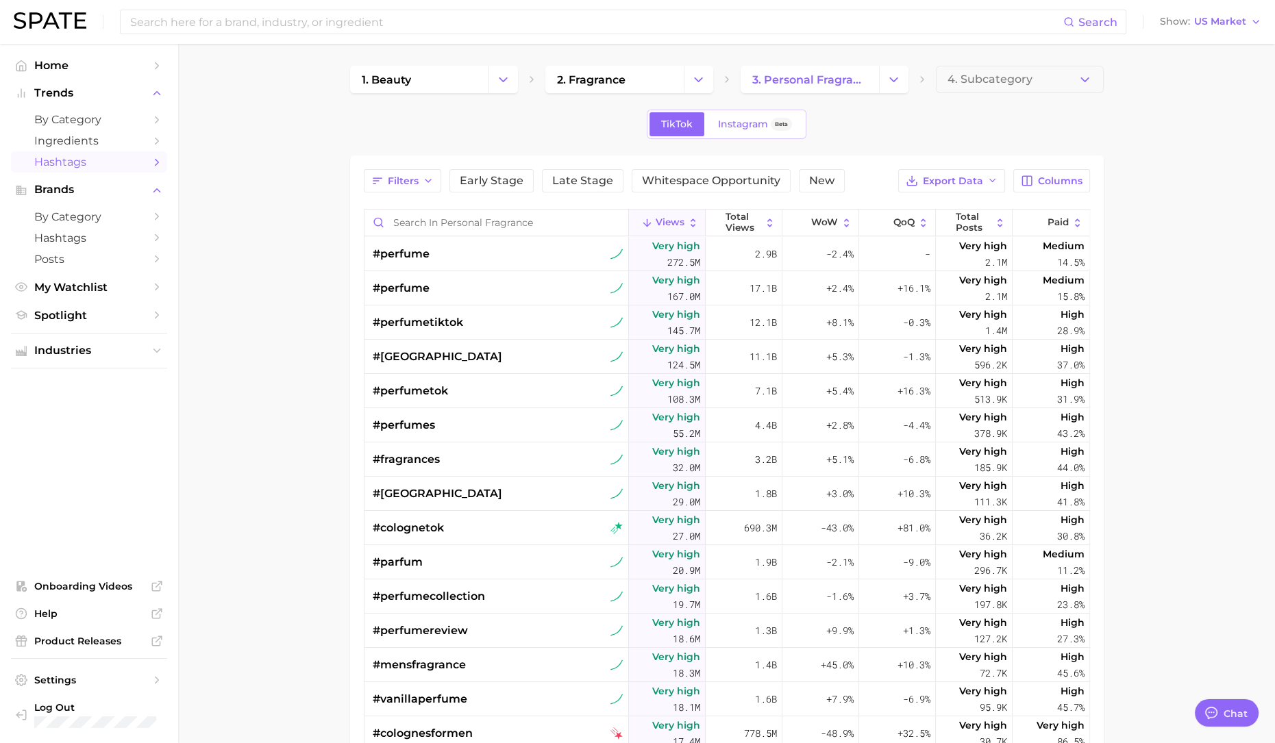
click at [305, 210] on main "1. beauty 2. fragrance 3. personal fragrance 4. Subcategory TikTok Instagram Be…" at bounding box center [726, 539] width 1097 height 990
click at [514, 183] on span "Early Stage" at bounding box center [492, 180] width 64 height 11
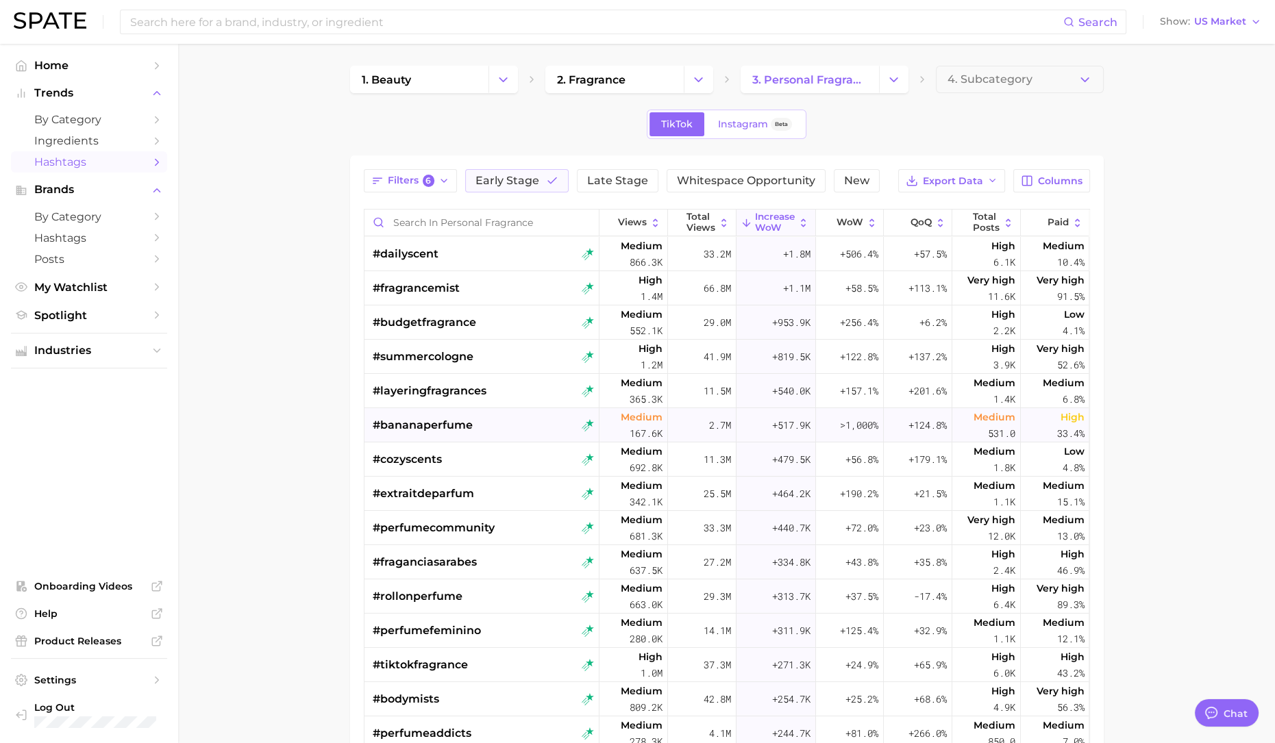
click at [449, 426] on span "#bananaperfume" at bounding box center [423, 425] width 100 height 16
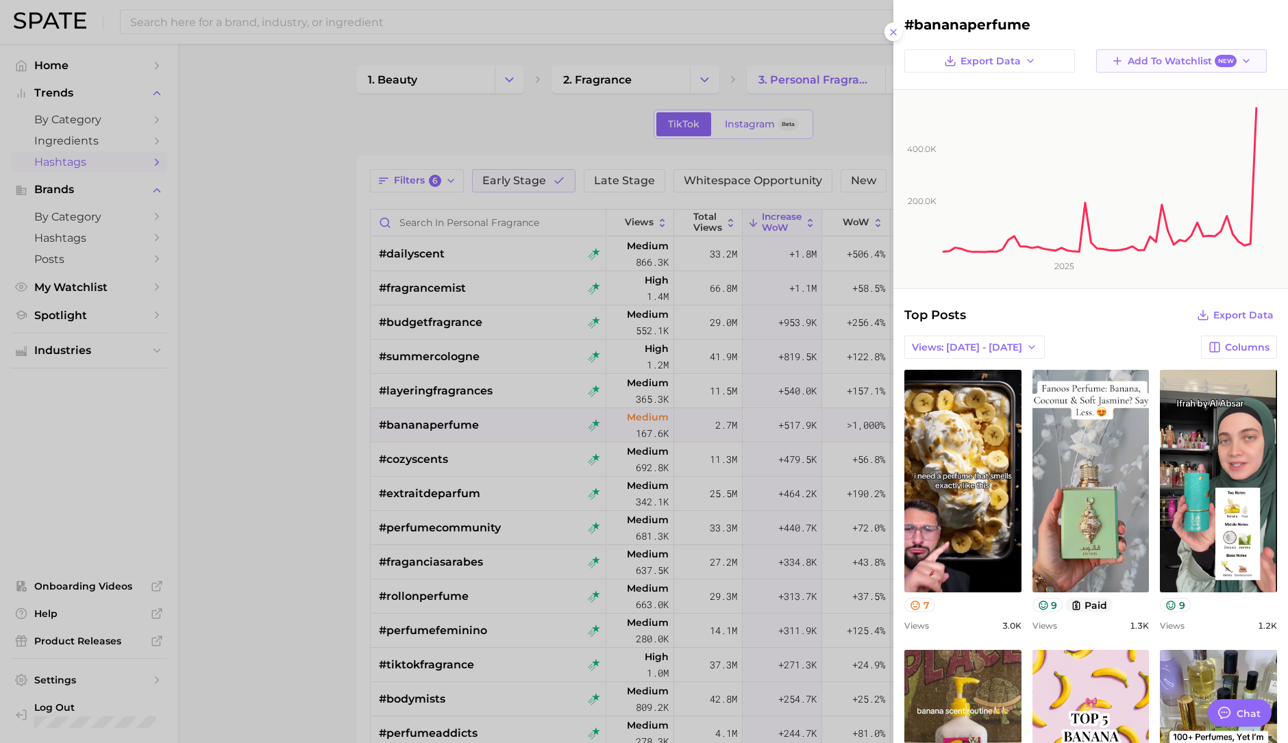
click at [1156, 66] on span "Add to Watchlist New" at bounding box center [1181, 61] width 109 height 13
click at [1155, 108] on span "Fragrance Ingredients" at bounding box center [1174, 112] width 110 height 12
click at [69, 291] on div at bounding box center [644, 371] width 1288 height 743
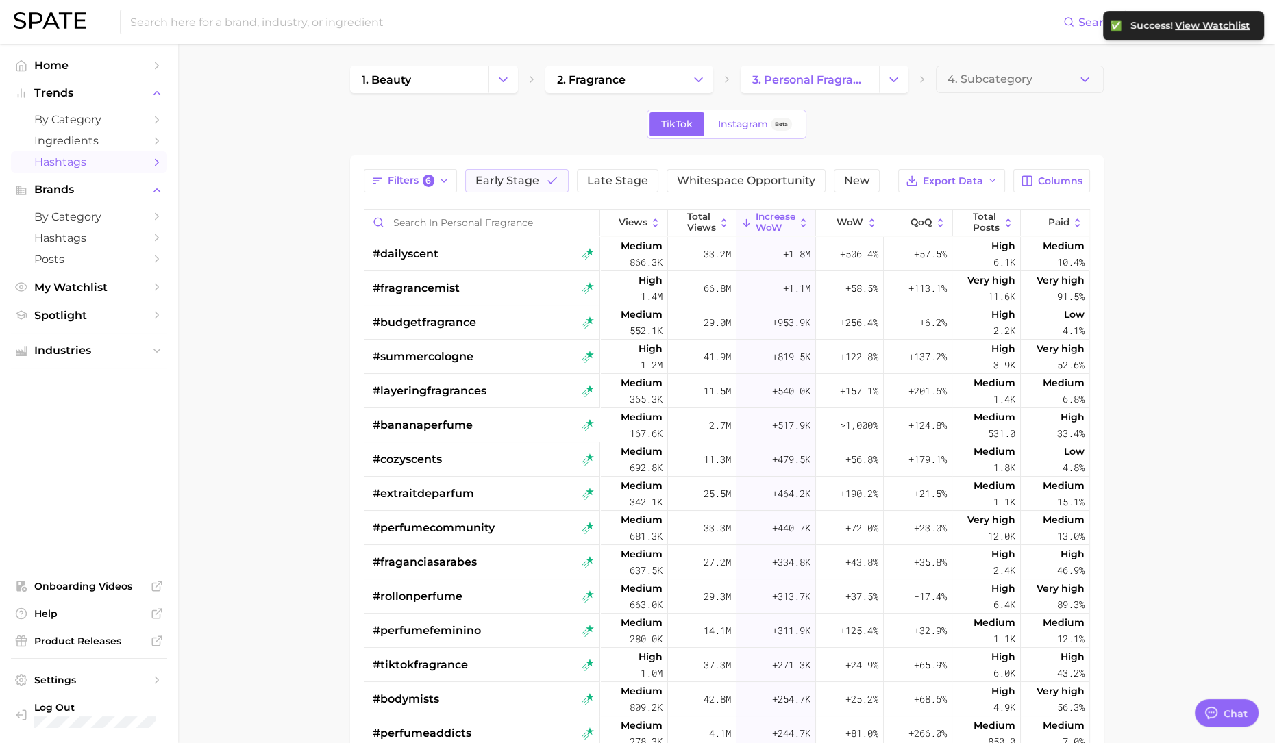
click at [71, 293] on span "My Watchlist" at bounding box center [89, 287] width 110 height 13
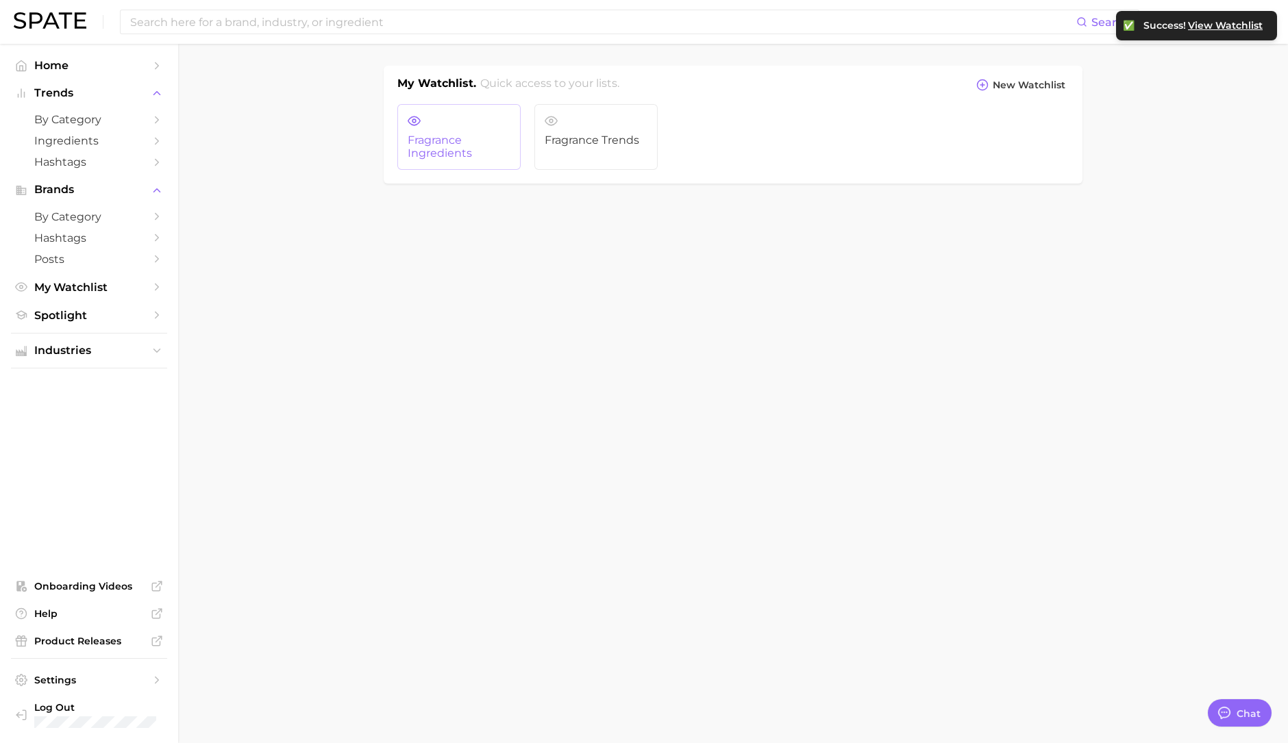
click at [427, 107] on link "Fragrance Ingredients" at bounding box center [458, 137] width 123 height 66
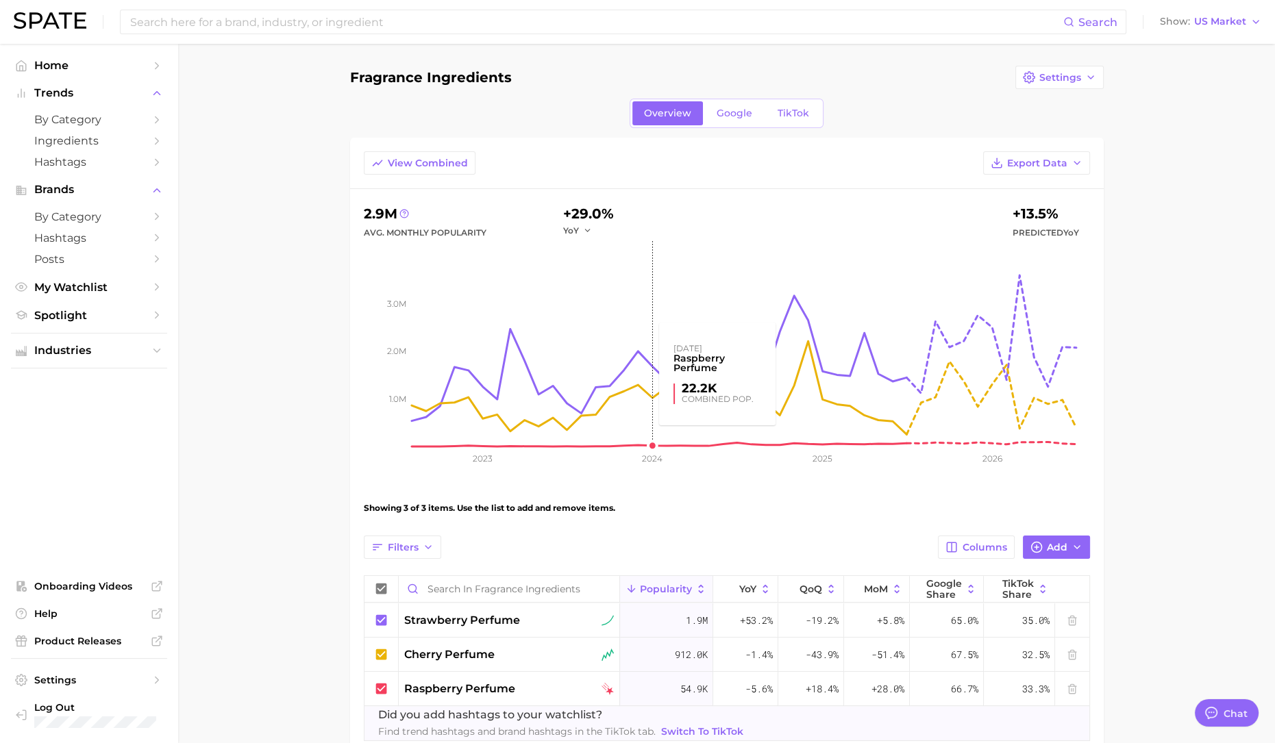
scroll to position [79, 0]
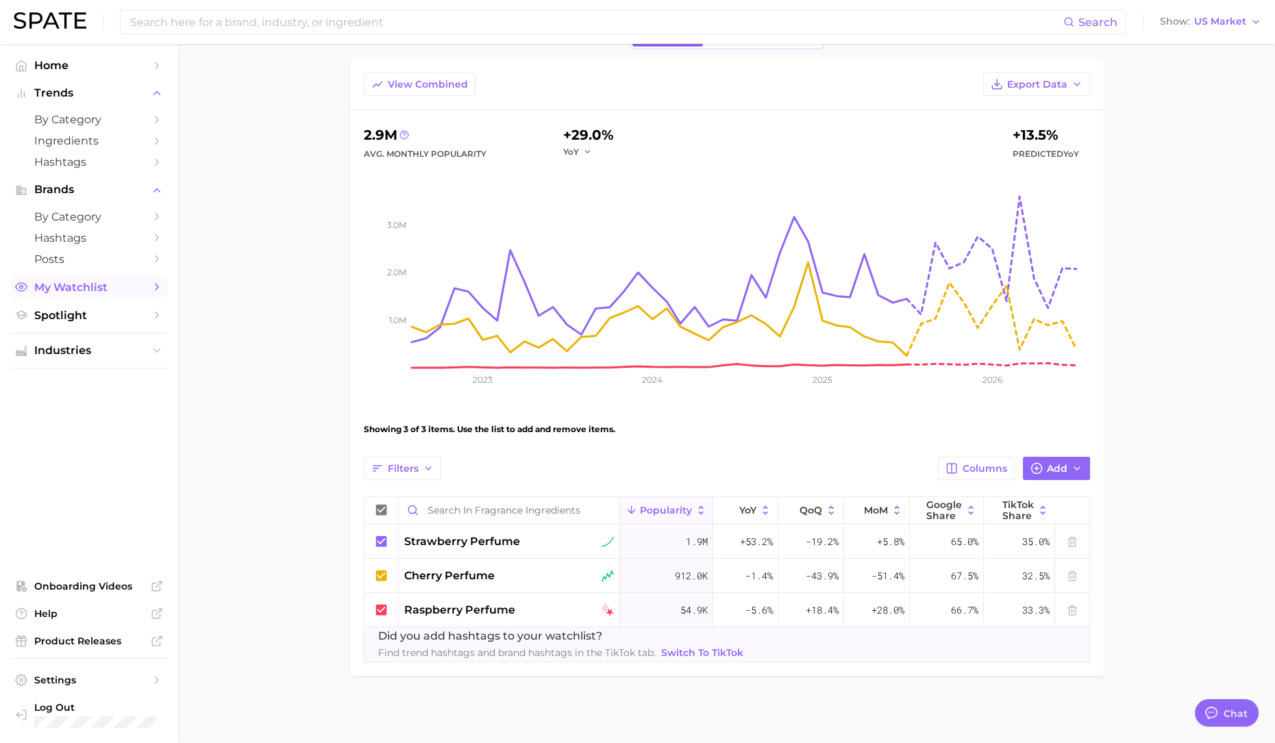
click at [82, 293] on span "My Watchlist" at bounding box center [89, 287] width 110 height 13
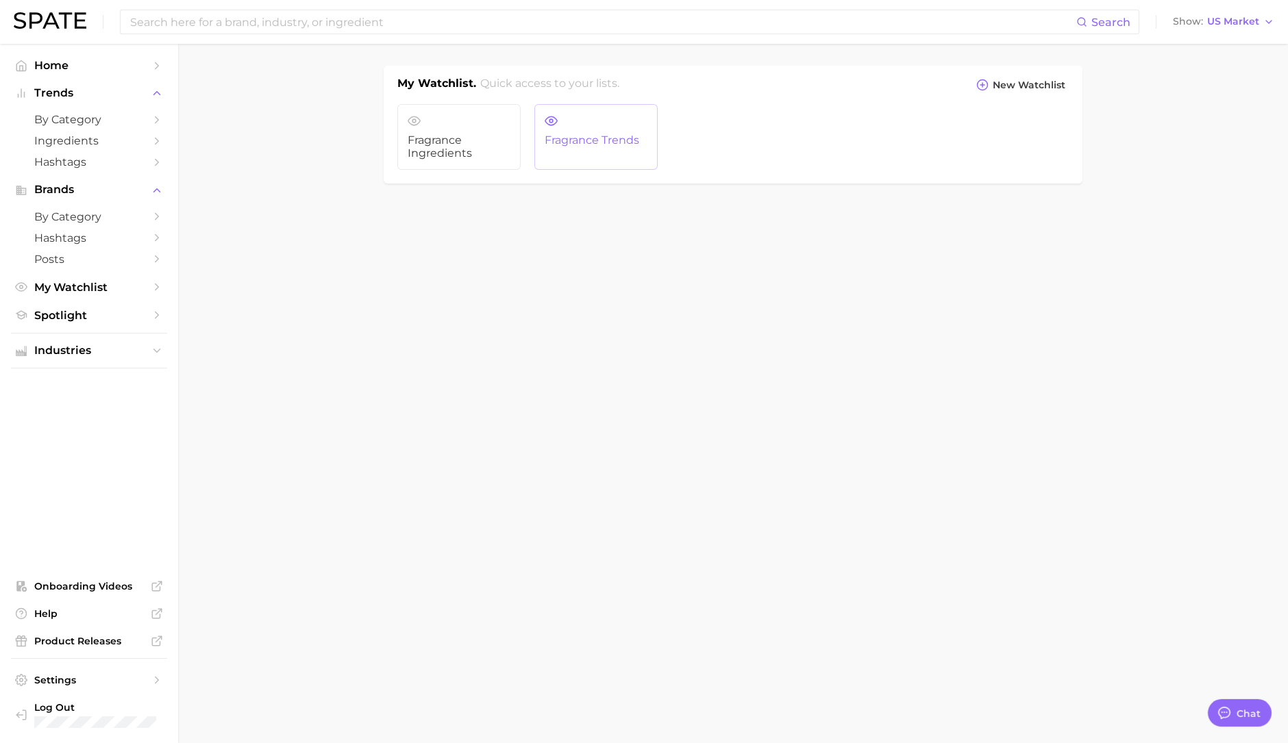
click at [572, 127] on link "Fragrance Trends" at bounding box center [595, 137] width 123 height 66
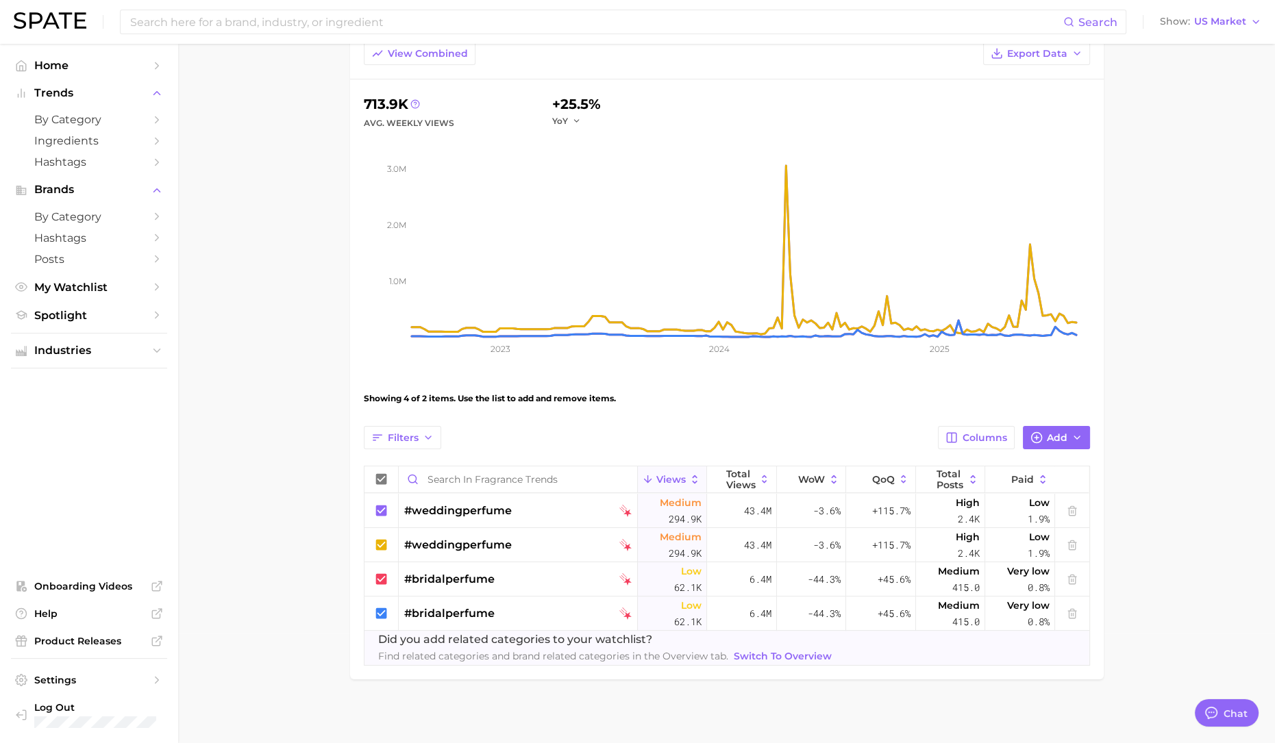
scroll to position [113, 0]
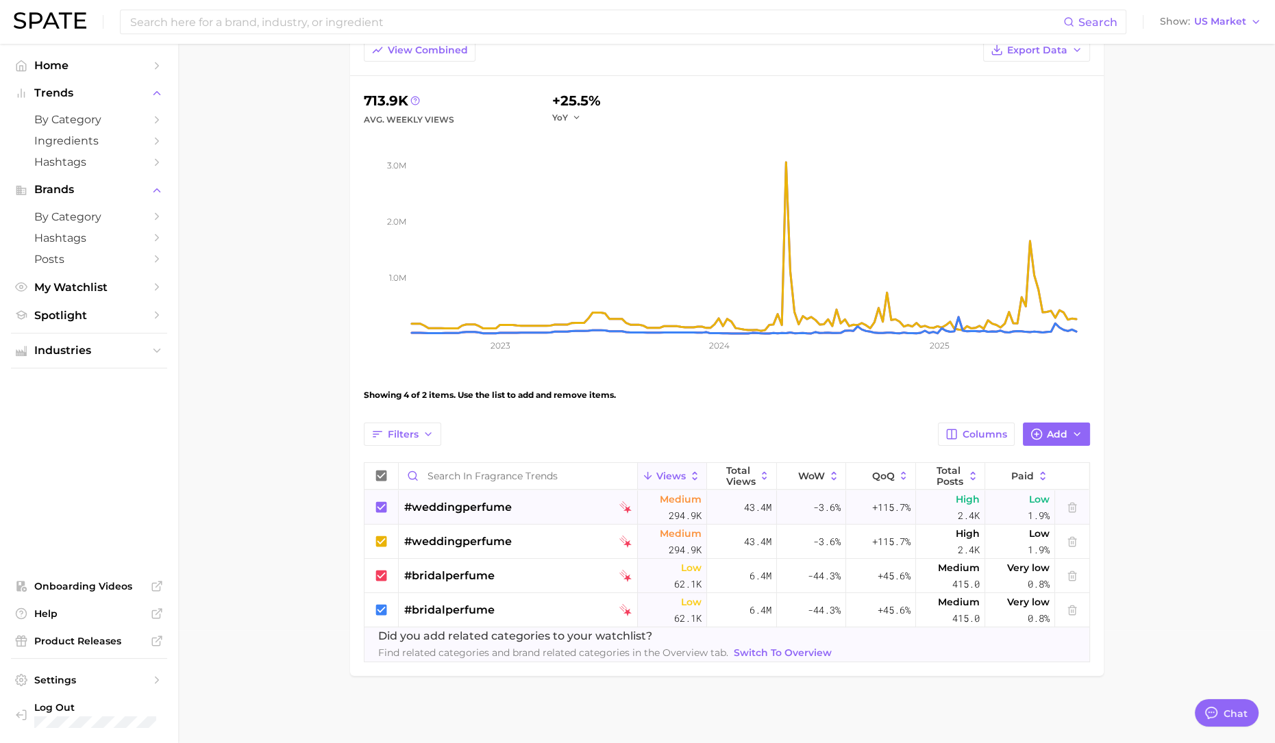
click at [384, 501] on icon at bounding box center [380, 506] width 11 height 11
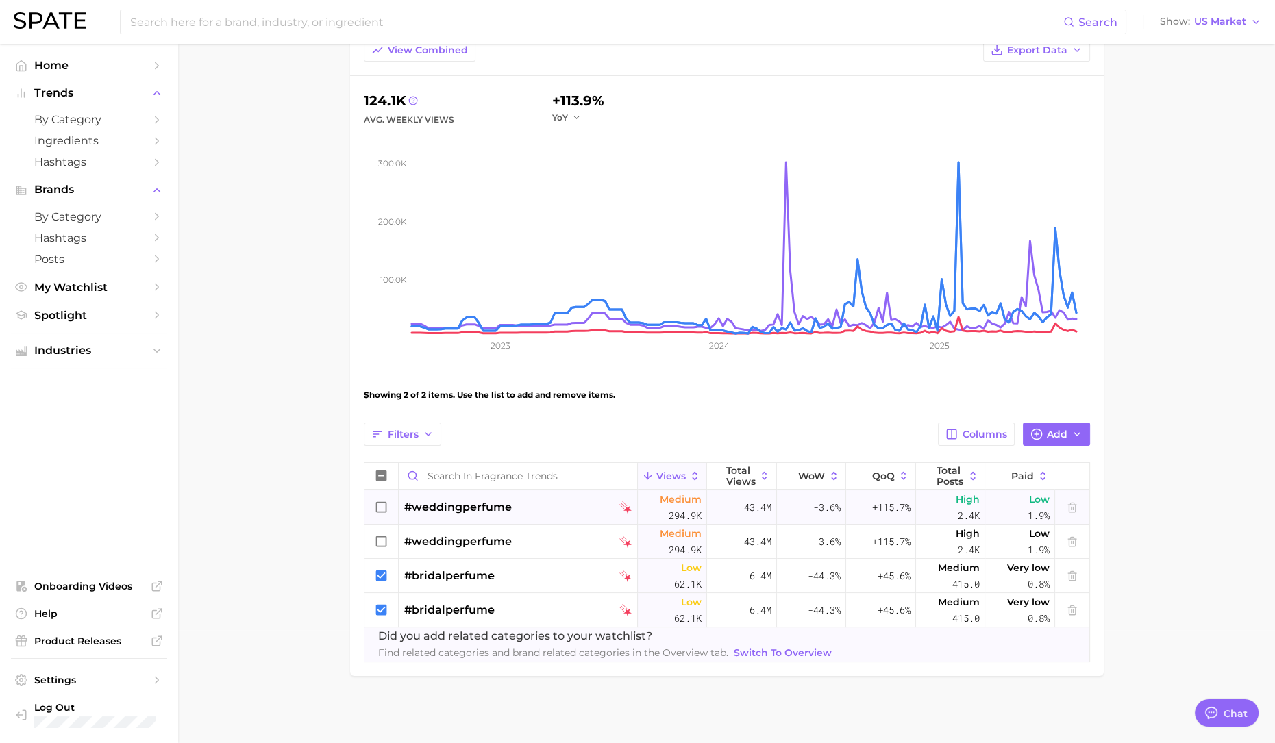
click at [384, 501] on icon at bounding box center [380, 506] width 11 height 11
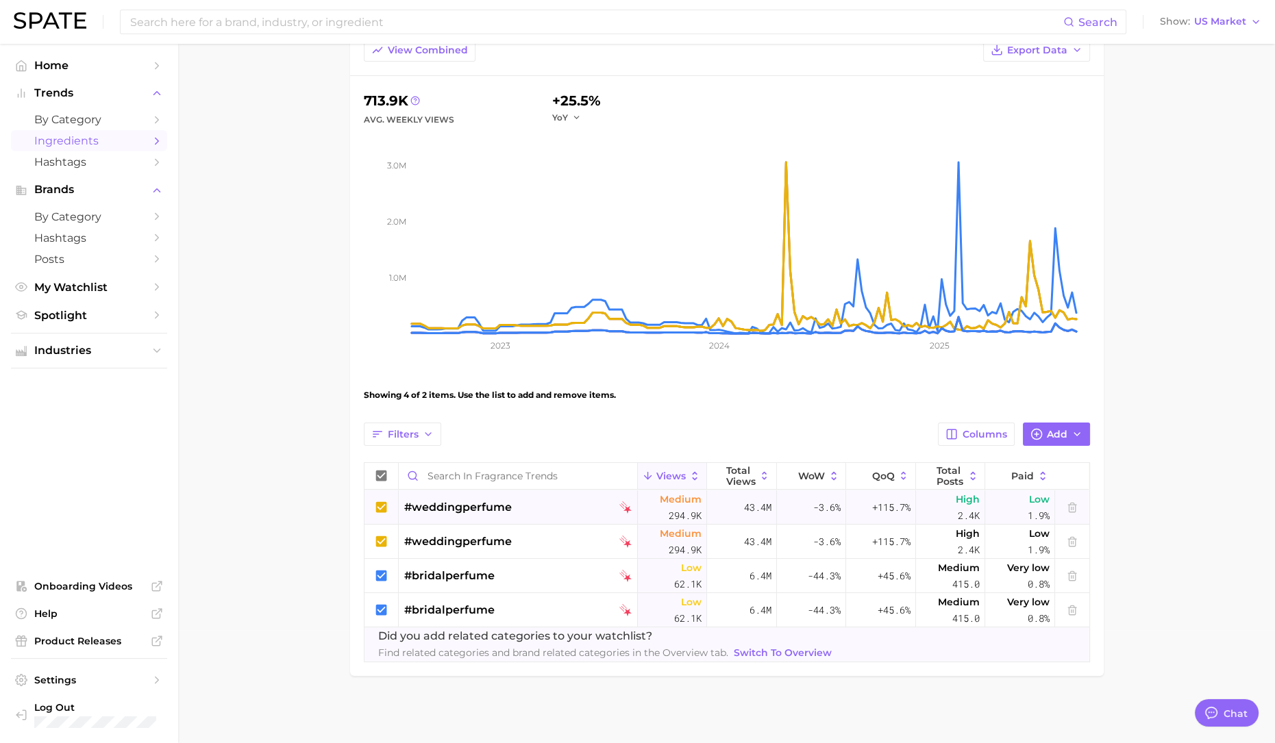
click at [57, 147] on span "Ingredients" at bounding box center [89, 140] width 110 height 13
